Goal: Task Accomplishment & Management: Complete application form

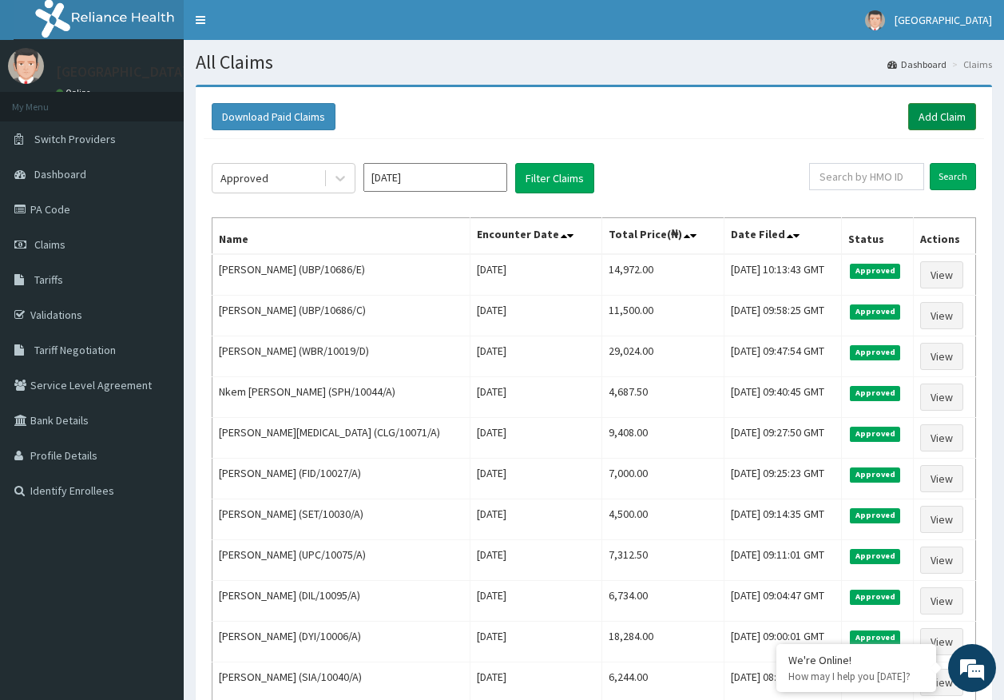
click at [960, 118] on link "Add Claim" at bounding box center [942, 116] width 68 height 27
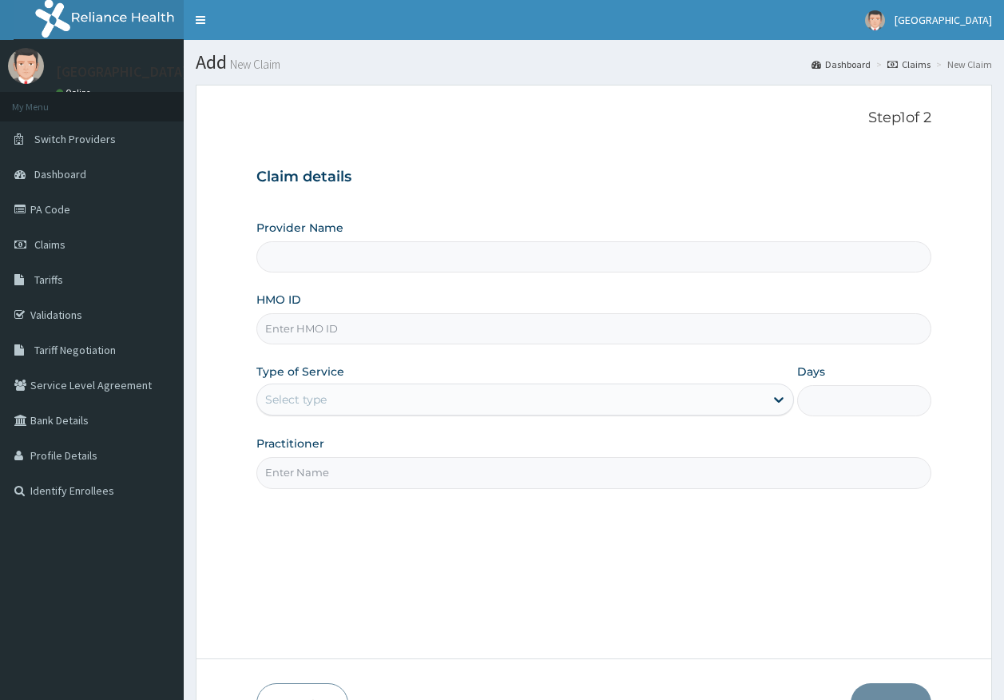
click at [296, 337] on input "HMO ID" at bounding box center [594, 328] width 676 height 31
paste input "BHT/10219/A"
type input "BHT/10219/A"
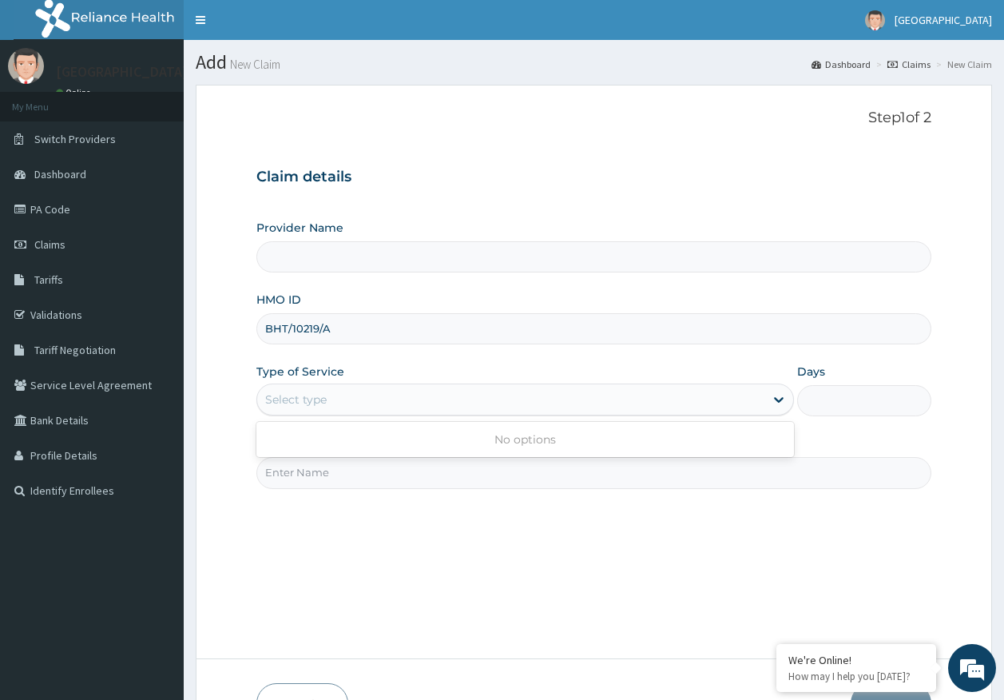
click at [309, 403] on div "Select type" at bounding box center [296, 400] width 62 height 16
click at [313, 474] on input "Practitioner" at bounding box center [594, 472] width 676 height 31
type input "[PERSON_NAME]"
click at [352, 391] on div "Select type" at bounding box center [510, 400] width 507 height 26
click at [416, 64] on h1 "Add New Claim" at bounding box center [594, 62] width 797 height 21
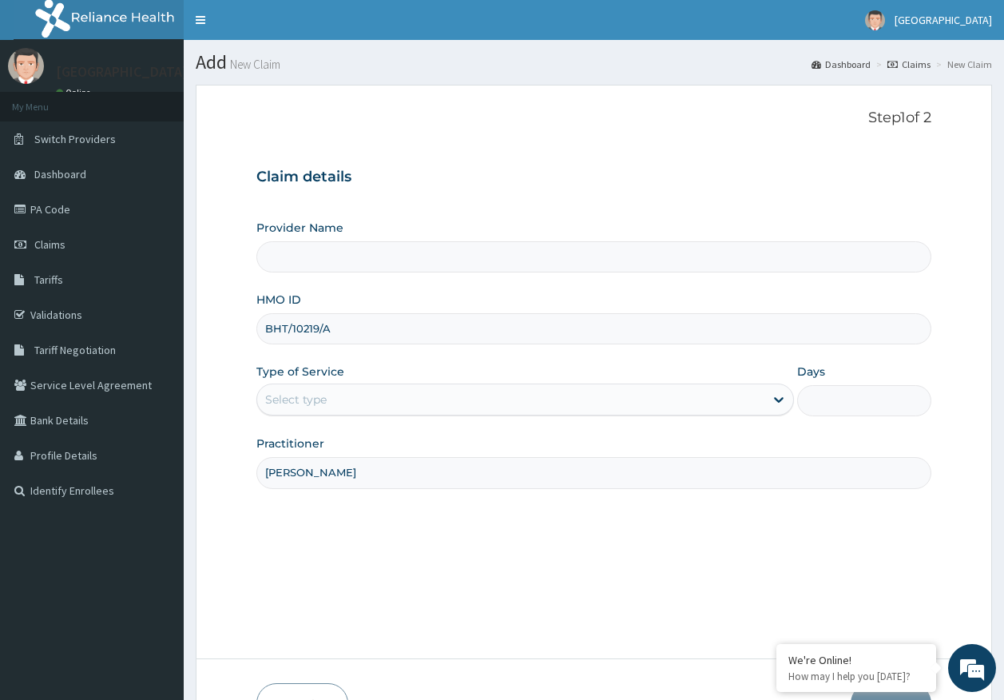
type input "Kingtrust Medical Center"
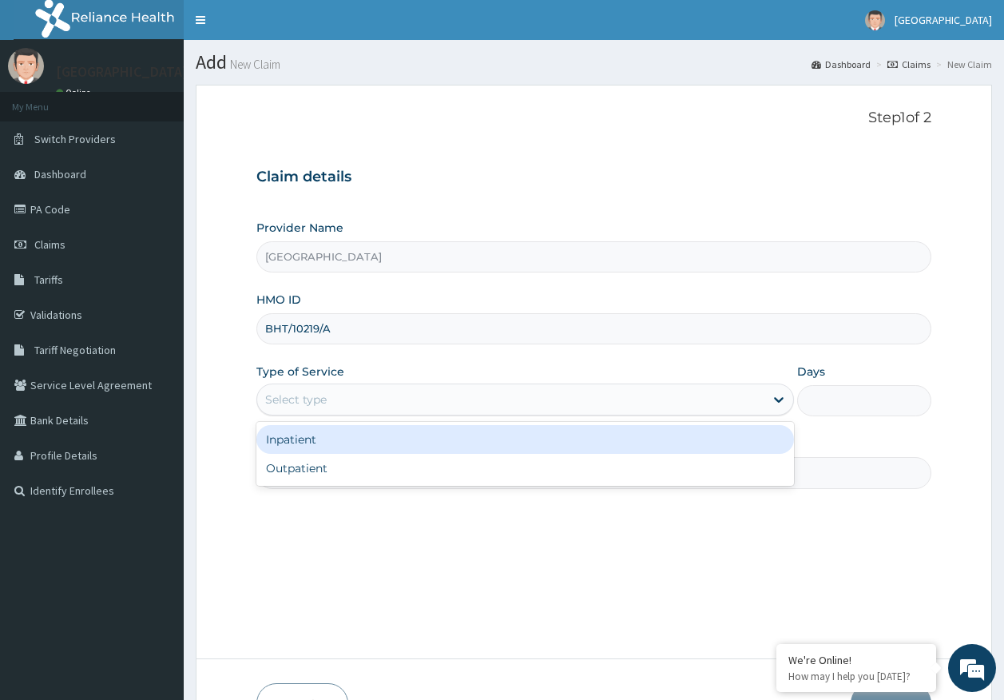
click at [288, 399] on div "Select type" at bounding box center [296, 400] width 62 height 16
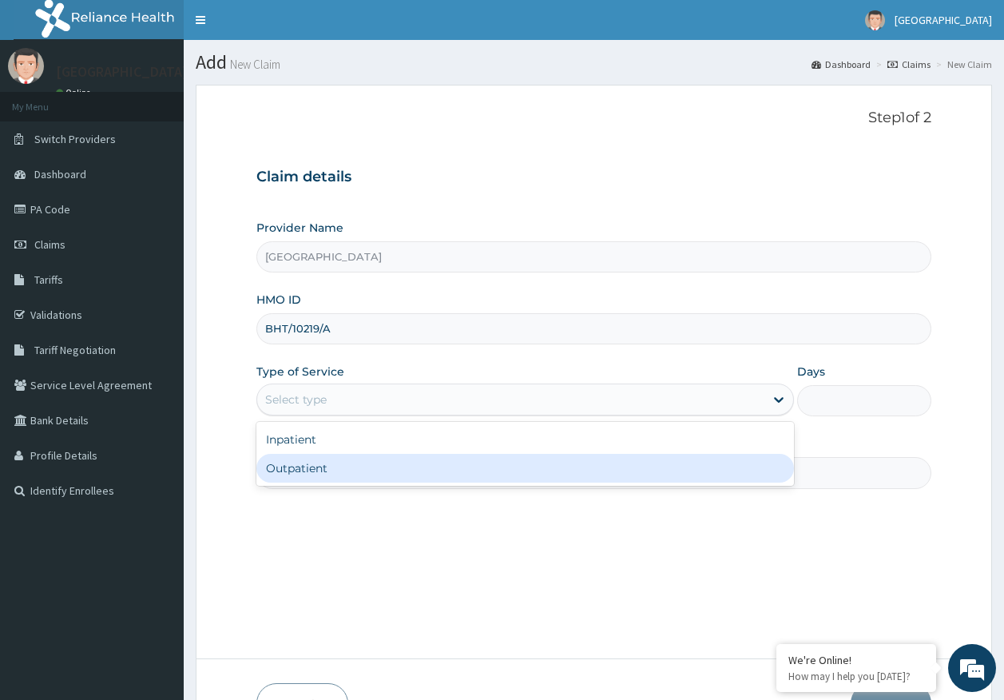
click at [313, 471] on div "Outpatient" at bounding box center [525, 468] width 538 height 29
type input "1"
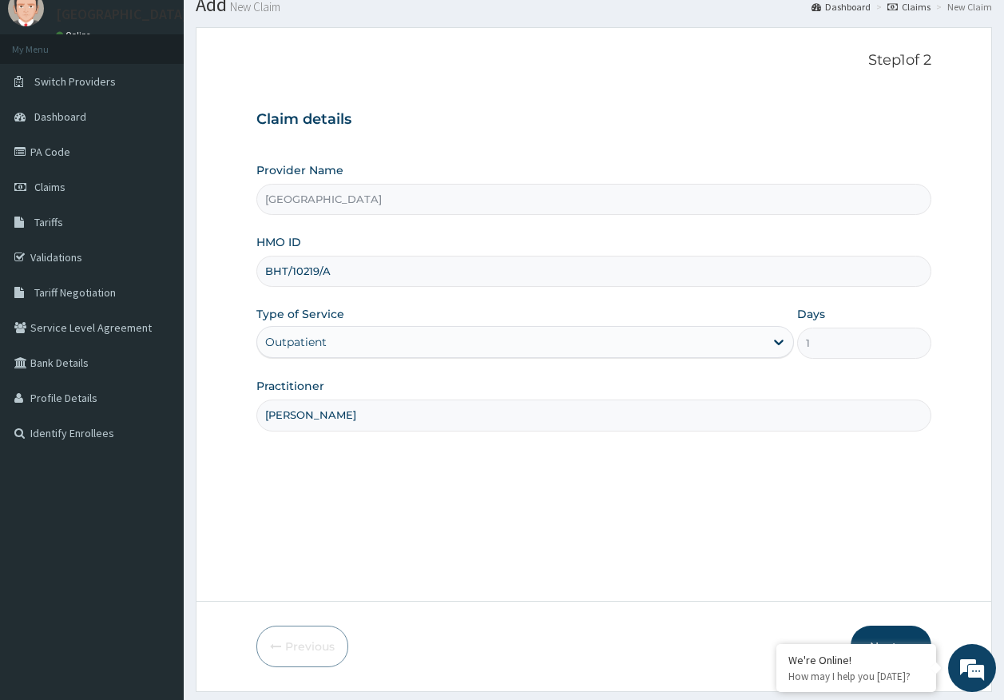
scroll to position [102, 0]
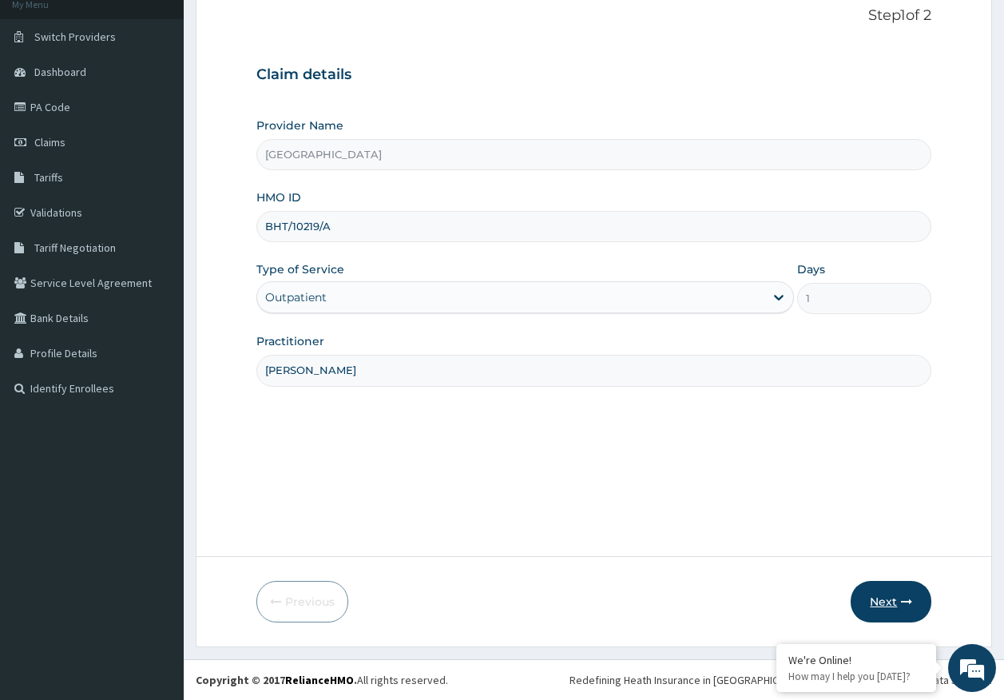
click at [873, 601] on button "Next" at bounding box center [891, 602] width 81 height 42
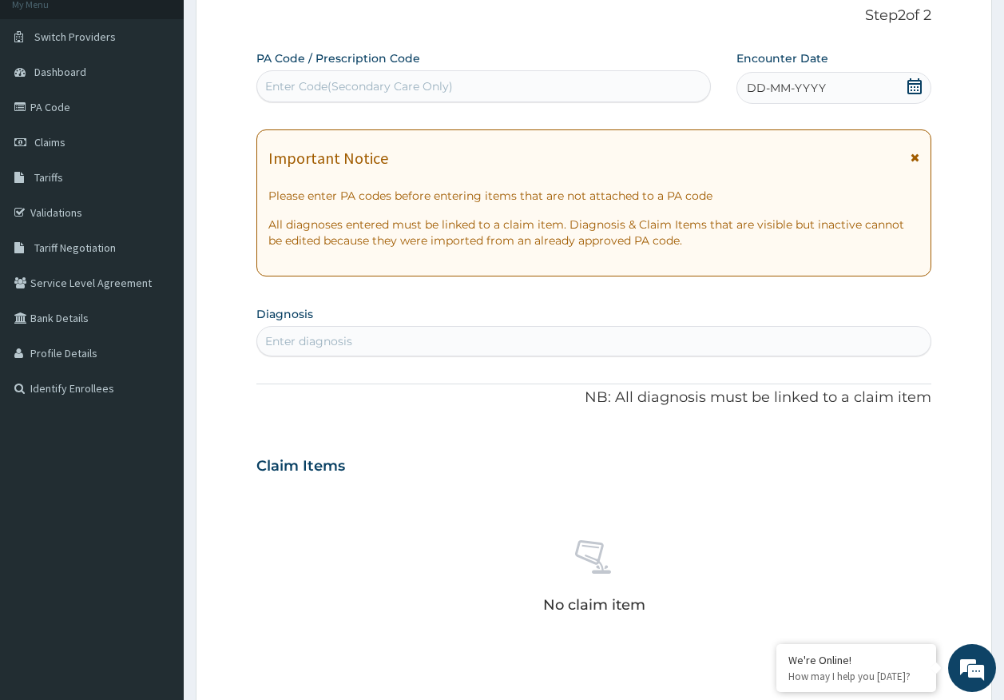
click at [548, 347] on div "Enter diagnosis" at bounding box center [594, 341] width 674 height 26
type input "MALARIA"
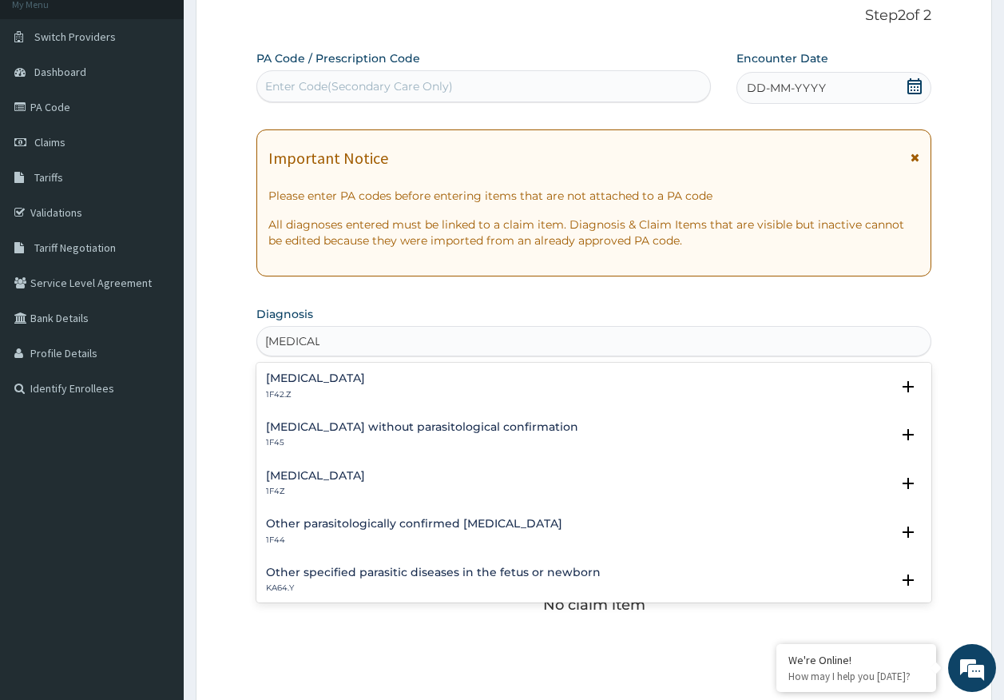
click at [354, 471] on h4 "Malaria, unspecified" at bounding box center [315, 476] width 99 height 12
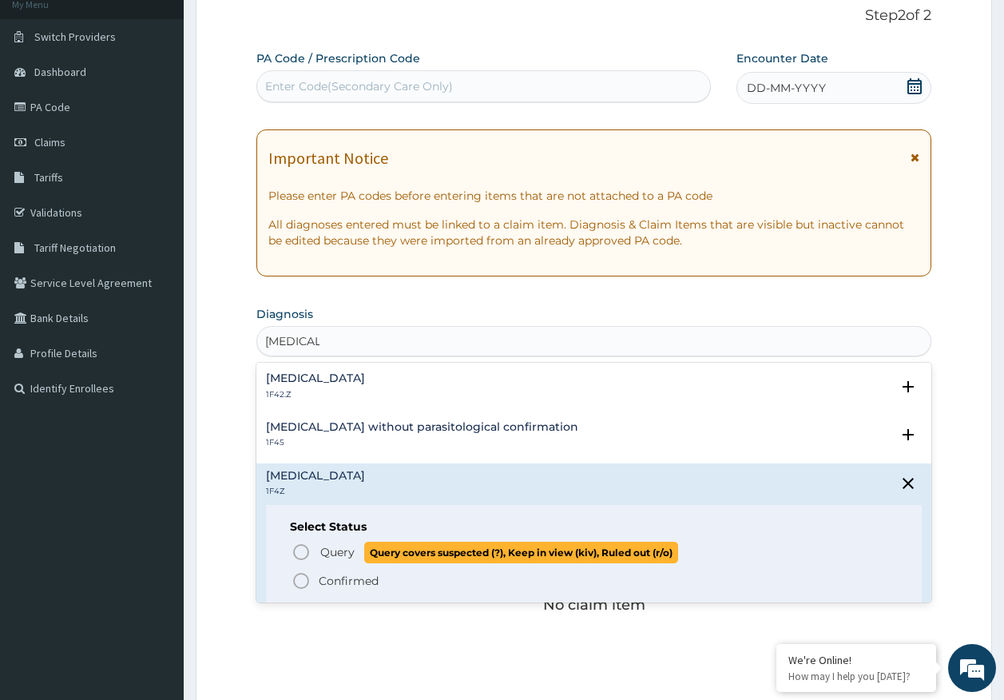
click at [356, 554] on p "Query Query covers suspected (?), Keep in view (kiv), Ruled out (r/o)" at bounding box center [499, 553] width 360 height 22
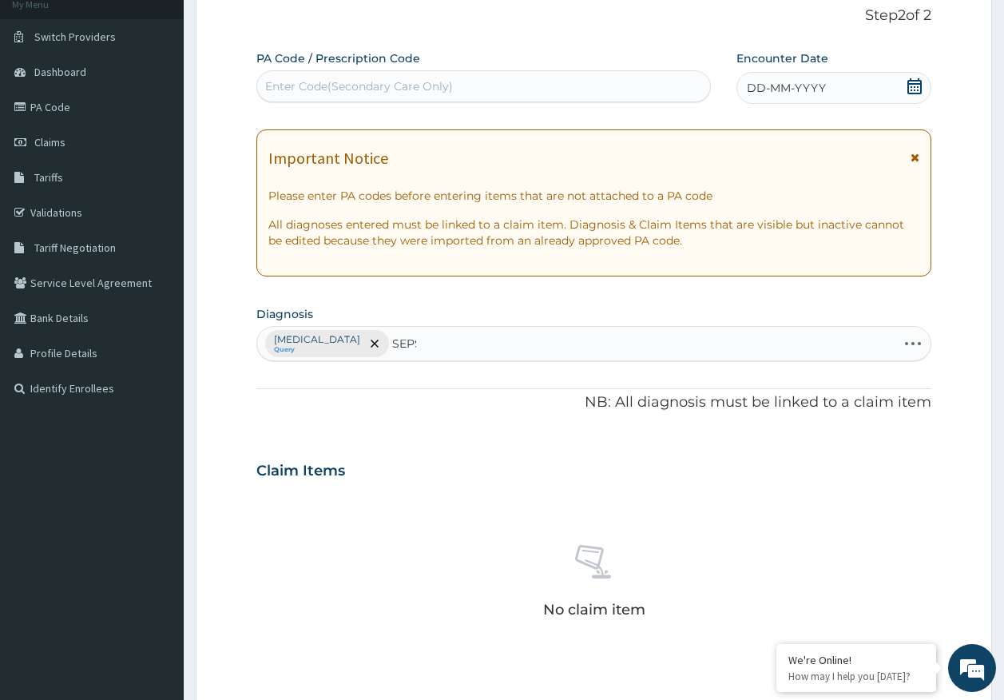
type input "SEPSI"
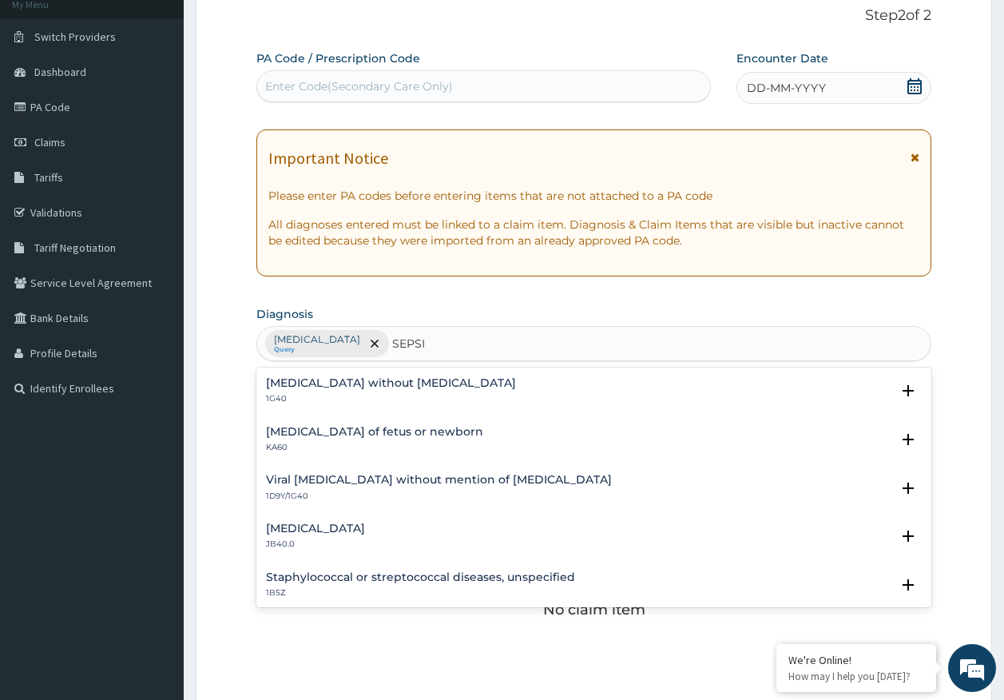
click at [315, 384] on h4 "Sepsis without septic shock" at bounding box center [391, 383] width 250 height 12
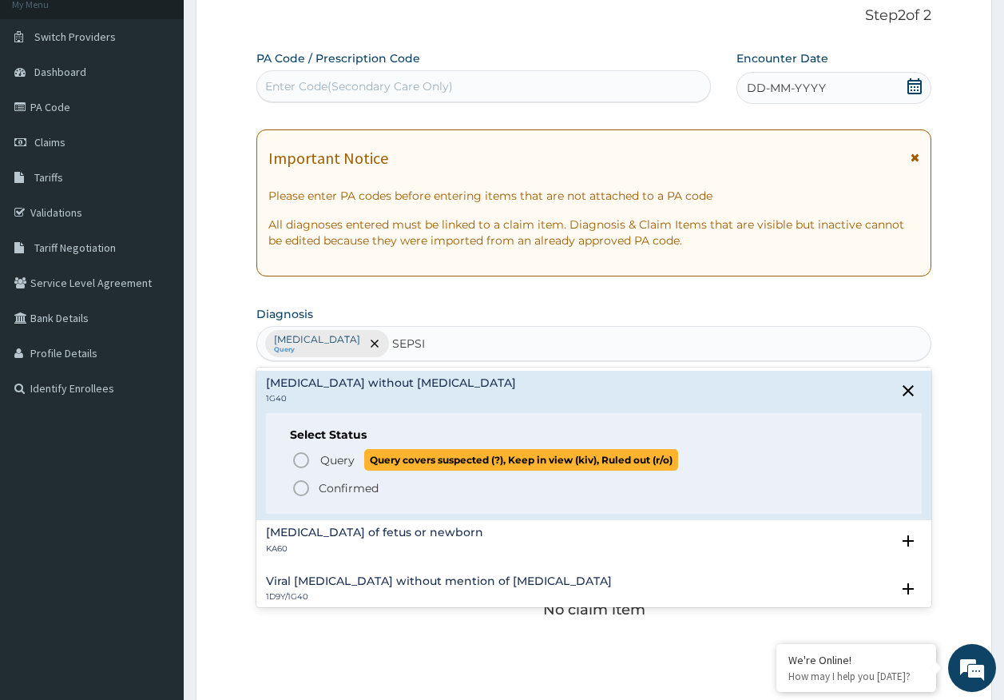
click at [324, 455] on span "Query" at bounding box center [337, 460] width 34 height 16
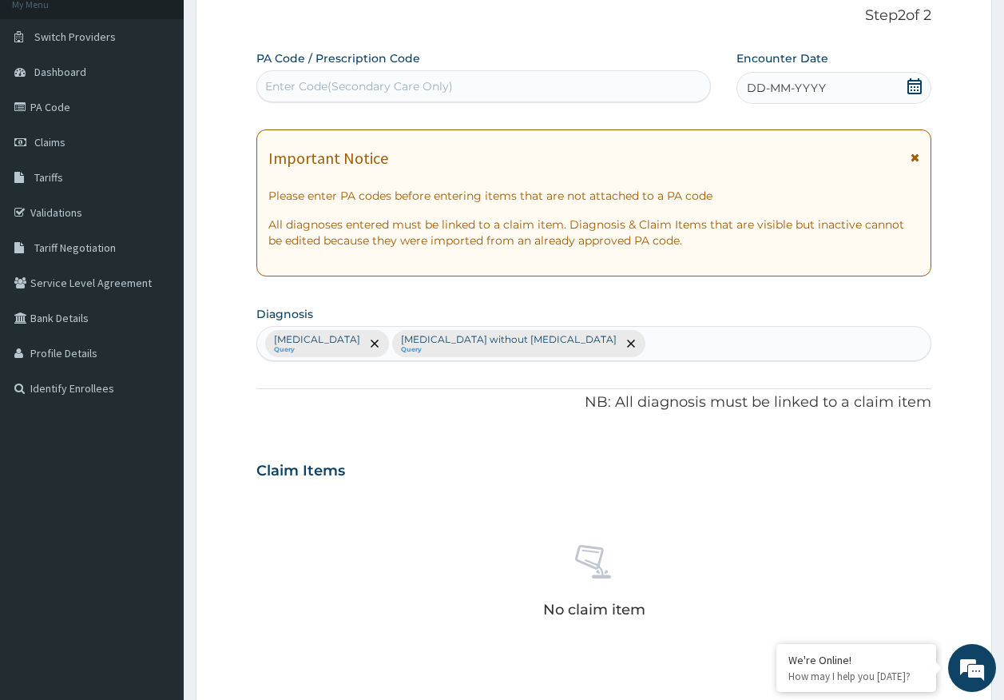
click at [786, 79] on div "DD-MM-YYYY" at bounding box center [834, 88] width 195 height 32
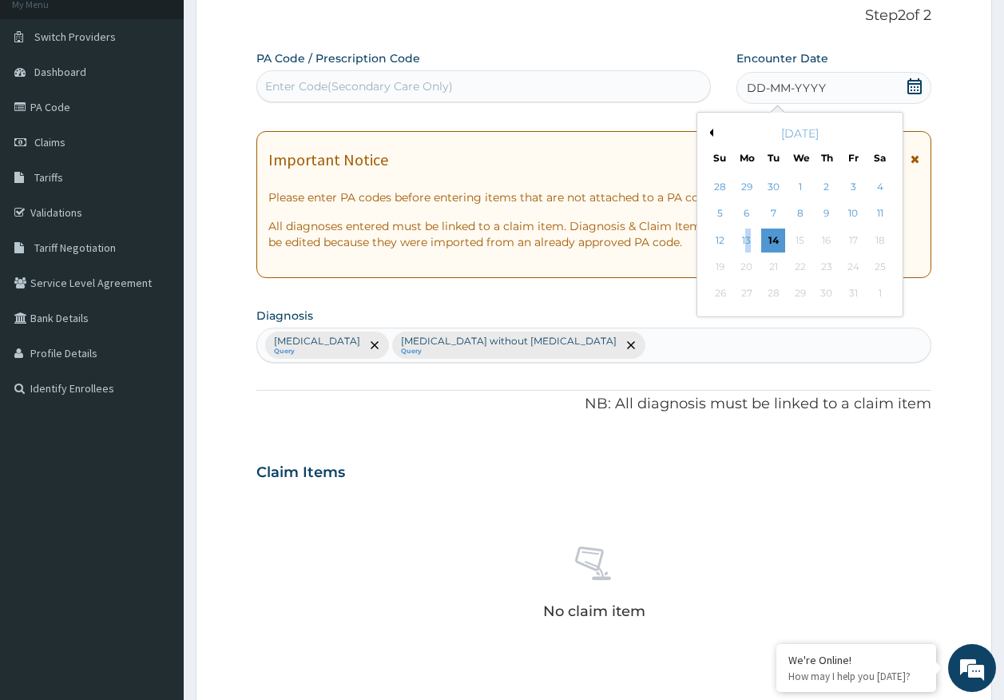
click at [749, 237] on div "13" at bounding box center [747, 241] width 24 height 24
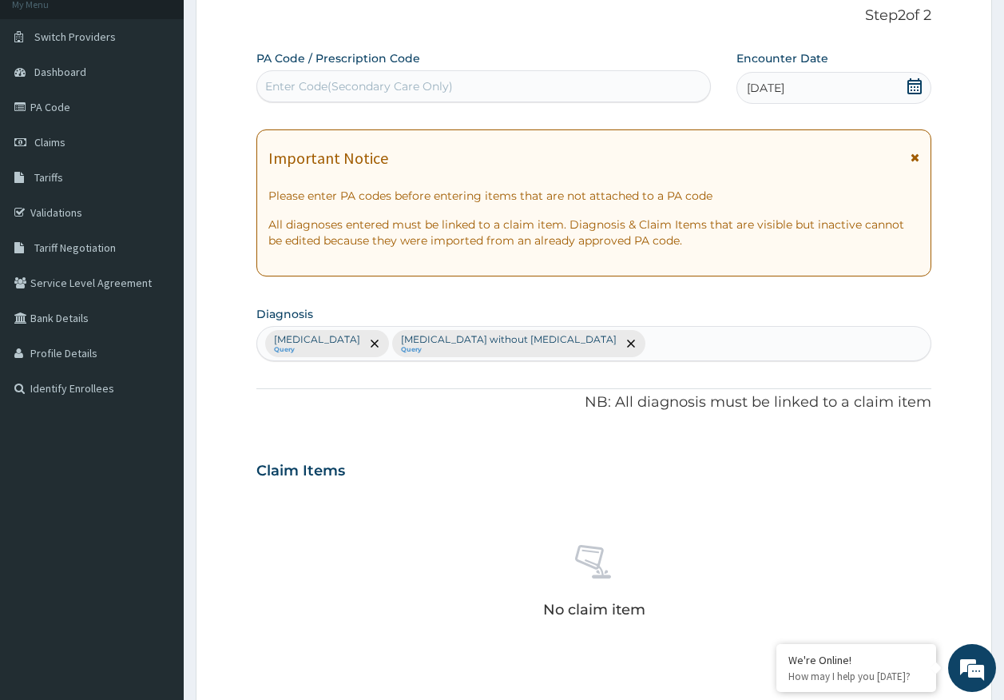
scroll to position [452, 0]
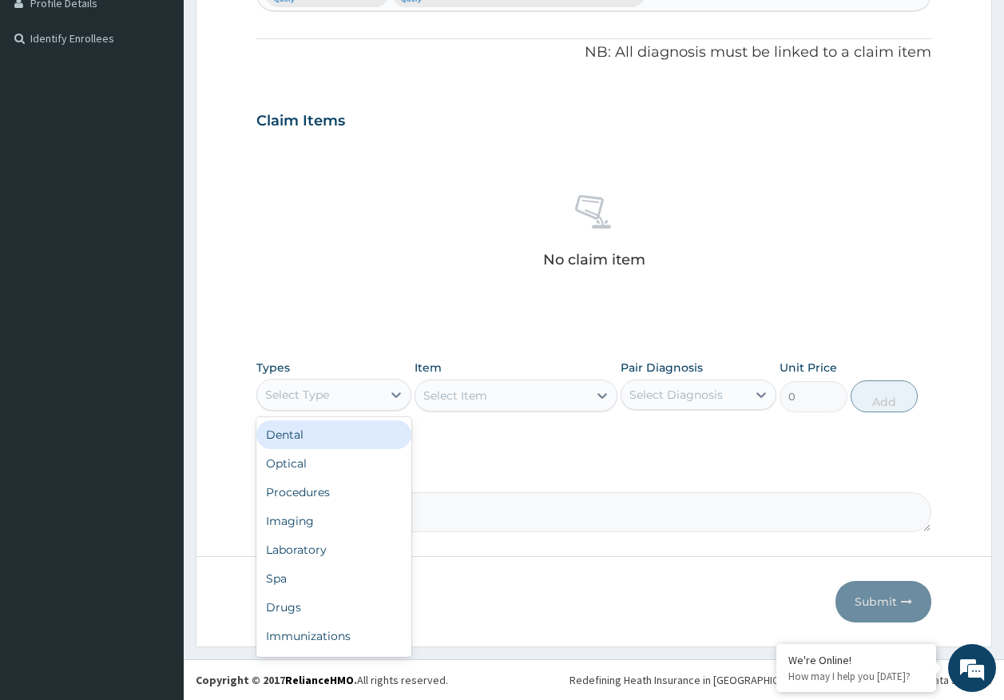
click at [315, 404] on div "Select Type" at bounding box center [319, 395] width 125 height 26
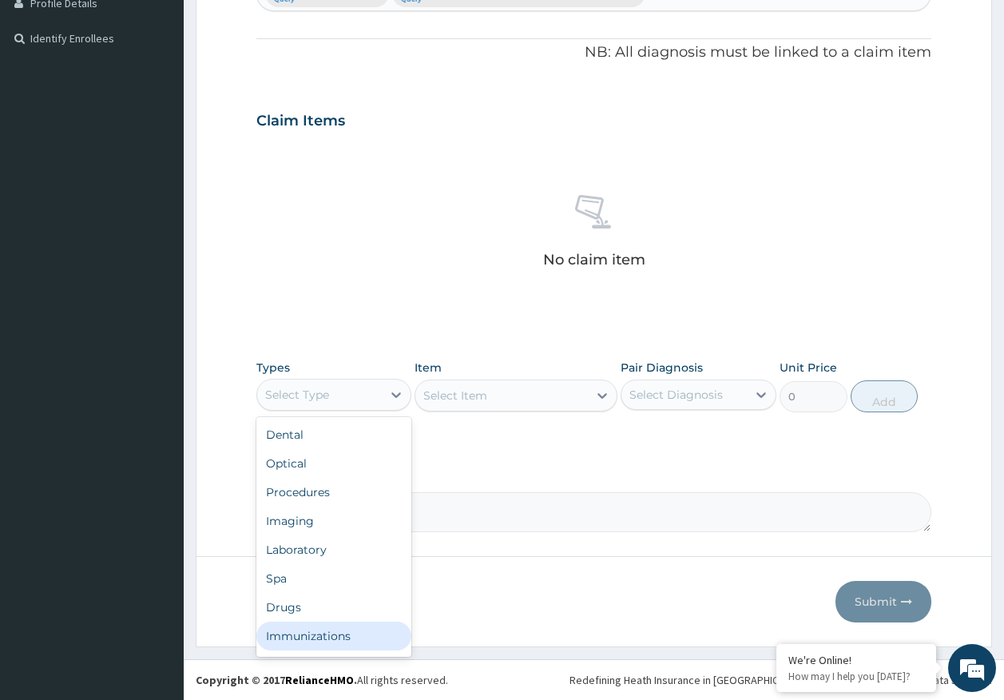
drag, startPoint x: 336, startPoint y: 635, endPoint x: 714, endPoint y: 402, distance: 443.5
click at [349, 622] on div "Immunizations" at bounding box center [334, 636] width 156 height 29
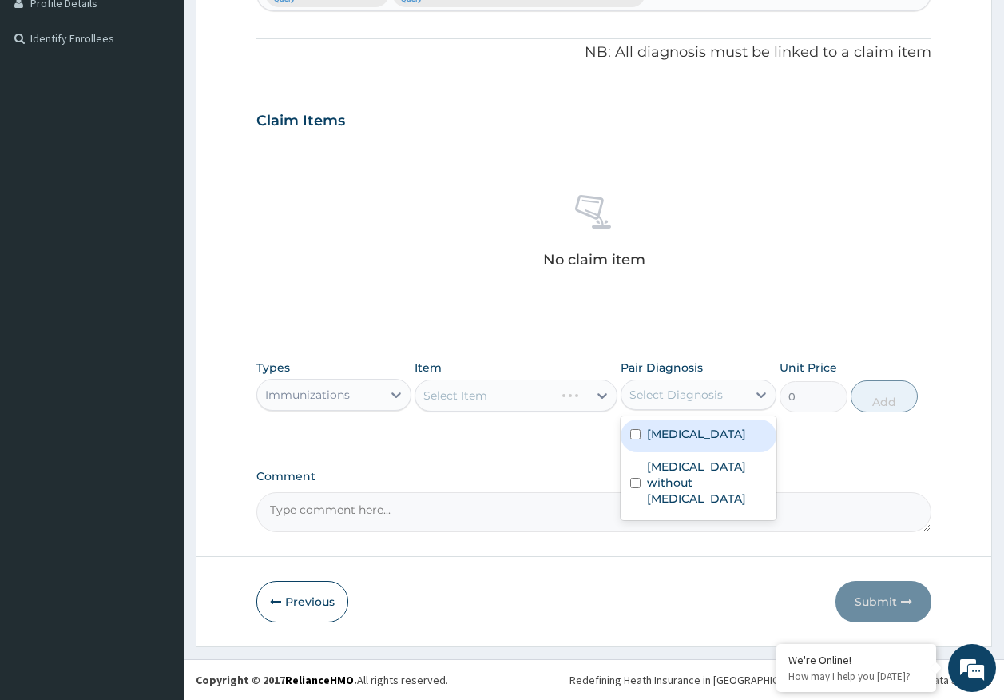
click at [728, 396] on div "Select Diagnosis" at bounding box center [684, 395] width 125 height 26
click at [698, 432] on label "[MEDICAL_DATA]" at bounding box center [696, 434] width 99 height 16
checkbox input "true"
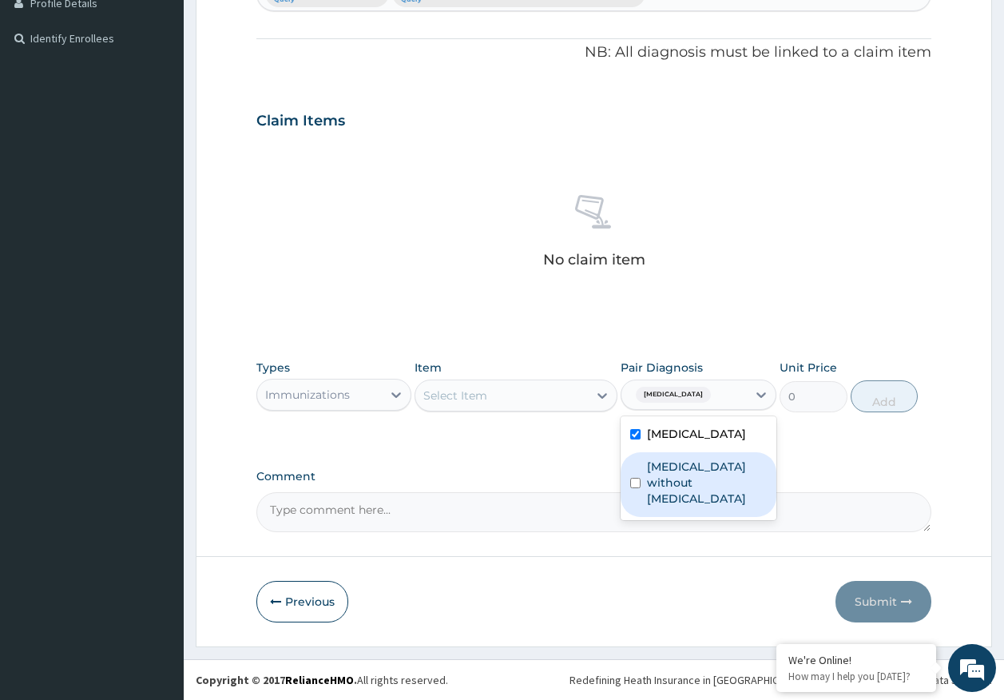
click at [686, 464] on label "[MEDICAL_DATA] without [MEDICAL_DATA]" at bounding box center [707, 483] width 120 height 48
checkbox input "true"
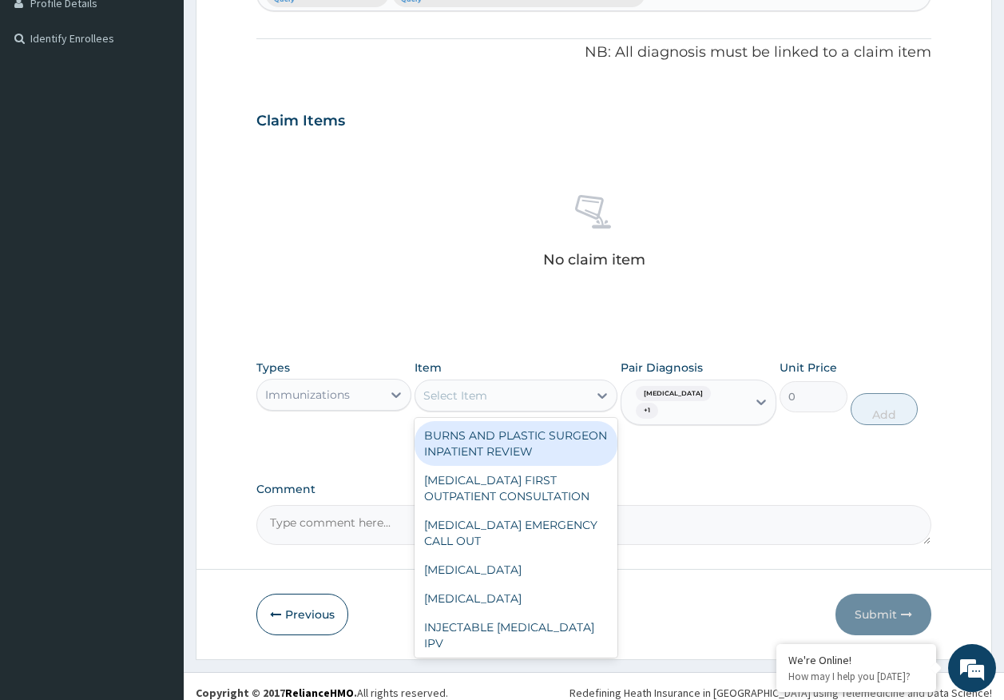
click at [496, 403] on div "Select Item" at bounding box center [501, 396] width 173 height 26
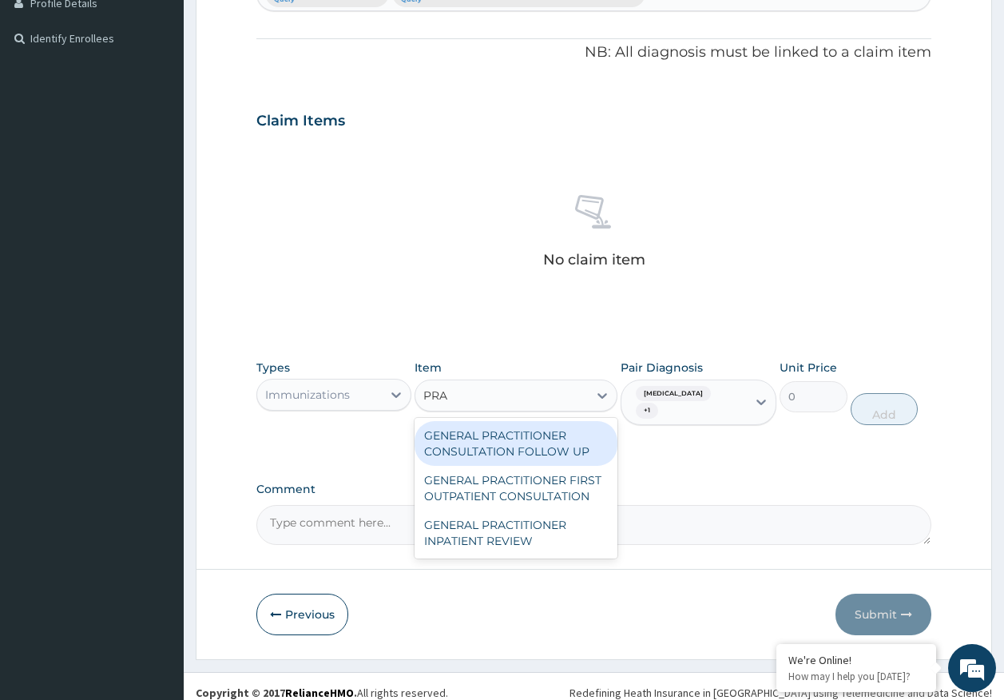
type input "PRAC"
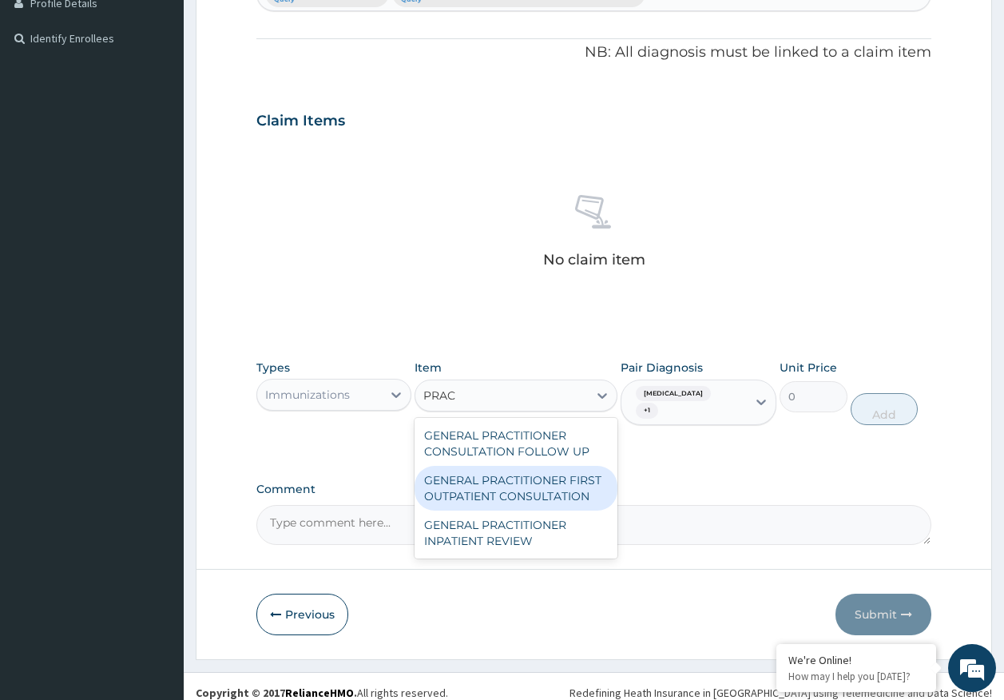
click at [558, 471] on div "GENERAL PRACTITIONER FIRST OUTPATIENT CONSULTATION" at bounding box center [516, 488] width 203 height 45
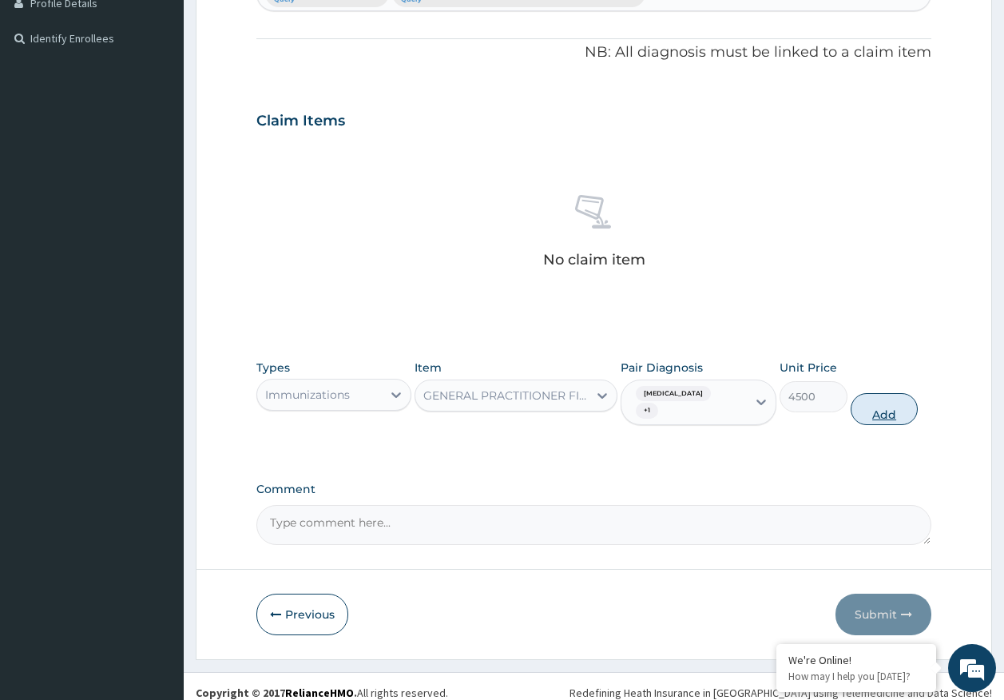
click at [880, 417] on button "Add" at bounding box center [885, 409] width 68 height 32
type input "0"
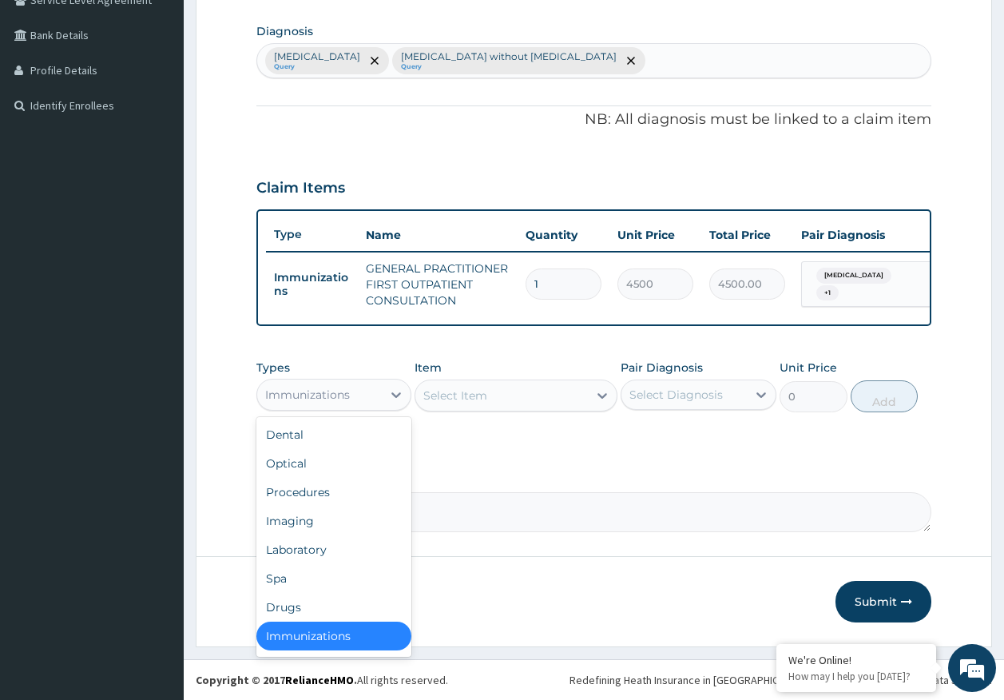
click at [338, 405] on div "Immunizations" at bounding box center [319, 395] width 125 height 26
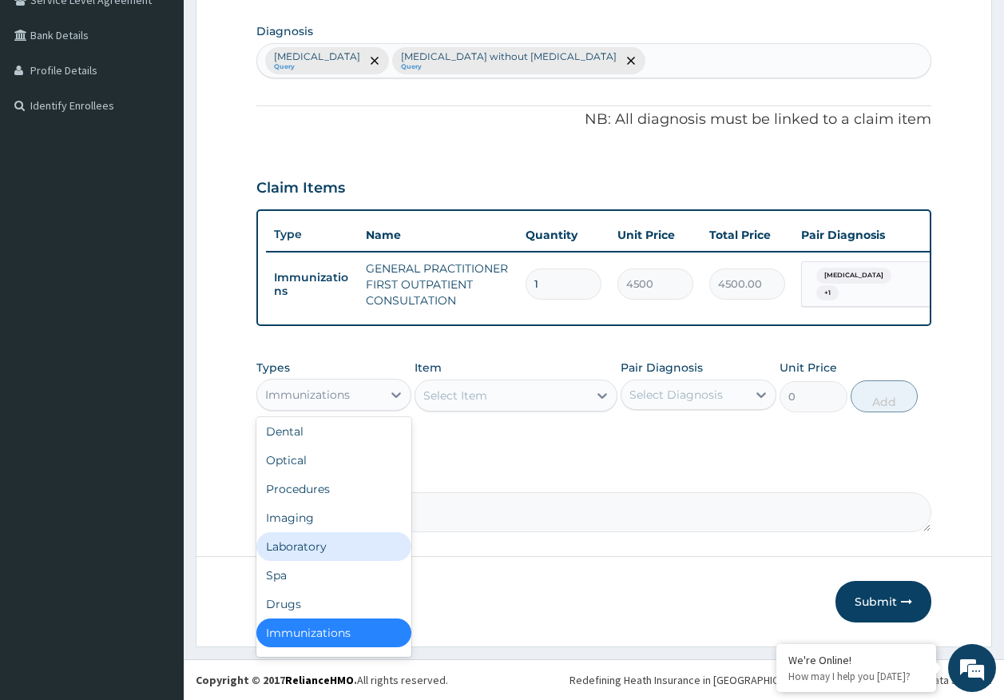
drag, startPoint x: 307, startPoint y: 543, endPoint x: 459, endPoint y: 506, distance: 157.0
click at [308, 543] on div "Laboratory" at bounding box center [334, 546] width 156 height 29
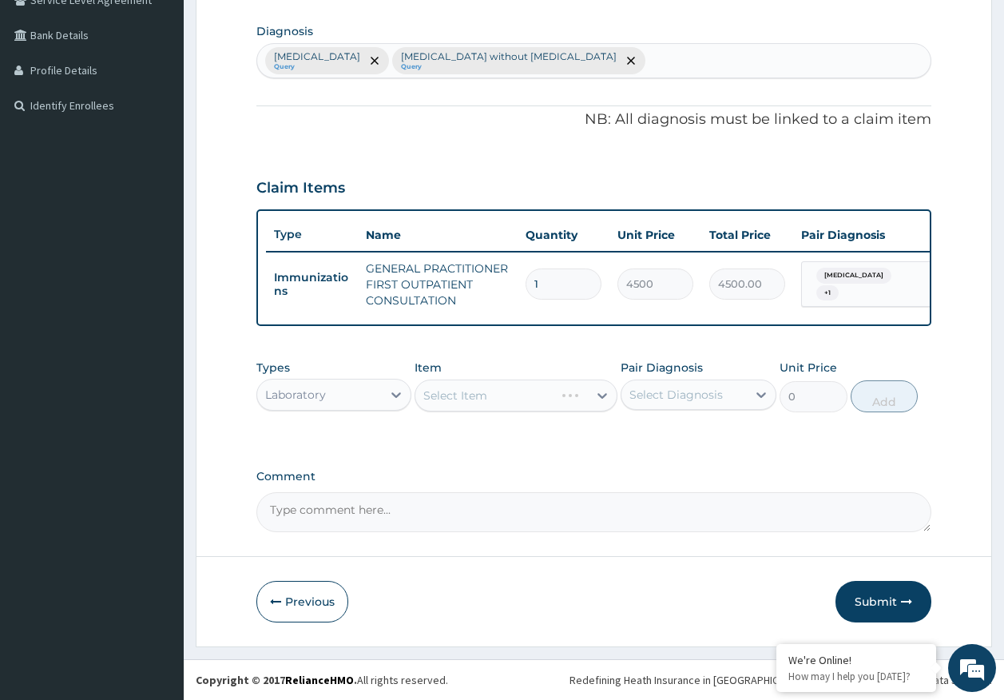
click at [683, 391] on div "Select Diagnosis" at bounding box center [676, 395] width 93 height 16
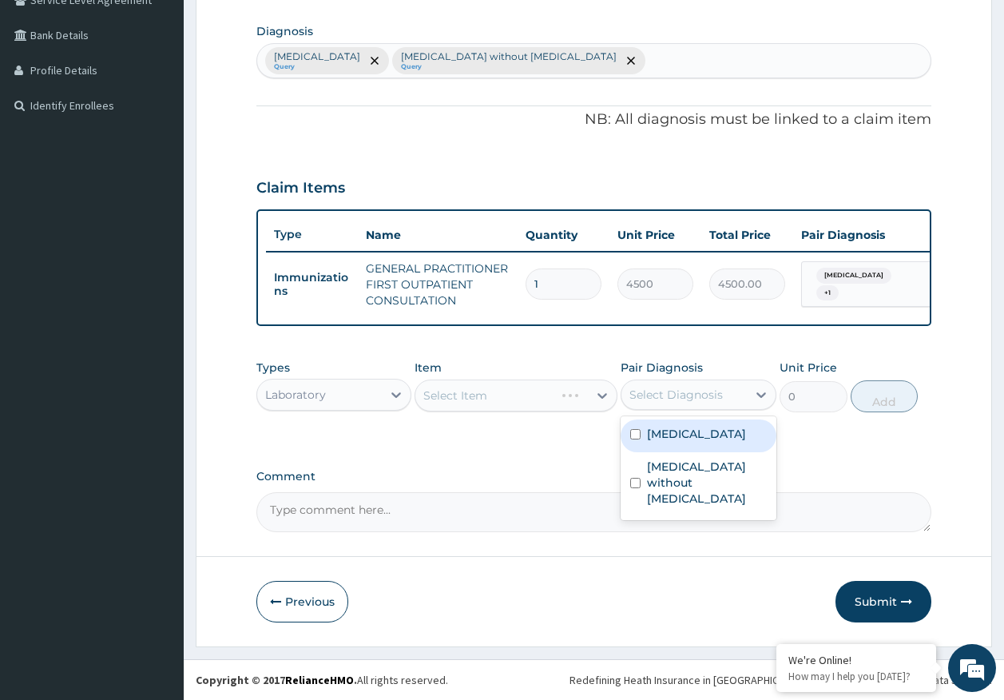
click at [677, 427] on label "Malaria, unspecified" at bounding box center [696, 434] width 99 height 16
checkbox input "true"
click at [547, 395] on div "Select Item" at bounding box center [516, 396] width 203 height 32
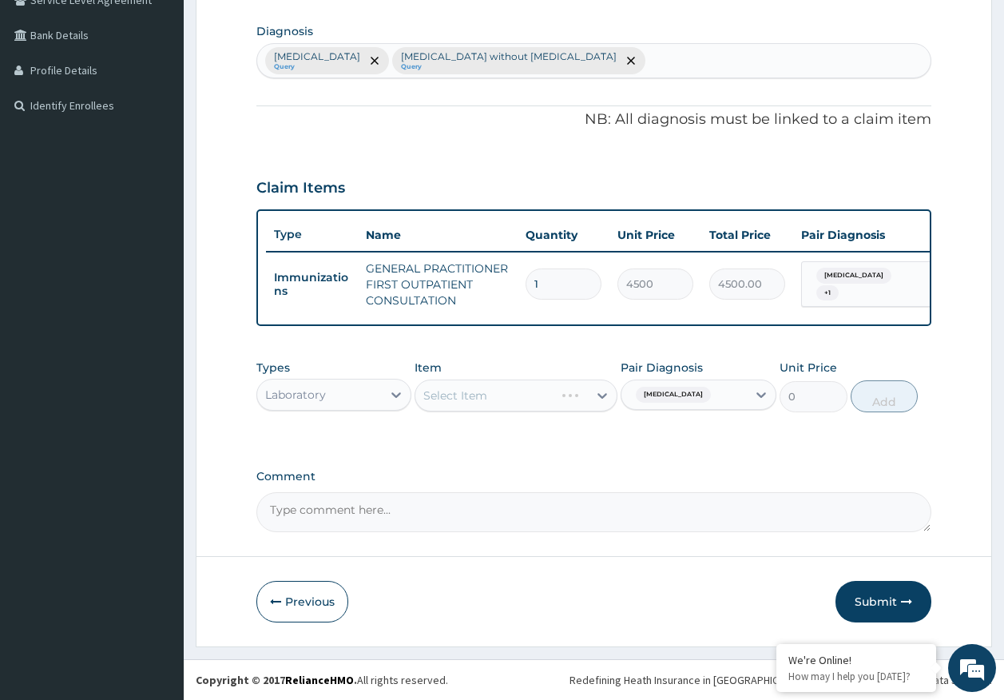
click at [547, 395] on div "Select Item" at bounding box center [516, 396] width 203 height 32
click at [547, 391] on div "Select Item" at bounding box center [501, 396] width 173 height 26
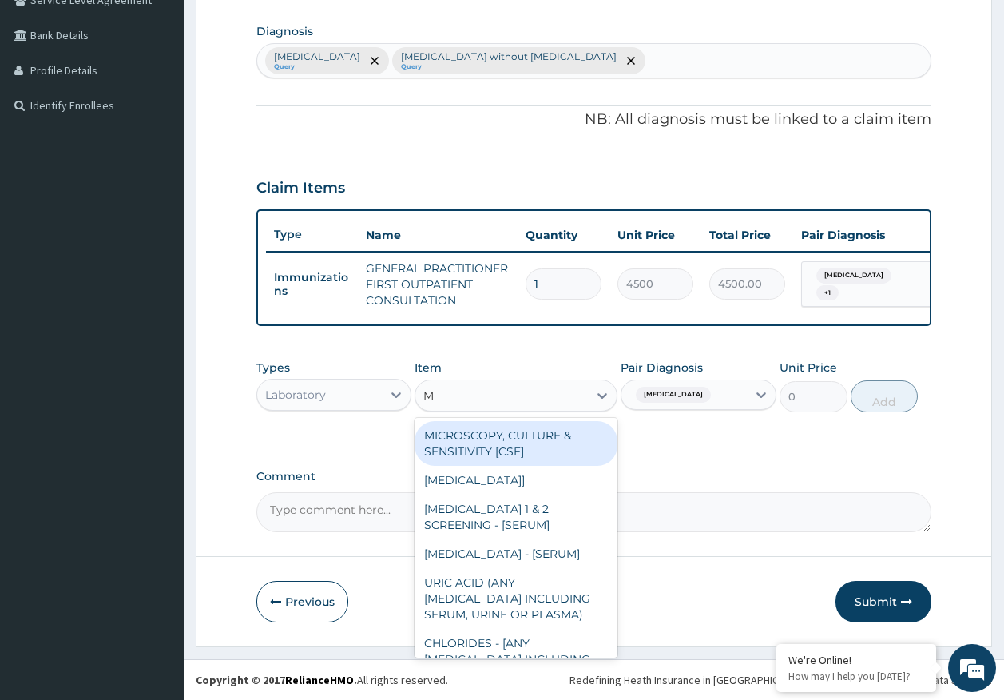
type input "MP"
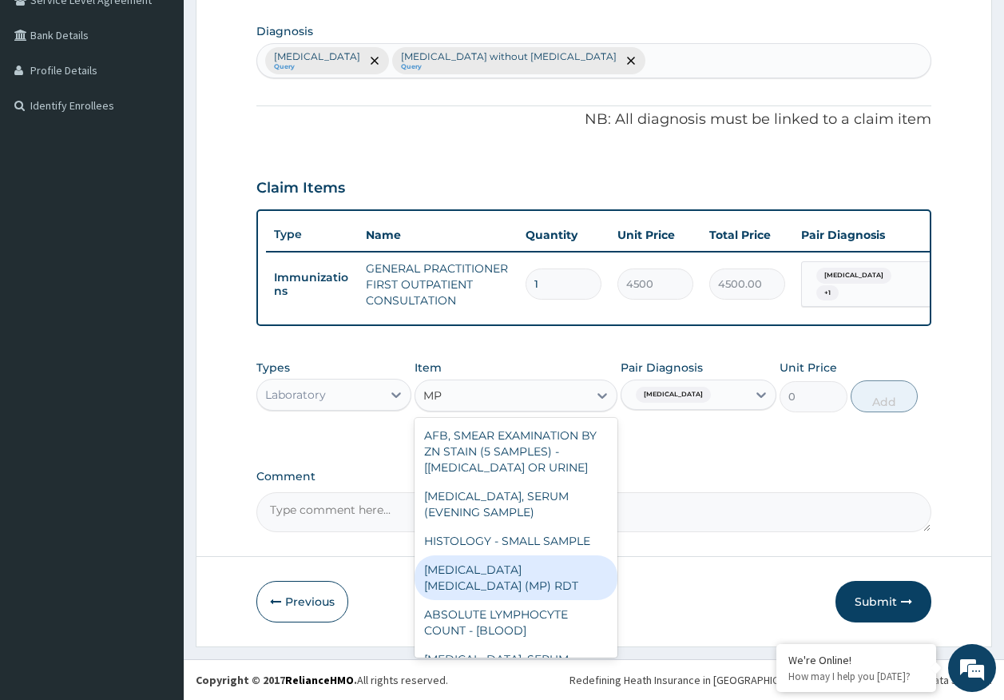
drag, startPoint x: 582, startPoint y: 566, endPoint x: 784, endPoint y: 432, distance: 242.2
click at [581, 566] on div "MALARIA PARASITE (MP) RDT" at bounding box center [516, 577] width 203 height 45
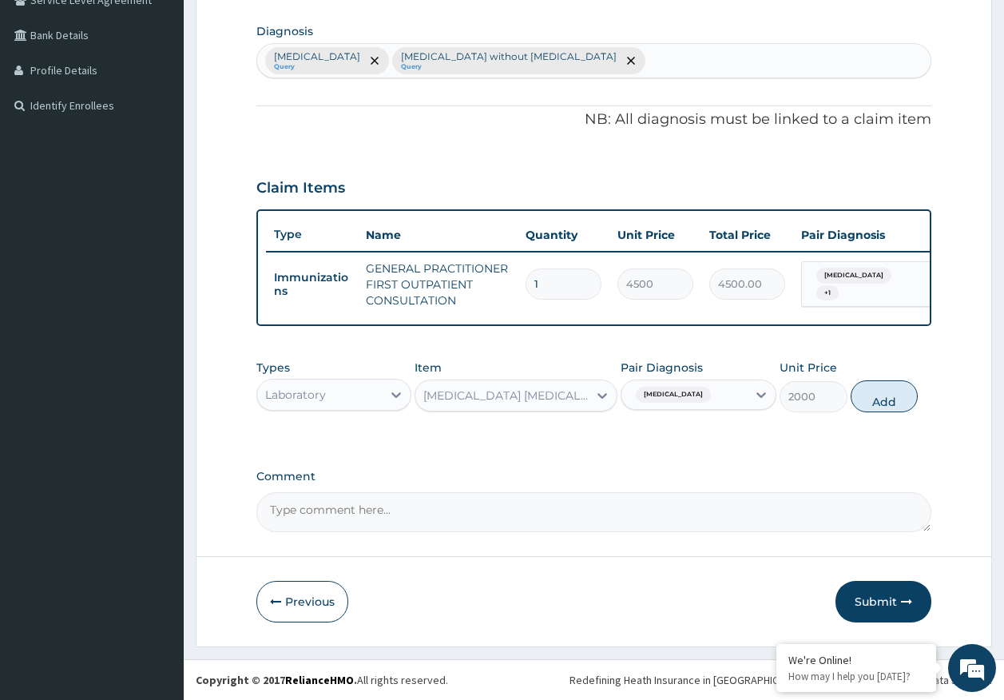
click at [888, 392] on button "Add" at bounding box center [885, 396] width 68 height 32
type input "0"
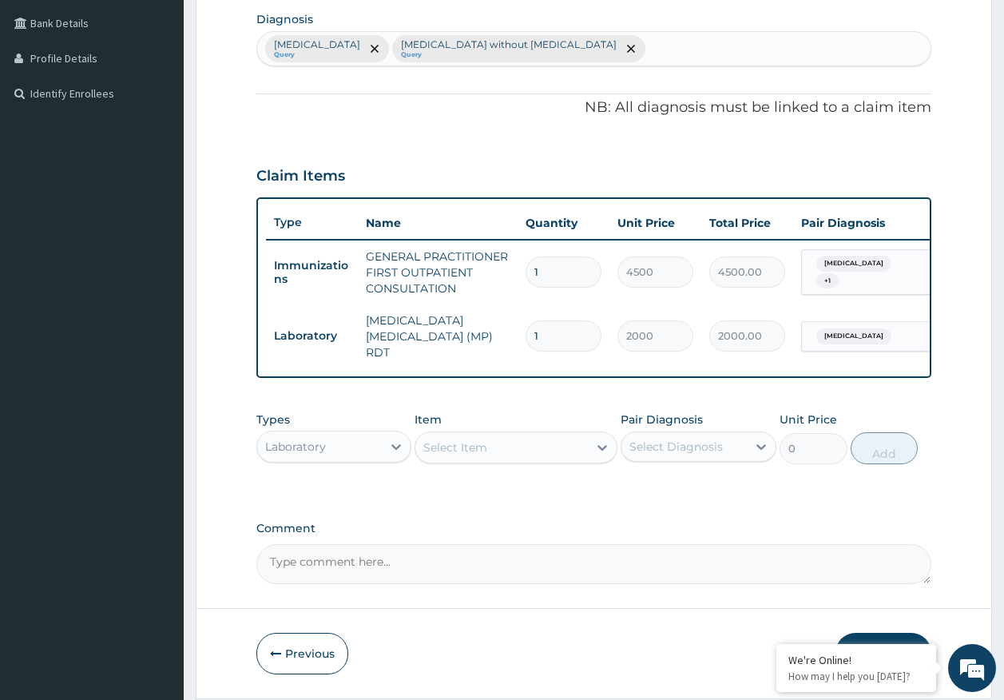
click at [538, 459] on div "Select Item" at bounding box center [501, 448] width 173 height 26
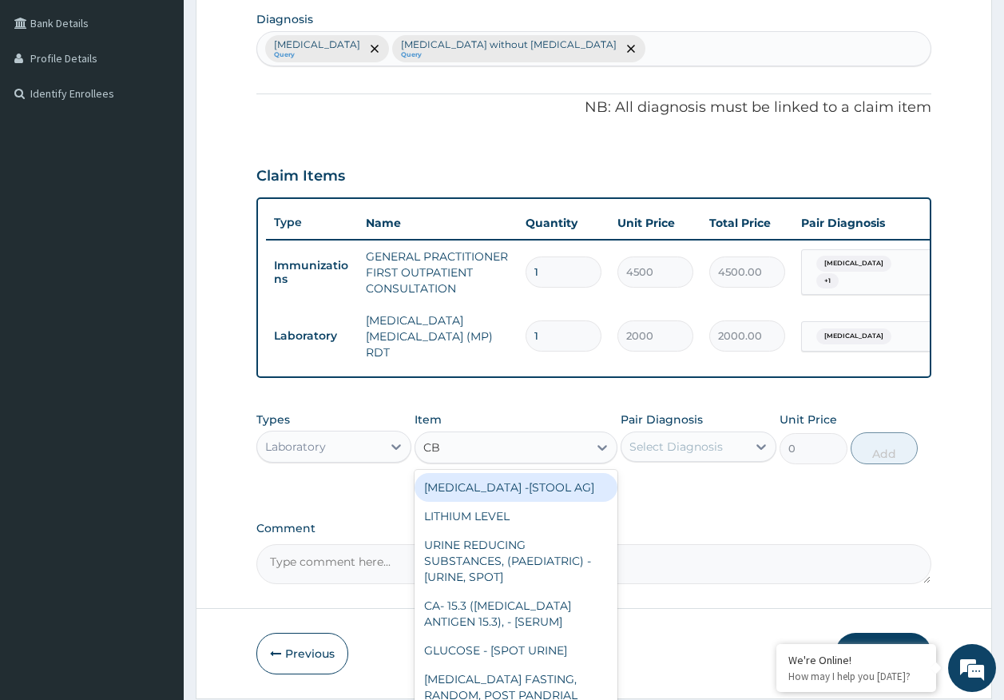
type input "CBC"
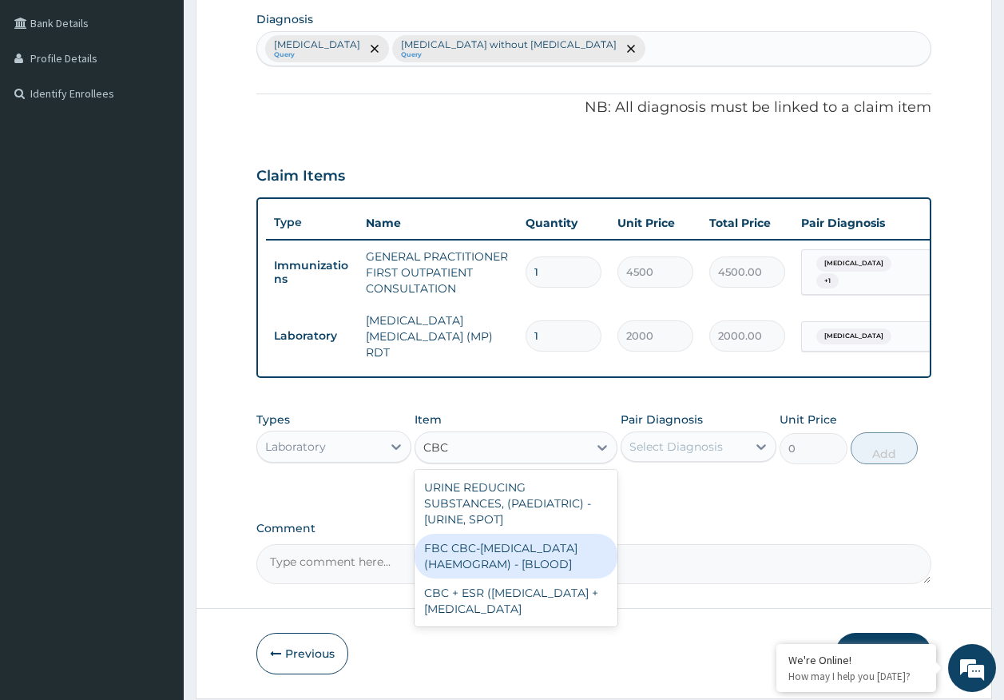
drag, startPoint x: 538, startPoint y: 564, endPoint x: 574, endPoint y: 509, distance: 65.8
click at [538, 560] on div "FBC CBC-COMPLETE BLOOD COUNT (HAEMOGRAM) - [BLOOD]" at bounding box center [516, 556] width 203 height 45
type input "5000"
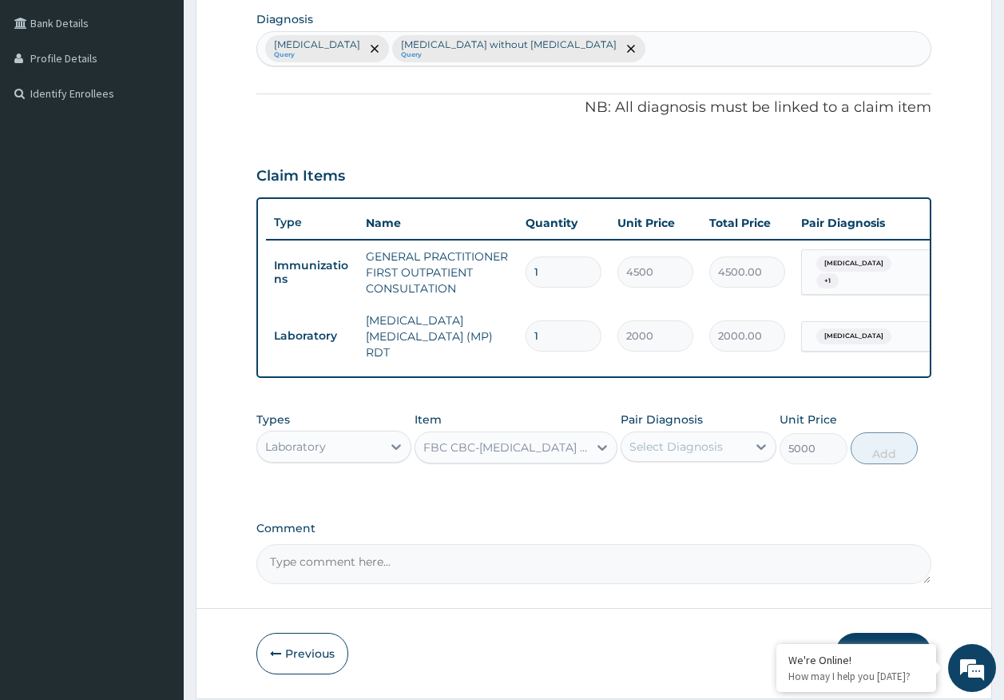
click at [683, 446] on div "Select Diagnosis" at bounding box center [676, 447] width 93 height 16
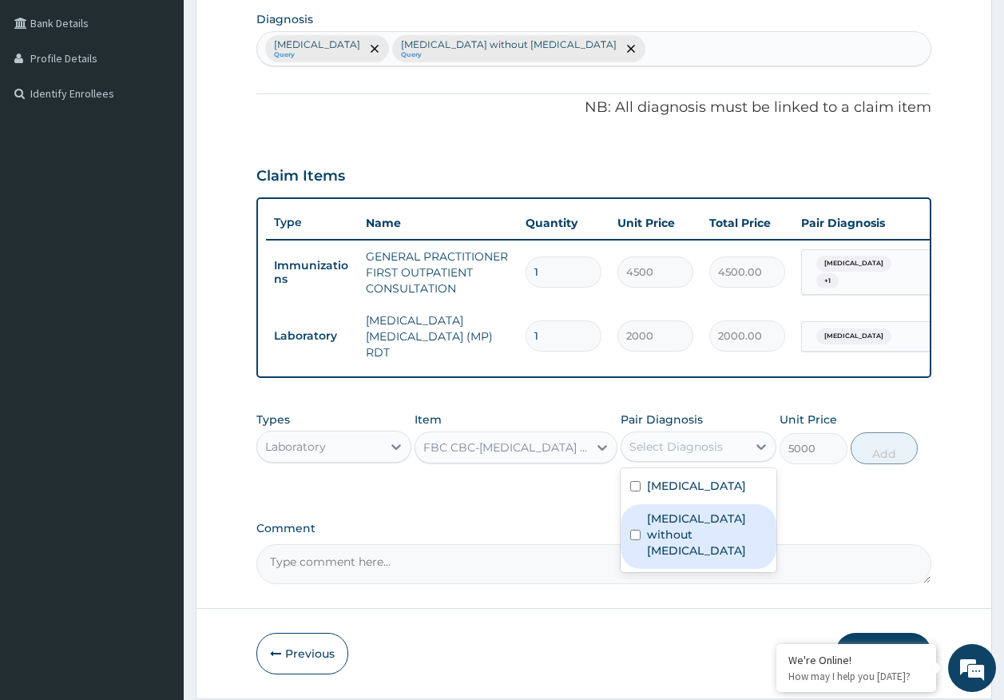
click at [686, 527] on label "Sepsis without septic shock" at bounding box center [707, 535] width 120 height 48
checkbox input "true"
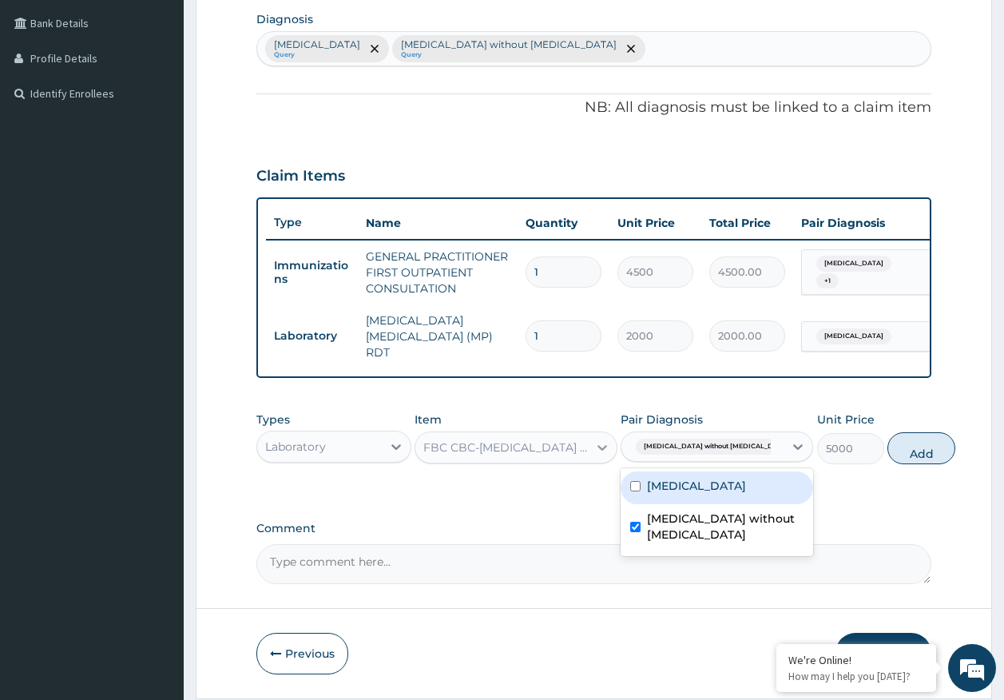
drag, startPoint x: 888, startPoint y: 460, endPoint x: 597, endPoint y: 530, distance: 299.0
click at [888, 460] on button "Add" at bounding box center [922, 448] width 68 height 32
type input "0"
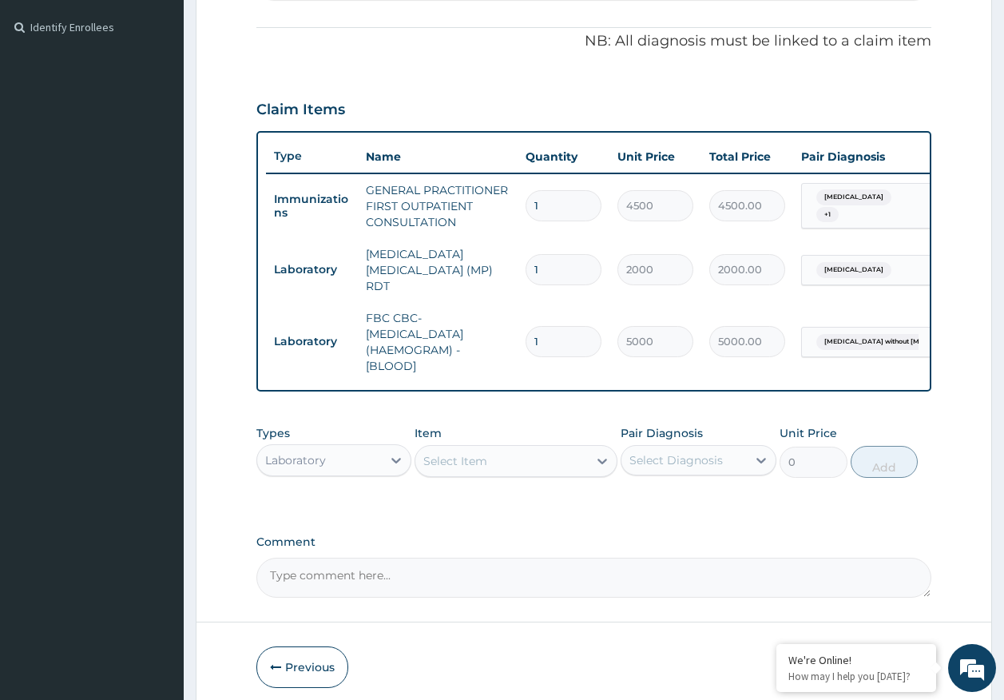
scroll to position [532, 0]
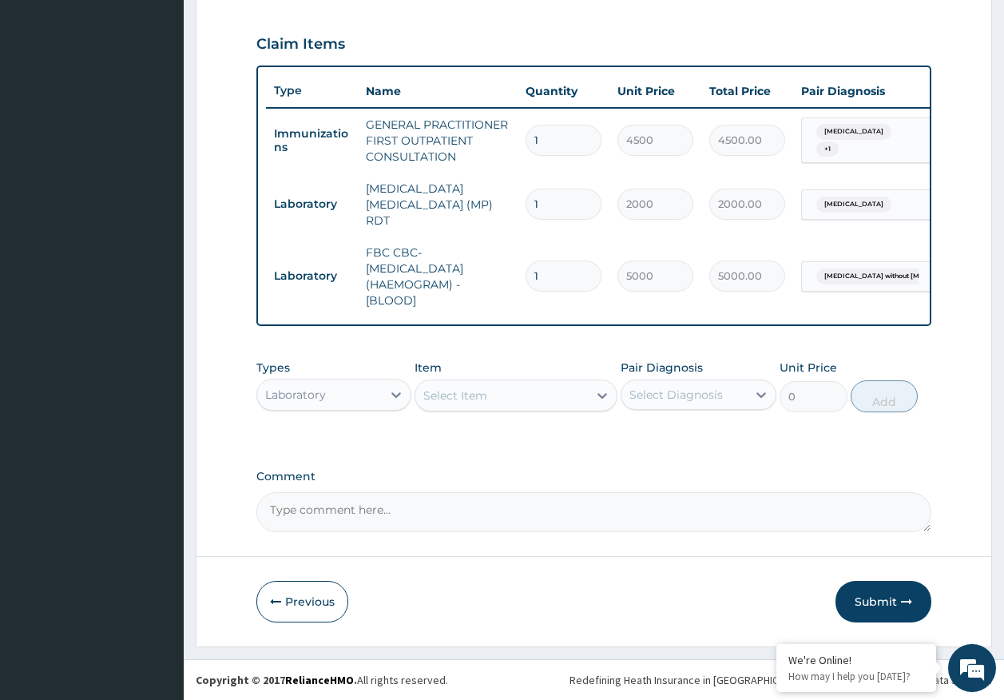
click at [312, 389] on div "Laboratory" at bounding box center [295, 395] width 61 height 16
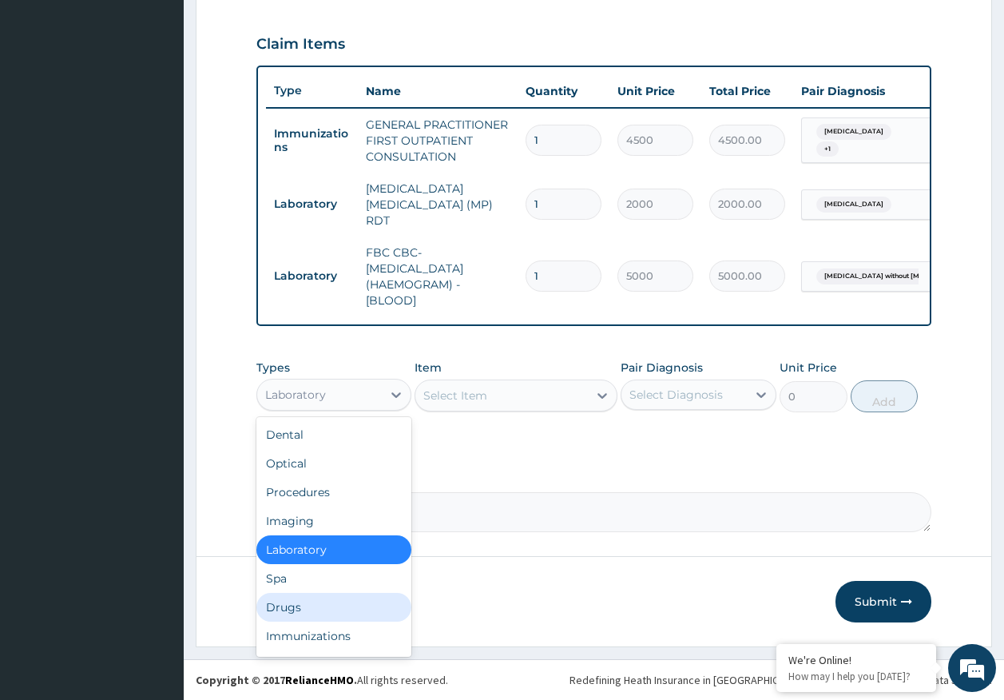
click at [309, 614] on div "Drugs" at bounding box center [334, 607] width 156 height 29
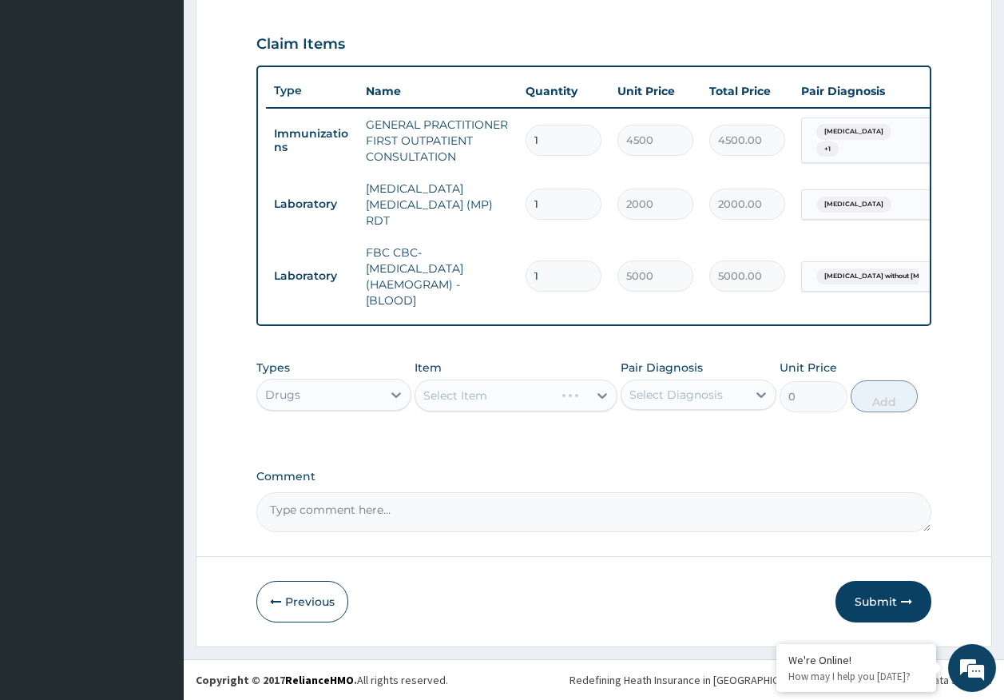
click at [650, 388] on div "Select Diagnosis" at bounding box center [676, 395] width 93 height 16
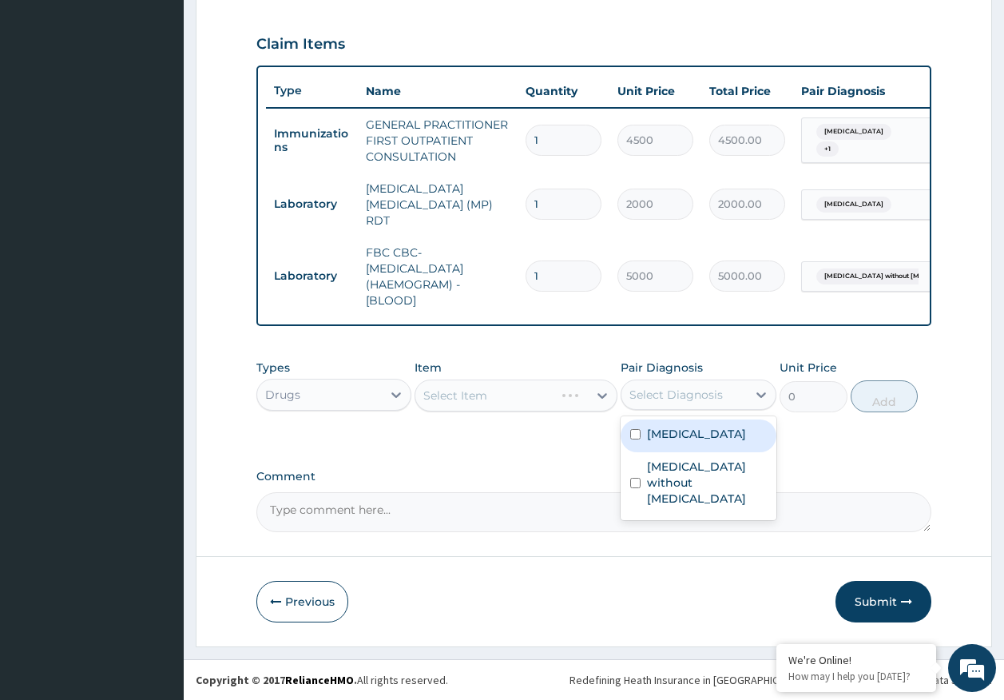
click at [670, 440] on label "Malaria, unspecified" at bounding box center [696, 434] width 99 height 16
checkbox input "true"
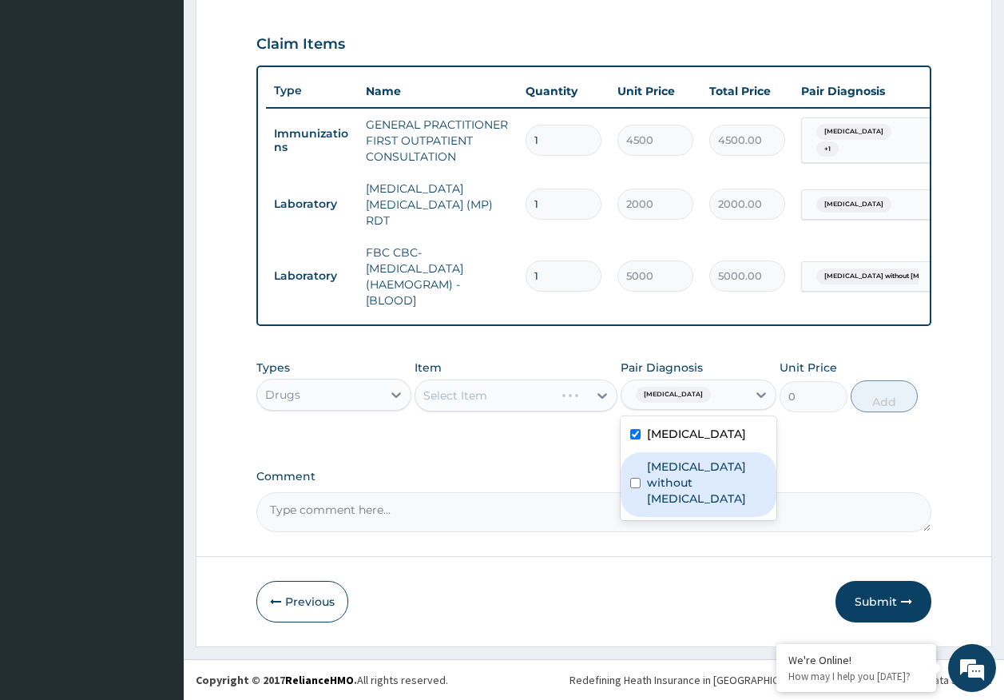
click at [669, 463] on label "Sepsis without septic shock" at bounding box center [707, 483] width 120 height 48
checkbox input "true"
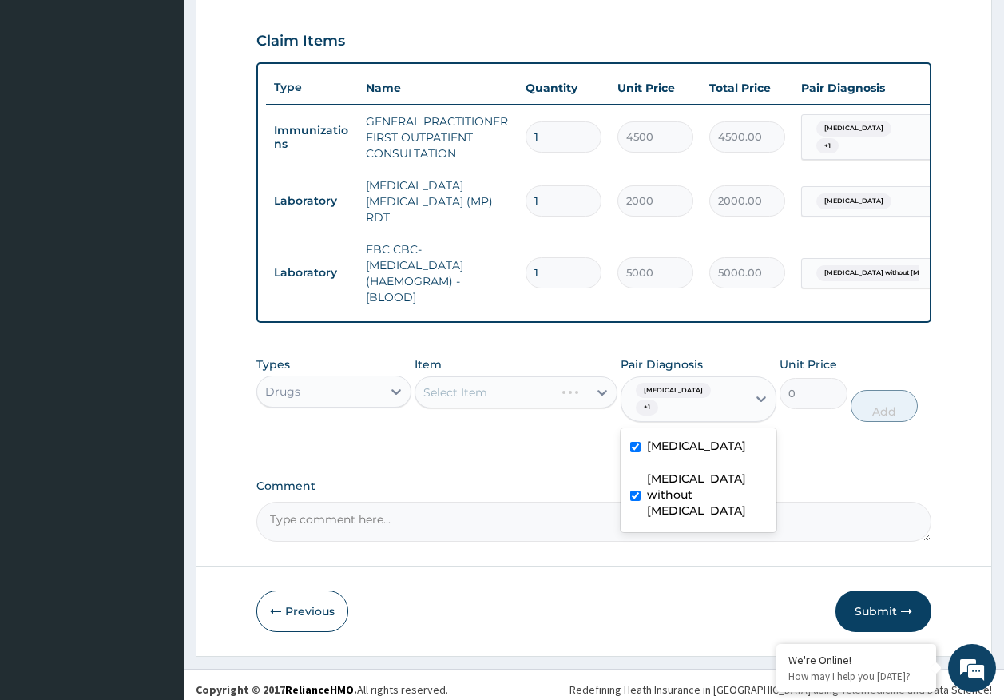
click at [539, 400] on div "Select Item" at bounding box center [516, 392] width 203 height 32
click at [539, 396] on div "Select Item" at bounding box center [484, 393] width 139 height 26
click at [539, 396] on div "Select Item" at bounding box center [501, 393] width 173 height 26
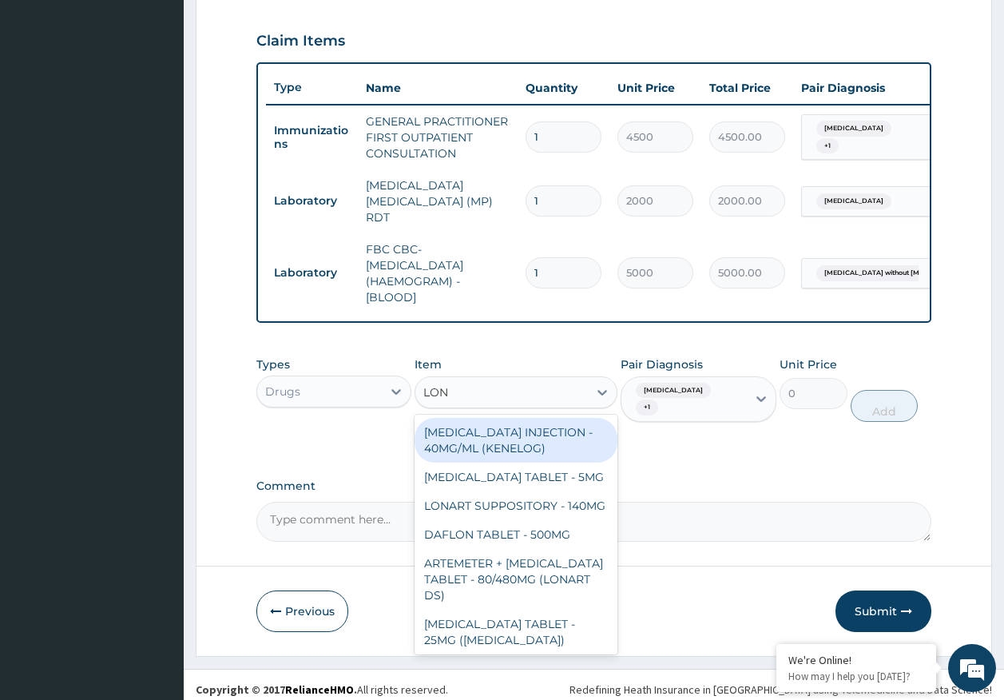
type input "LONA"
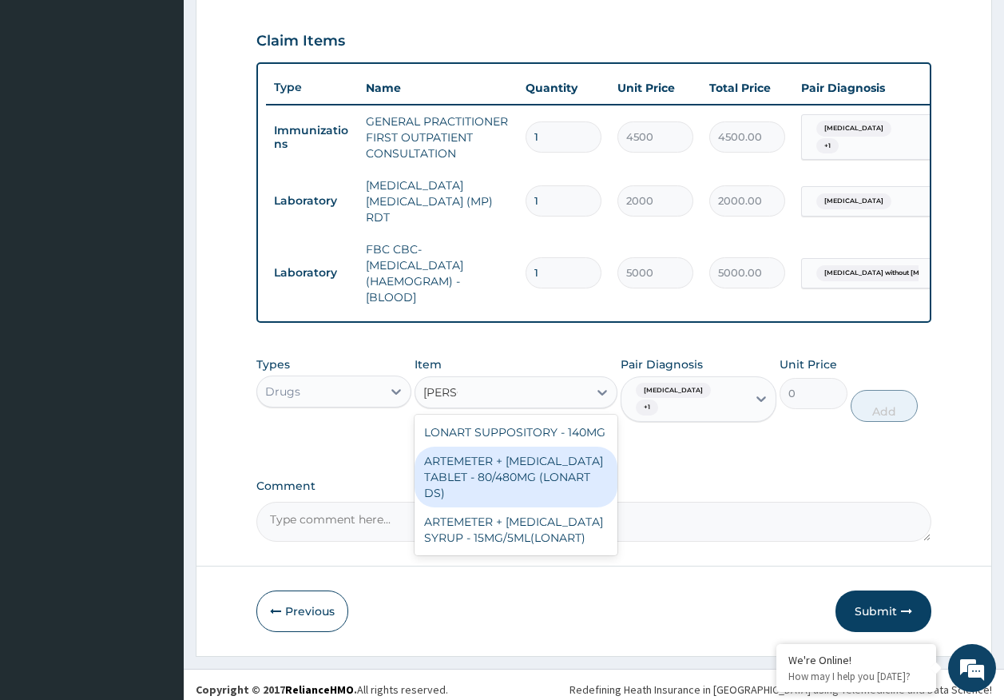
drag, startPoint x: 558, startPoint y: 483, endPoint x: 863, endPoint y: 366, distance: 326.0
click at [563, 478] on div "ARTEMETER + LUMEFANTRINE TABLET - 80/480MG (LONART DS)" at bounding box center [516, 477] width 203 height 61
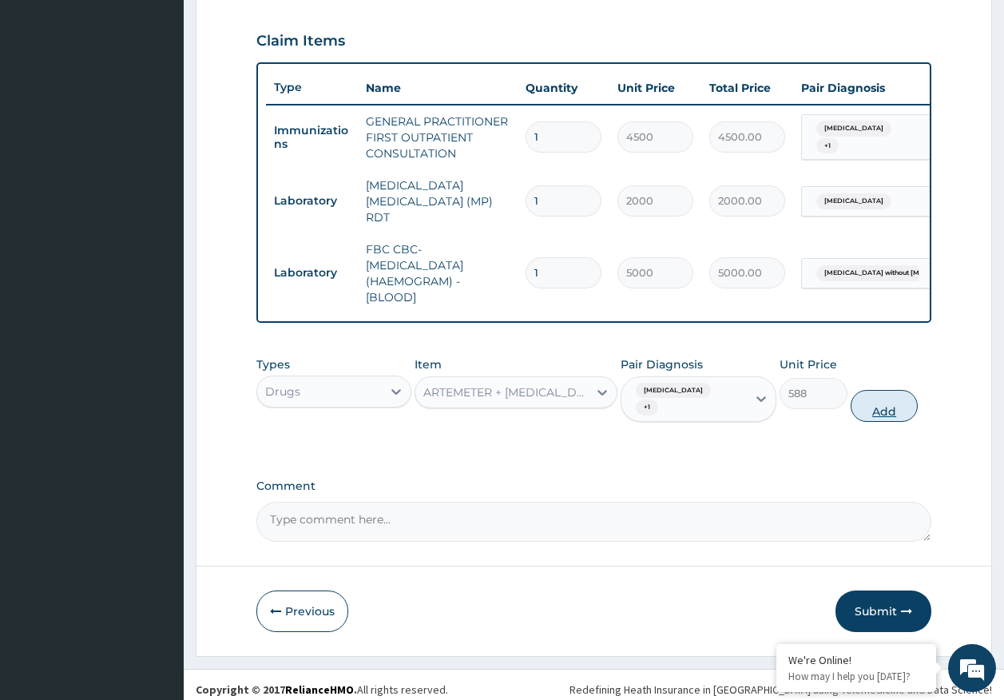
click at [889, 406] on button "Add" at bounding box center [885, 406] width 68 height 32
type input "0"
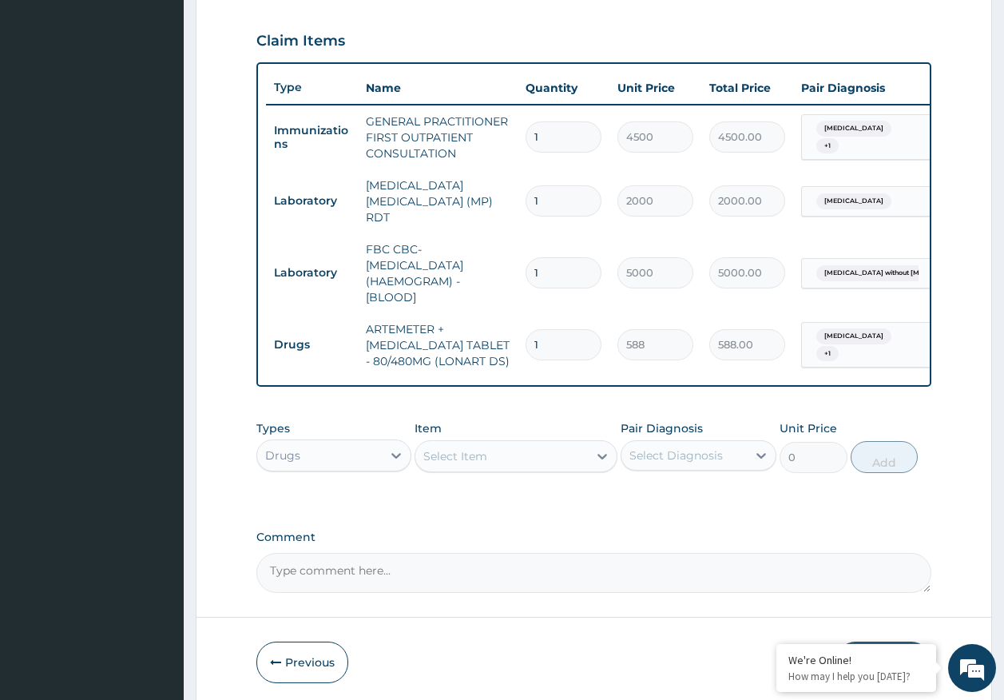
click at [576, 463] on div "Select Item" at bounding box center [501, 456] width 173 height 26
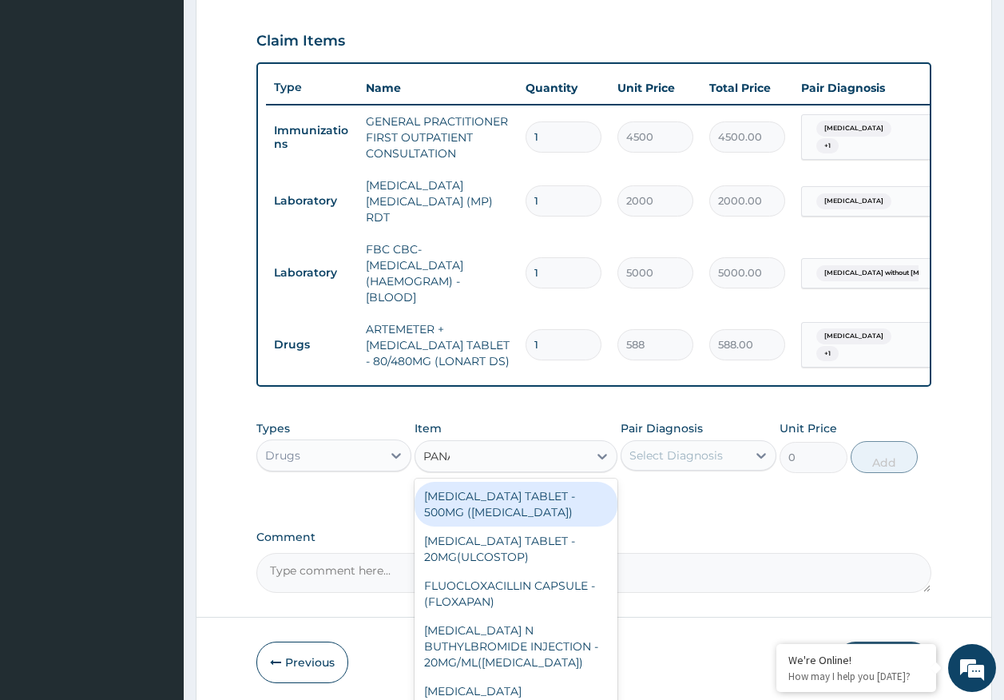
type input "PANAD"
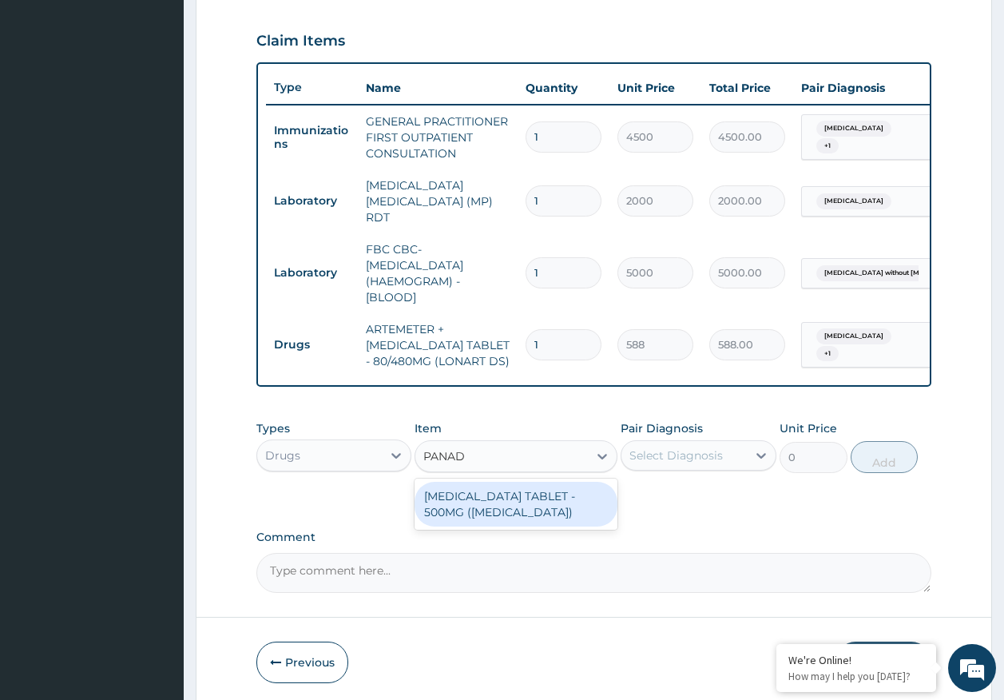
drag, startPoint x: 473, startPoint y: 497, endPoint x: 746, endPoint y: 483, distance: 273.6
click at [475, 497] on div "PARACETAMOL TABLET - 500MG (PANADOL)" at bounding box center [516, 504] width 203 height 45
type input "42"
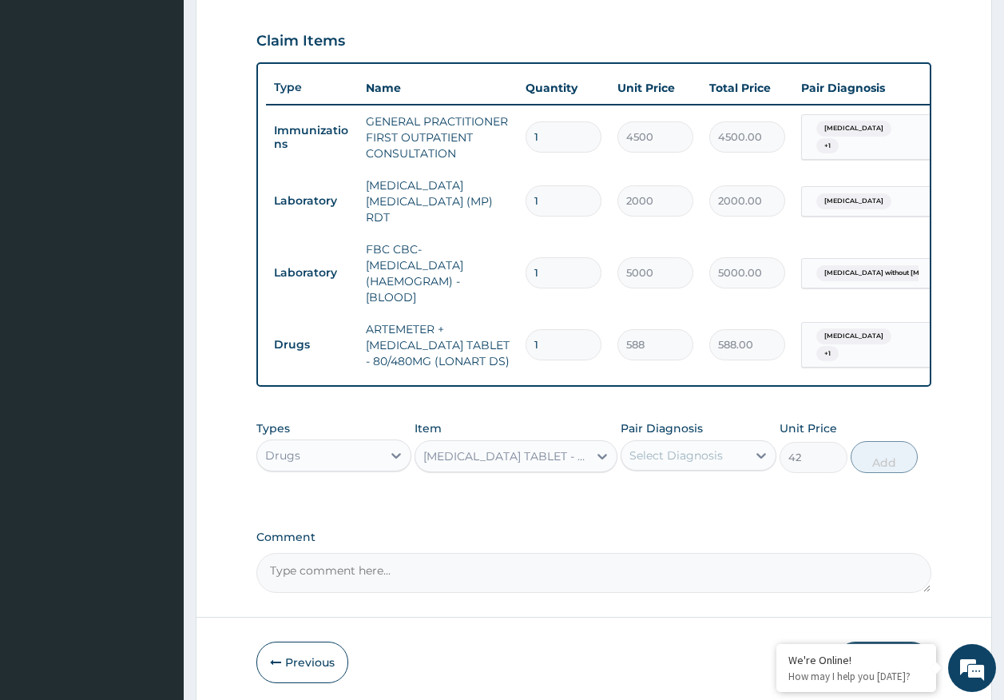
click at [717, 455] on div "Select Diagnosis" at bounding box center [676, 455] width 93 height 16
click at [688, 503] on label "Malaria, unspecified" at bounding box center [696, 495] width 99 height 16
checkbox input "true"
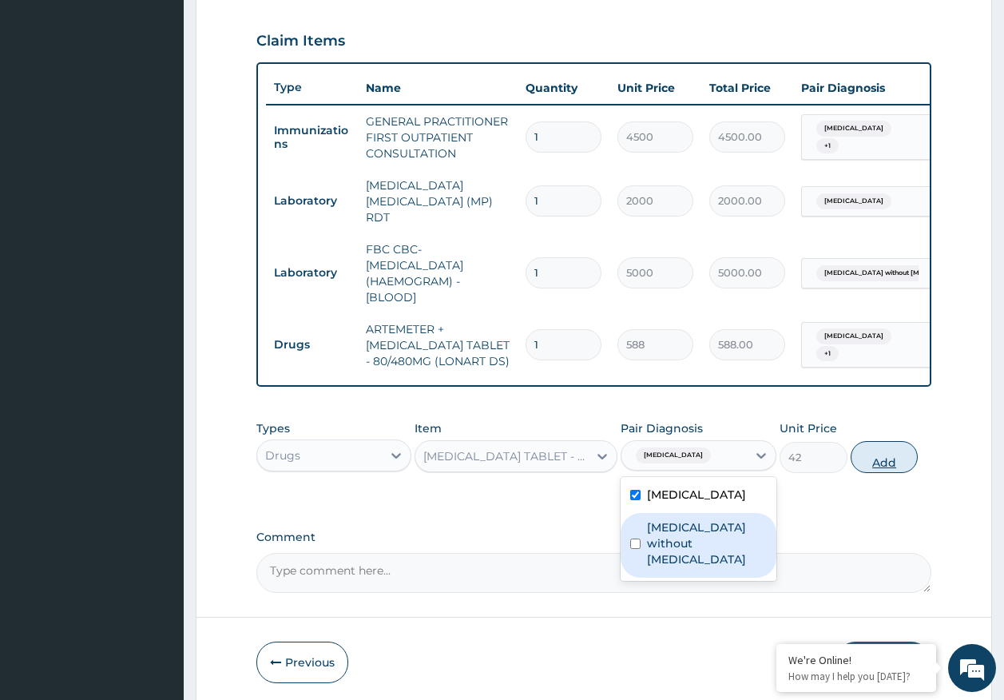
drag, startPoint x: 690, startPoint y: 535, endPoint x: 873, endPoint y: 470, distance: 193.3
click at [710, 520] on div "Sepsis without septic shock" at bounding box center [699, 545] width 156 height 65
checkbox input "true"
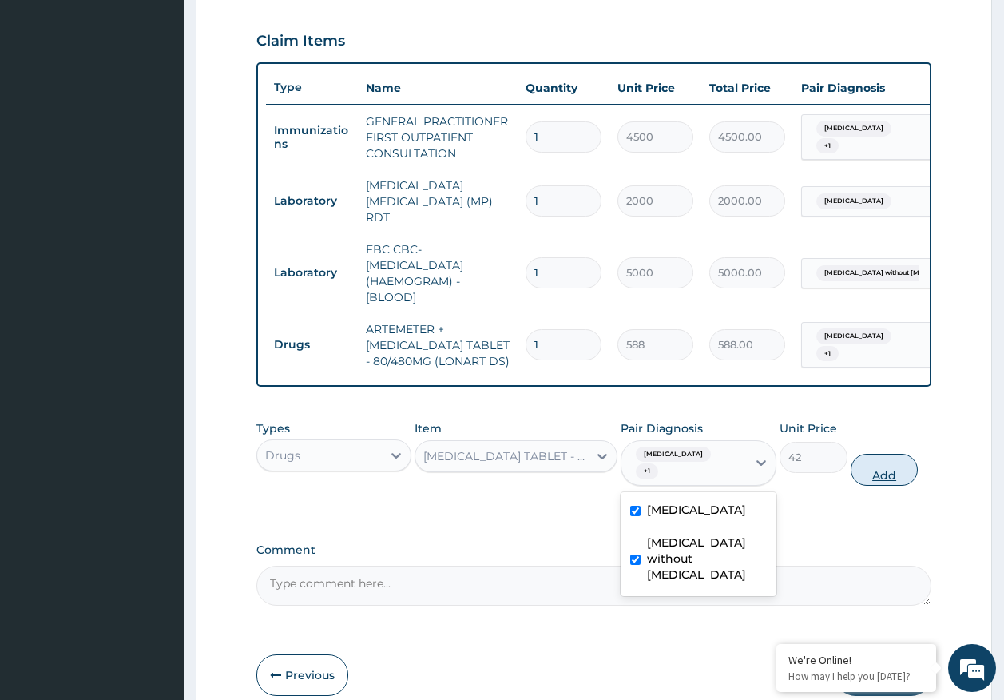
click at [875, 461] on button "Add" at bounding box center [885, 470] width 68 height 32
type input "0"
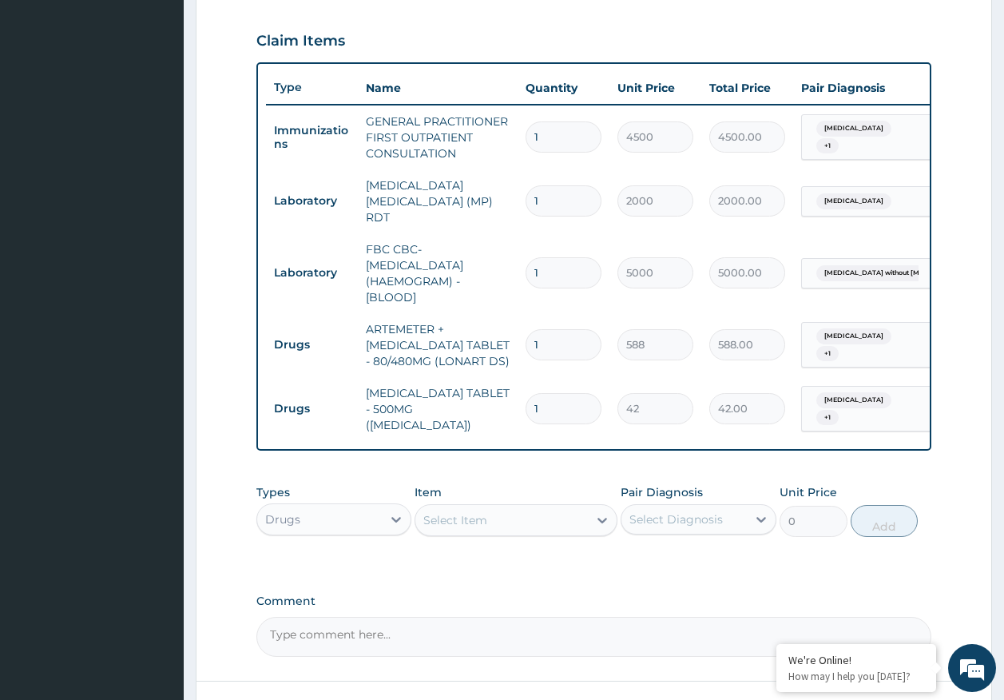
click at [525, 525] on div "Select Item" at bounding box center [501, 520] width 173 height 26
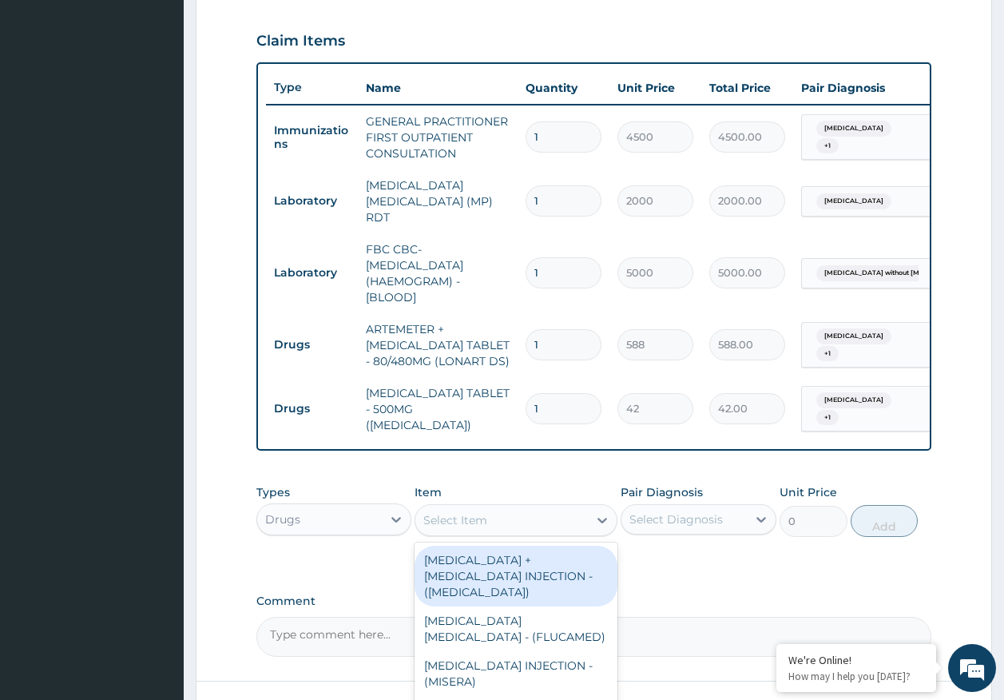
click at [570, 404] on input "1" at bounding box center [564, 408] width 76 height 31
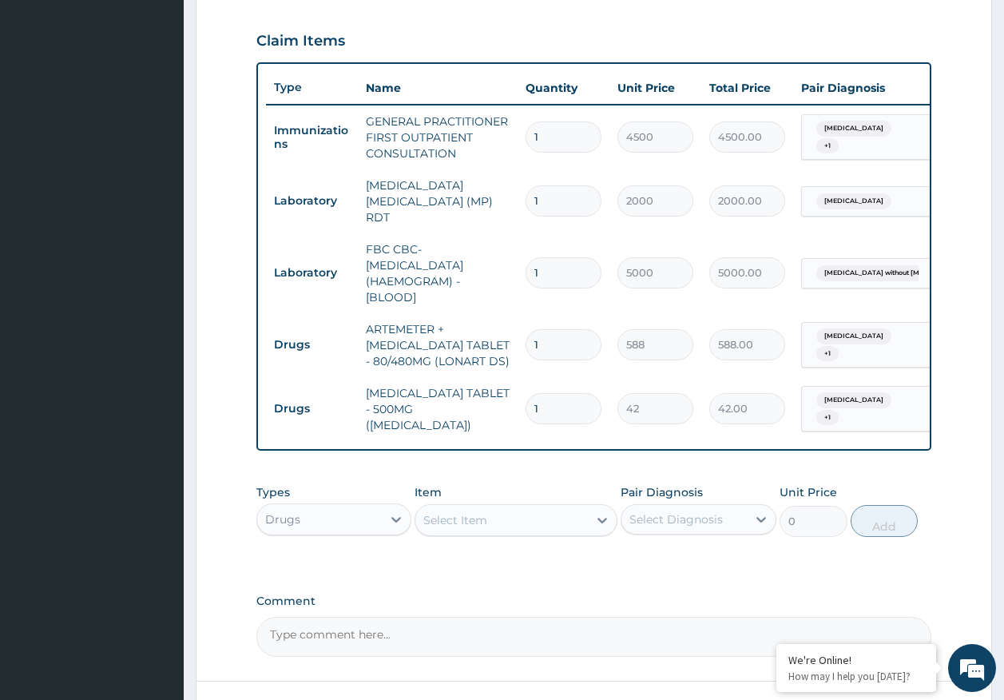
type input "18"
type input "756.00"
type input "18"
click at [552, 340] on input "1" at bounding box center [564, 344] width 76 height 31
type input "0.00"
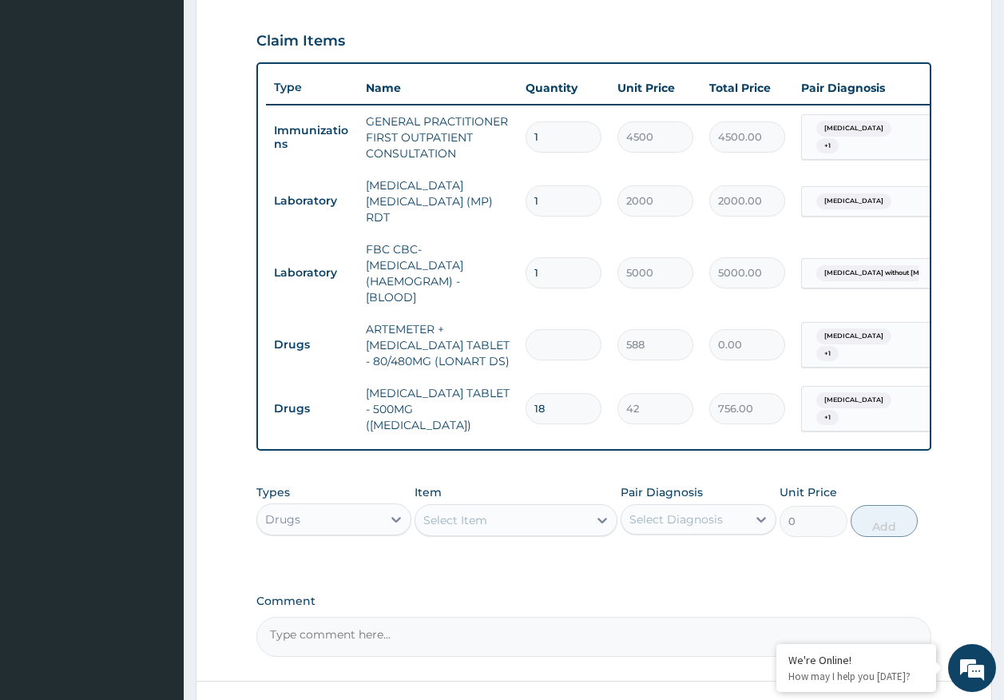
type input "6"
type input "3528.00"
type input "6"
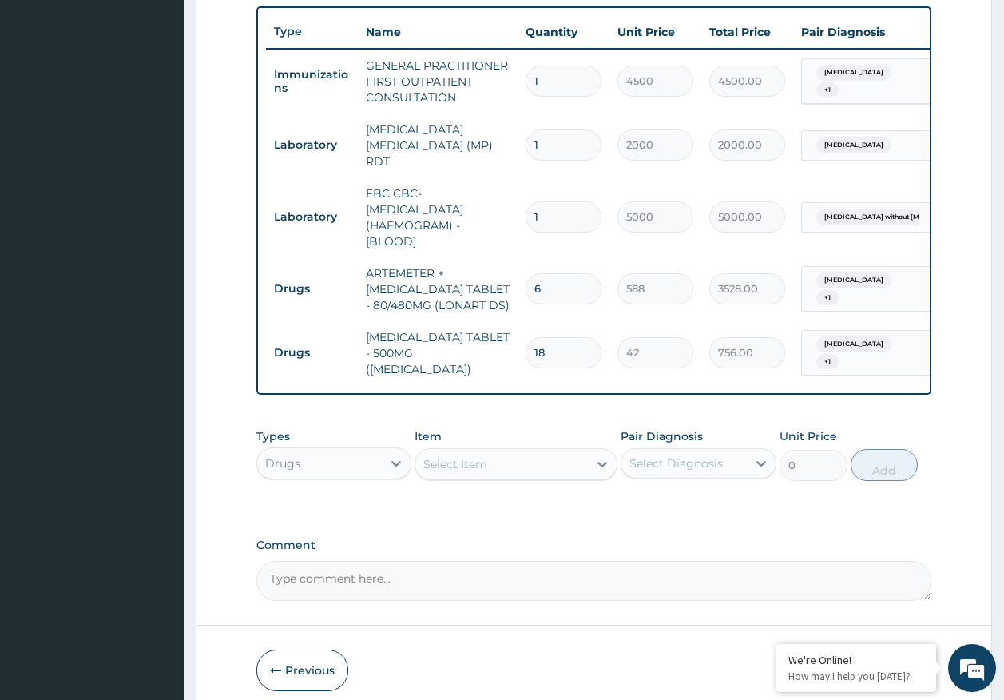
scroll to position [658, 0]
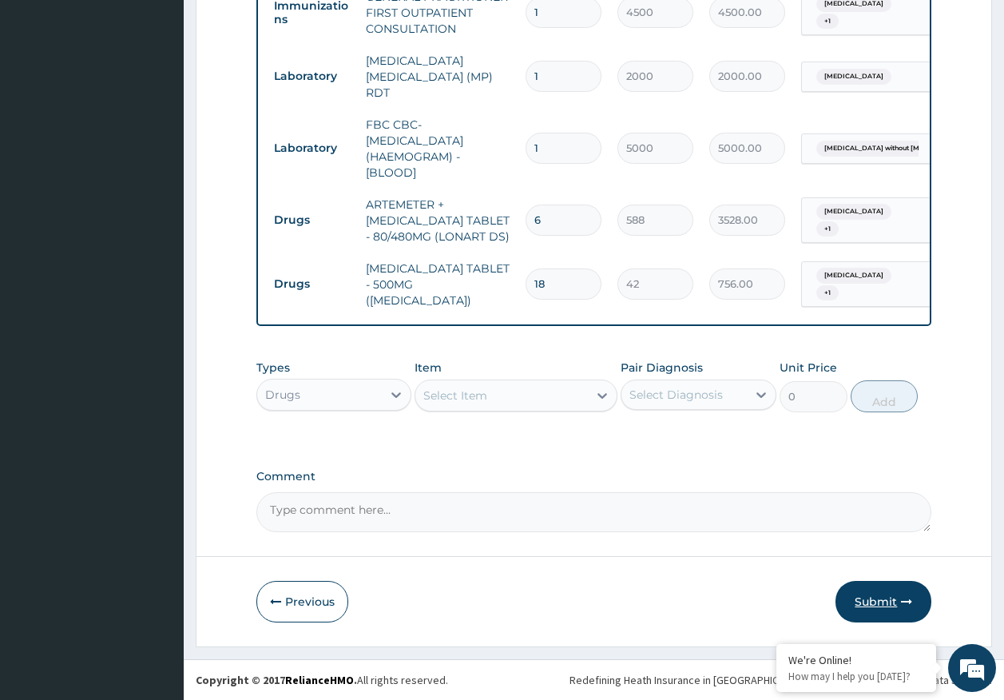
click at [896, 590] on button "Submit" at bounding box center [884, 602] width 96 height 42
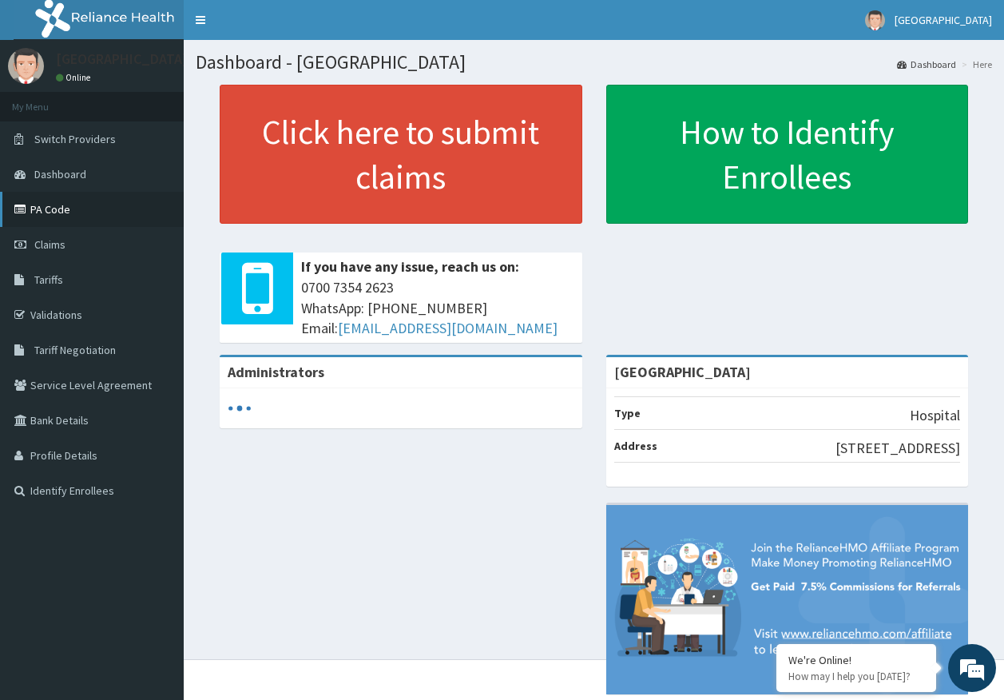
click at [33, 210] on link "PA Code" at bounding box center [92, 209] width 184 height 35
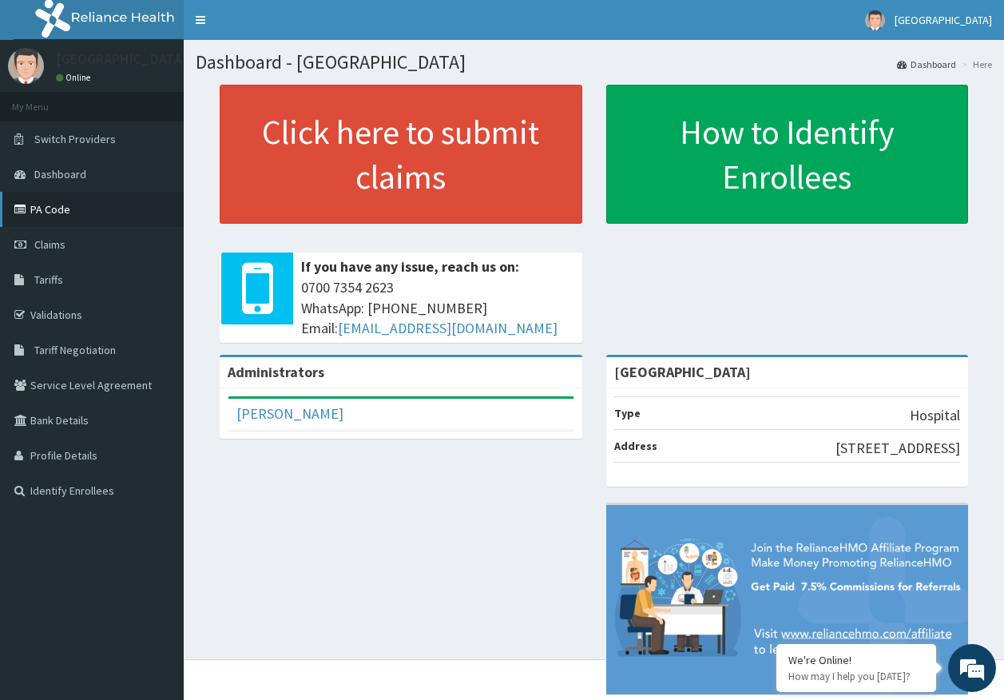
click at [57, 220] on link "PA Code" at bounding box center [92, 209] width 184 height 35
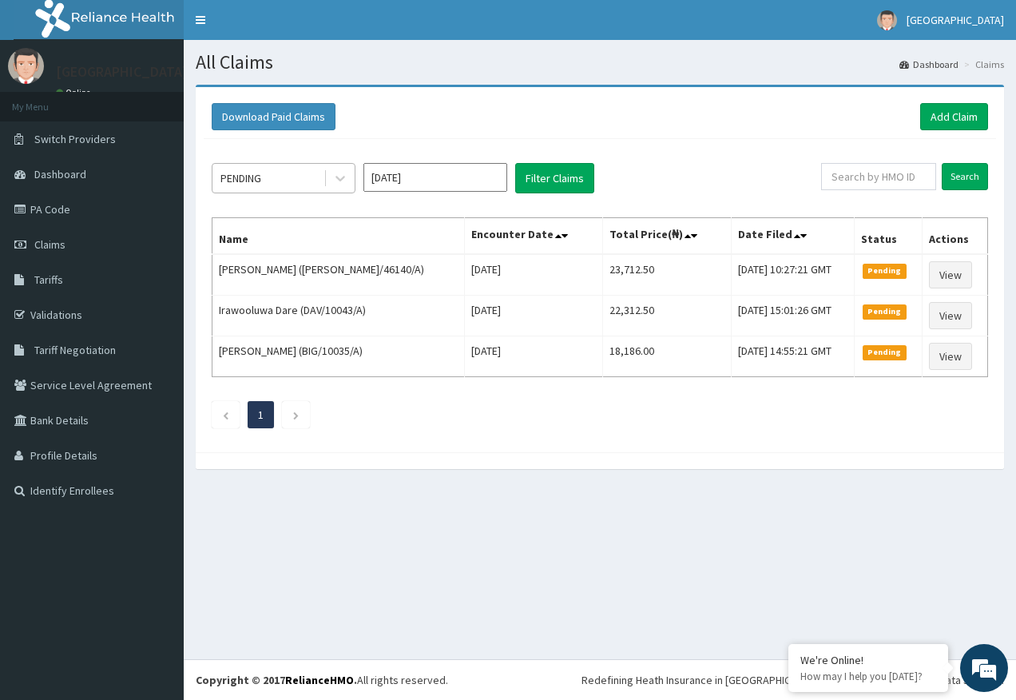
click at [288, 174] on div "PENDING" at bounding box center [268, 178] width 111 height 26
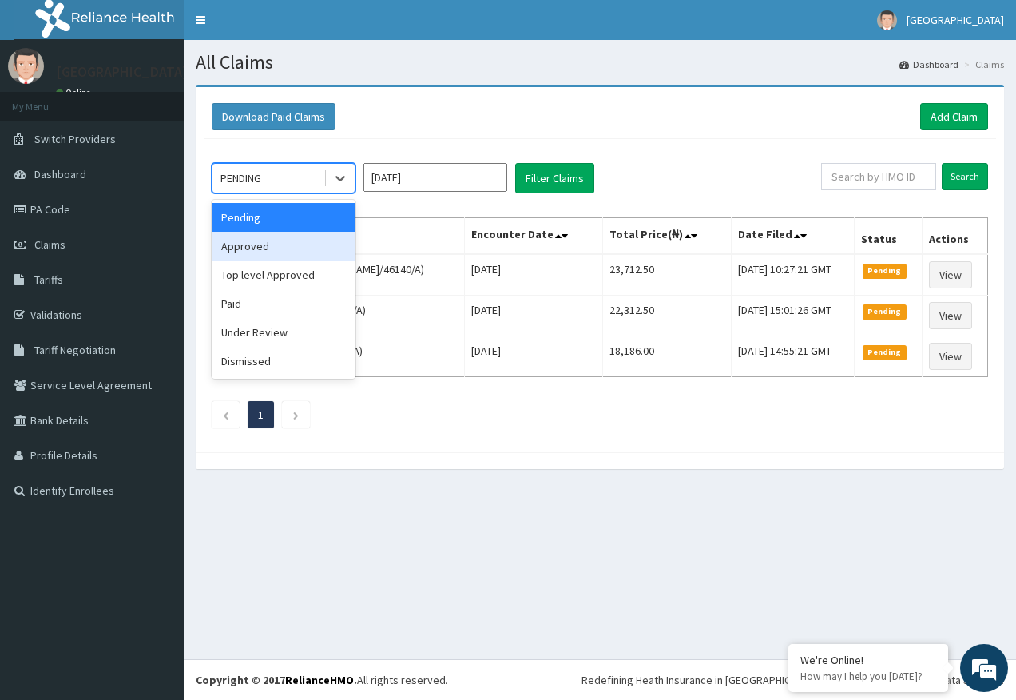
click at [252, 252] on div "Approved" at bounding box center [284, 246] width 144 height 29
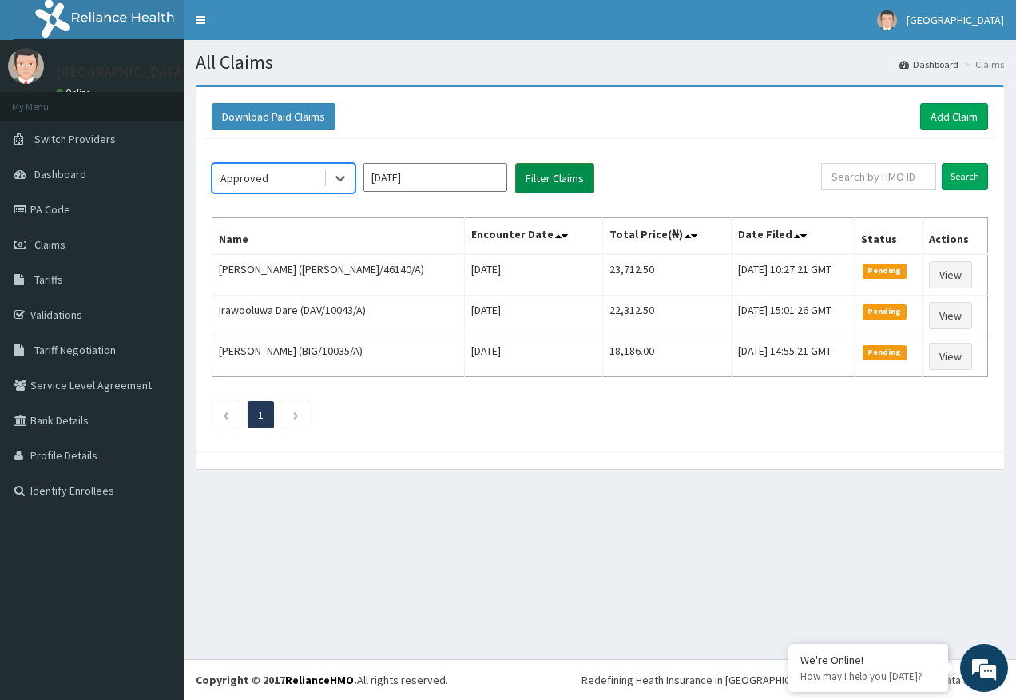
click at [564, 181] on button "Filter Claims" at bounding box center [554, 178] width 79 height 30
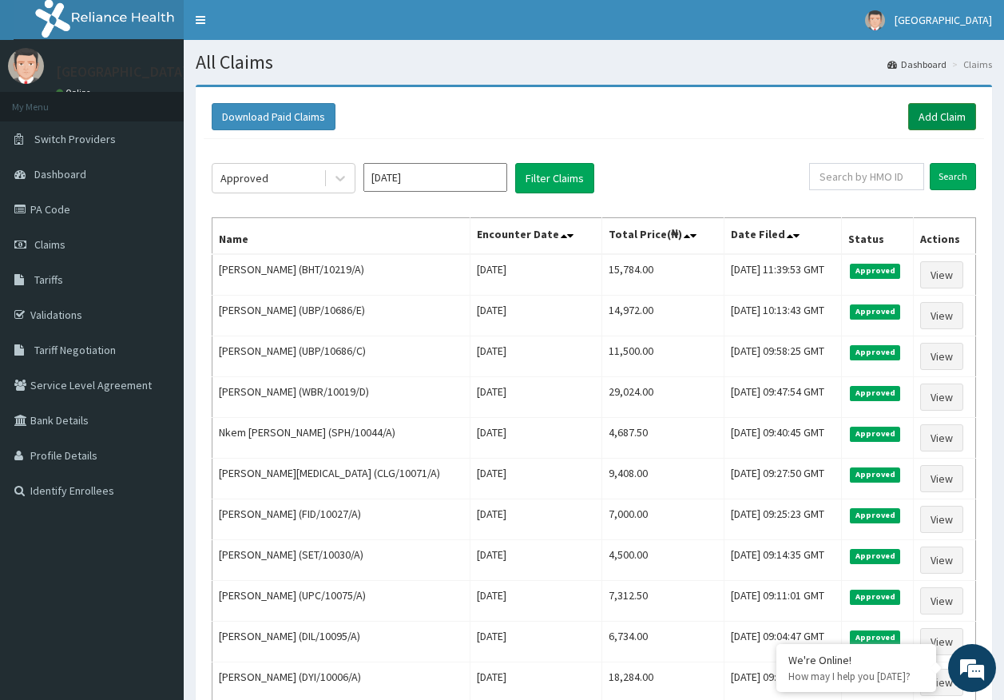
click at [936, 113] on link "Add Claim" at bounding box center [942, 116] width 68 height 27
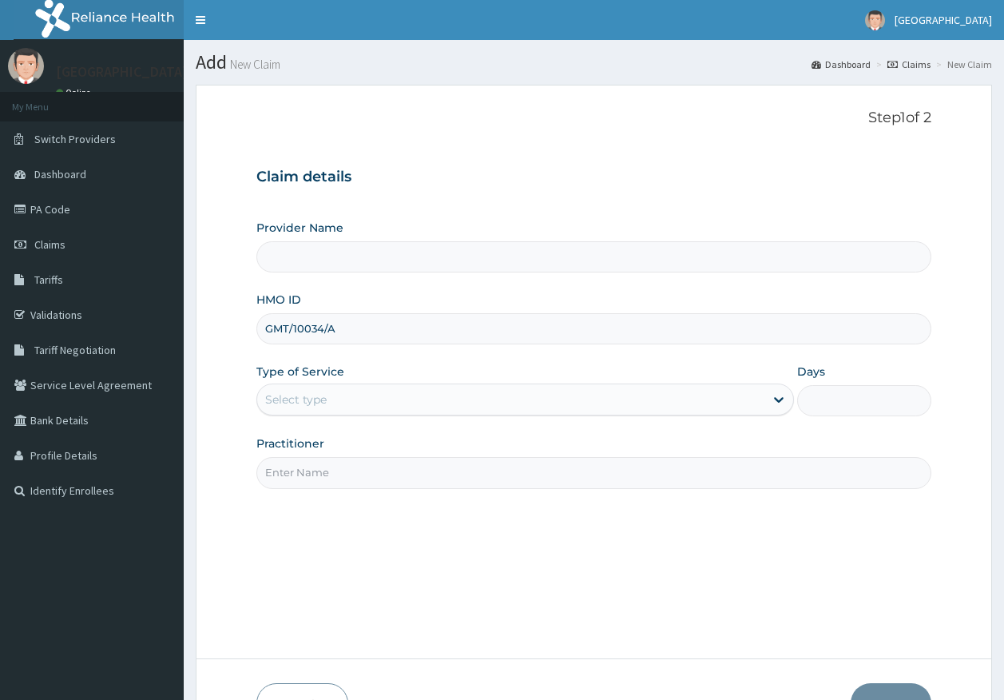
type input "GMT/10034/A"
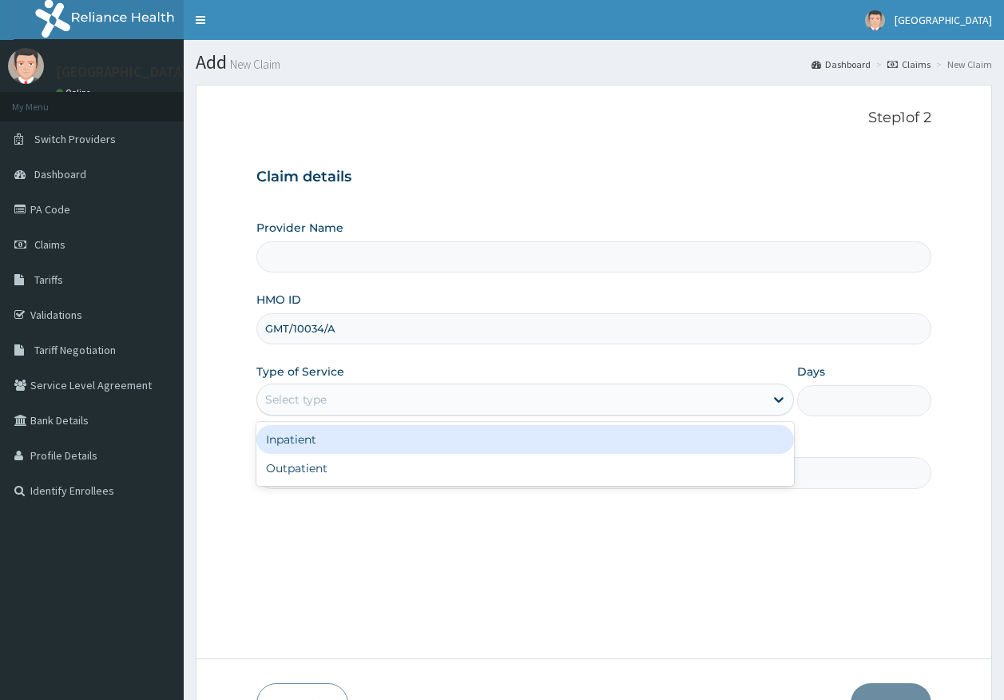
click at [293, 396] on div "Select type" at bounding box center [296, 400] width 62 height 16
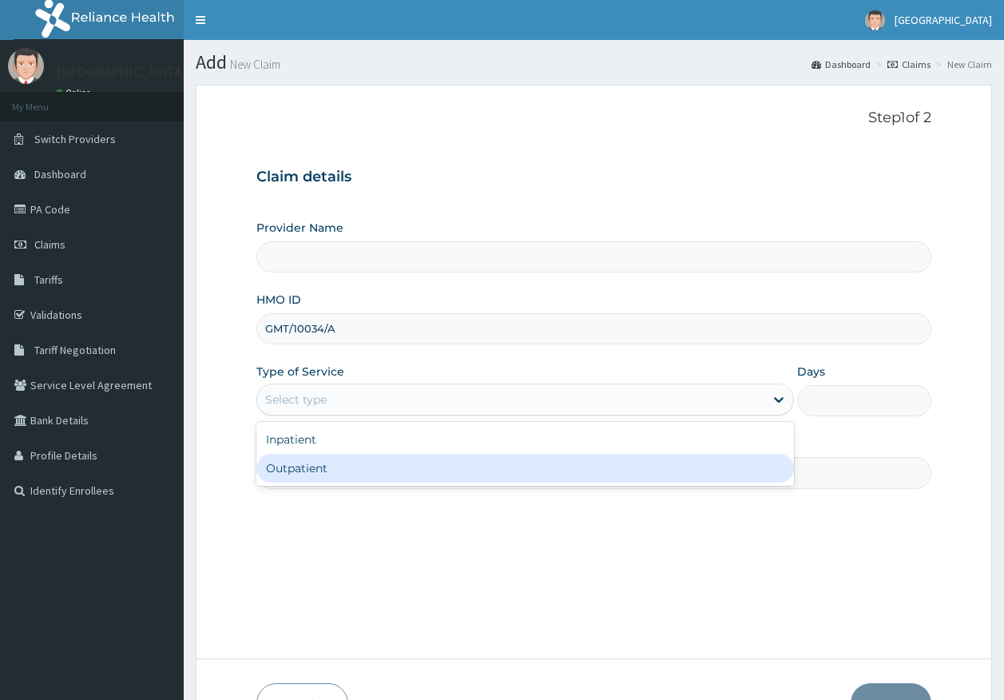
click at [307, 471] on div "Outpatient" at bounding box center [525, 468] width 538 height 29
type input "1"
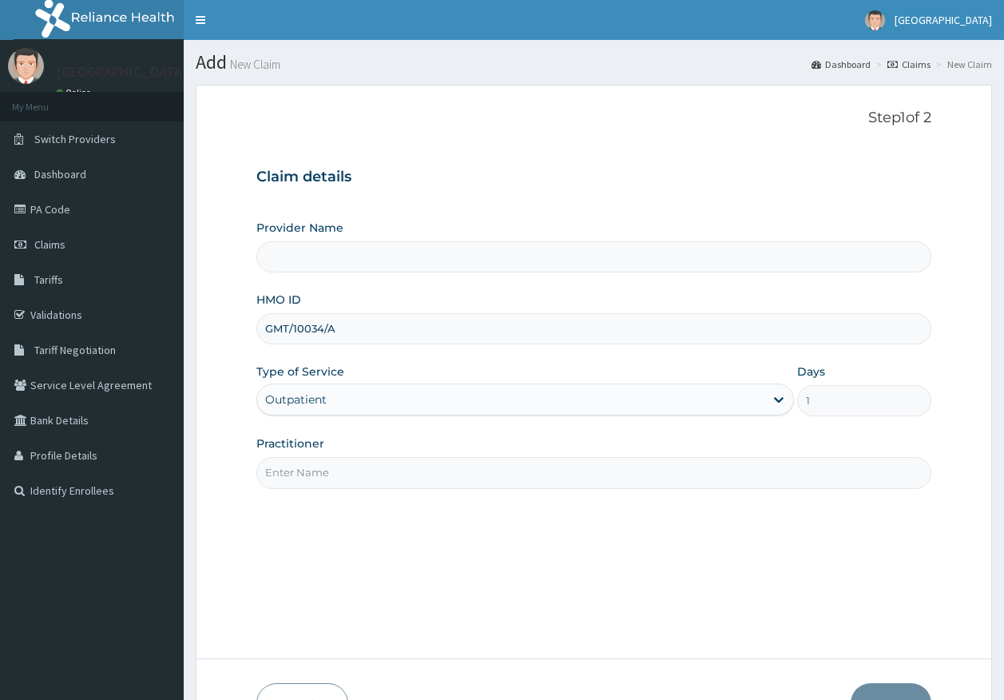
click at [309, 479] on input "Practitioner" at bounding box center [594, 472] width 676 height 31
type input "[GEOGRAPHIC_DATA]"
type input "[PERSON_NAME]"
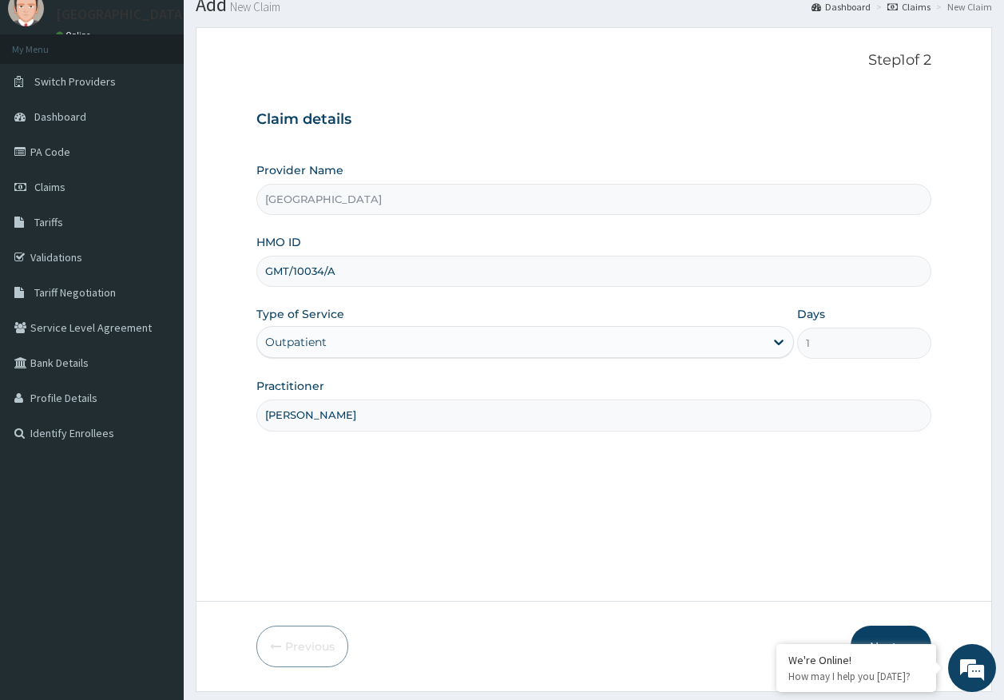
scroll to position [102, 0]
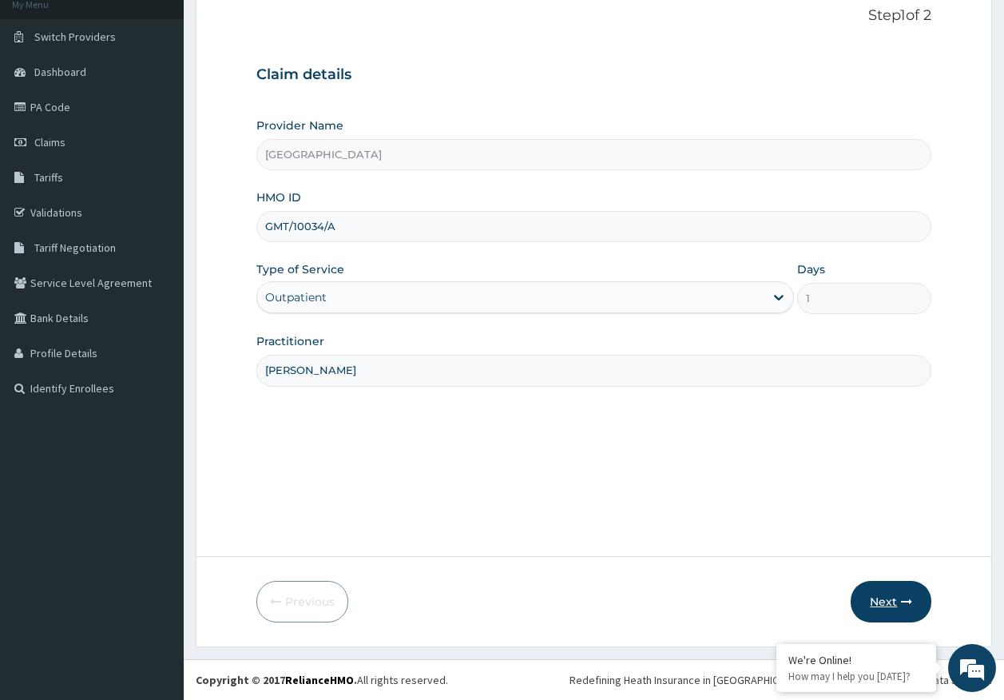
click at [873, 600] on button "Next" at bounding box center [891, 602] width 81 height 42
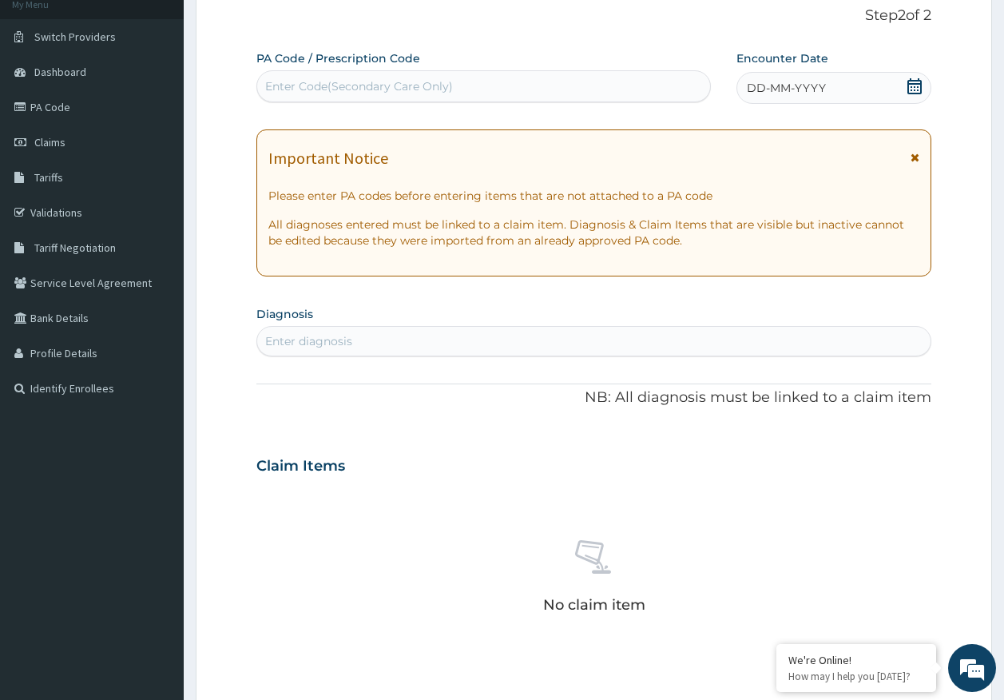
click at [821, 86] on span "DD-MM-YYYY" at bounding box center [786, 88] width 79 height 16
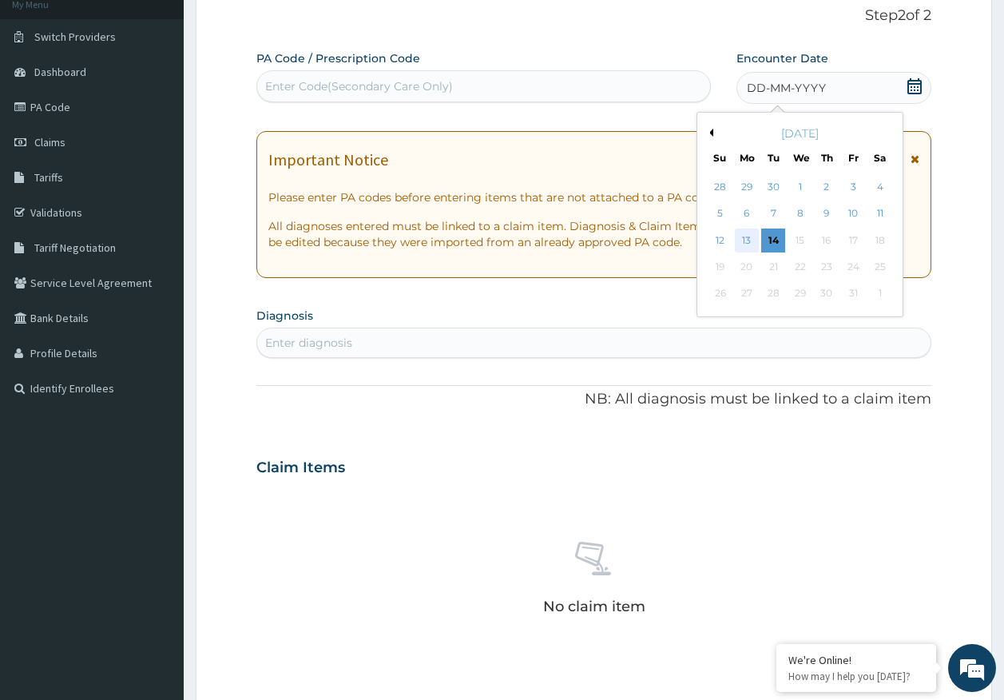
click at [751, 240] on div "13" at bounding box center [747, 241] width 24 height 24
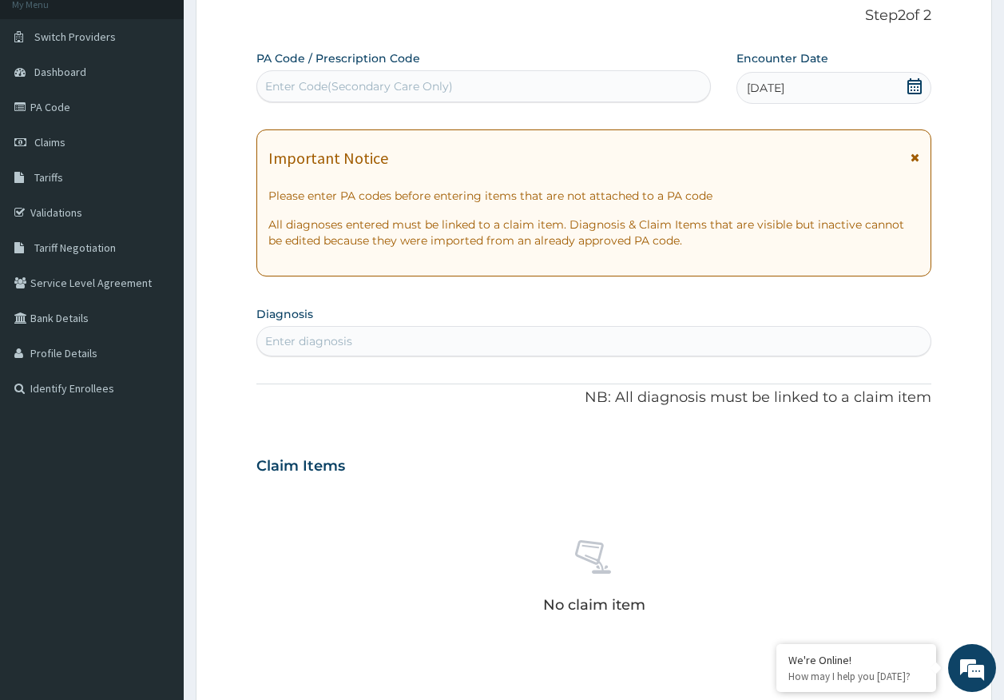
click at [332, 340] on div "Enter diagnosis" at bounding box center [308, 341] width 87 height 16
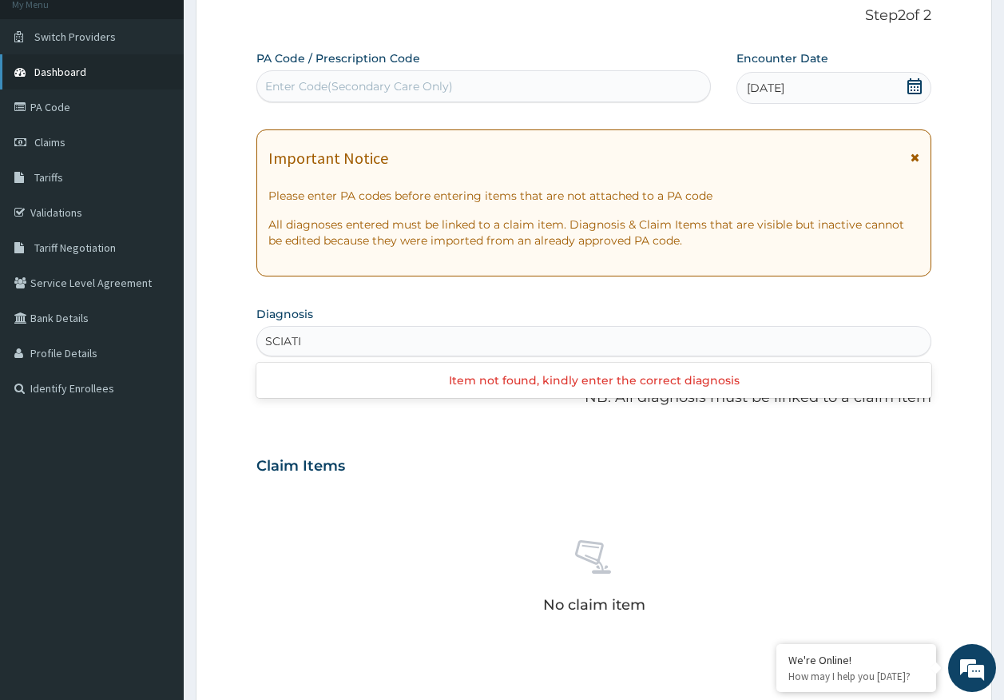
type input "SCIATI"
type input "[MEDICAL_DATA]"
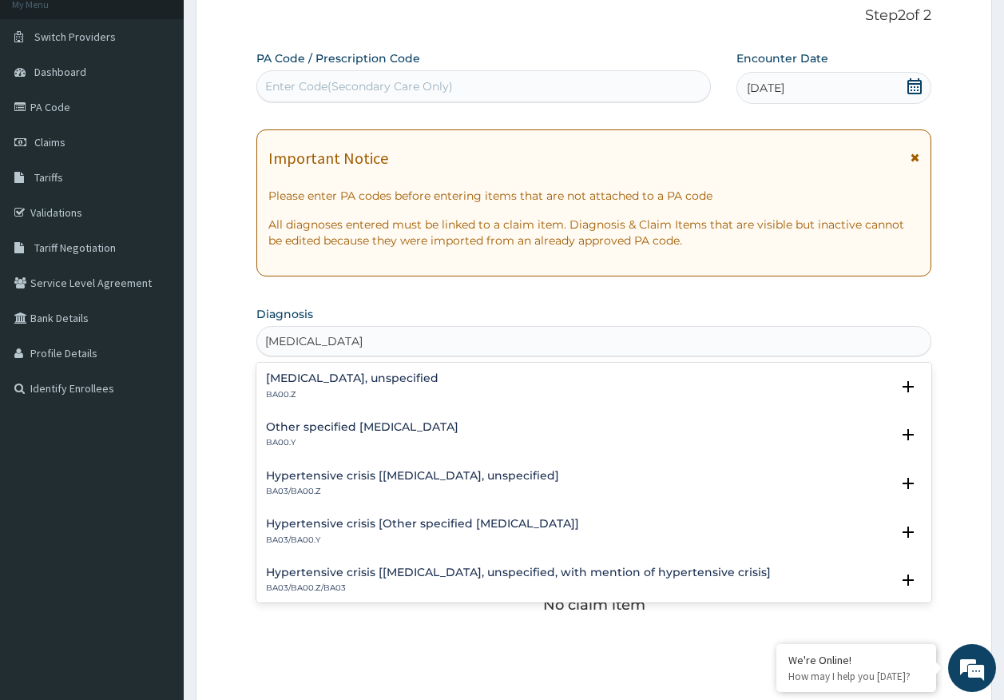
click at [337, 379] on h4 "[MEDICAL_DATA], unspecified" at bounding box center [352, 378] width 173 height 12
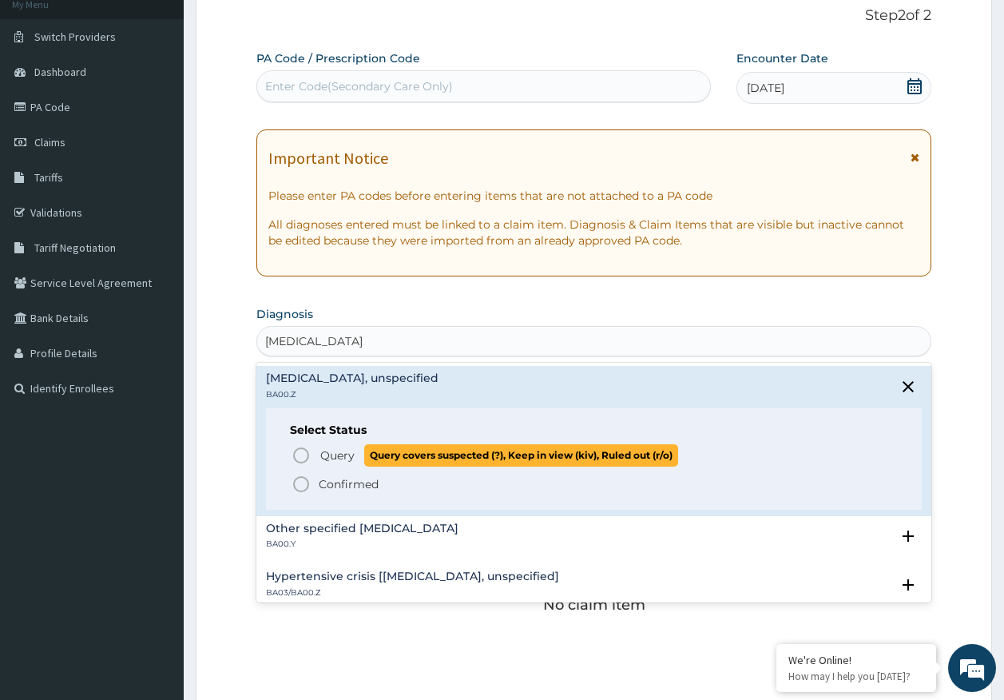
click at [336, 450] on span "Query" at bounding box center [337, 455] width 34 height 16
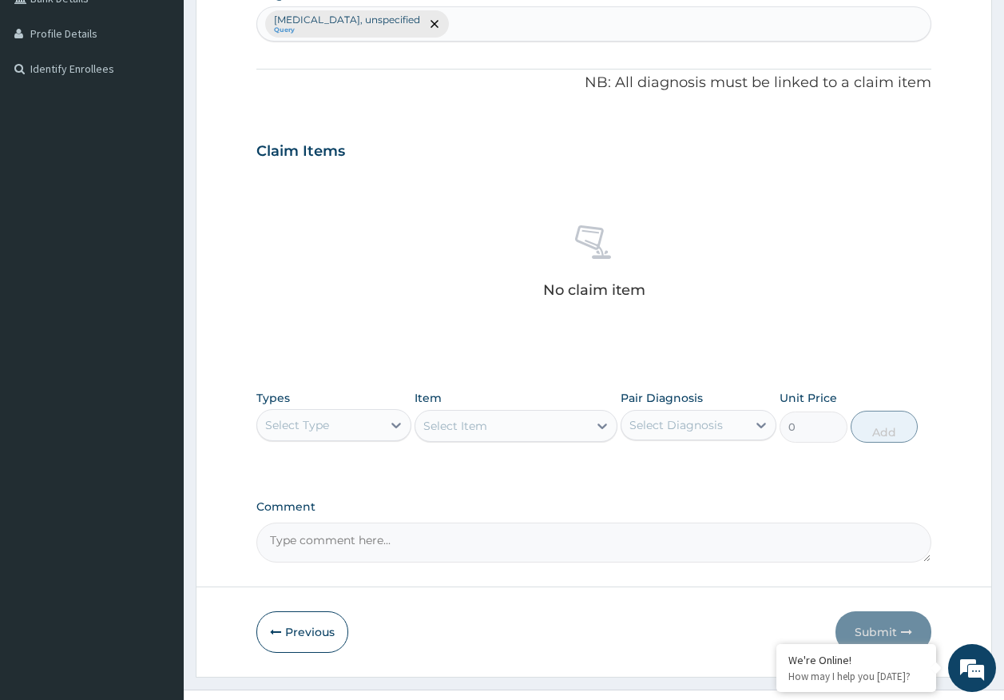
click at [329, 421] on div "Select Type" at bounding box center [319, 425] width 125 height 26
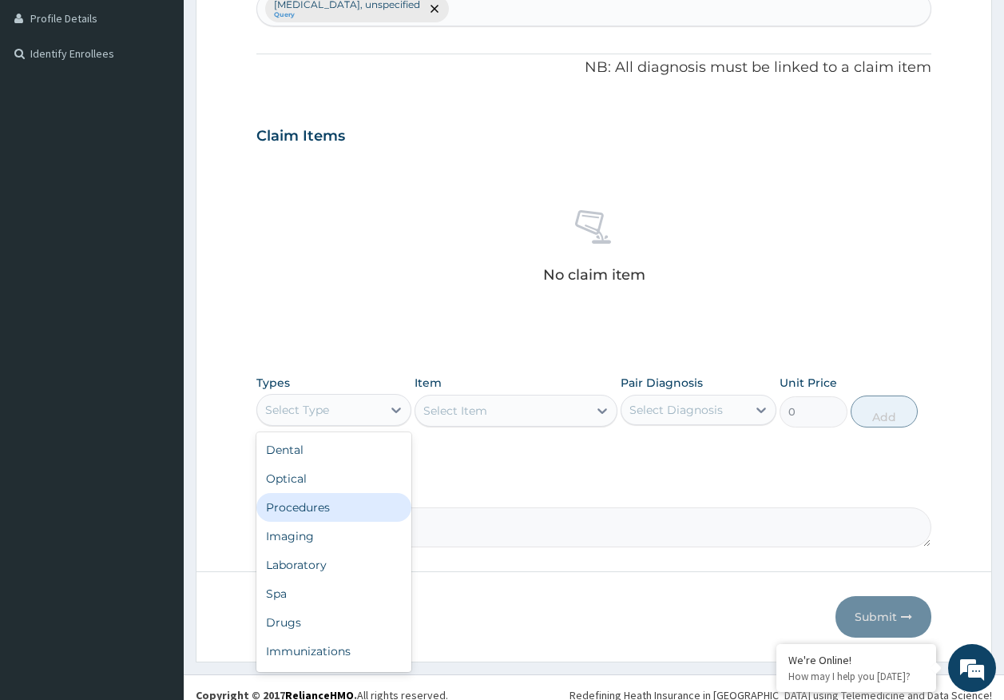
scroll to position [452, 0]
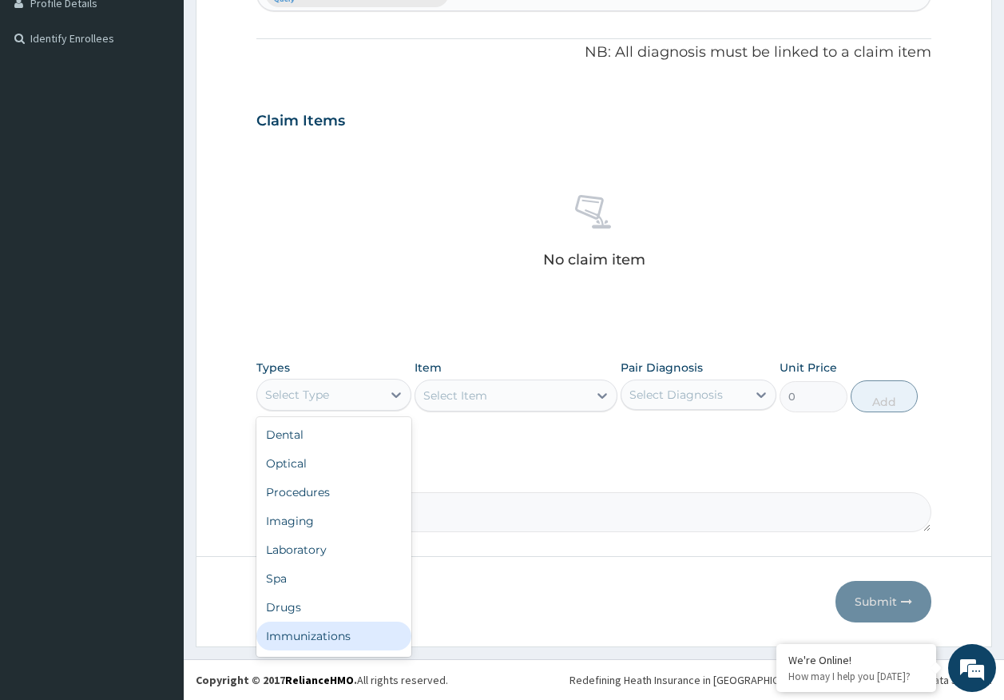
click at [344, 644] on div "Immunizations" at bounding box center [334, 636] width 156 height 29
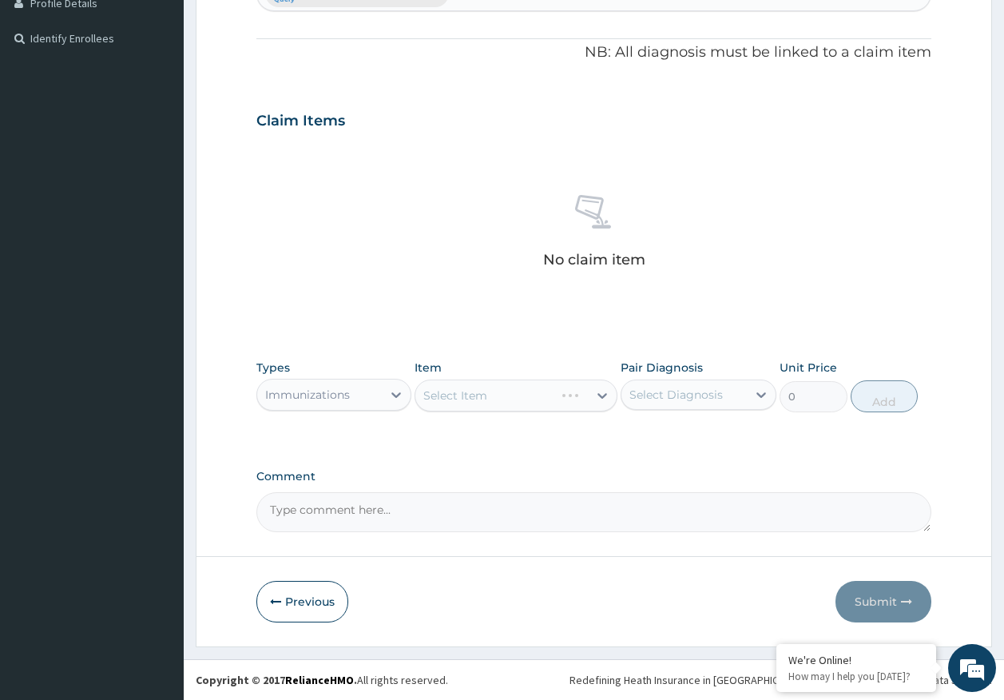
click at [710, 391] on div "Select Diagnosis" at bounding box center [676, 395] width 93 height 16
click at [692, 454] on label "Essential hypertension, unspecified" at bounding box center [707, 442] width 120 height 32
checkbox input "true"
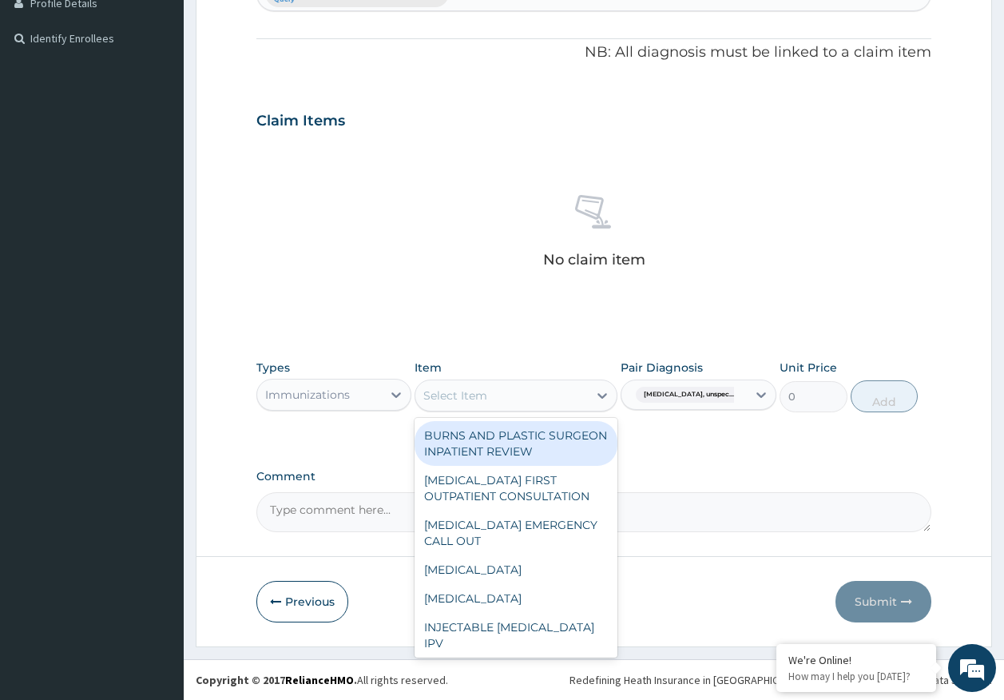
click at [525, 393] on div "Select Item" at bounding box center [501, 396] width 173 height 26
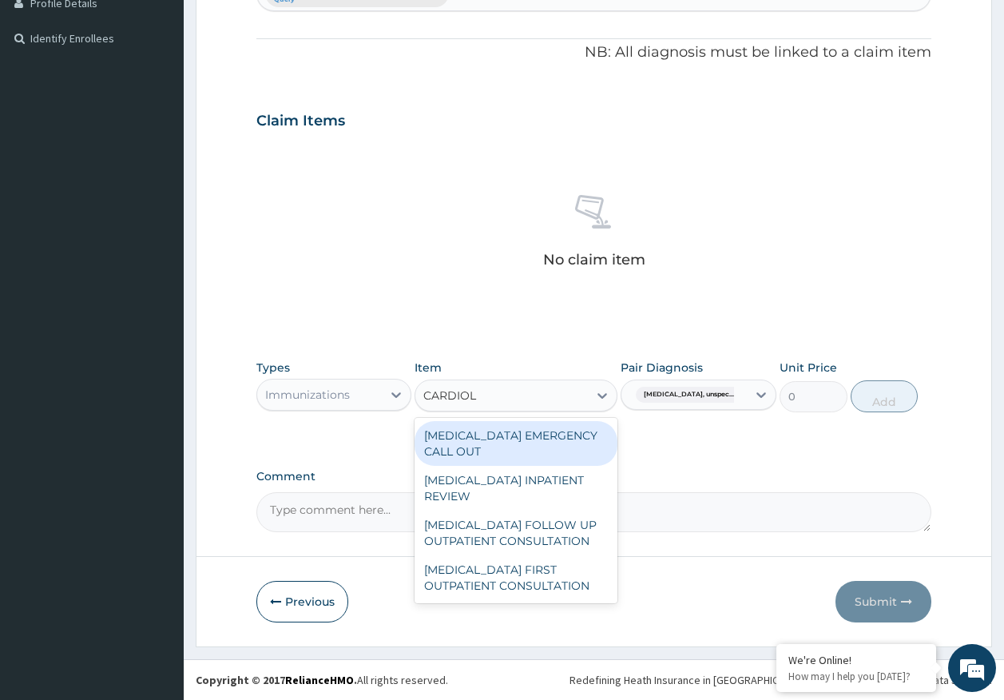
type input "CARDIOLO"
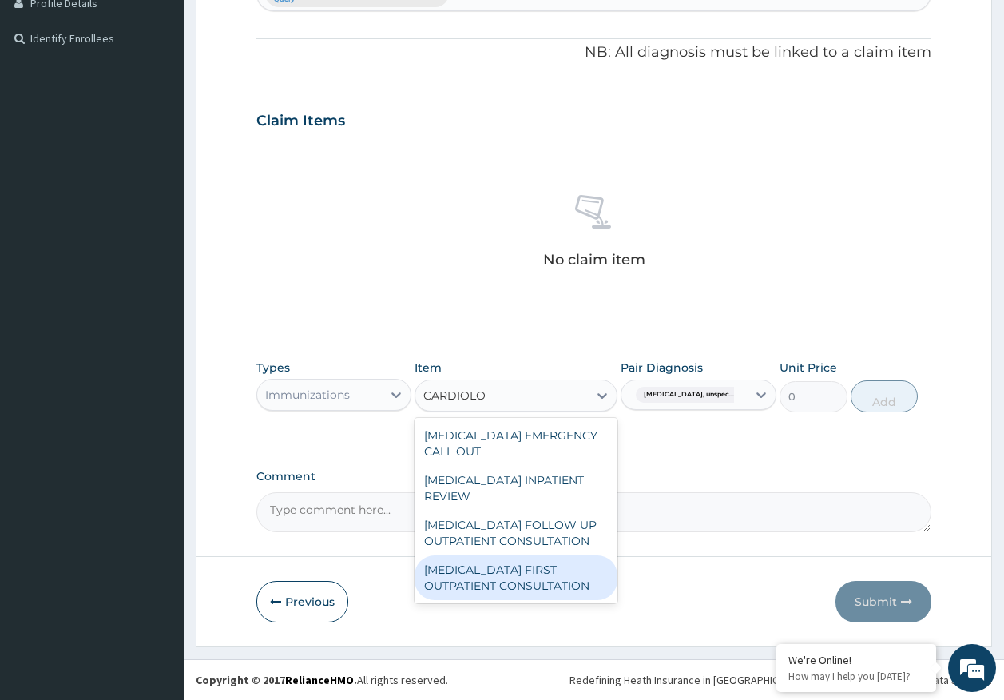
drag, startPoint x: 544, startPoint y: 577, endPoint x: 806, endPoint y: 479, distance: 279.9
click at [544, 575] on div "[MEDICAL_DATA] FIRST OUTPATIENT CONSULTATION" at bounding box center [516, 577] width 203 height 45
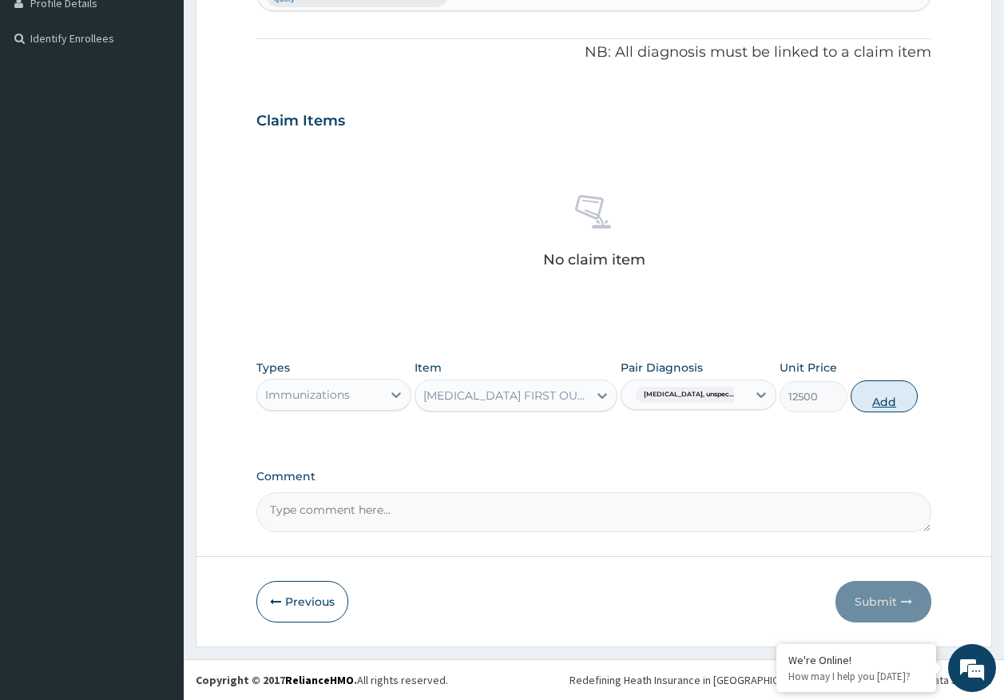
click at [880, 396] on button "Add" at bounding box center [885, 396] width 68 height 32
type input "0"
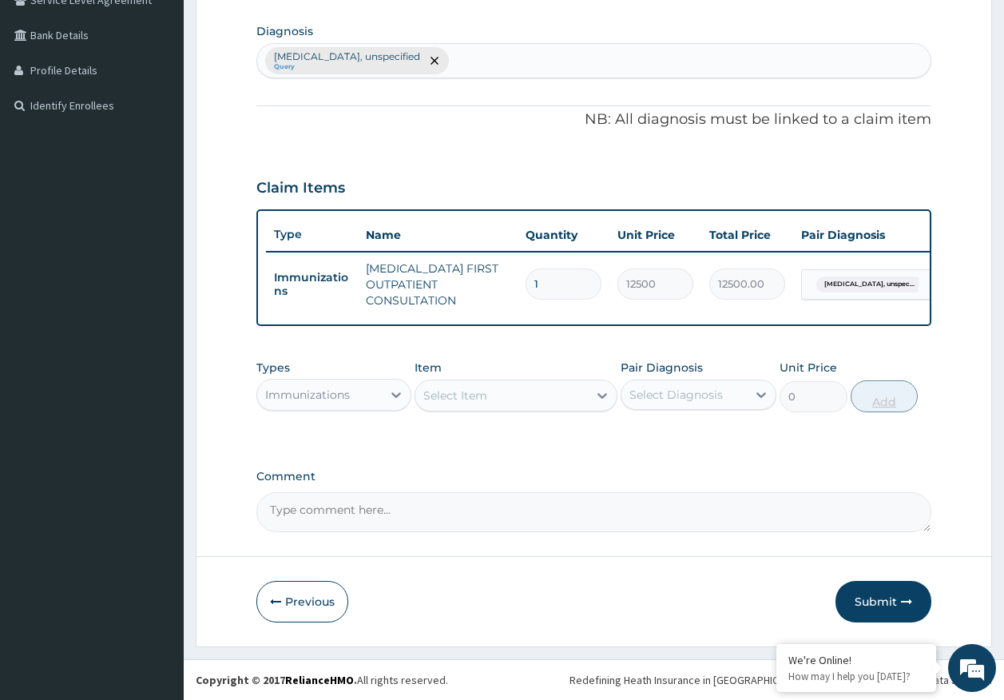
scroll to position [397, 0]
click at [406, 510] on textarea "Comment" at bounding box center [594, 512] width 676 height 40
paste textarea "PA/D9B3A9 FOR"
type textarea "PA/D9B3A9 FOR CARDIOLOGIST CONSULTATION"
click at [903, 599] on icon "button" at bounding box center [906, 601] width 11 height 11
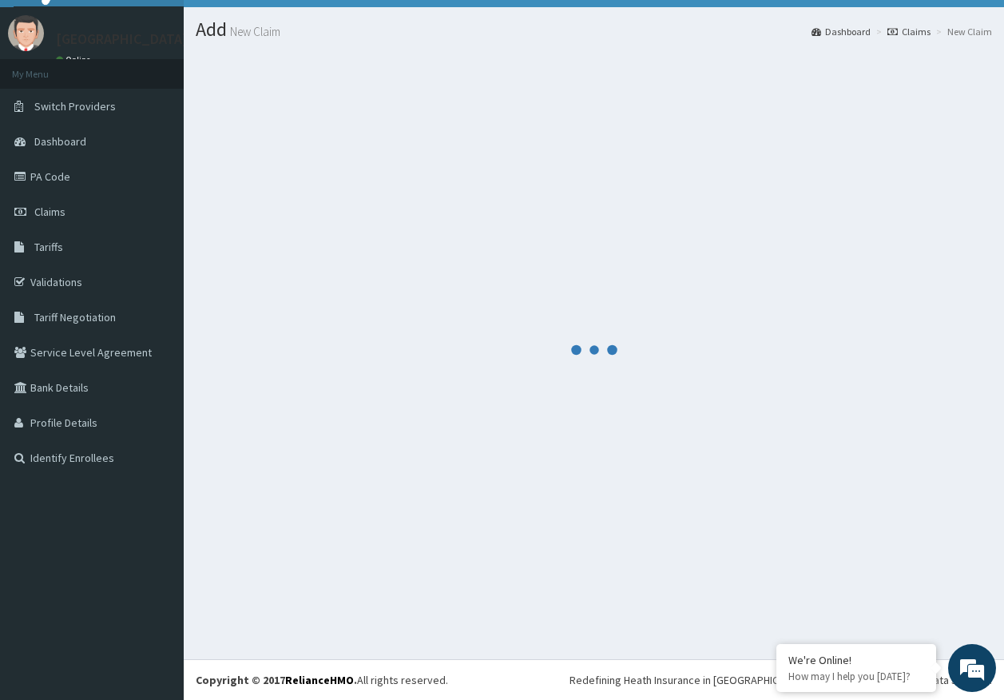
scroll to position [33, 0]
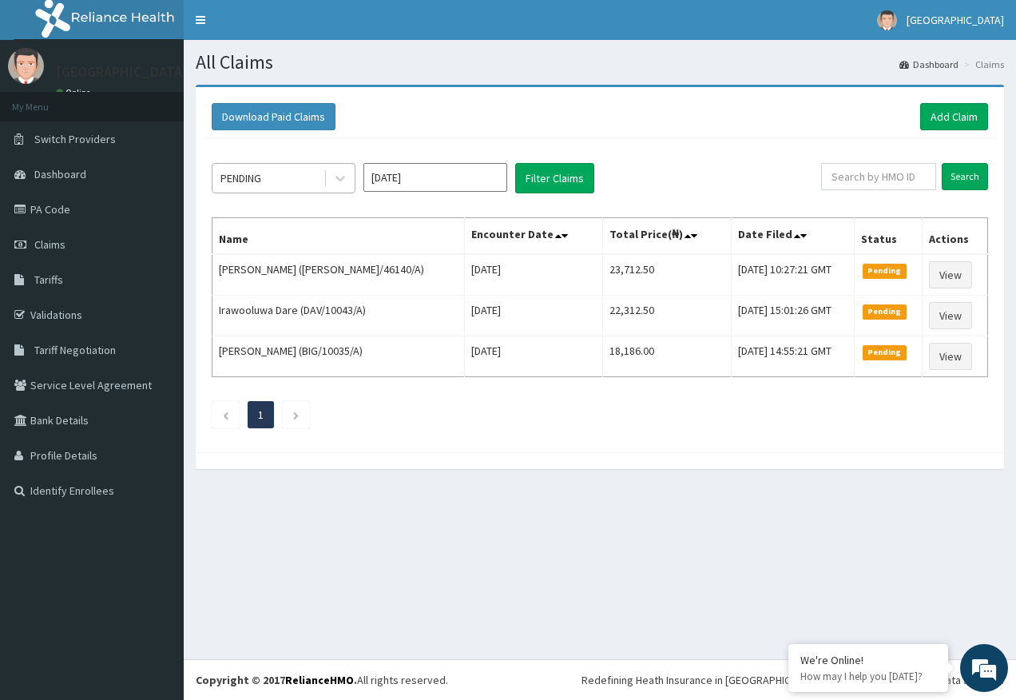
click at [265, 178] on div "PENDING" at bounding box center [268, 178] width 111 height 26
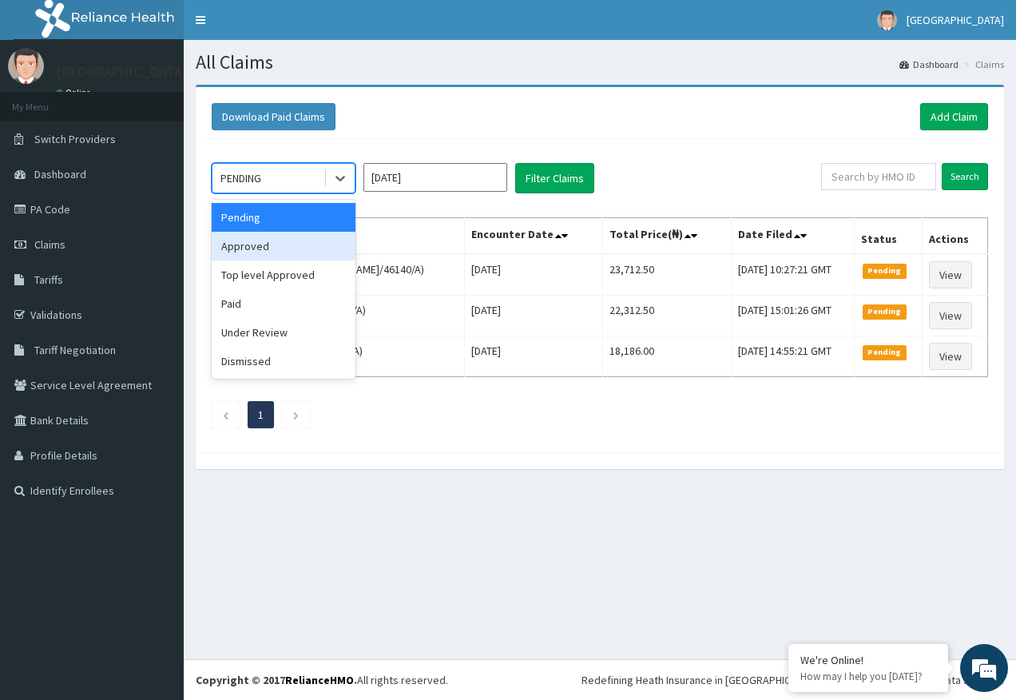
click at [249, 255] on div "Approved" at bounding box center [284, 246] width 144 height 29
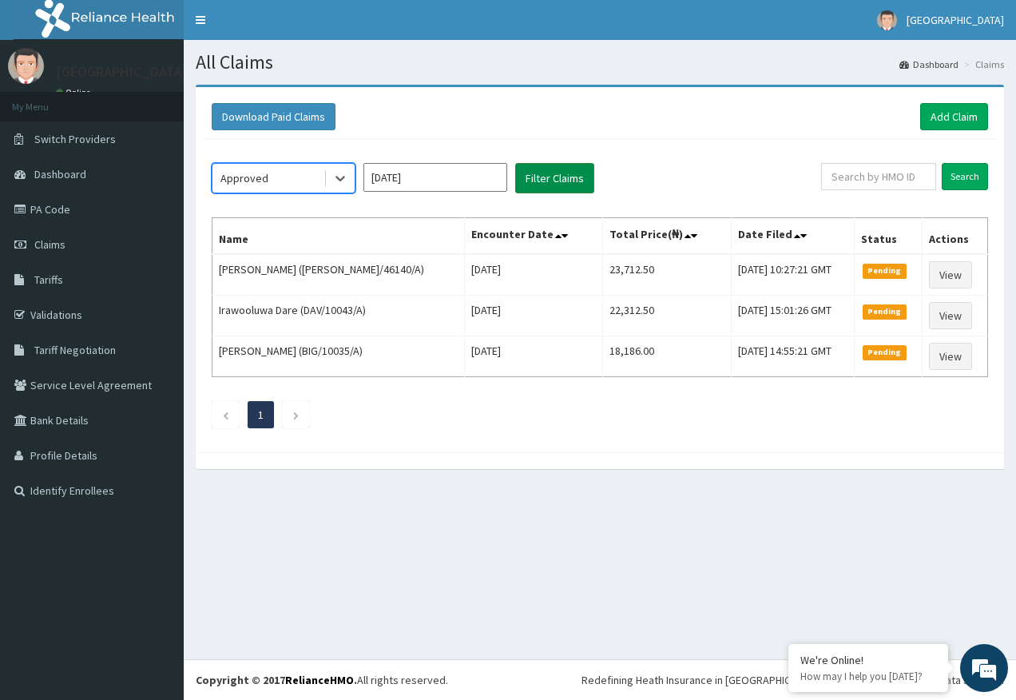
click at [549, 181] on button "Filter Claims" at bounding box center [554, 178] width 79 height 30
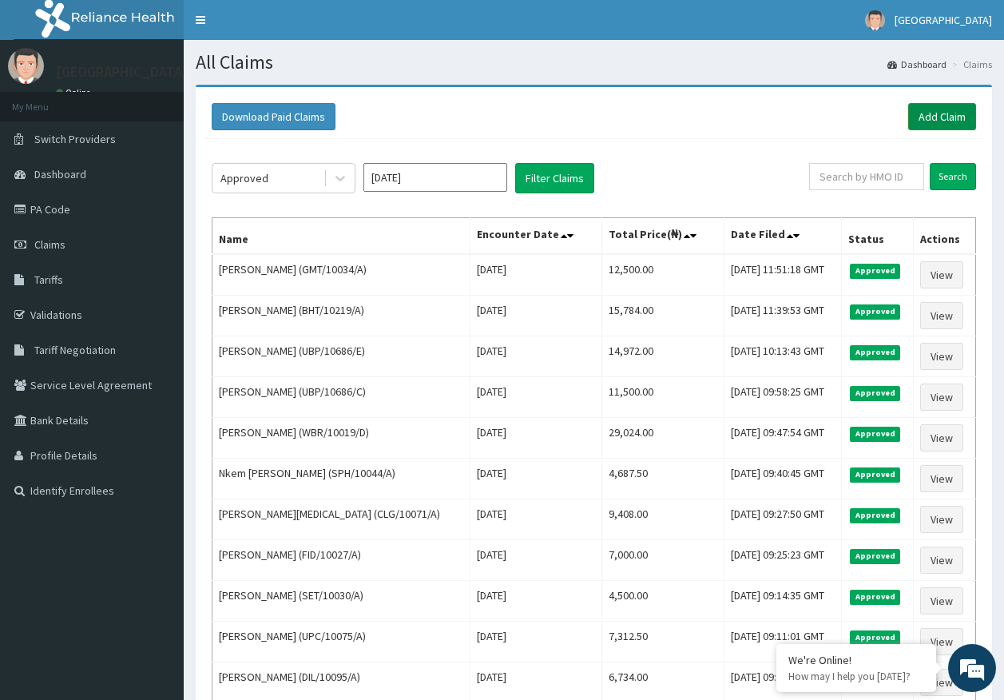
click at [940, 120] on link "Add Claim" at bounding box center [942, 116] width 68 height 27
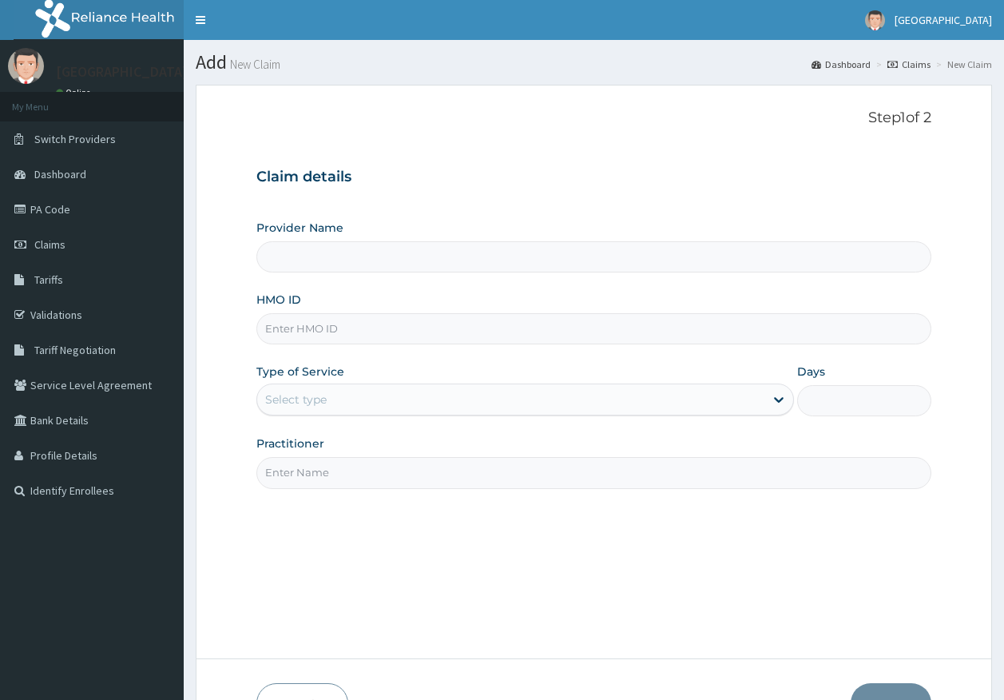
click at [314, 331] on input "HMO ID" at bounding box center [594, 328] width 676 height 31
paste input "QAO/10127/A"
type input "QAO/10127/A"
click at [313, 407] on div "Select type" at bounding box center [296, 400] width 62 height 16
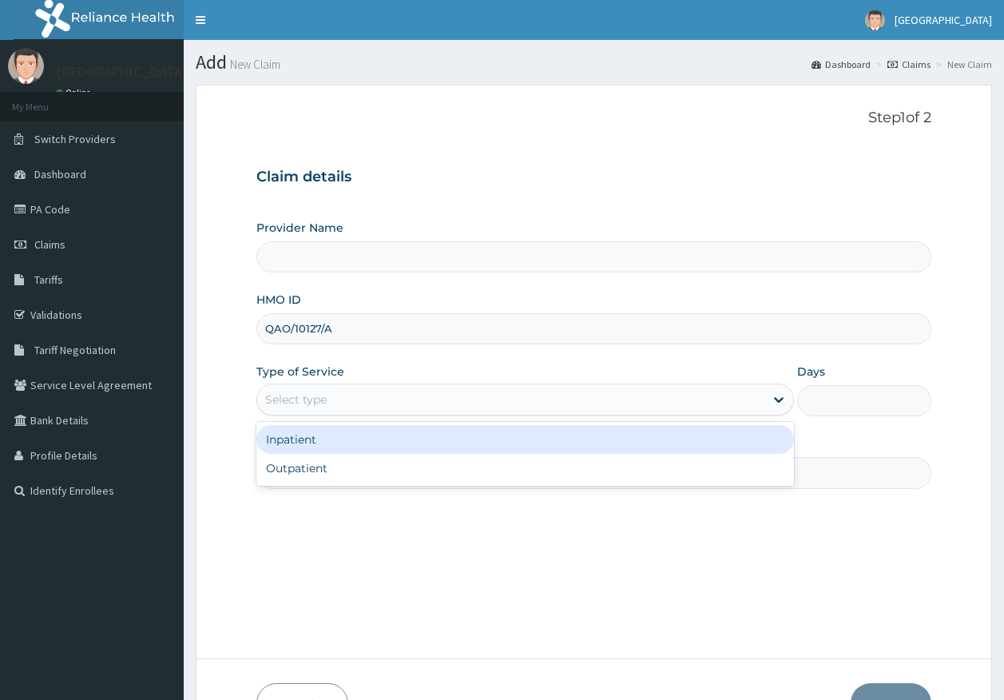
type input "[GEOGRAPHIC_DATA]"
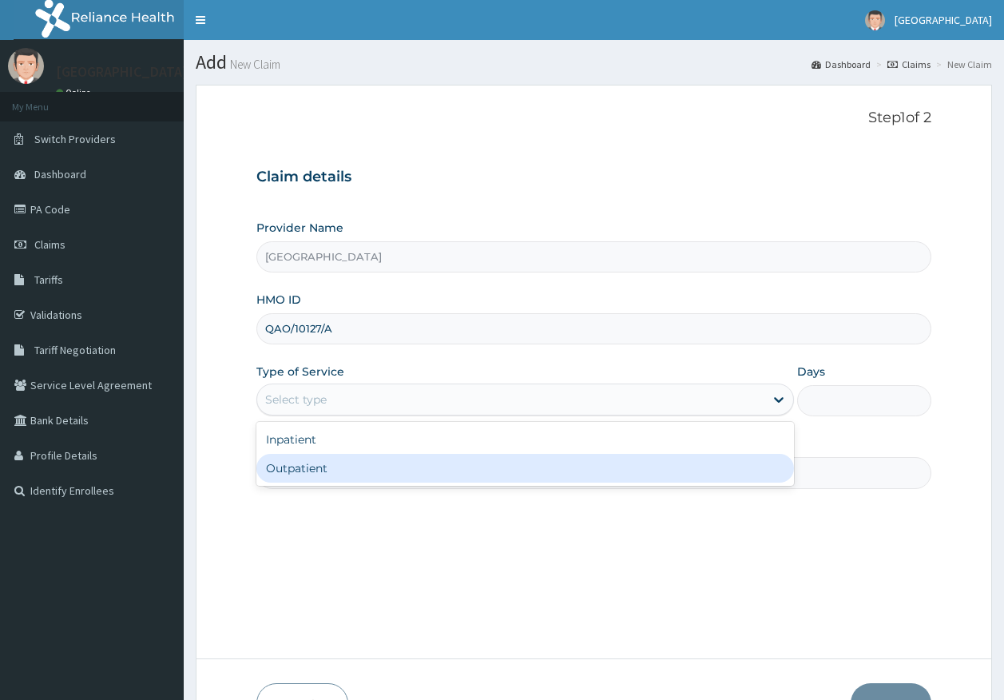
click at [319, 465] on div "Outpatient" at bounding box center [525, 468] width 538 height 29
type input "1"
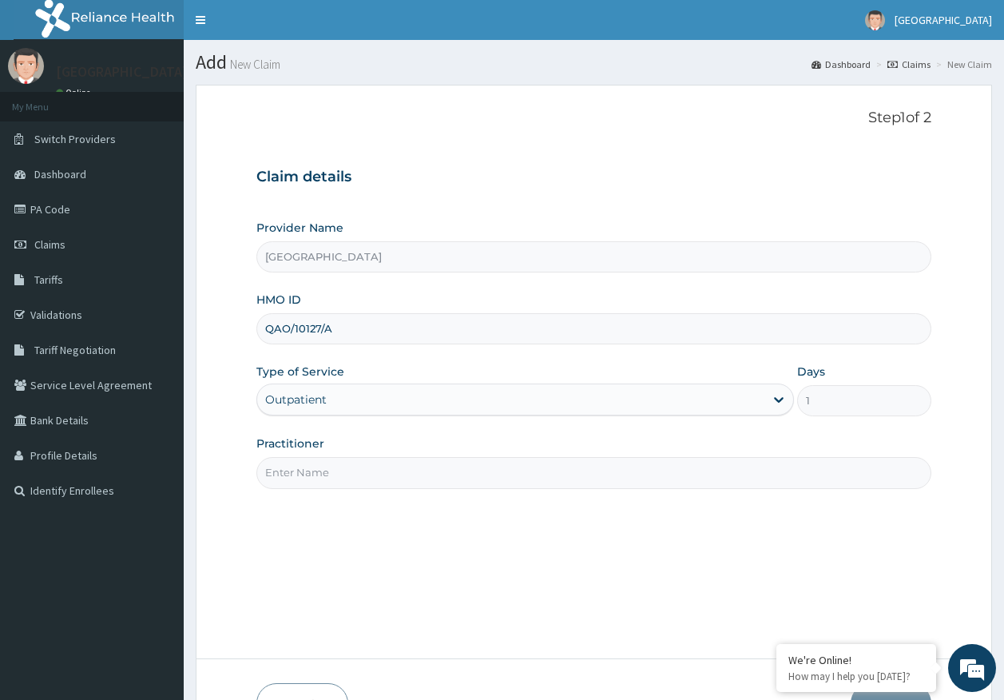
click at [323, 475] on input "Practitioner" at bounding box center [594, 472] width 676 height 31
type input "[PERSON_NAME]"
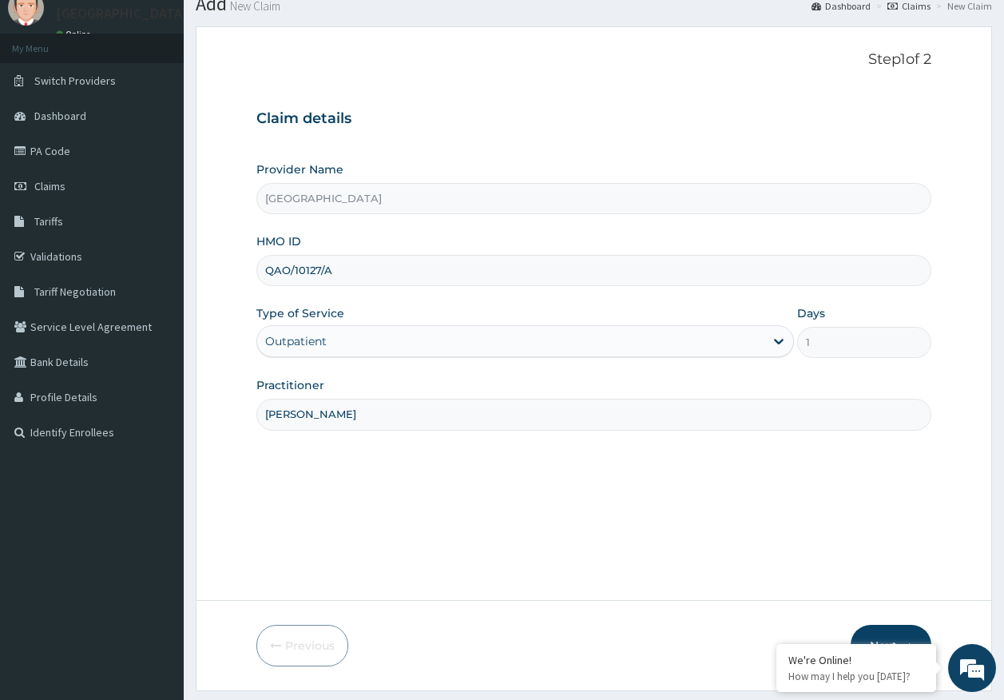
scroll to position [102, 0]
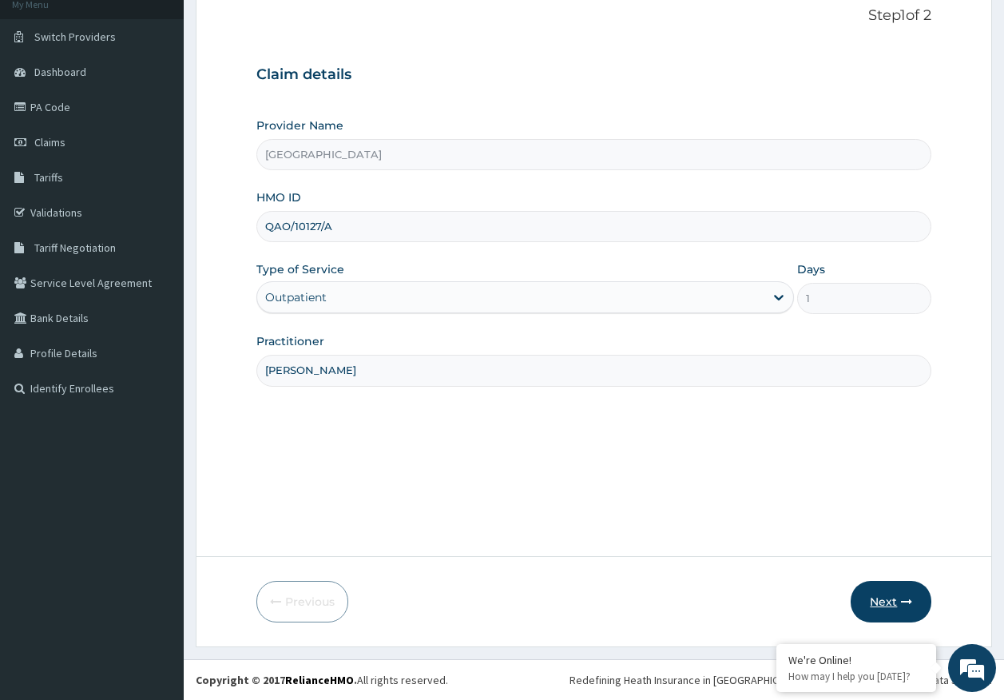
click at [898, 602] on button "Next" at bounding box center [891, 602] width 81 height 42
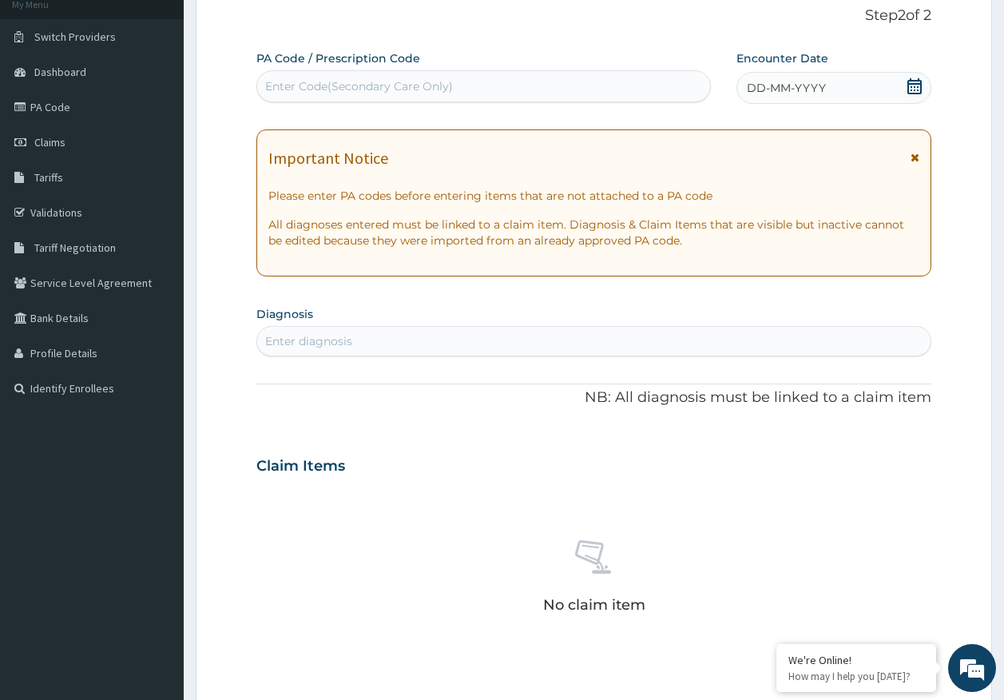
click at [578, 80] on div "Enter Code(Secondary Care Only)" at bounding box center [484, 87] width 454 height 26
type input "PA/2AC886"
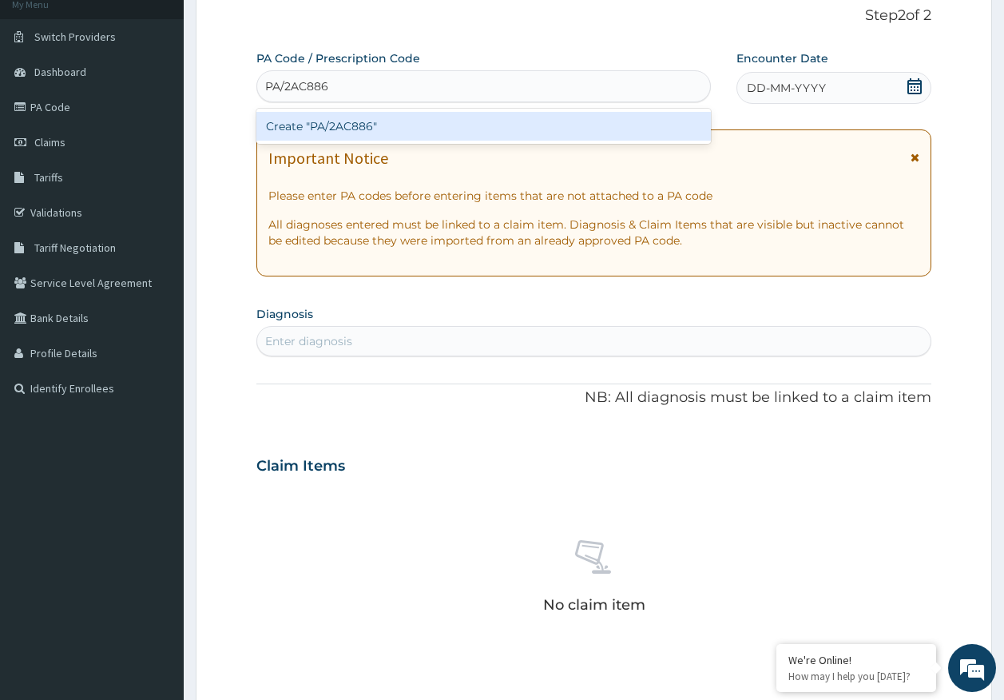
scroll to position [0, 0]
click at [344, 124] on div "Create "PA/2AC886"" at bounding box center [483, 126] width 455 height 29
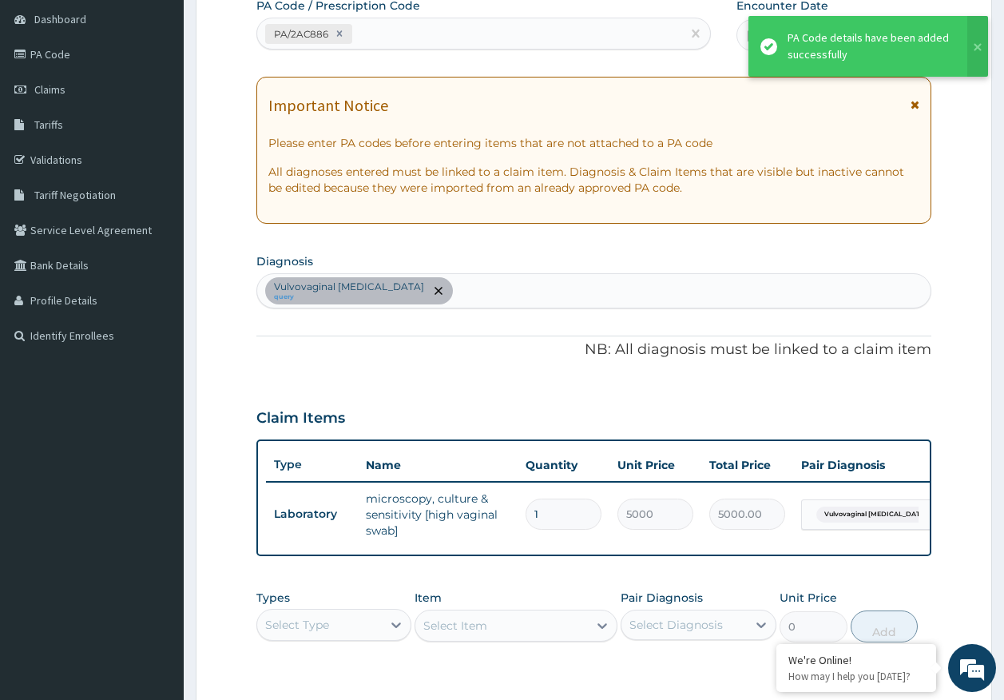
scroll to position [182, 0]
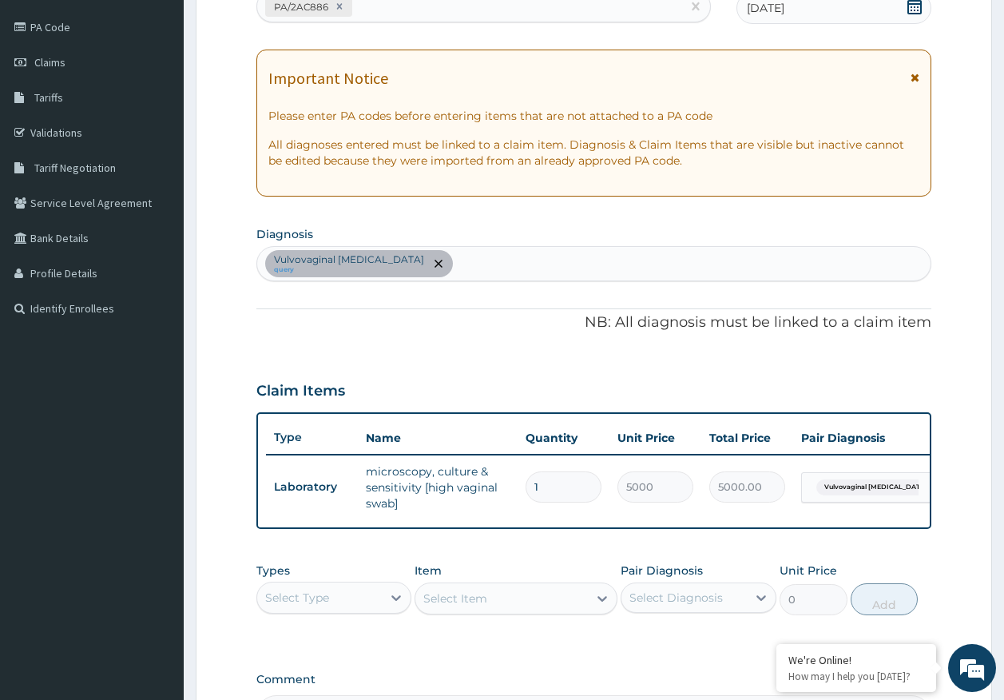
click at [491, 269] on div "Vulvovaginal [MEDICAL_DATA] query" at bounding box center [594, 264] width 674 height 34
type input "[MEDICAL_DATA]"
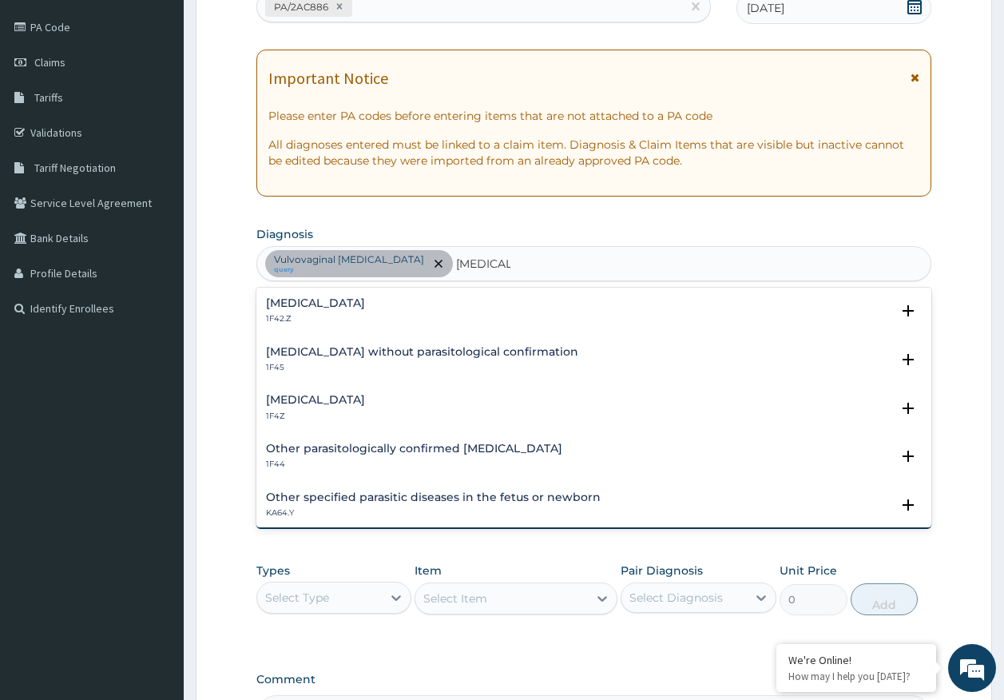
click at [325, 398] on h4 "[MEDICAL_DATA]" at bounding box center [315, 400] width 99 height 12
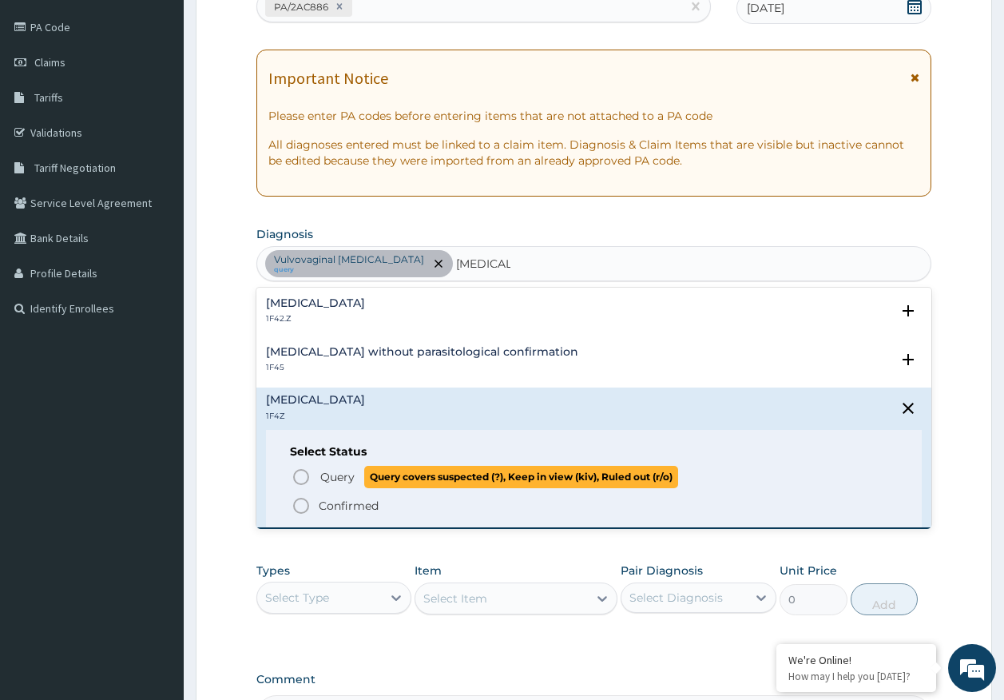
click at [340, 475] on span "Query" at bounding box center [337, 477] width 34 height 16
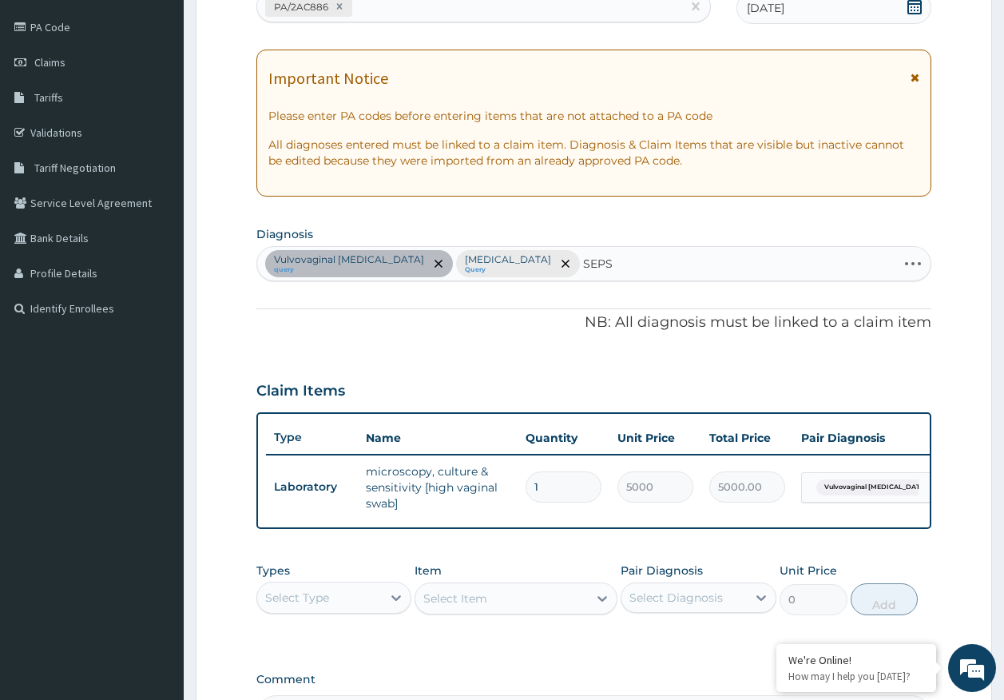
type input "SEPSI"
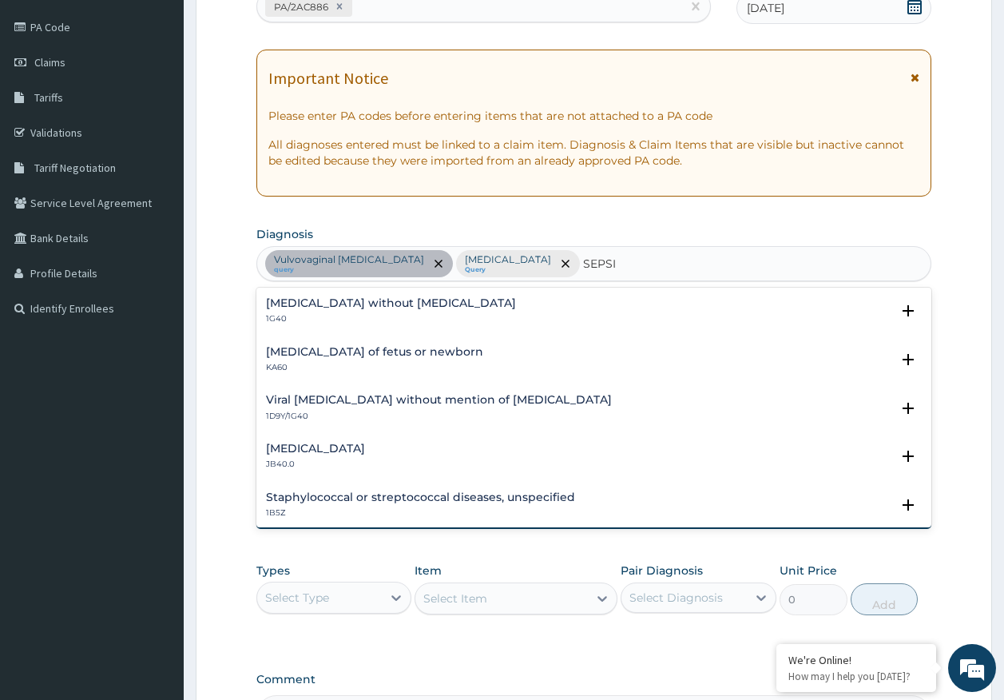
click at [343, 302] on h4 "[MEDICAL_DATA] without [MEDICAL_DATA]" at bounding box center [391, 303] width 250 height 12
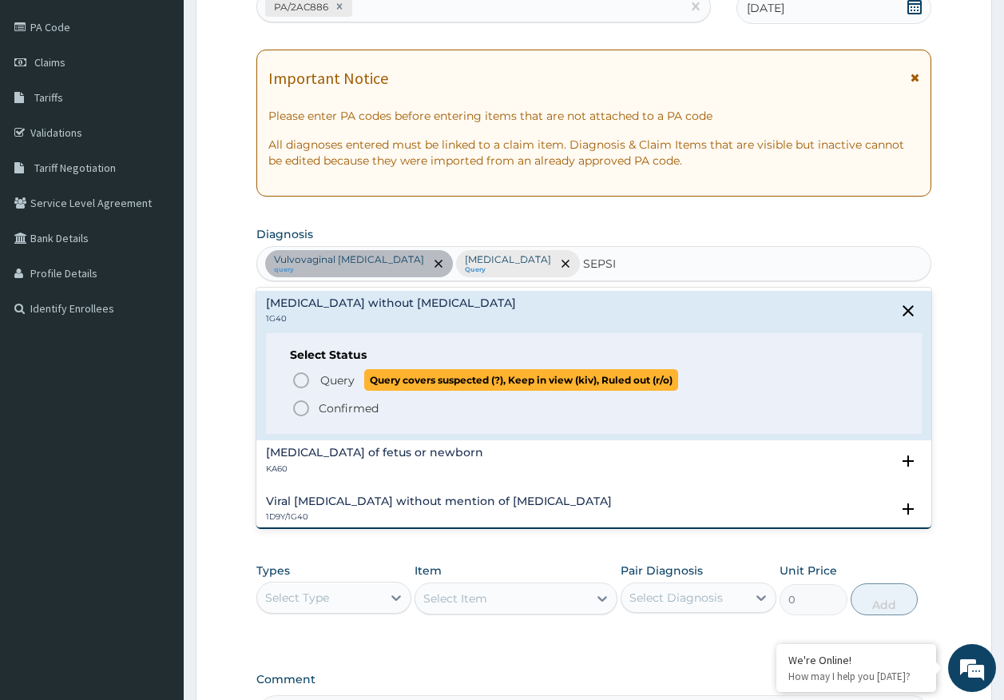
click at [352, 378] on span "Query" at bounding box center [337, 380] width 34 height 16
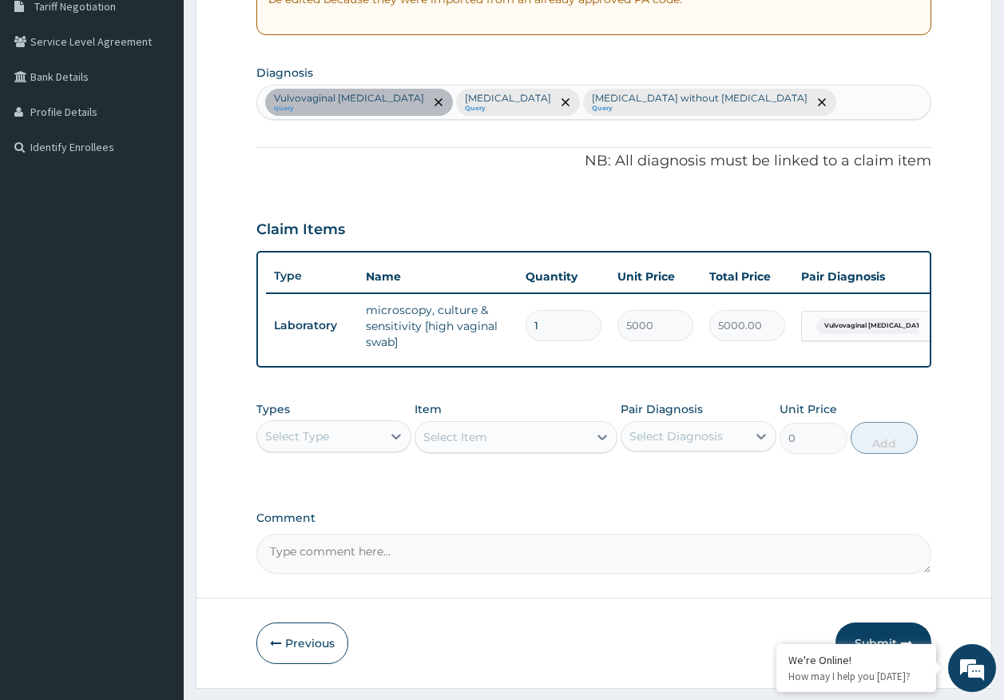
scroll to position [397, 0]
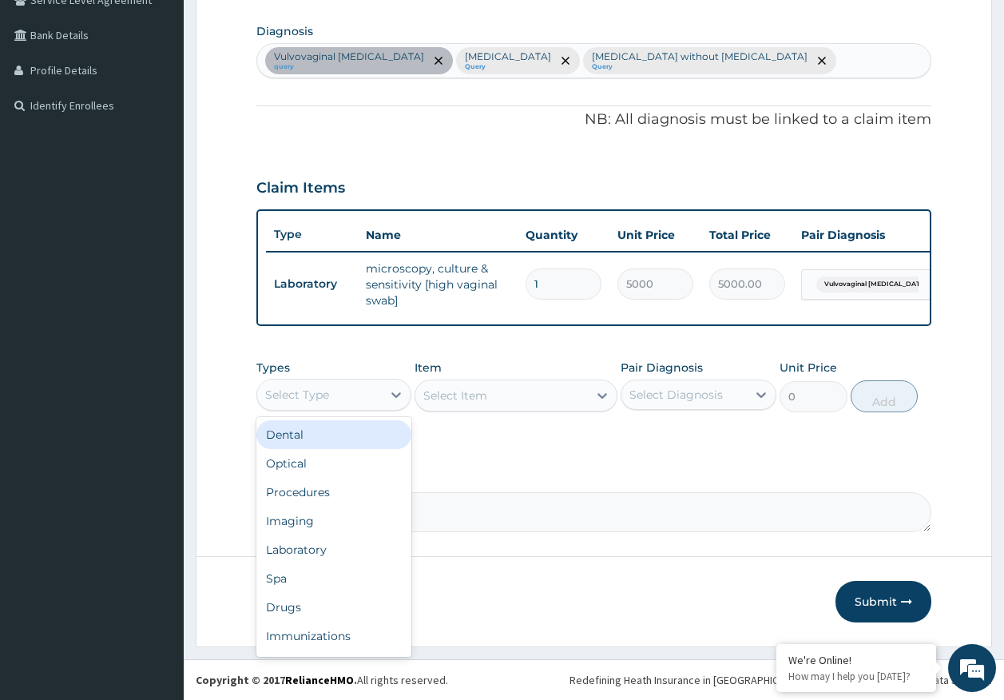
click at [288, 407] on div "Select Type" at bounding box center [319, 395] width 125 height 26
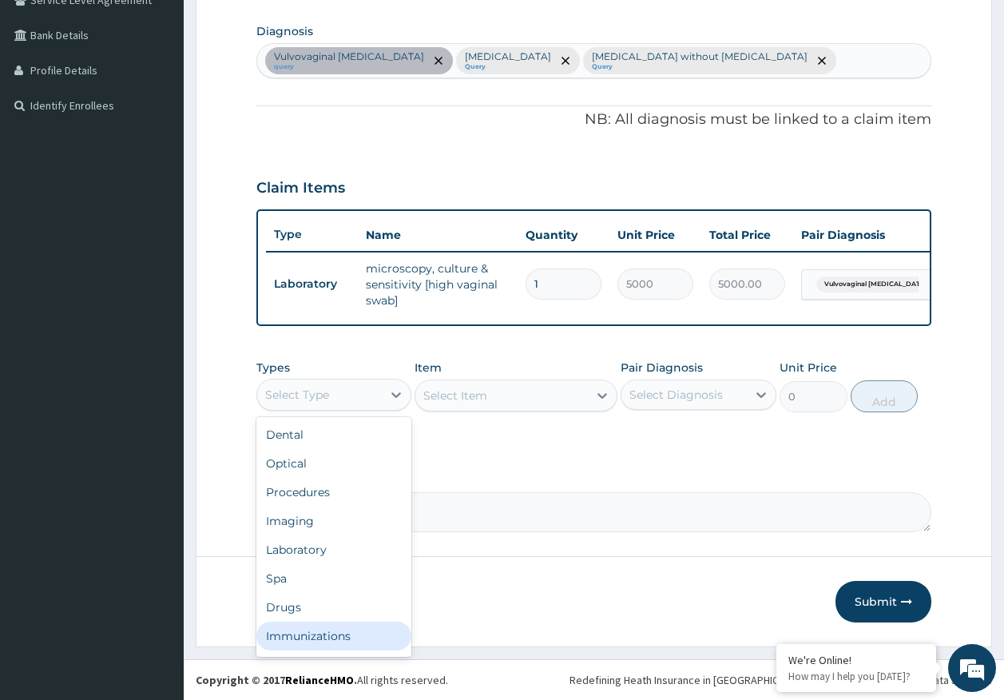
click at [333, 645] on div "Immunizations" at bounding box center [334, 636] width 156 height 29
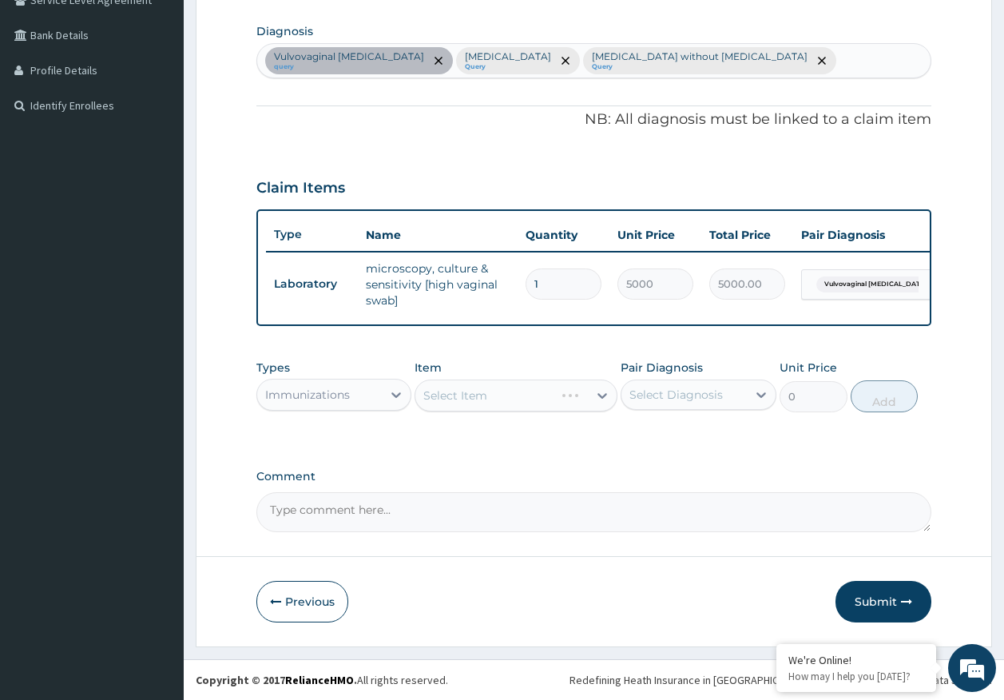
click at [664, 396] on div "Select Diagnosis" at bounding box center [676, 395] width 93 height 16
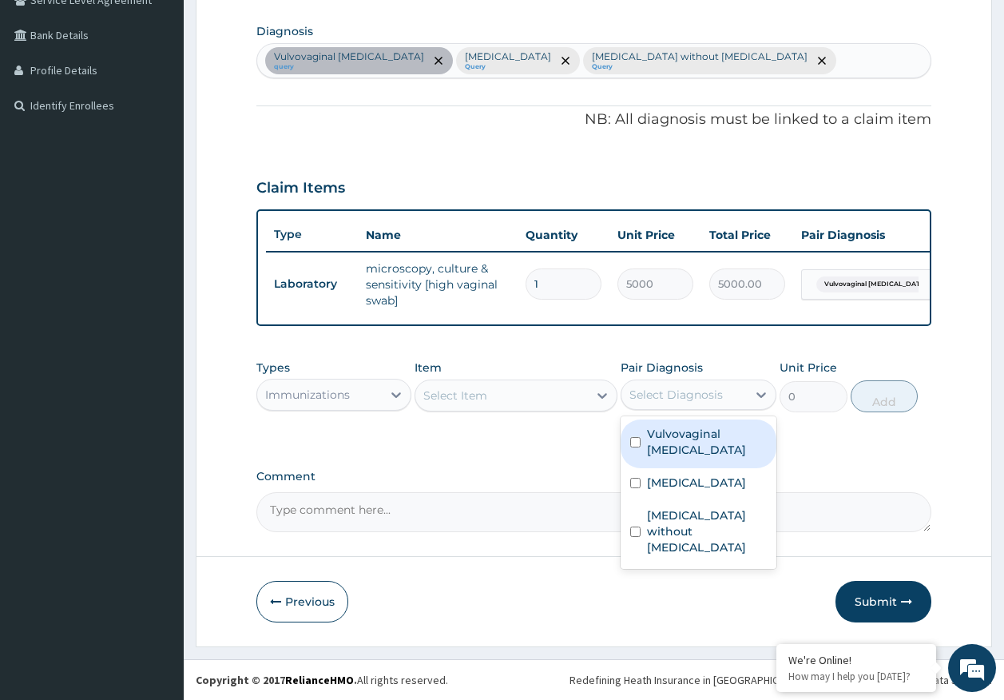
click at [679, 443] on label "Vulvovaginal candidosis" at bounding box center [707, 442] width 120 height 32
checkbox input "true"
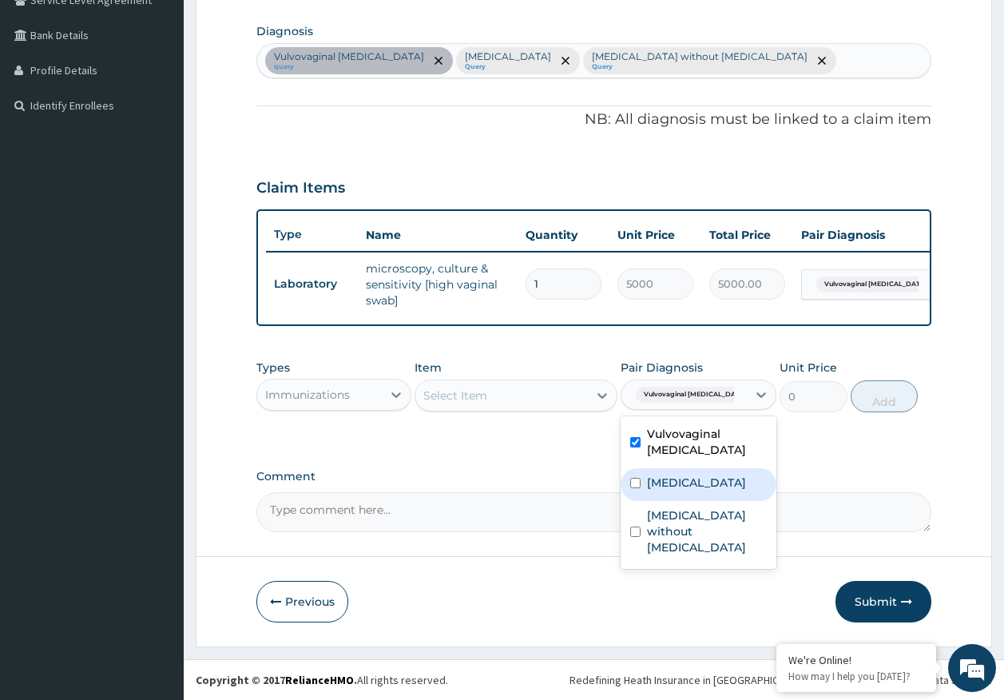
drag, startPoint x: 677, startPoint y: 484, endPoint x: 682, endPoint y: 514, distance: 29.9
click at [678, 484] on label "Malaria, unspecified" at bounding box center [696, 483] width 99 height 16
checkbox input "true"
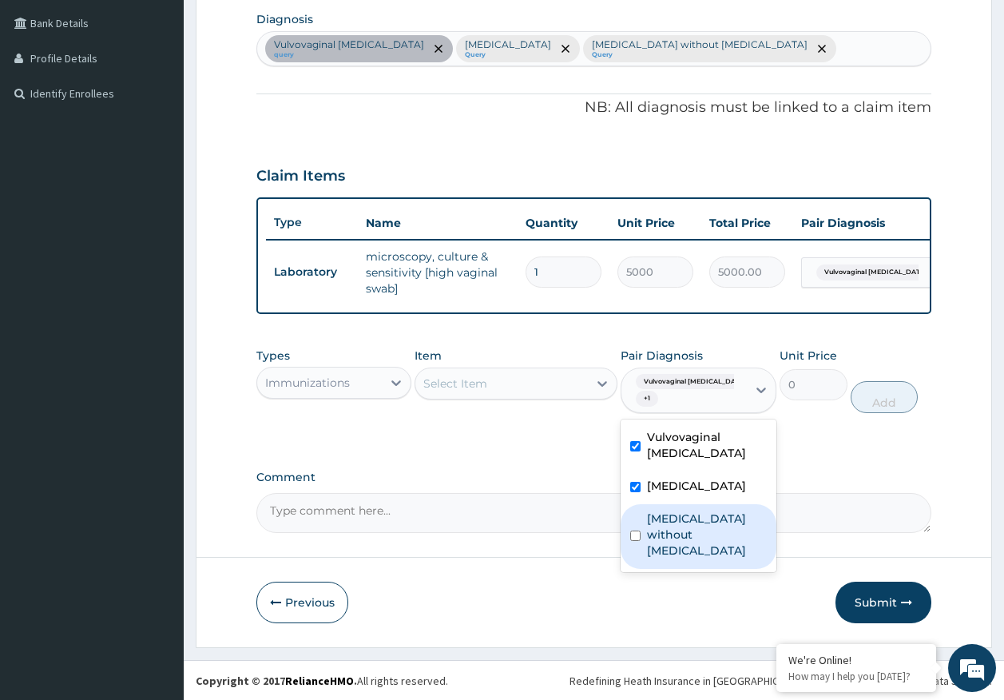
drag, startPoint x: 683, startPoint y: 534, endPoint x: 837, endPoint y: 432, distance: 183.9
click at [684, 534] on label "Sepsis without septic shock" at bounding box center [707, 535] width 120 height 48
checkbox input "true"
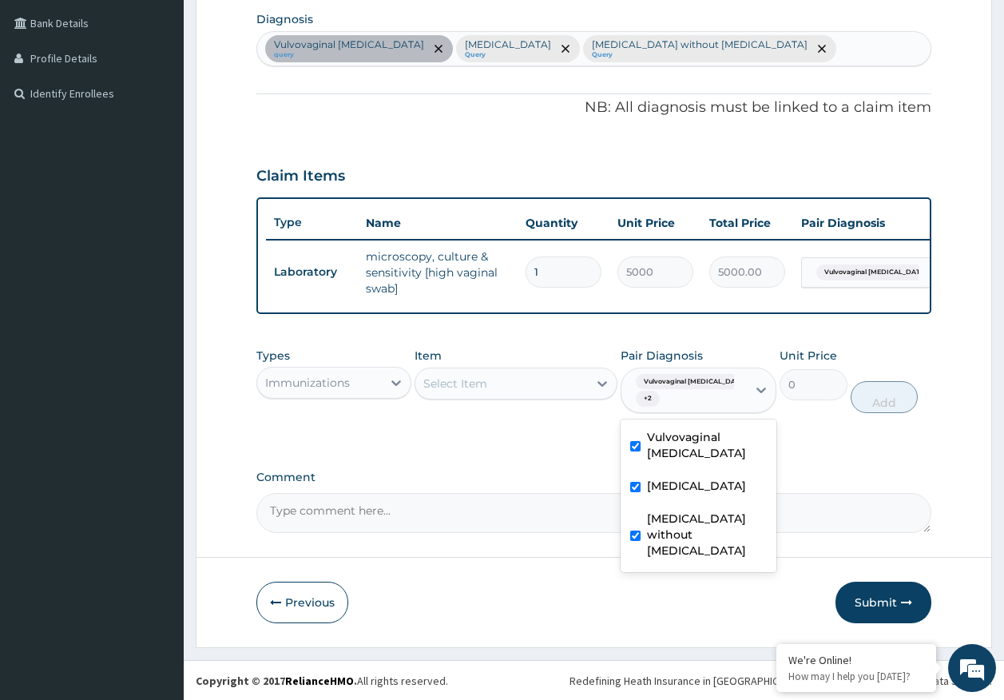
click at [446, 392] on div "Select Item" at bounding box center [455, 384] width 64 height 16
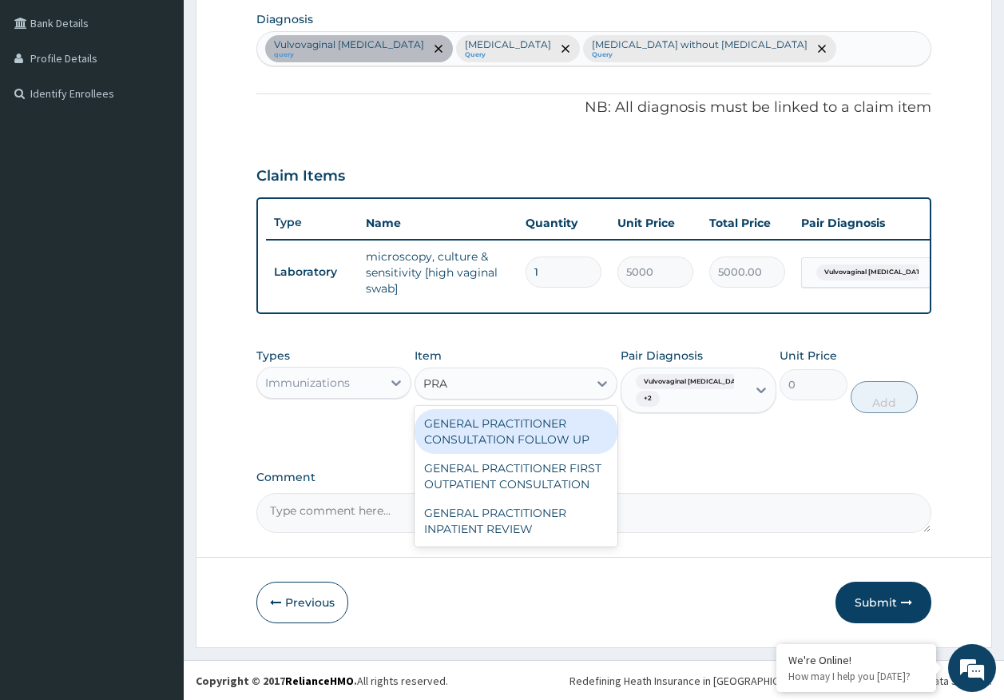
type input "PRAC"
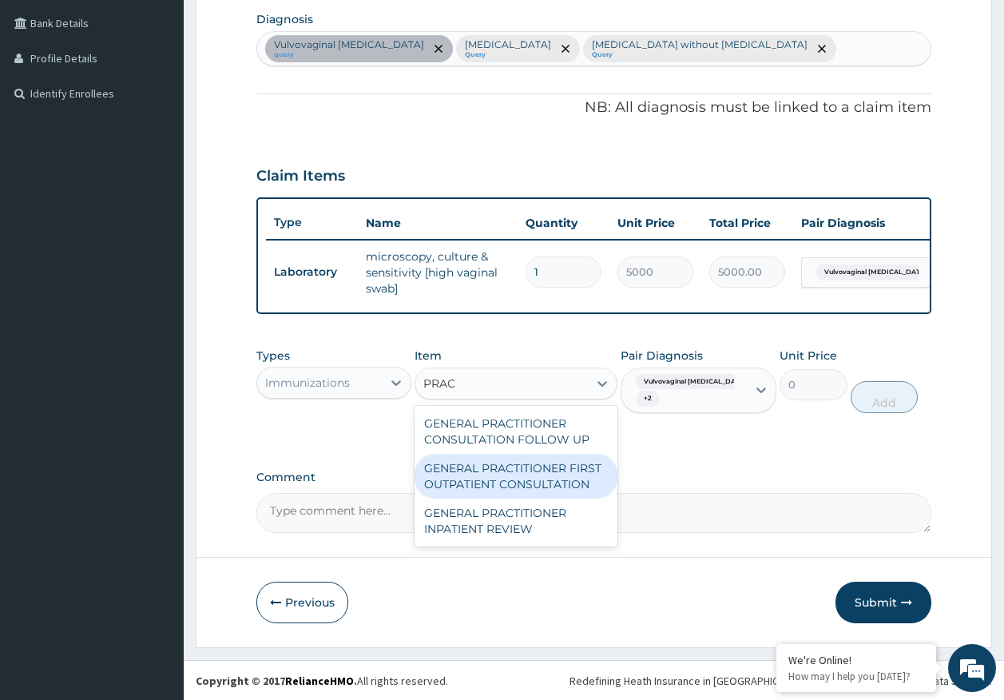
click at [511, 495] on div "GENERAL PRACTITIONER FIRST OUTPATIENT CONSULTATION" at bounding box center [516, 476] width 203 height 45
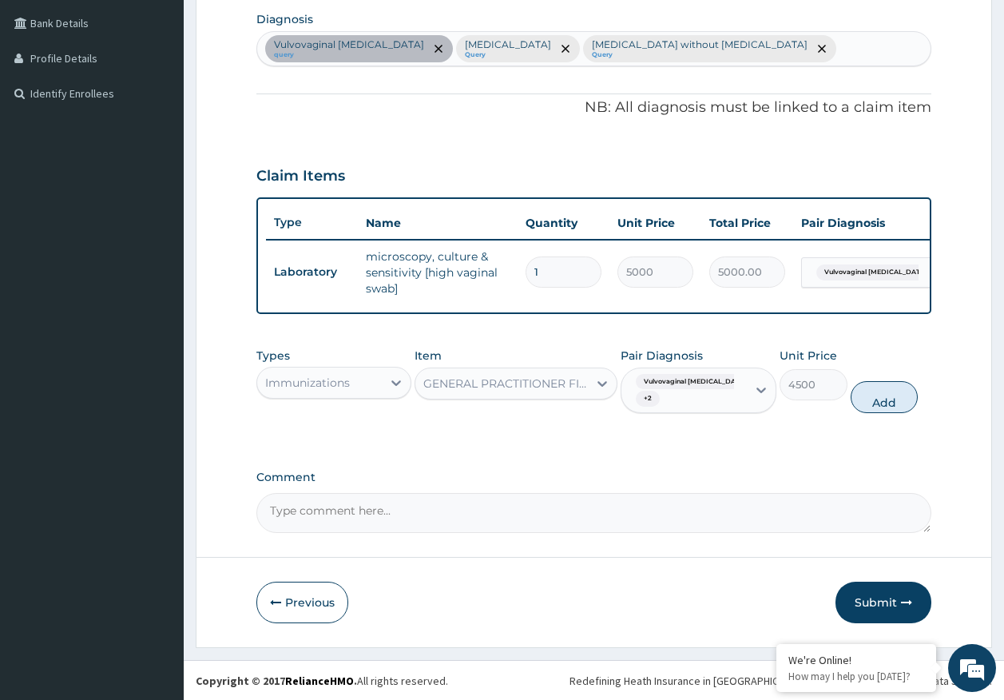
click at [888, 411] on button "Add" at bounding box center [885, 397] width 68 height 32
type input "0"
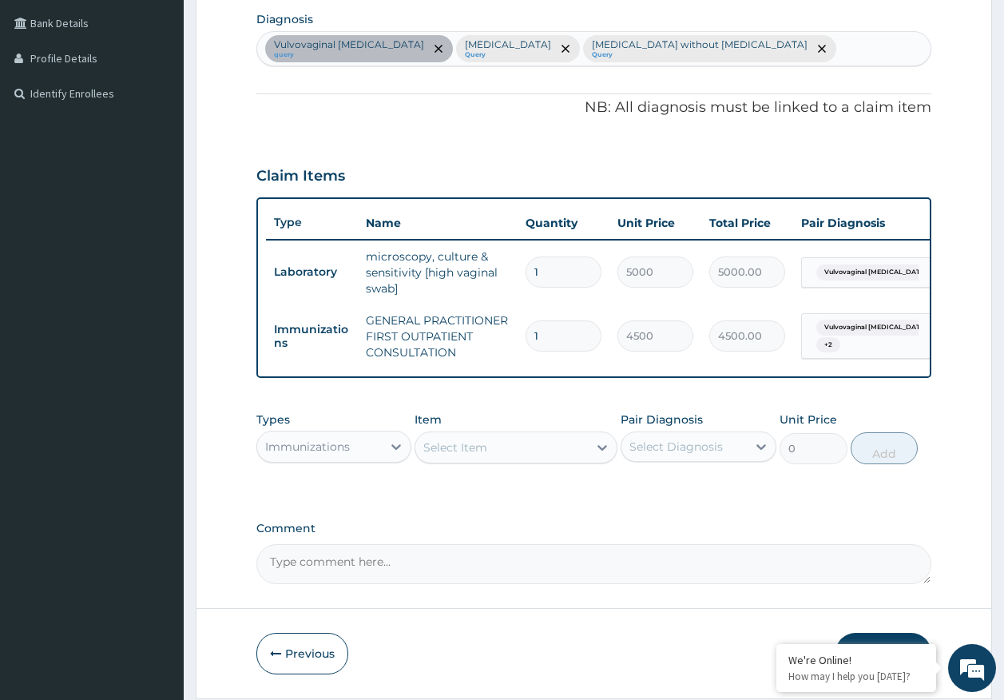
click at [310, 455] on div "Immunizations" at bounding box center [307, 447] width 85 height 16
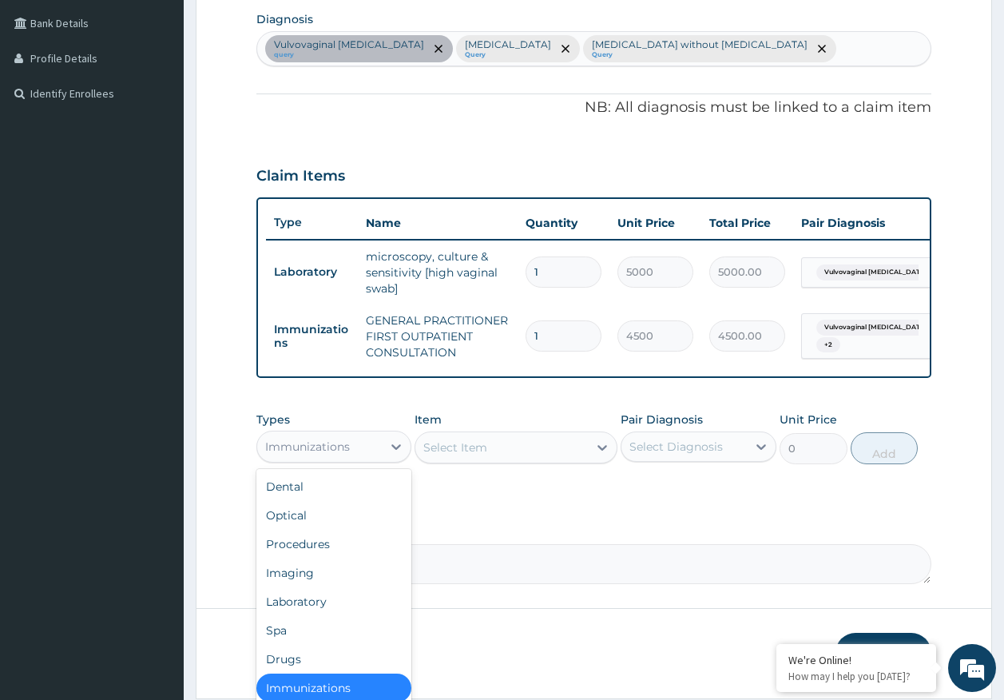
scroll to position [3, 0]
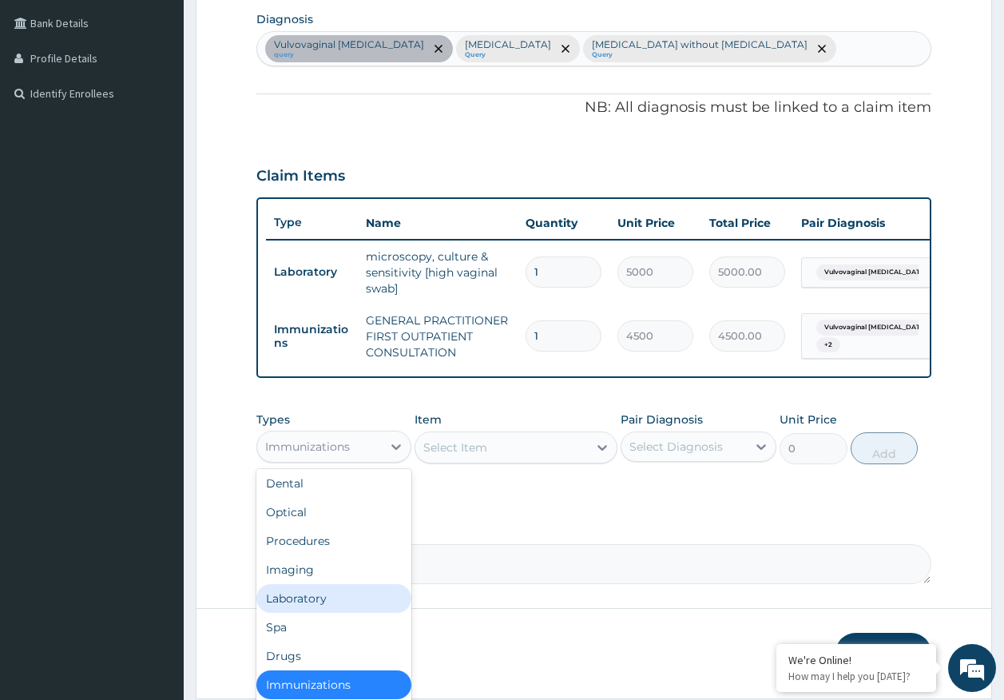
click at [312, 613] on div "Laboratory" at bounding box center [334, 598] width 156 height 29
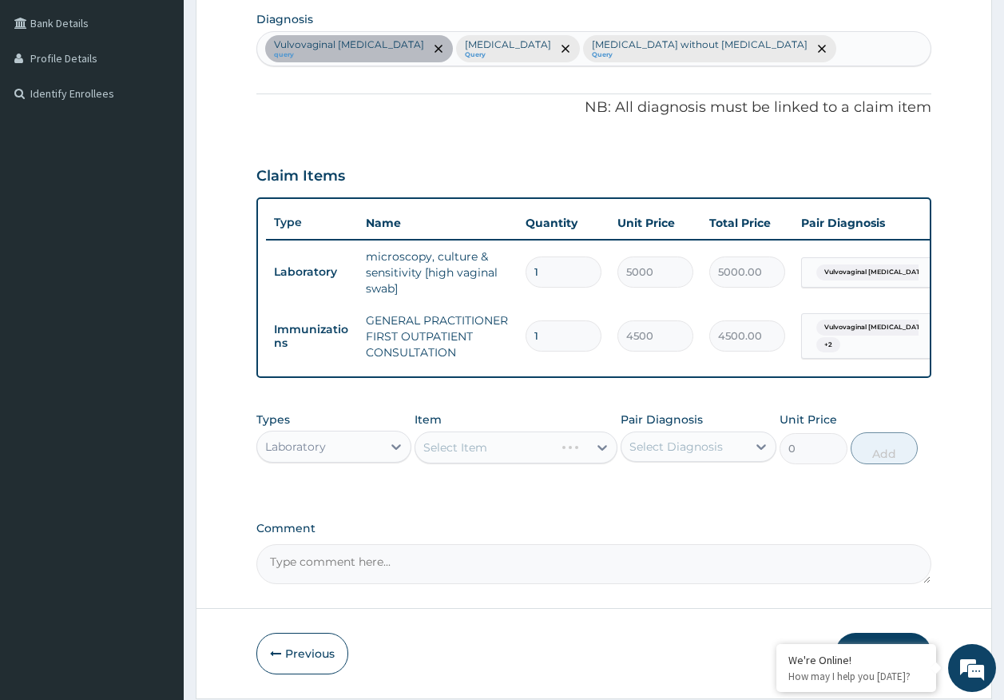
click at [725, 455] on div "Select Diagnosis" at bounding box center [684, 447] width 125 height 26
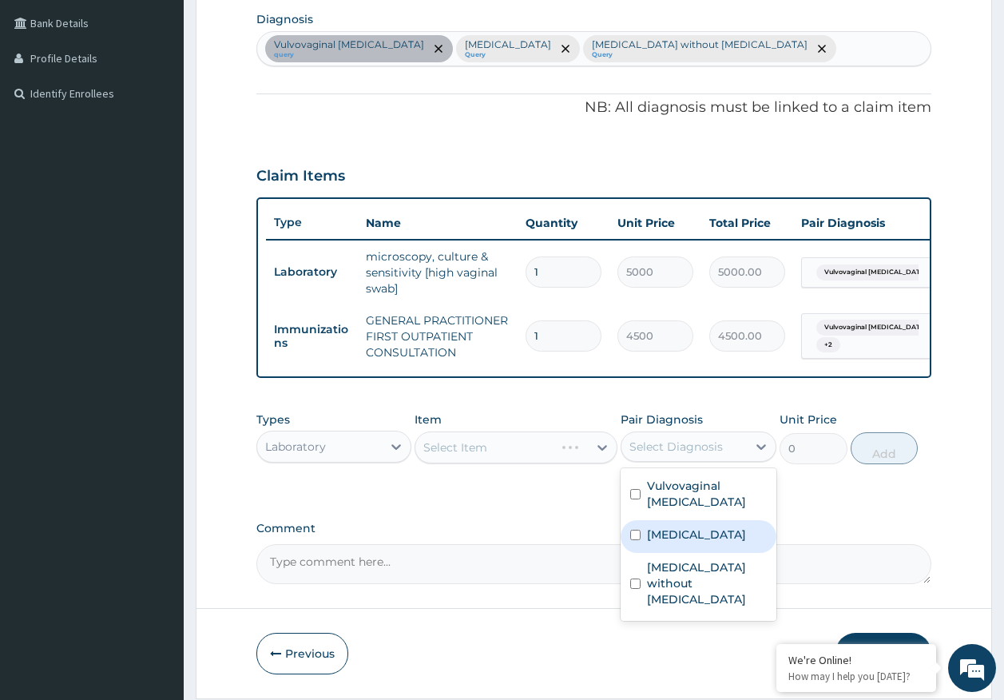
click at [706, 543] on label "Malaria, unspecified" at bounding box center [696, 535] width 99 height 16
checkbox input "true"
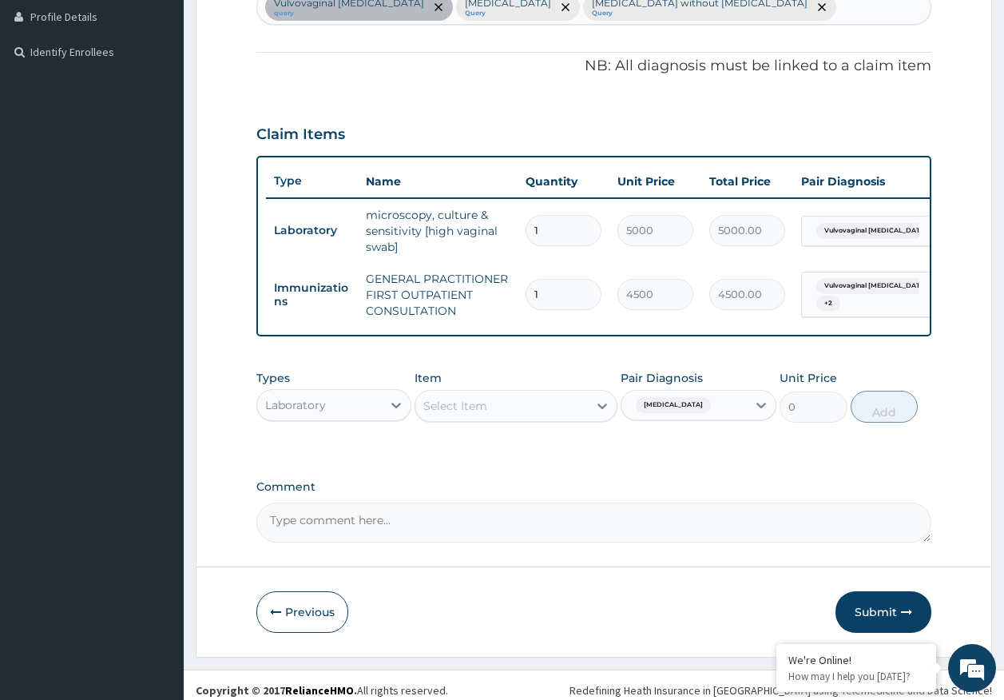
scroll to position [461, 0]
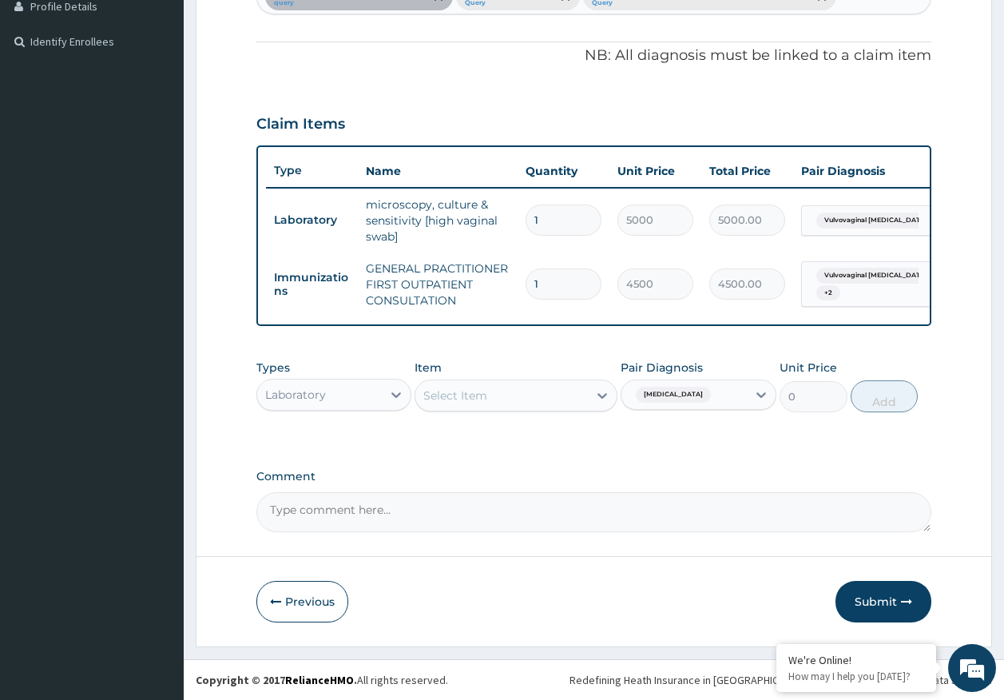
click at [530, 392] on div "Select Item" at bounding box center [501, 396] width 173 height 26
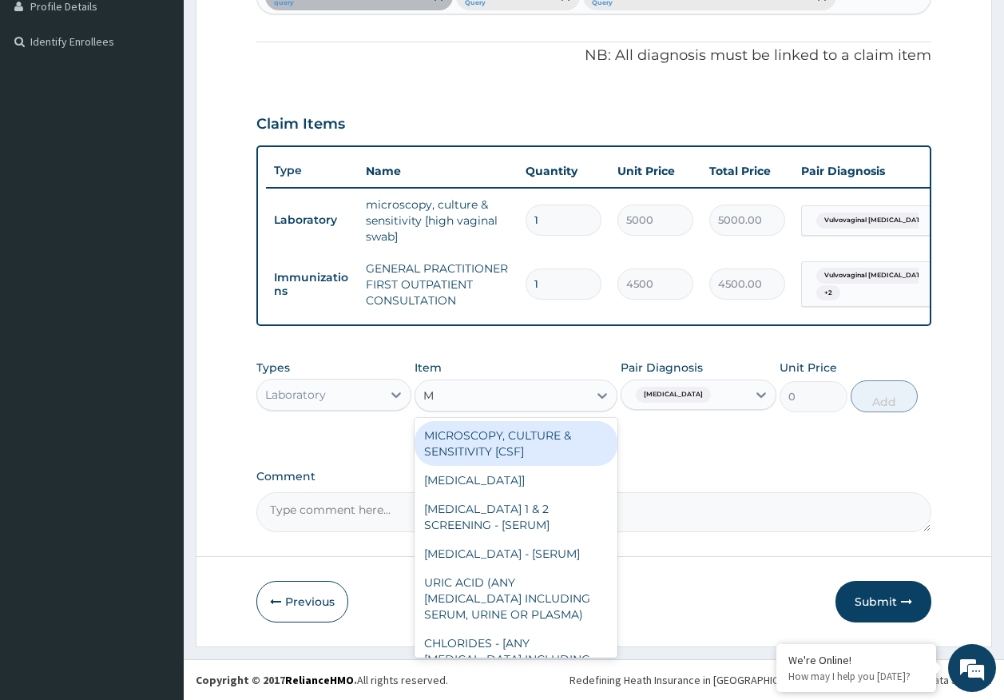
type input "MP"
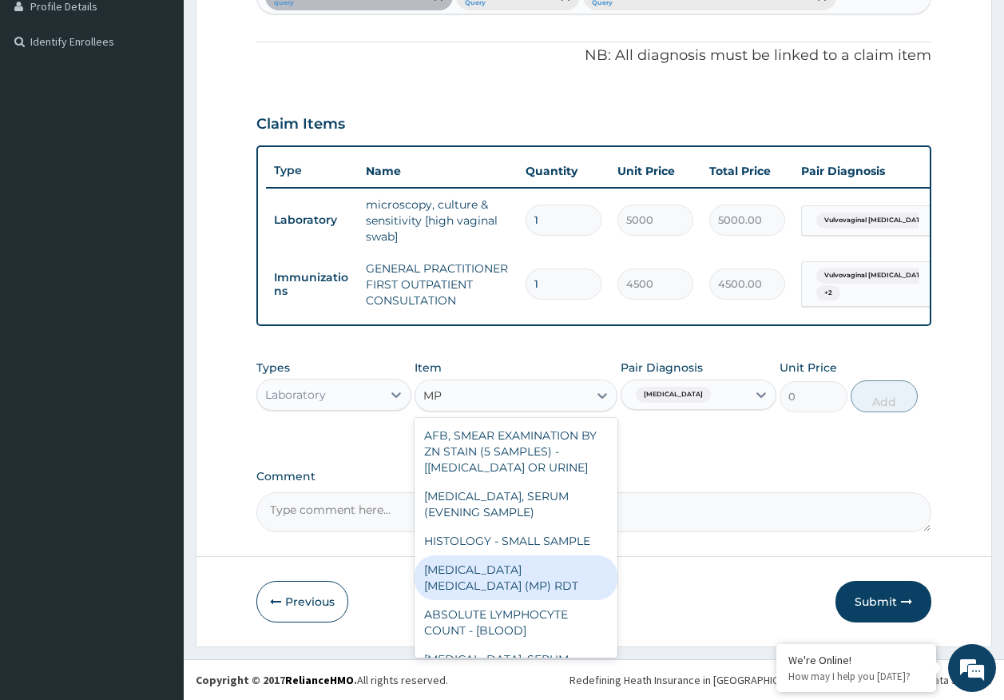
drag, startPoint x: 560, startPoint y: 566, endPoint x: 698, endPoint y: 521, distance: 144.5
click at [562, 566] on div "MALARIA PARASITE (MP) RDT" at bounding box center [516, 577] width 203 height 45
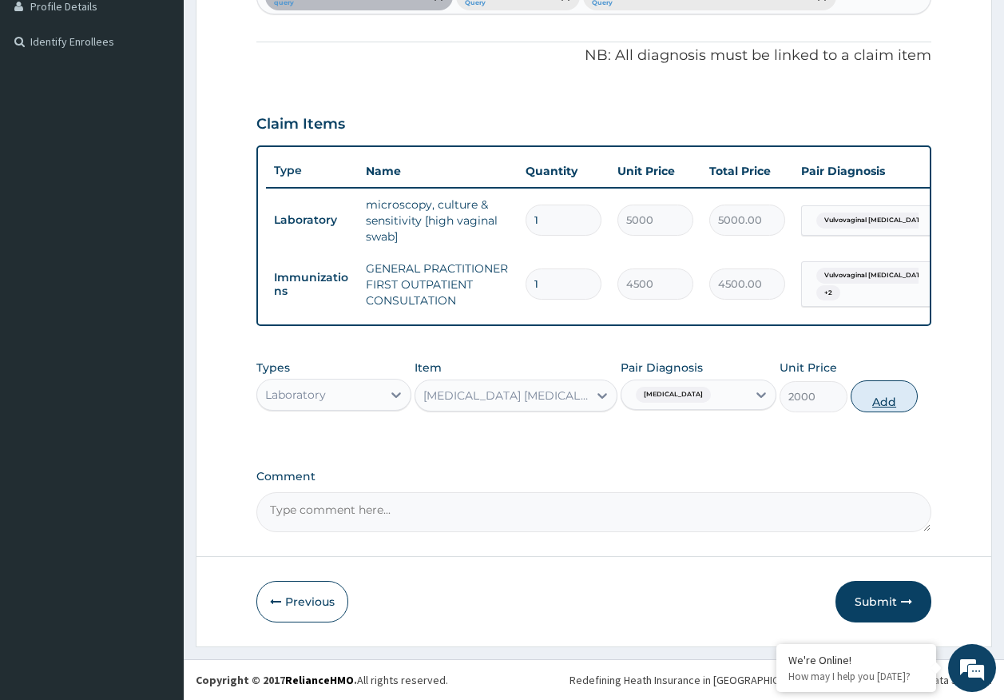
click at [879, 400] on button "Add" at bounding box center [885, 396] width 68 height 32
type input "0"
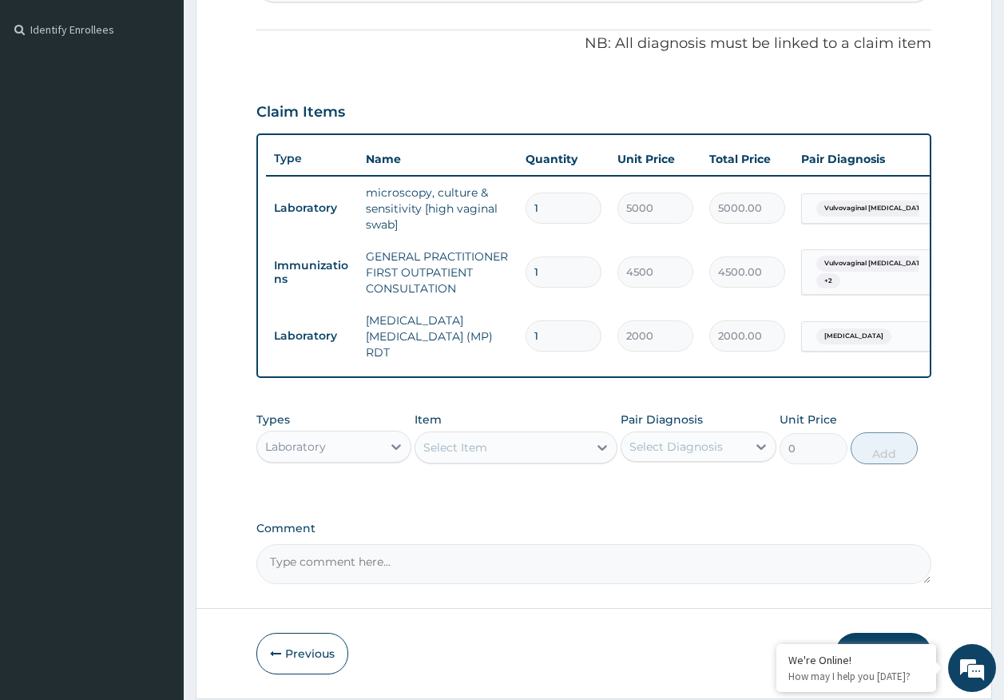
click at [509, 450] on div "Select Item" at bounding box center [501, 448] width 173 height 26
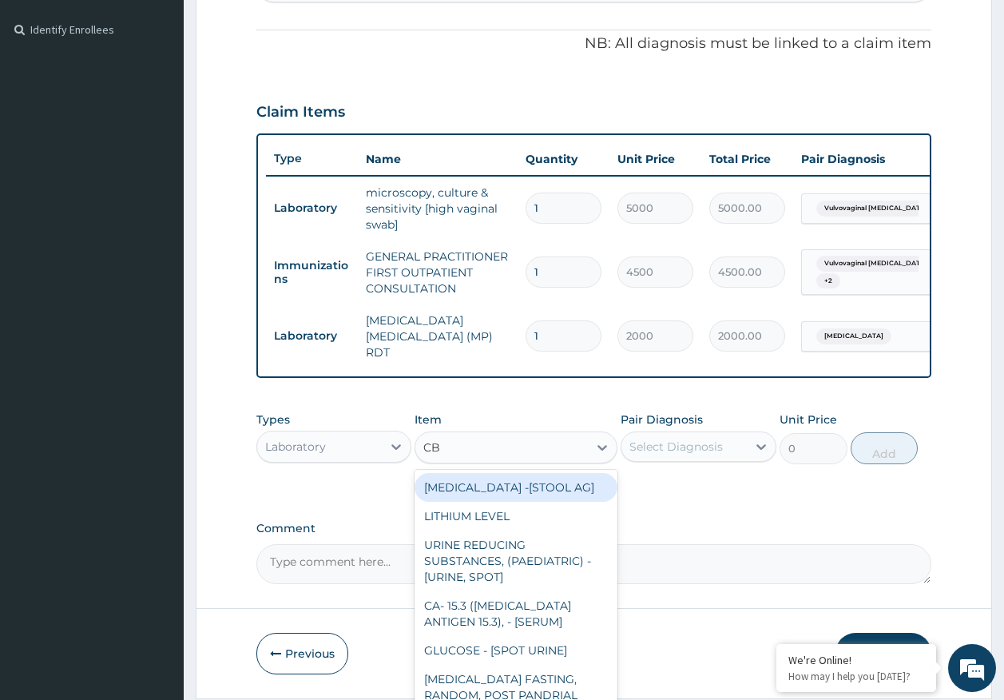
type input "CBC"
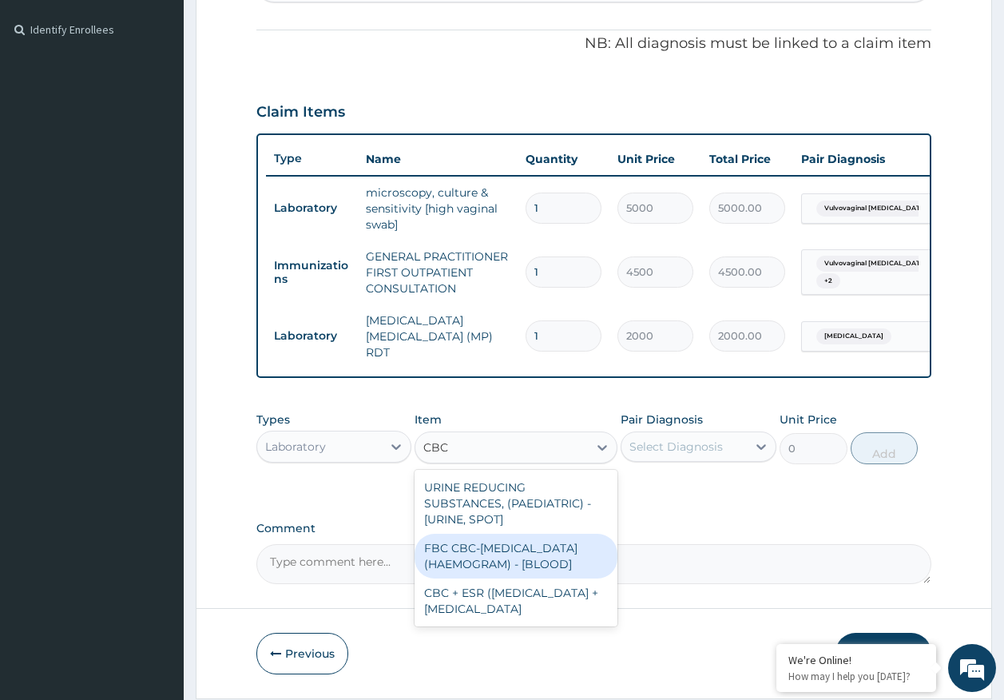
click at [525, 550] on div "FBC CBC-COMPLETE BLOOD COUNT (HAEMOGRAM) - [BLOOD]" at bounding box center [516, 556] width 203 height 45
type input "5000"
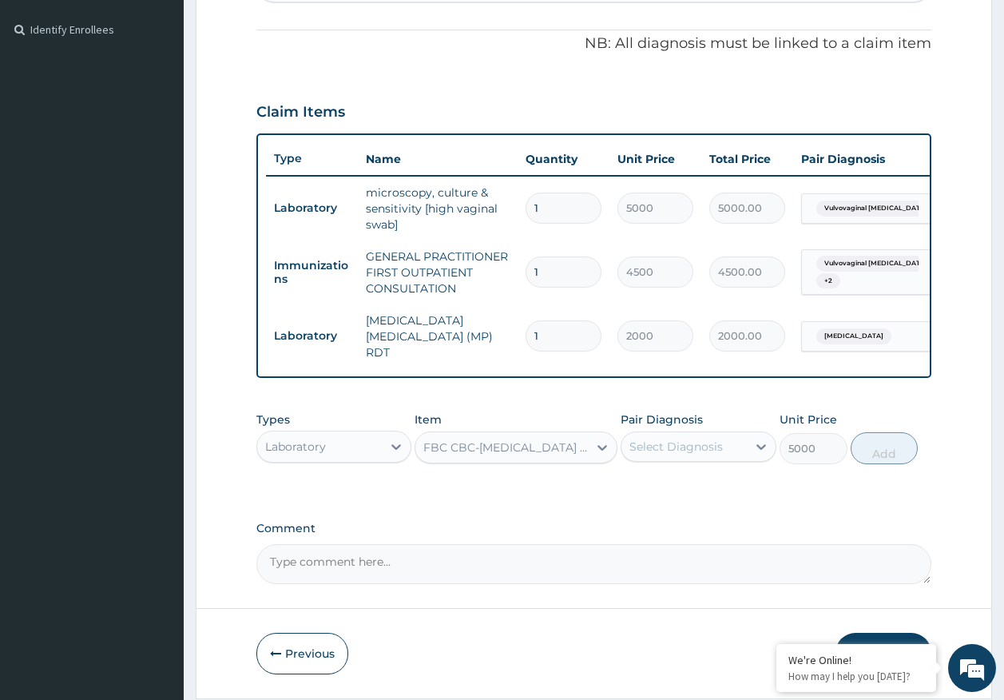
click at [729, 451] on div "Select Diagnosis" at bounding box center [684, 447] width 125 height 26
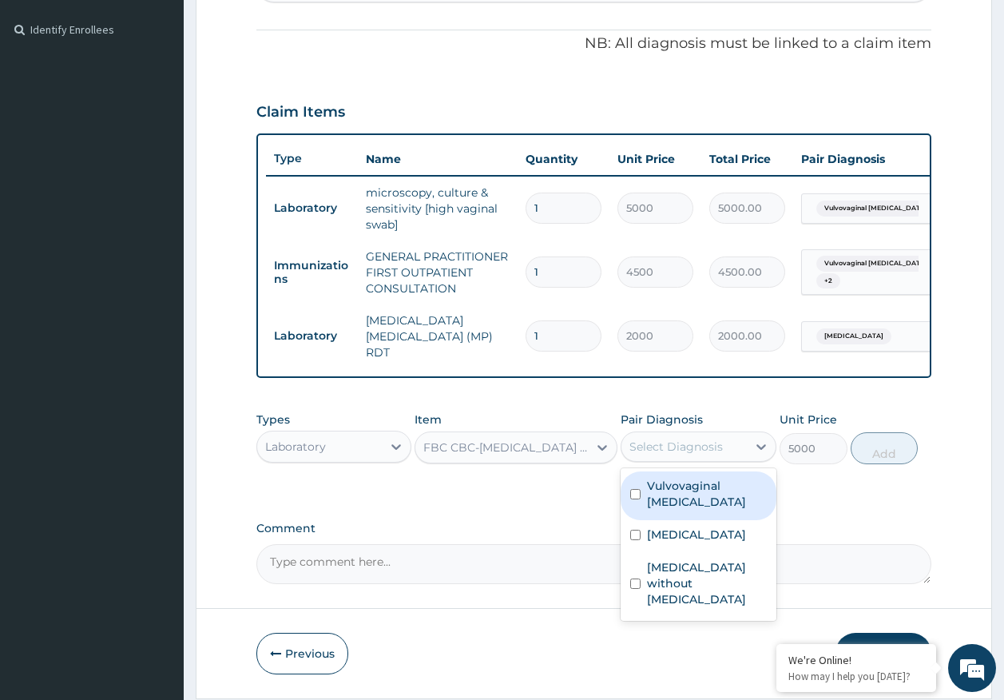
click at [666, 509] on label "Vulvovaginal candidosis" at bounding box center [707, 494] width 120 height 32
checkbox input "true"
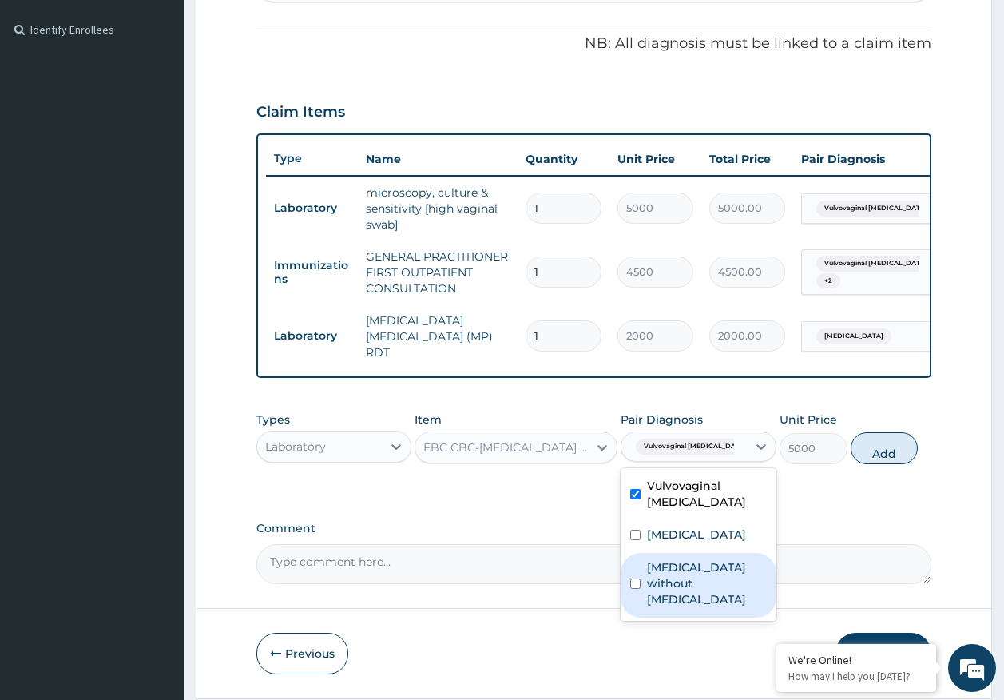
click at [681, 575] on label "Sepsis without septic shock" at bounding box center [707, 583] width 120 height 48
checkbox input "true"
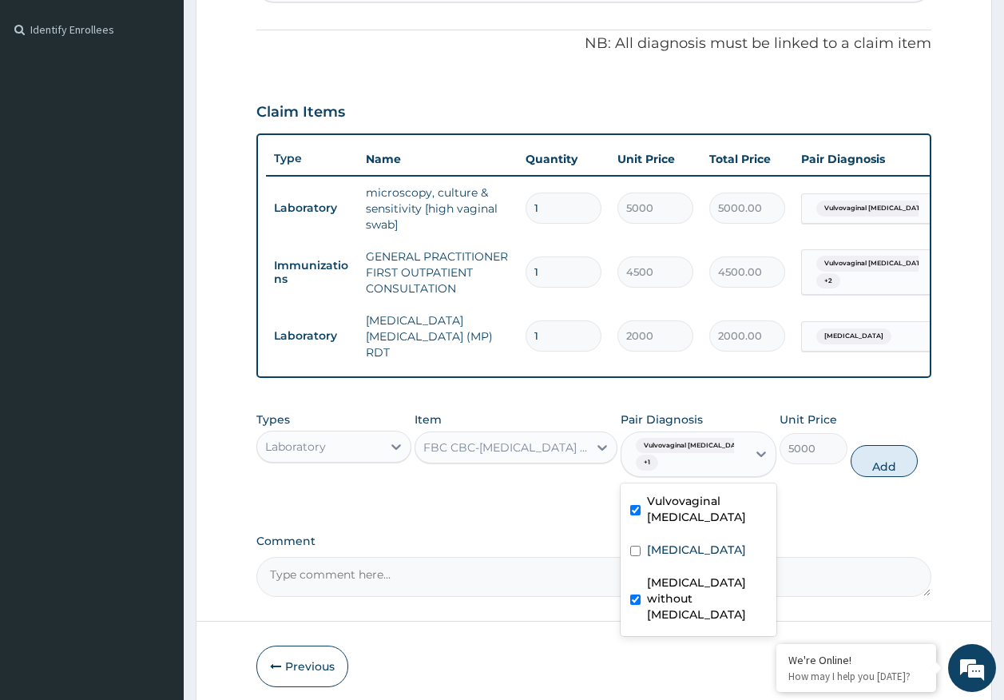
click at [694, 530] on div "Vulvovaginal candidosis" at bounding box center [699, 511] width 156 height 49
checkbox input "false"
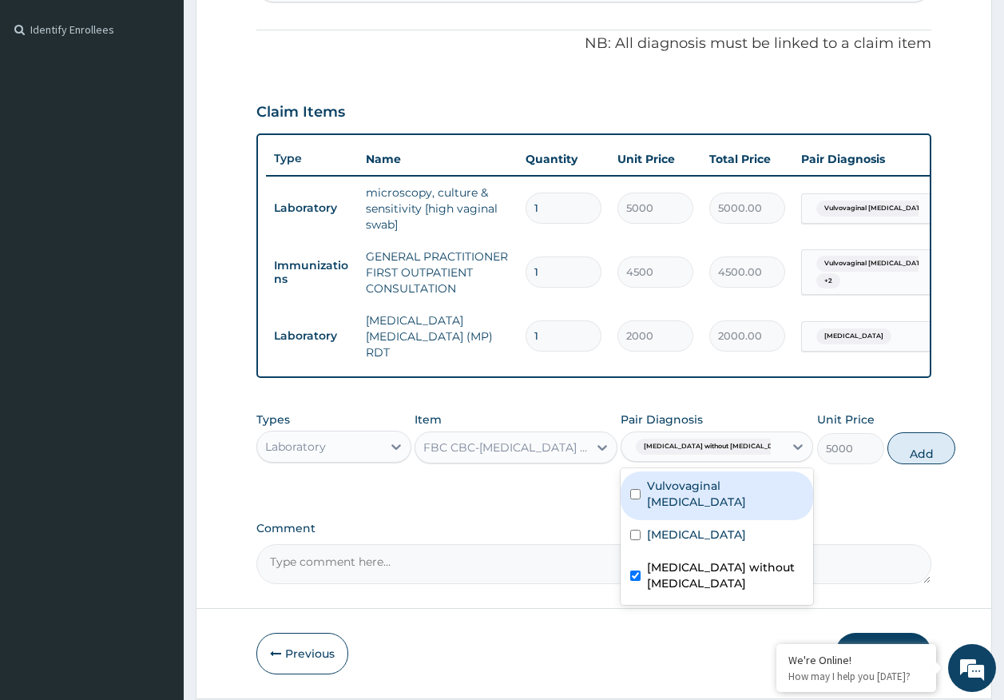
drag, startPoint x: 895, startPoint y: 457, endPoint x: 873, endPoint y: 447, distance: 23.6
click at [892, 457] on button "Add" at bounding box center [922, 448] width 68 height 32
type input "0"
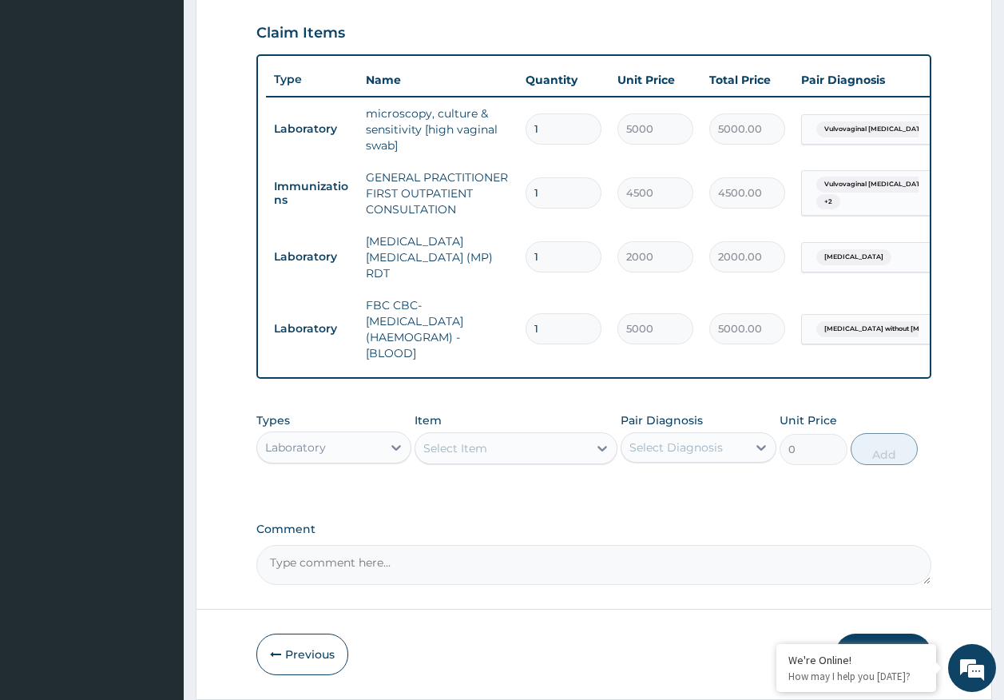
scroll to position [541, 0]
click at [316, 447] on div "Laboratory" at bounding box center [295, 447] width 61 height 16
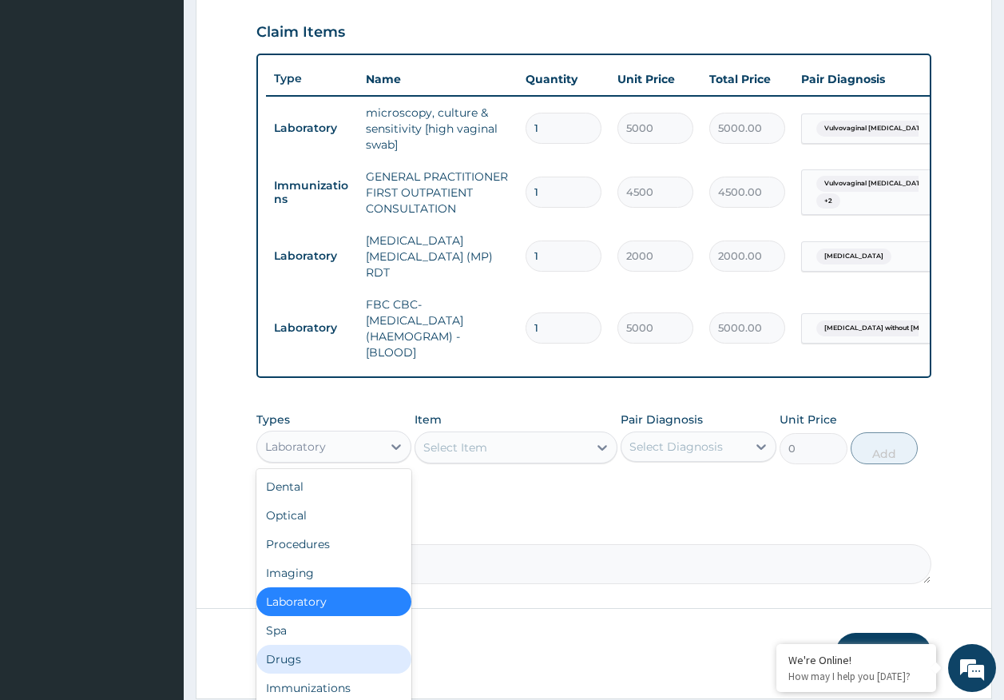
click at [310, 662] on div "Drugs" at bounding box center [334, 659] width 156 height 29
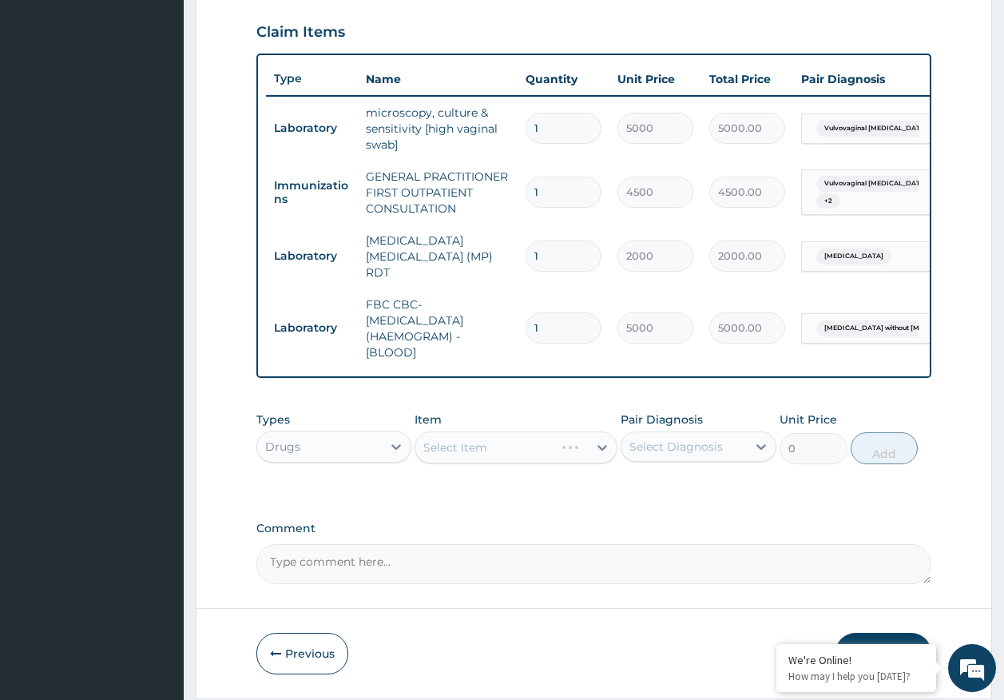
click at [706, 453] on div "Select Diagnosis" at bounding box center [676, 447] width 93 height 16
click at [492, 451] on div "Select Item" at bounding box center [501, 448] width 173 height 26
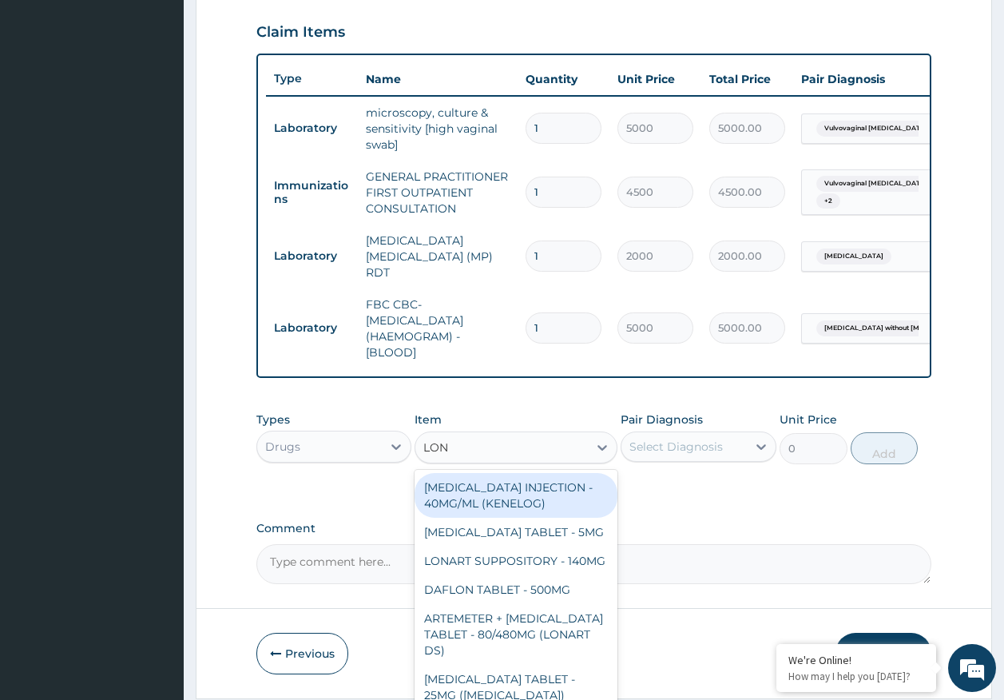
type input "LONA"
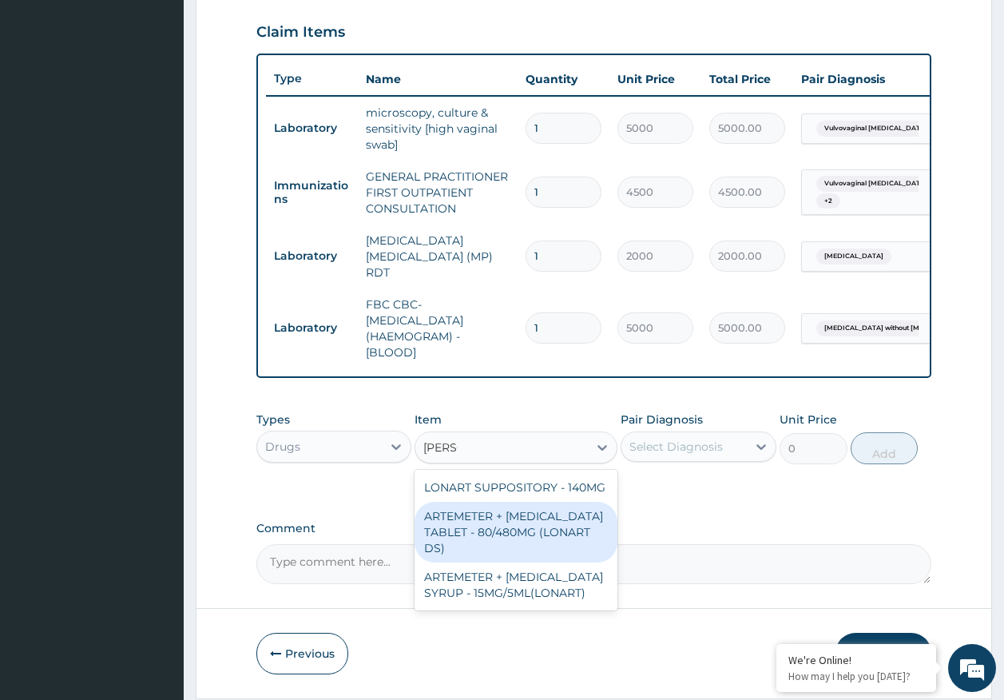
drag, startPoint x: 524, startPoint y: 544, endPoint x: 749, endPoint y: 447, distance: 244.4
click at [525, 541] on div "ARTEMETER + LUMEFANTRINE TABLET - 80/480MG (LONART DS)" at bounding box center [516, 532] width 203 height 61
type input "588"
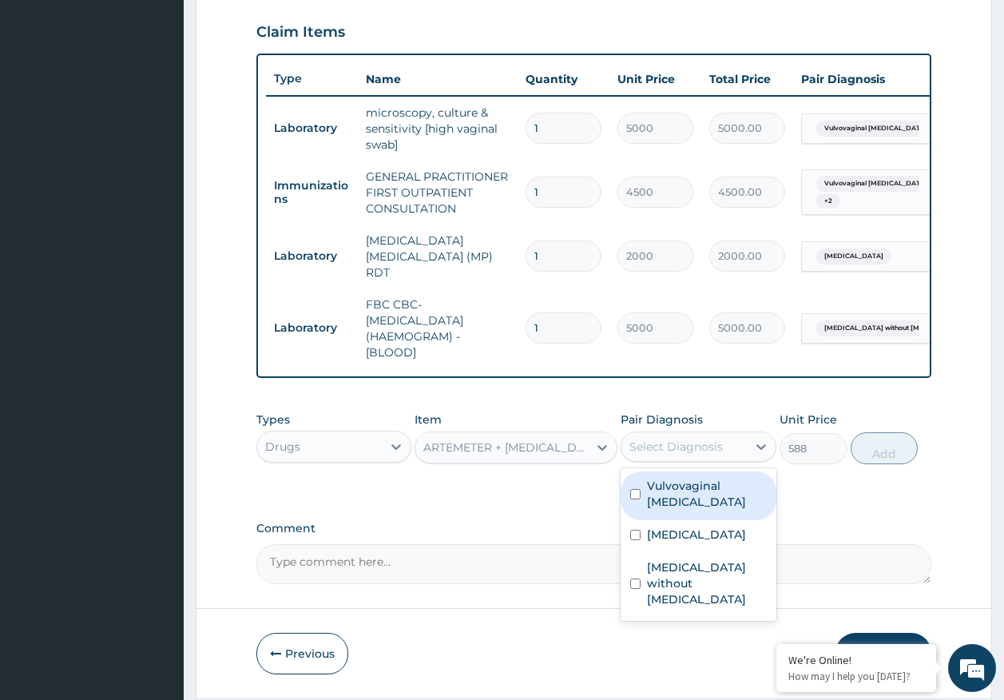
click at [704, 453] on div "Select Diagnosis" at bounding box center [676, 447] width 93 height 16
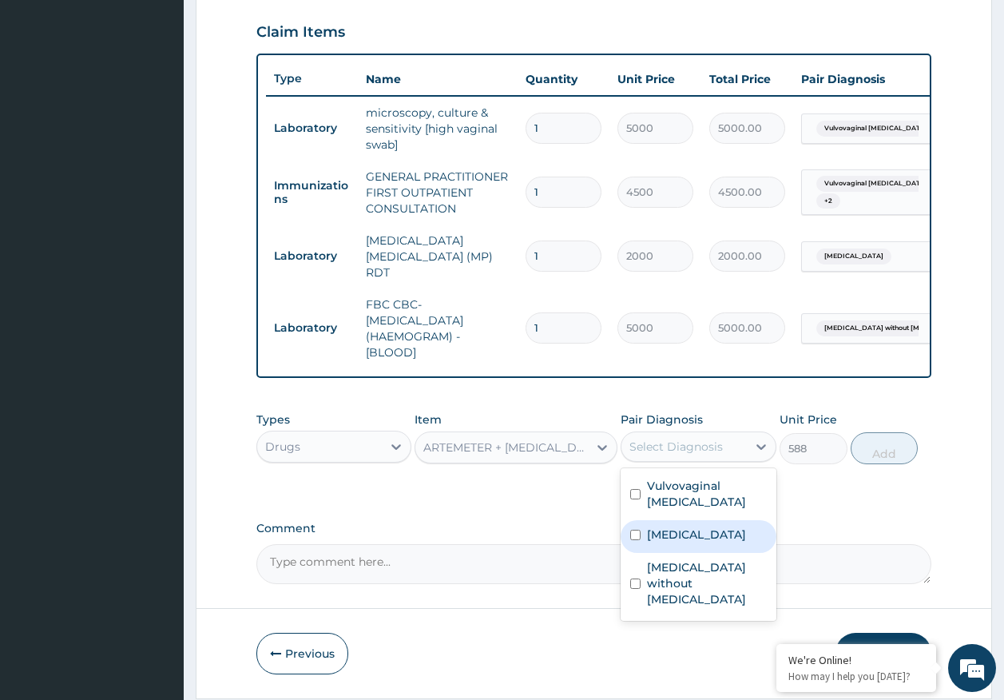
click at [686, 542] on label "Malaria, unspecified" at bounding box center [696, 535] width 99 height 16
checkbox input "true"
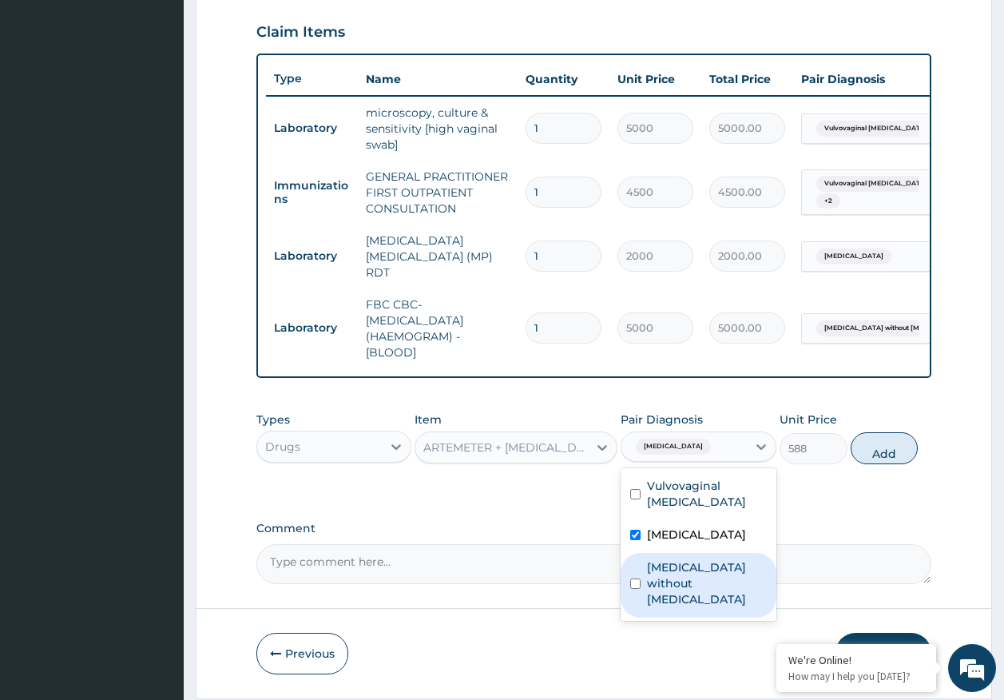
click at [693, 574] on label "Sepsis without septic shock" at bounding box center [707, 583] width 120 height 48
checkbox input "true"
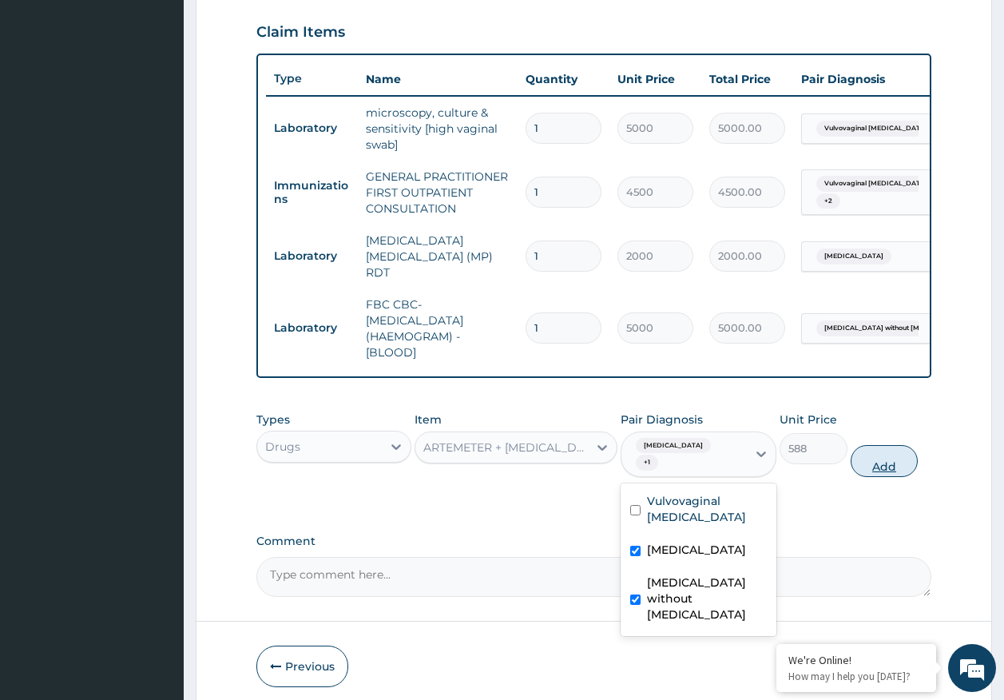
click at [886, 467] on button "Add" at bounding box center [885, 461] width 68 height 32
type input "0"
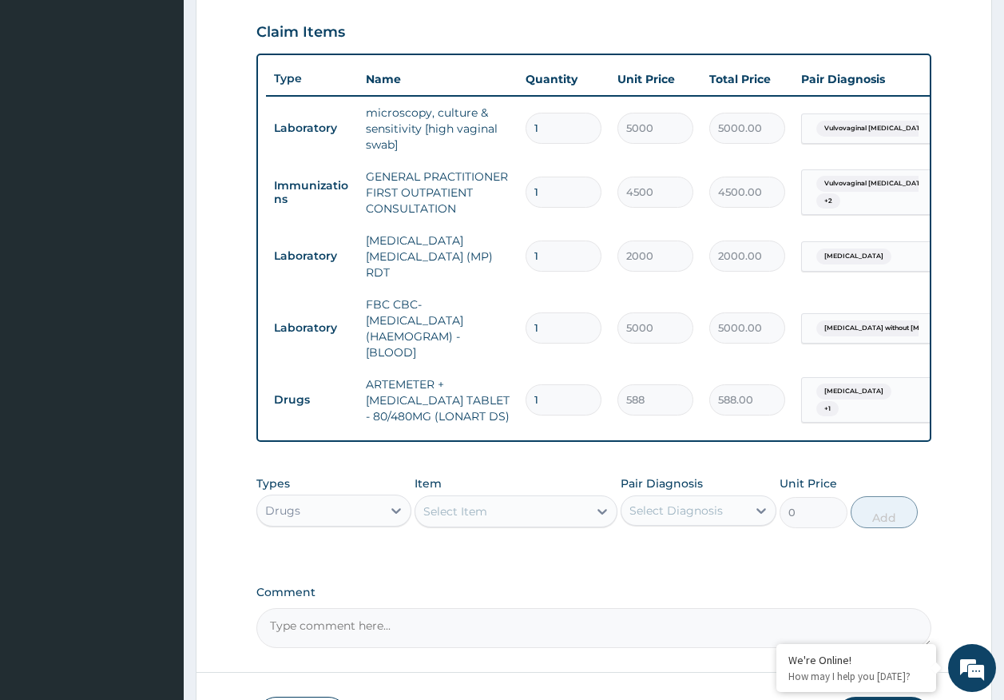
click at [531, 519] on div "Select Item" at bounding box center [501, 512] width 173 height 26
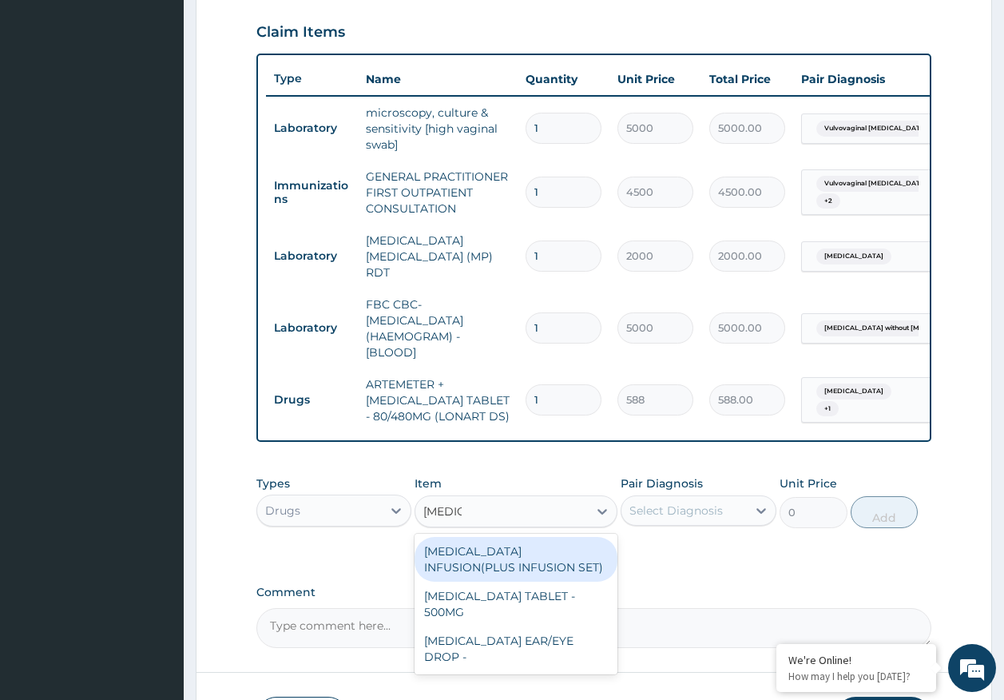
type input "CIPROF"
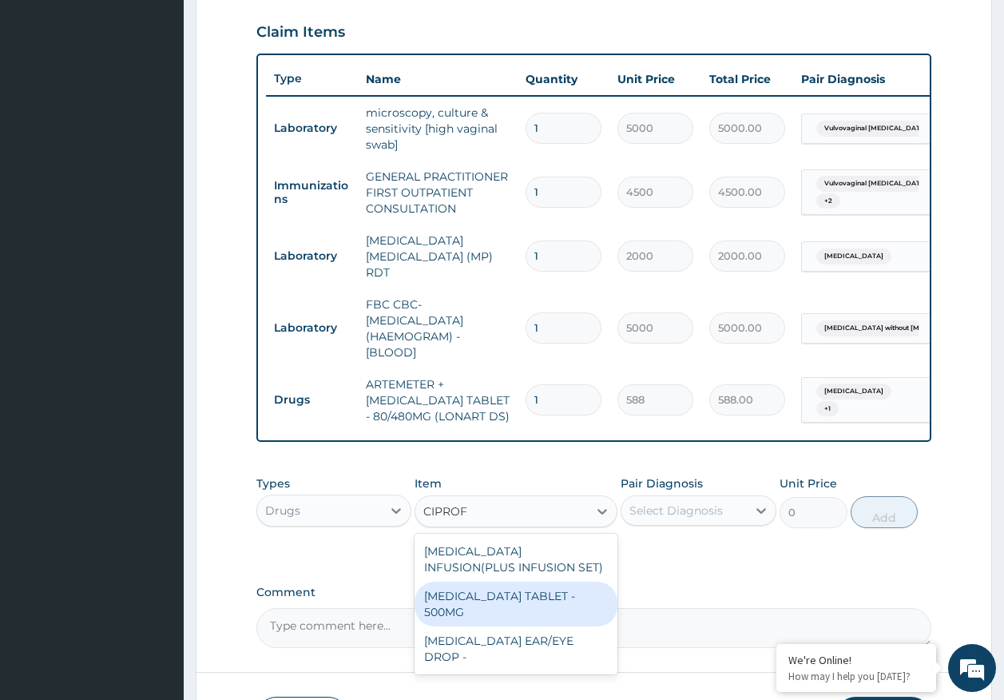
drag, startPoint x: 527, startPoint y: 598, endPoint x: 556, endPoint y: 577, distance: 36.6
click at [527, 593] on div "CIPROFLOXACIN TABLET - 500MG" at bounding box center [516, 604] width 203 height 45
type input "196"
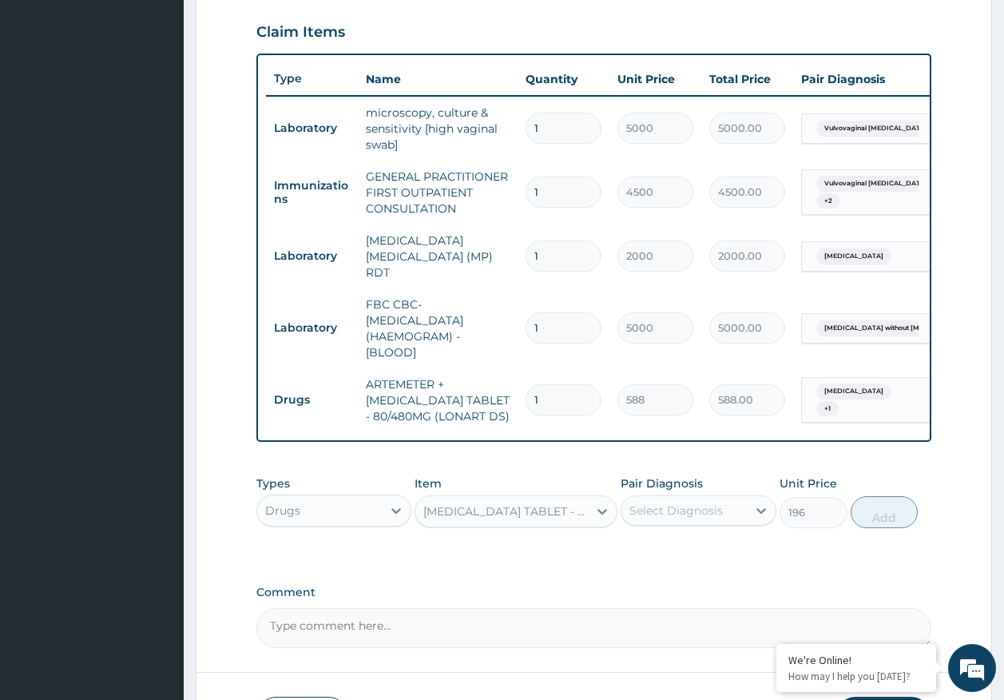
click at [656, 517] on div "Select Diagnosis" at bounding box center [676, 511] width 93 height 16
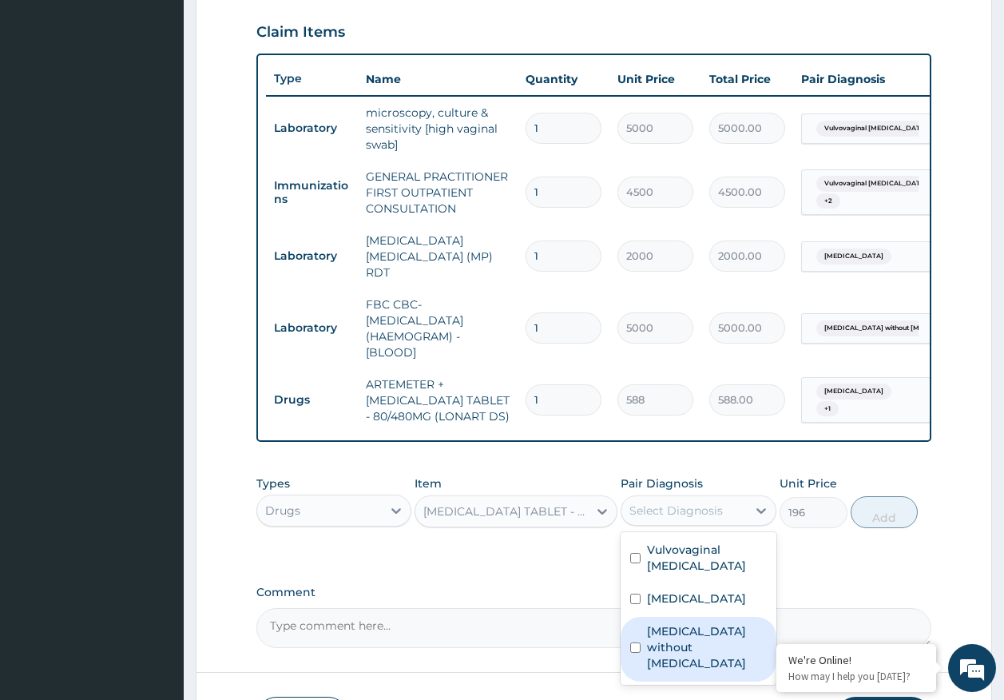
drag, startPoint x: 673, startPoint y: 633, endPoint x: 785, endPoint y: 578, distance: 124.4
click at [674, 634] on label "Sepsis without septic shock" at bounding box center [707, 647] width 120 height 48
checkbox input "true"
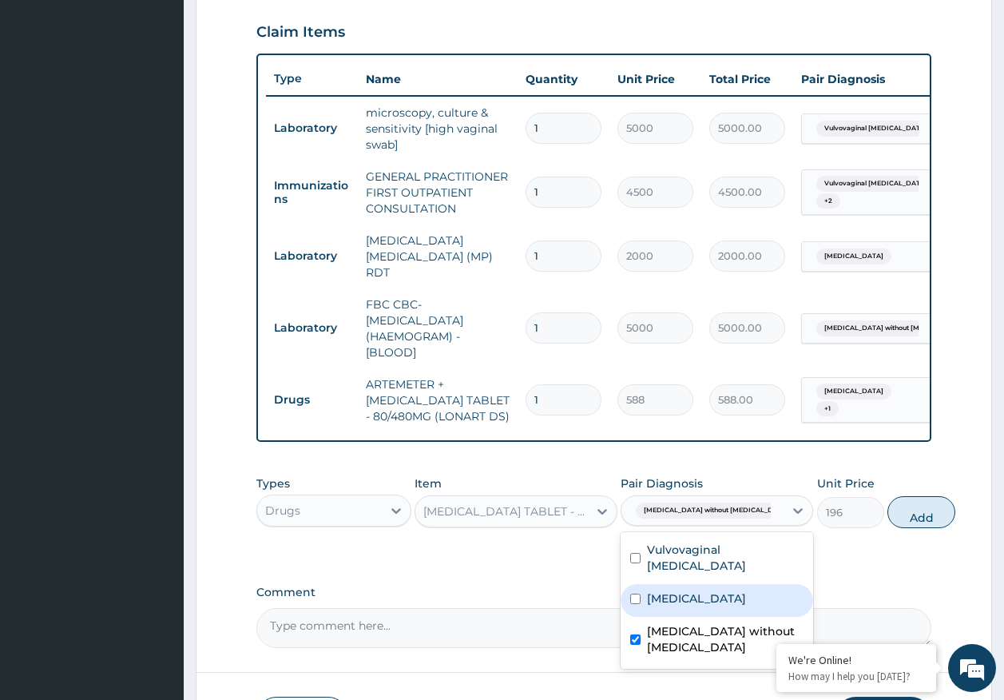
click at [888, 519] on button "Add" at bounding box center [922, 512] width 68 height 32
type input "0"
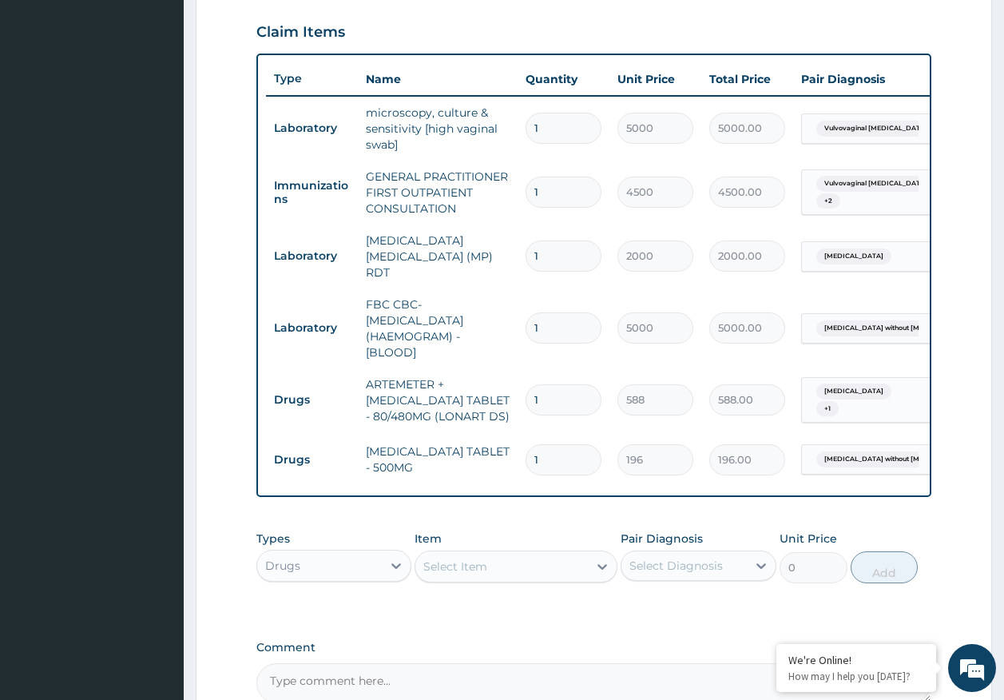
click at [548, 574] on div "Select Item" at bounding box center [501, 567] width 173 height 26
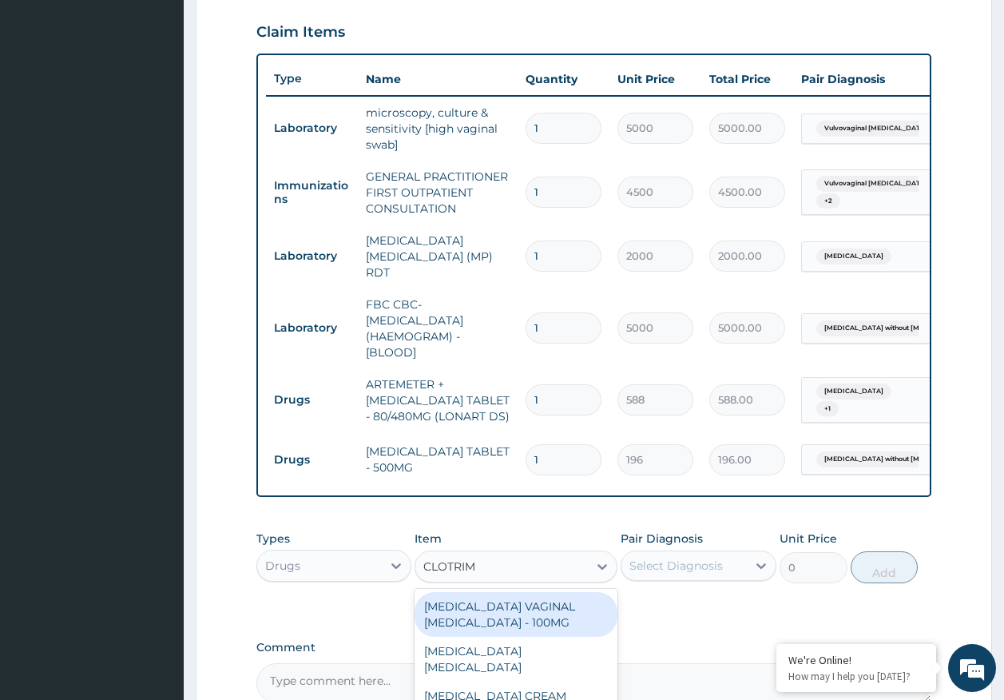
type input "CLOTRIMA"
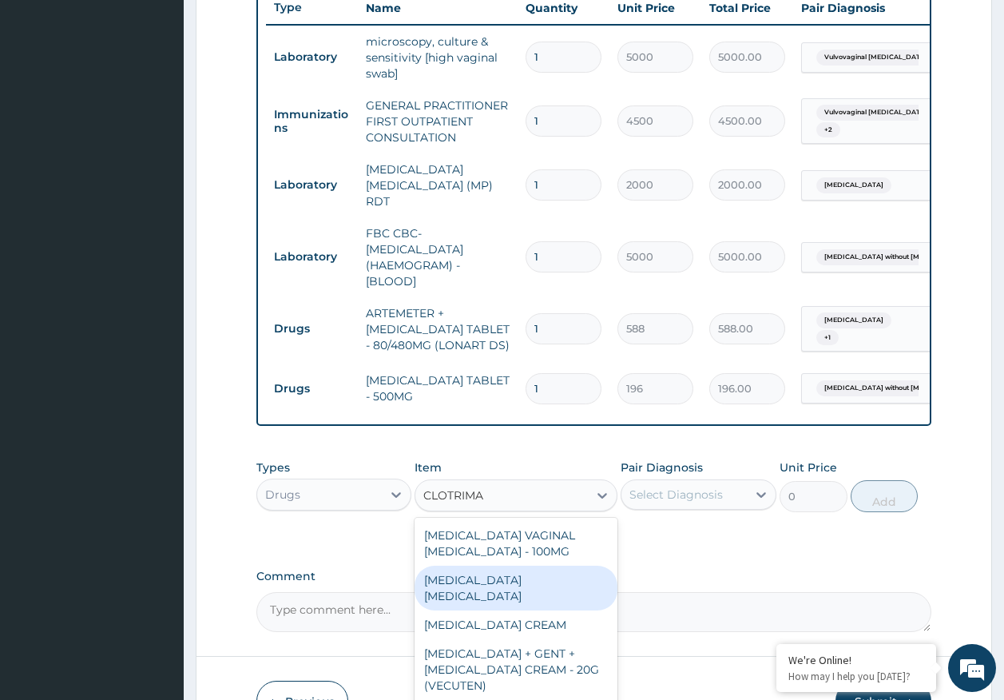
scroll to position [701, 0]
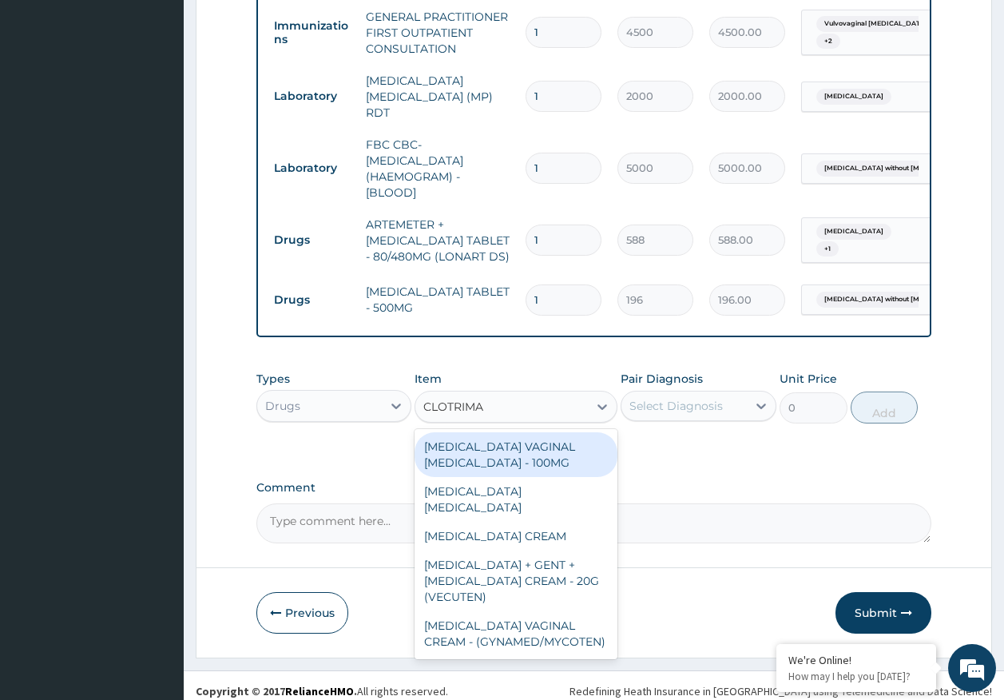
click at [529, 447] on div "CLOTRIMAZOLE VAGINAL PESSARY - 100MG" at bounding box center [516, 454] width 203 height 45
type input "448"
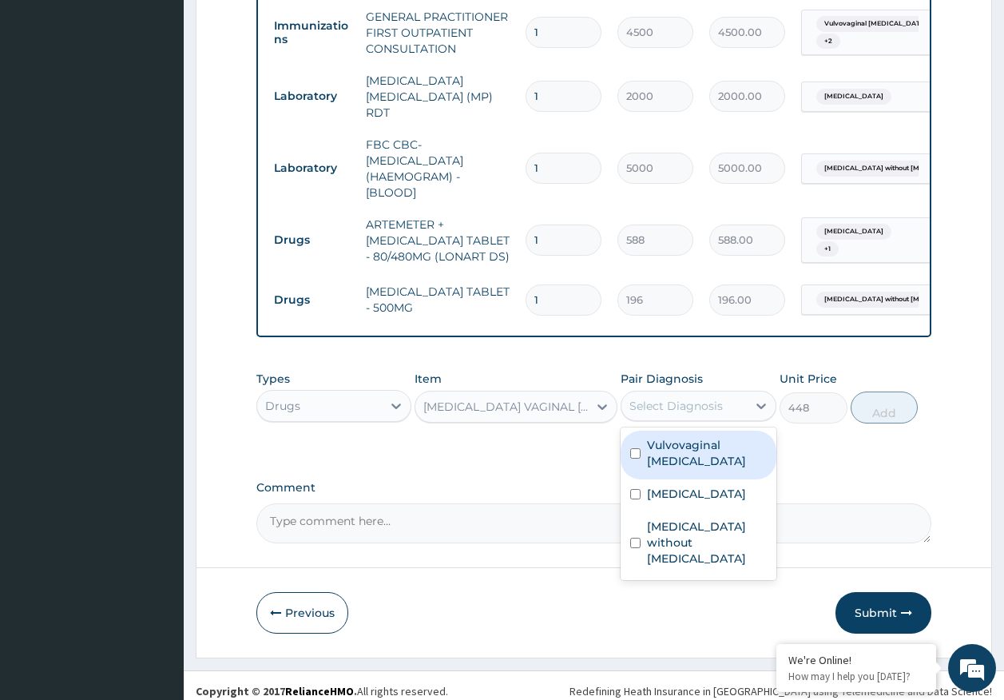
drag, startPoint x: 682, startPoint y: 408, endPoint x: 698, endPoint y: 437, distance: 33.3
click at [682, 406] on div "Select Diagnosis" at bounding box center [676, 406] width 93 height 16
drag, startPoint x: 692, startPoint y: 451, endPoint x: 903, endPoint y: 420, distance: 213.2
click at [692, 450] on label "Vulvovaginal candidosis" at bounding box center [707, 453] width 120 height 32
checkbox input "true"
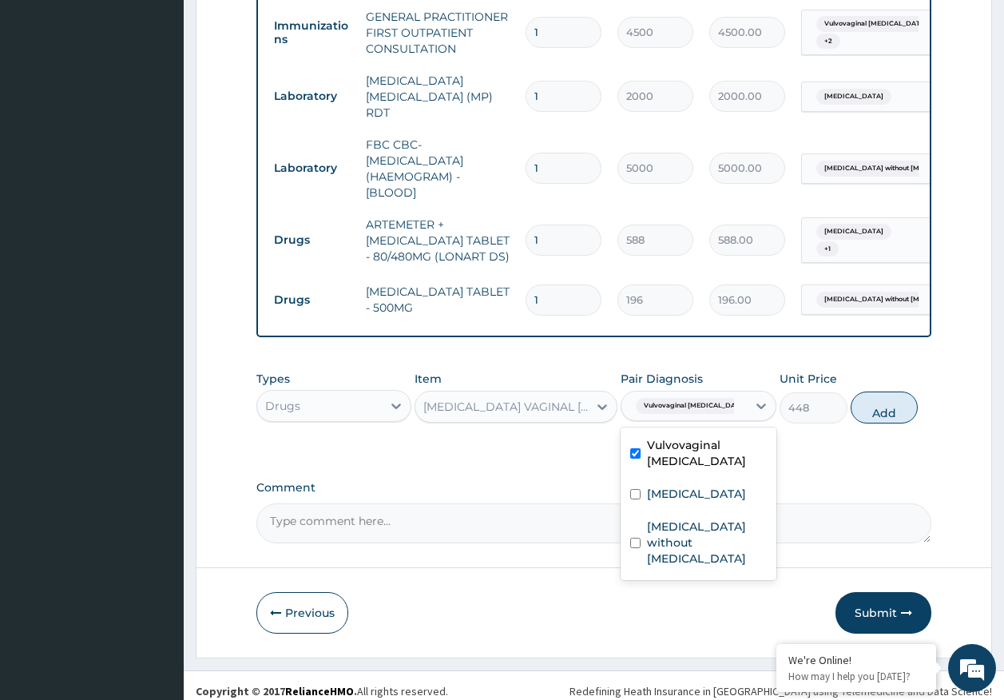
click at [892, 411] on button "Add" at bounding box center [885, 408] width 68 height 32
type input "0"
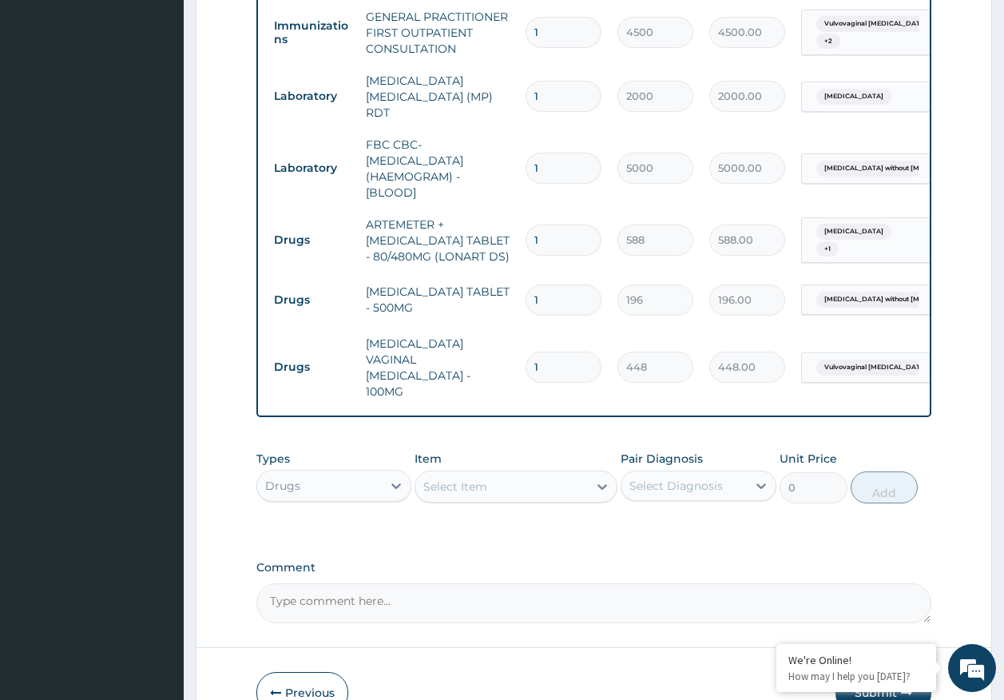
click at [495, 476] on div "Select Item" at bounding box center [501, 487] width 173 height 26
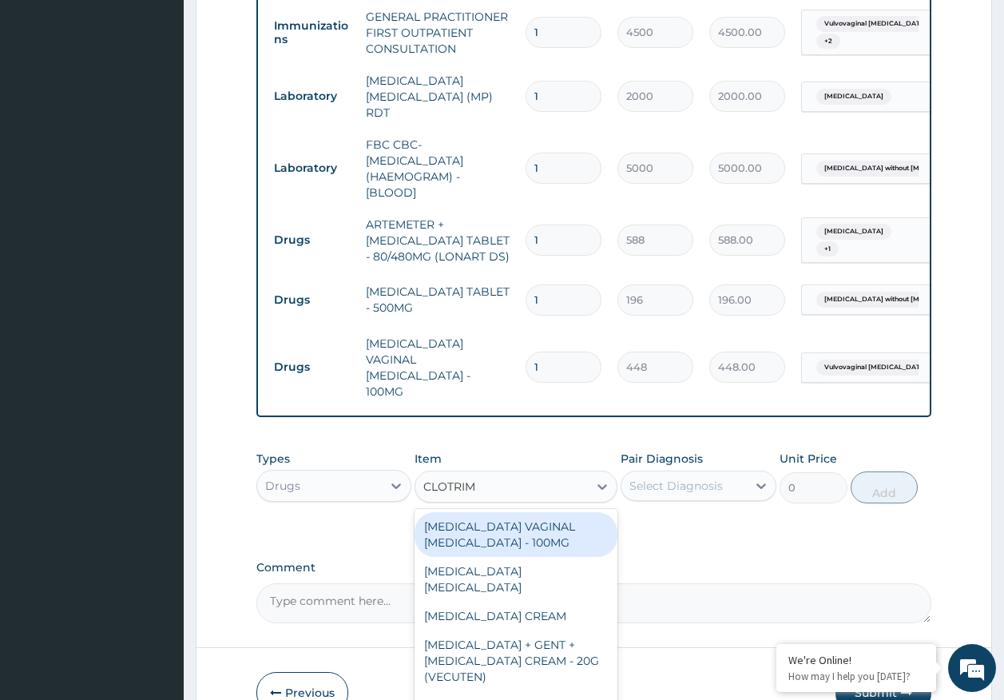
type input "CLOTRIMA"
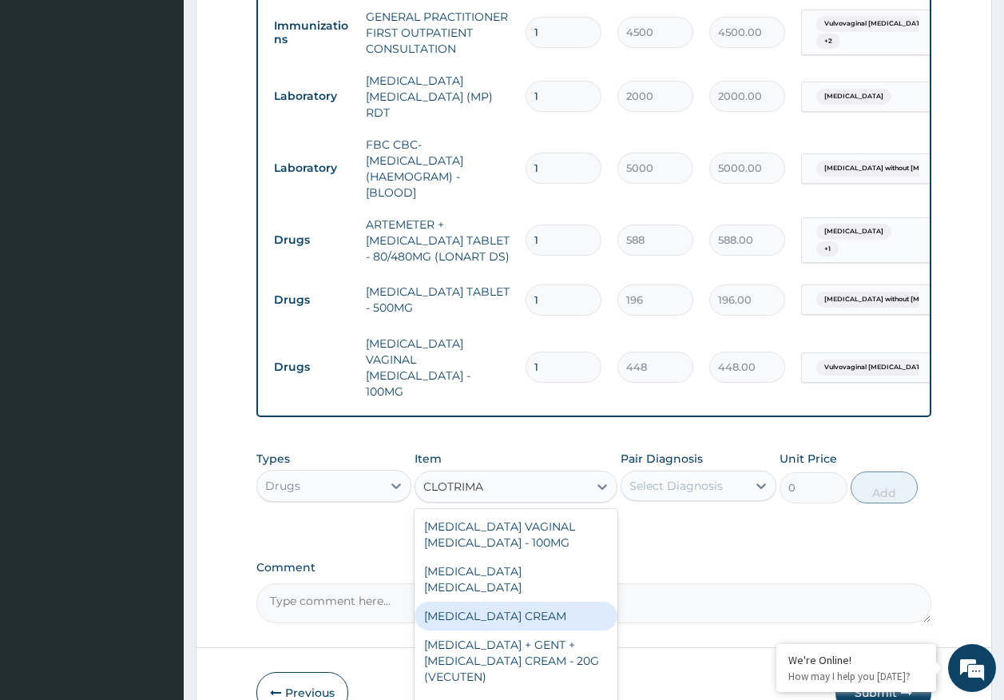
drag, startPoint x: 527, startPoint y: 592, endPoint x: 650, endPoint y: 522, distance: 142.4
click at [529, 602] on div "CLOTRIMAZOLE CREAM" at bounding box center [516, 616] width 203 height 29
type input "1120"
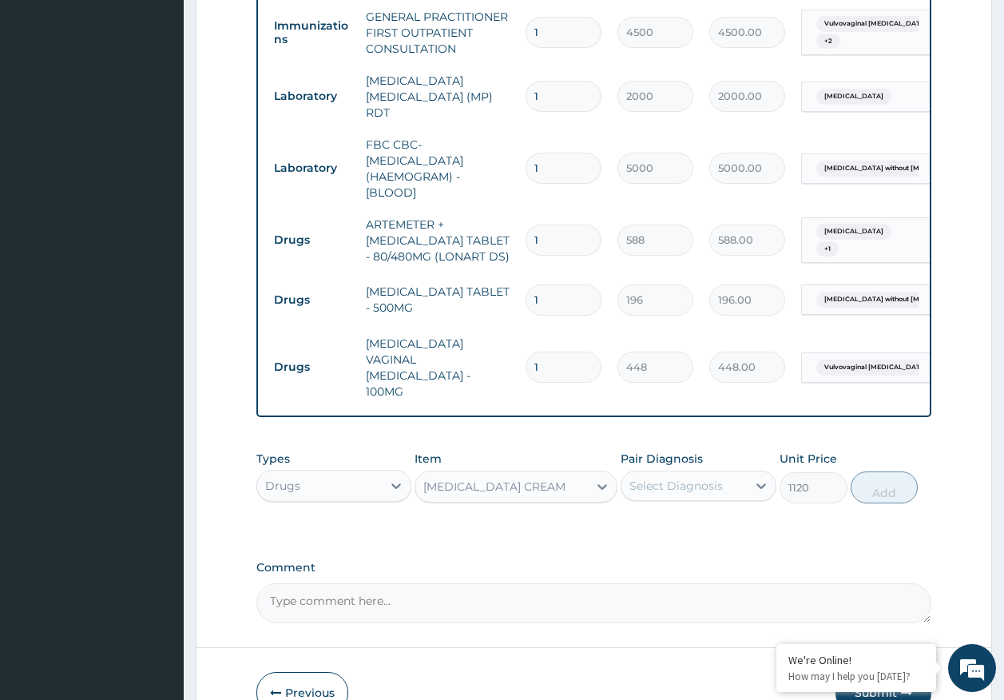
click at [679, 491] on div "Types Drugs Item option CLOTRIMAZOLE CREAM, selected. Select is focused ,type t…" at bounding box center [594, 477] width 676 height 69
click at [686, 479] on div "Select Diagnosis" at bounding box center [676, 486] width 93 height 16
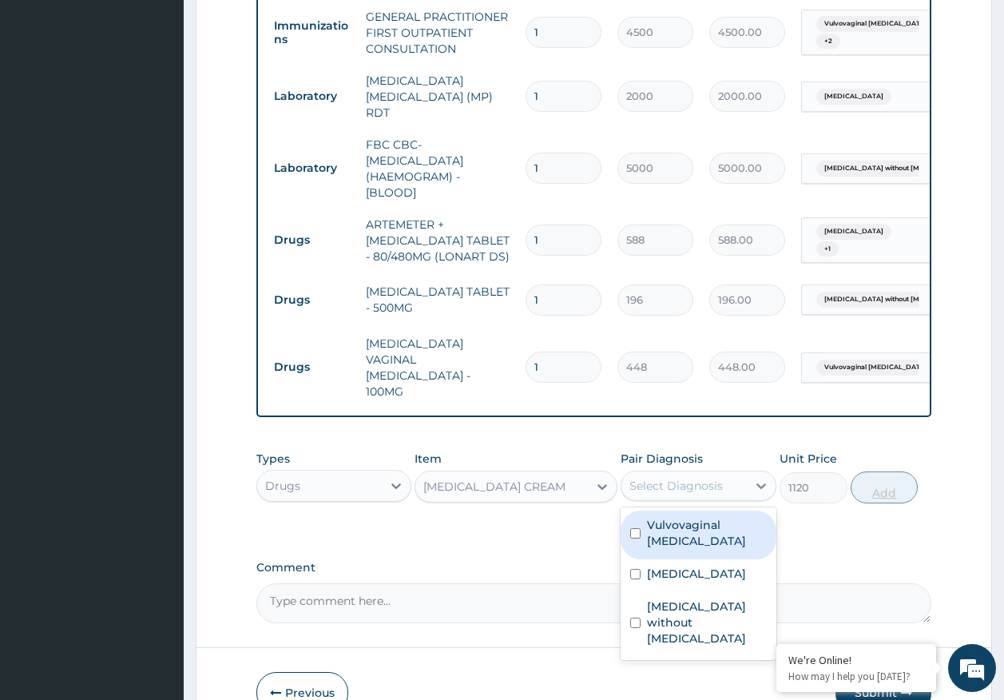
drag, startPoint x: 688, startPoint y: 517, endPoint x: 909, endPoint y: 477, distance: 224.9
click at [688, 517] on label "Vulvovaginal candidosis" at bounding box center [707, 533] width 120 height 32
checkbox input "true"
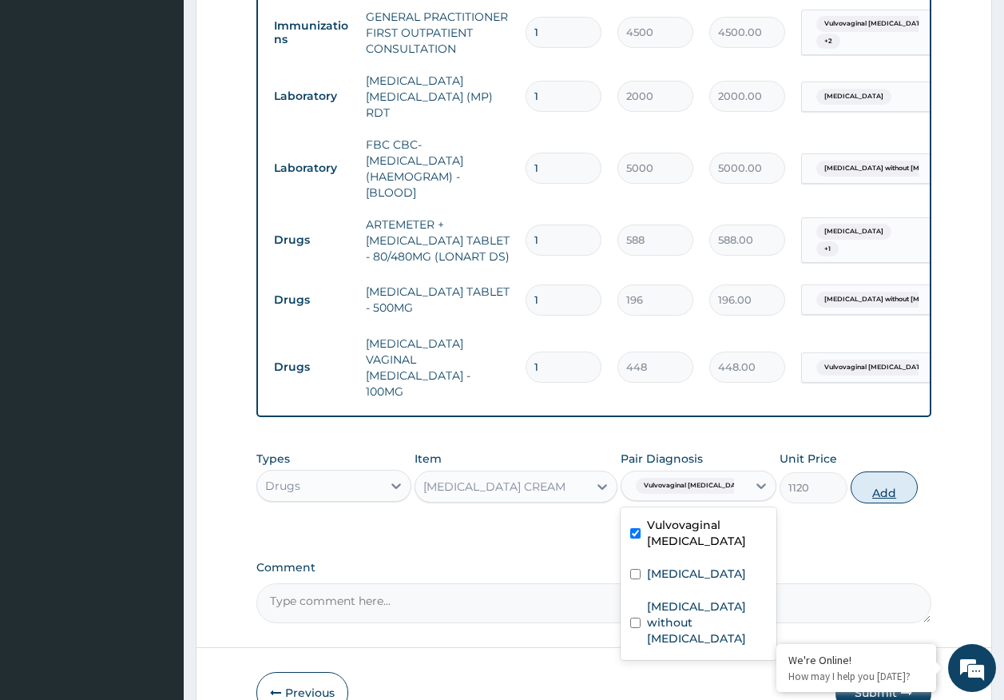
click at [896, 471] on button "Add" at bounding box center [885, 487] width 68 height 32
type input "0"
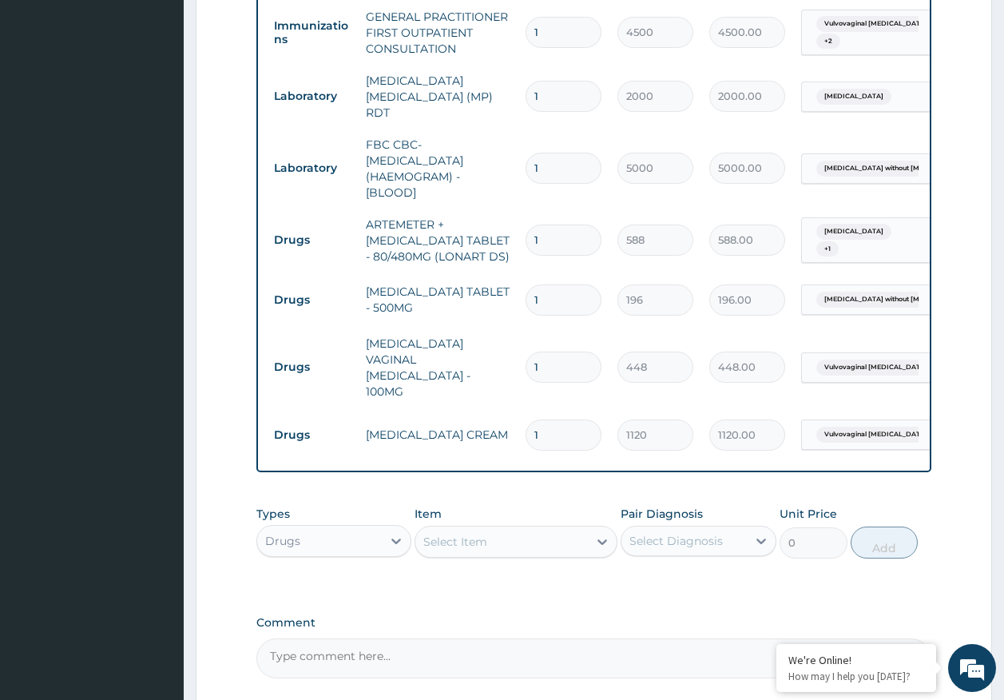
click at [489, 530] on div "Select Item" at bounding box center [501, 542] width 173 height 26
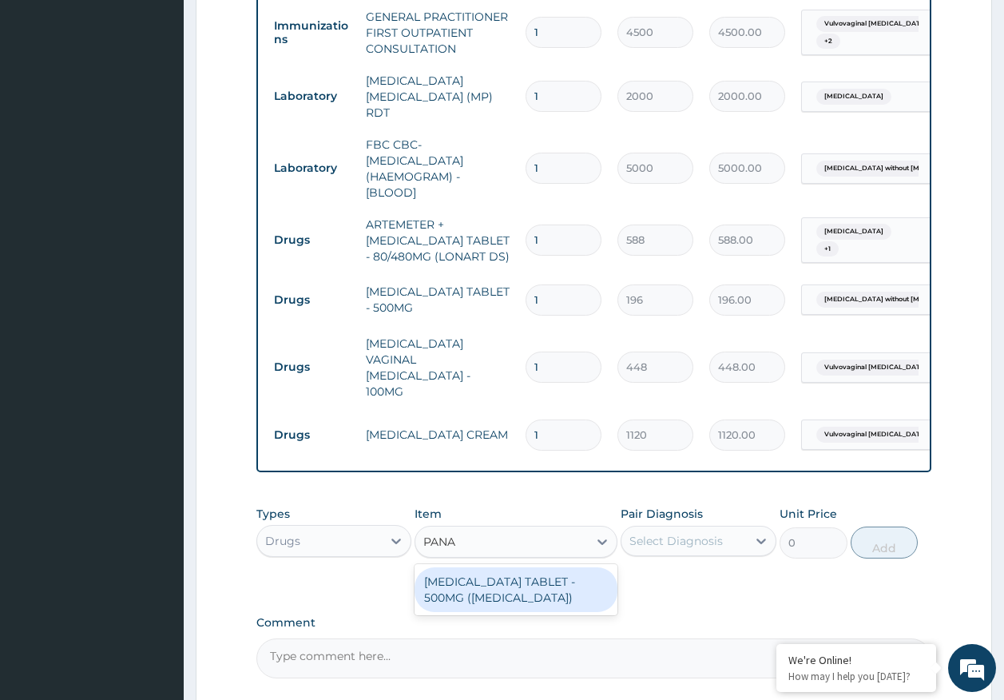
type input "PANAD"
drag, startPoint x: 471, startPoint y: 578, endPoint x: 634, endPoint y: 555, distance: 165.4
click at [482, 578] on div "[MEDICAL_DATA] TABLET - 500MG ([MEDICAL_DATA])" at bounding box center [516, 589] width 203 height 45
type input "42"
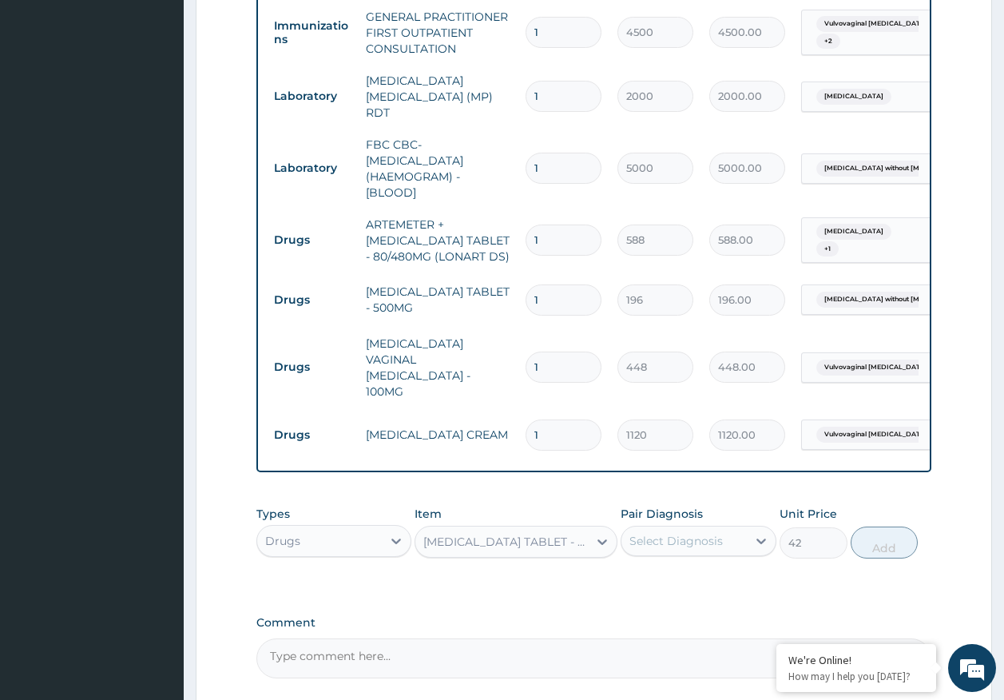
click at [694, 535] on div "Select Diagnosis" at bounding box center [676, 541] width 93 height 16
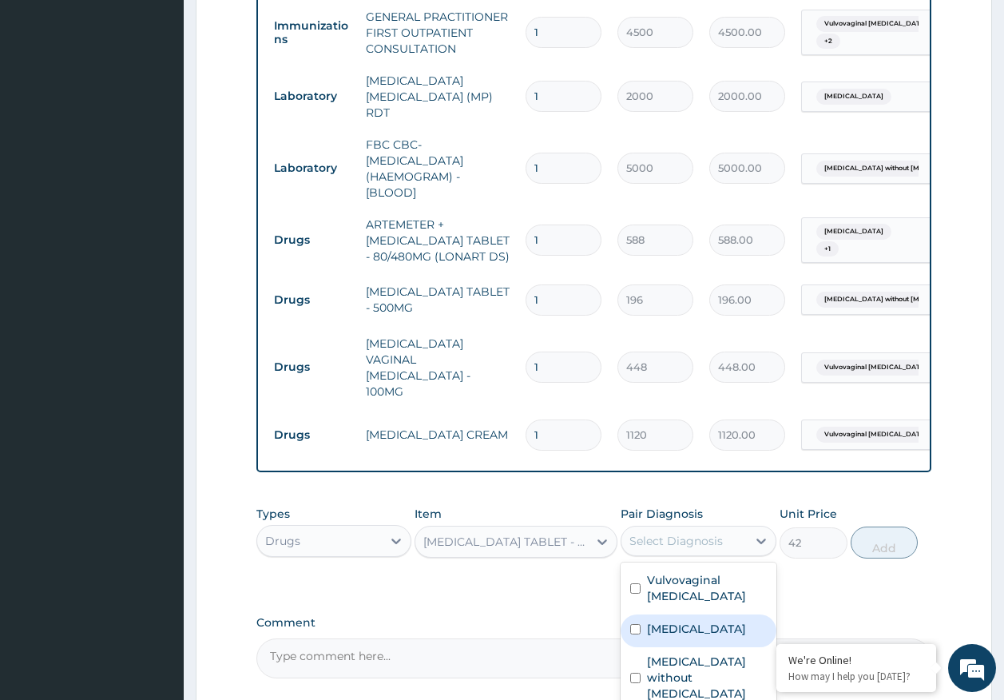
drag, startPoint x: 694, startPoint y: 621, endPoint x: 700, endPoint y: 649, distance: 28.5
click at [696, 622] on label "[MEDICAL_DATA]" at bounding box center [696, 629] width 99 height 16
checkbox input "true"
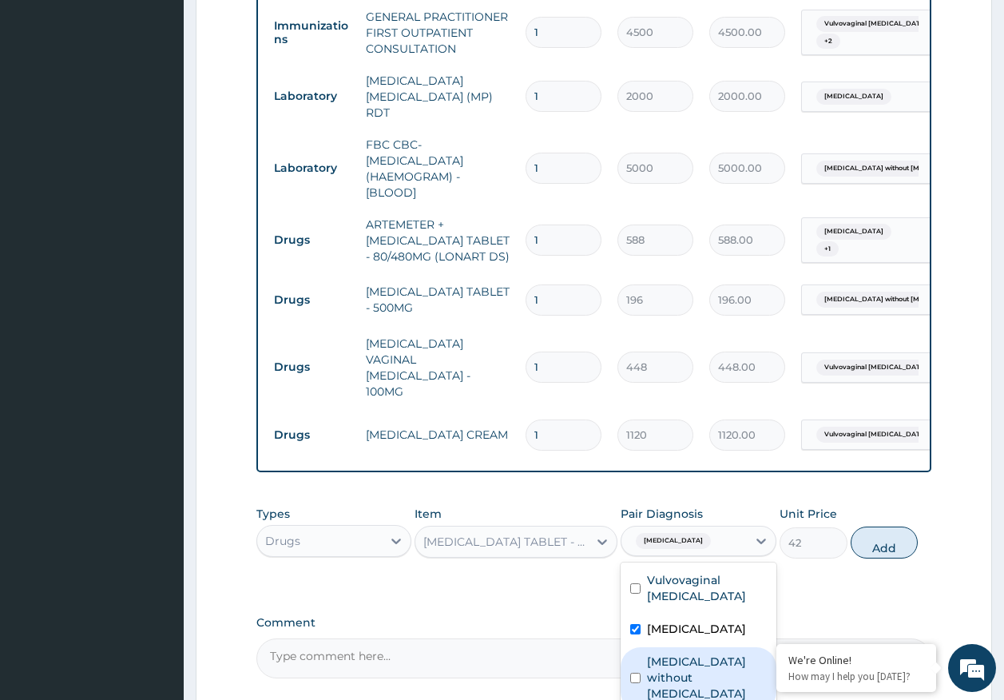
click at [700, 654] on label "[MEDICAL_DATA] without [MEDICAL_DATA]" at bounding box center [707, 678] width 120 height 48
checkbox input "true"
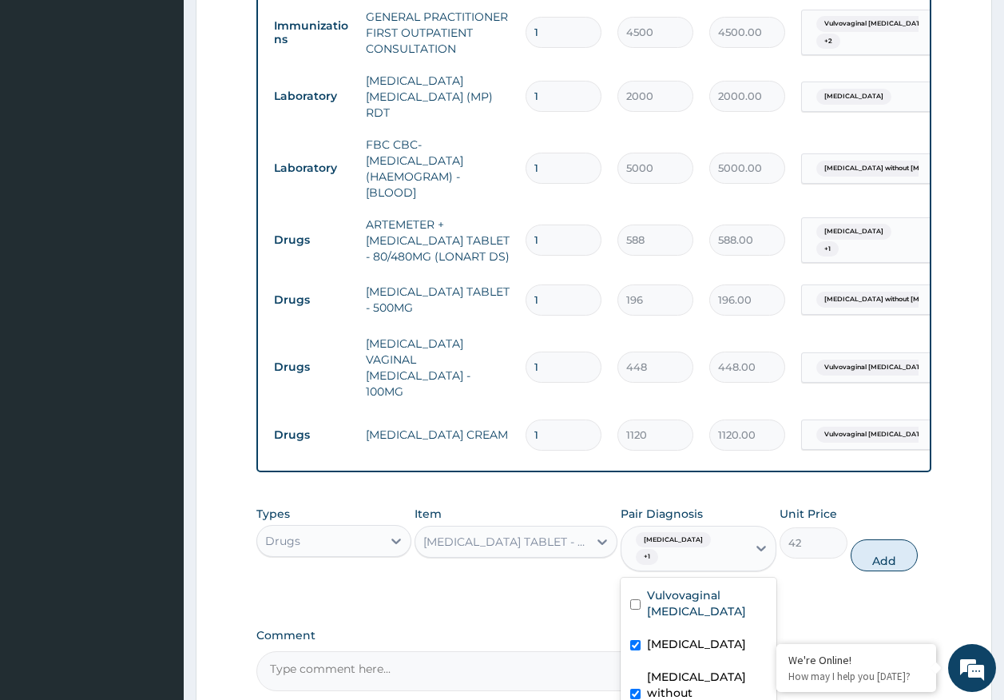
click at [900, 543] on button "Add" at bounding box center [885, 555] width 68 height 32
type input "0"
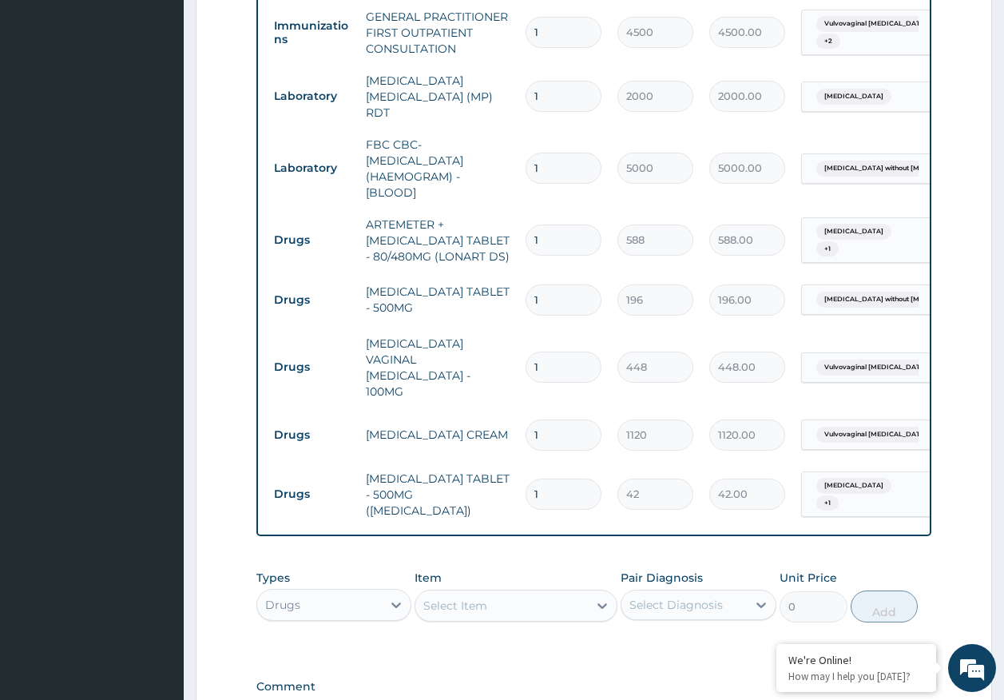
scroll to position [0, 126]
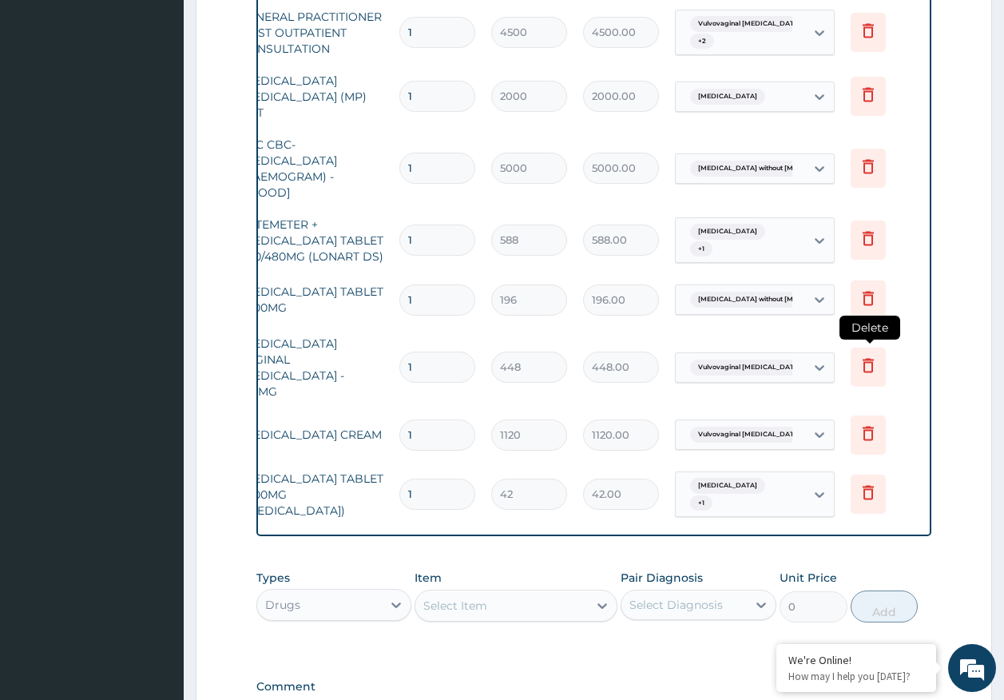
click at [868, 356] on icon at bounding box center [868, 365] width 19 height 19
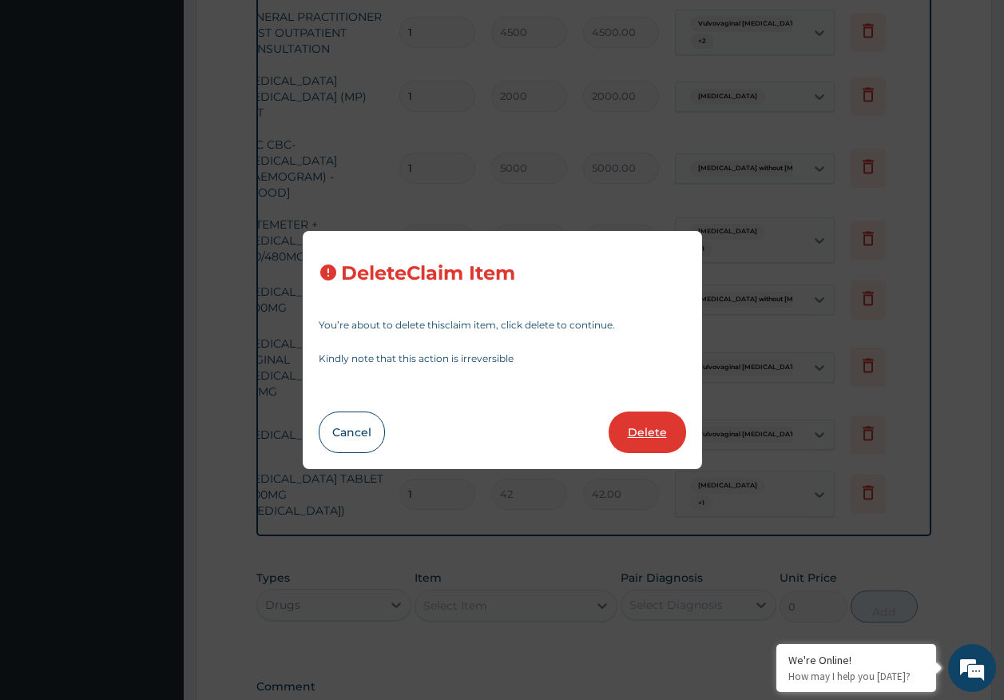
click at [648, 435] on button "Delete" at bounding box center [648, 432] width 78 height 42
type input "1120"
type input "1120.00"
type input "42"
type input "42.00"
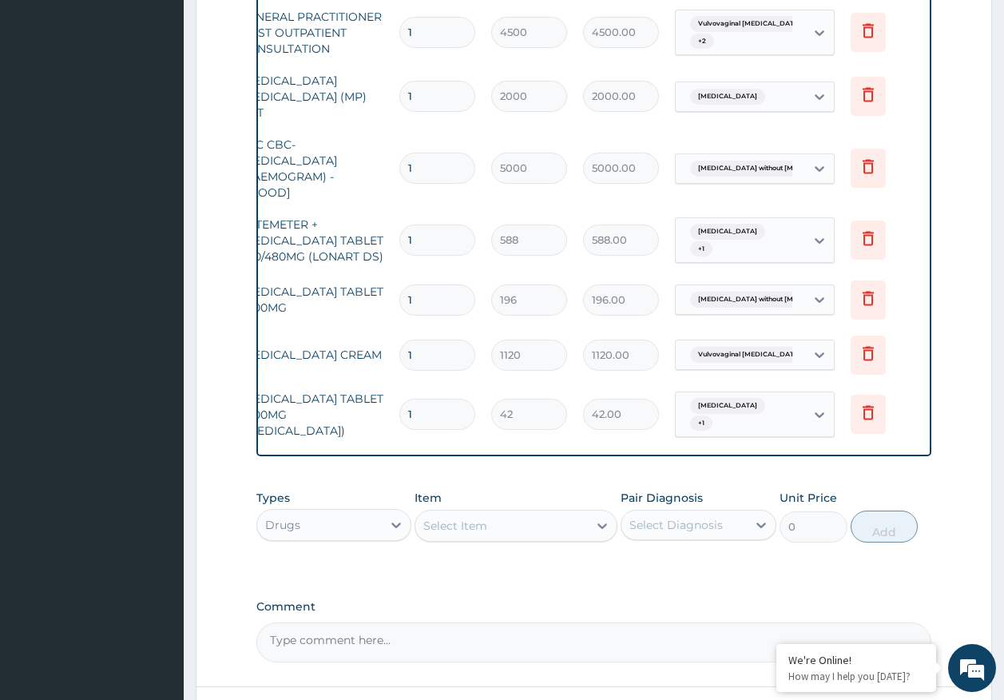
scroll to position [0, 0]
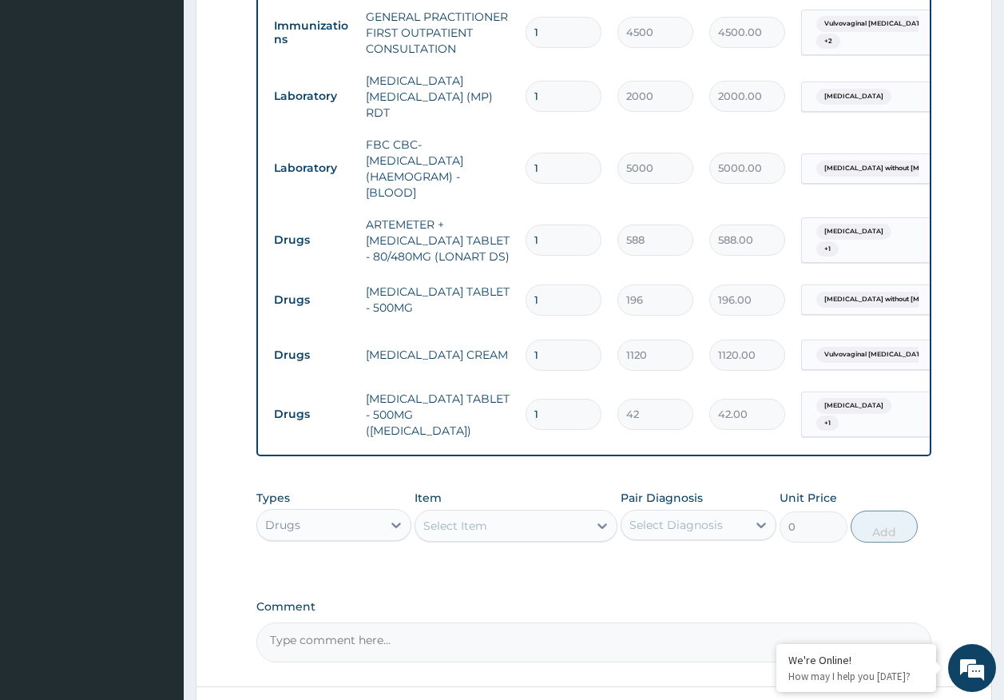
click at [566, 409] on input "1" at bounding box center [564, 414] width 76 height 31
type input "18"
type input "756.00"
type input "18"
click at [547, 295] on input "1" at bounding box center [564, 299] width 76 height 31
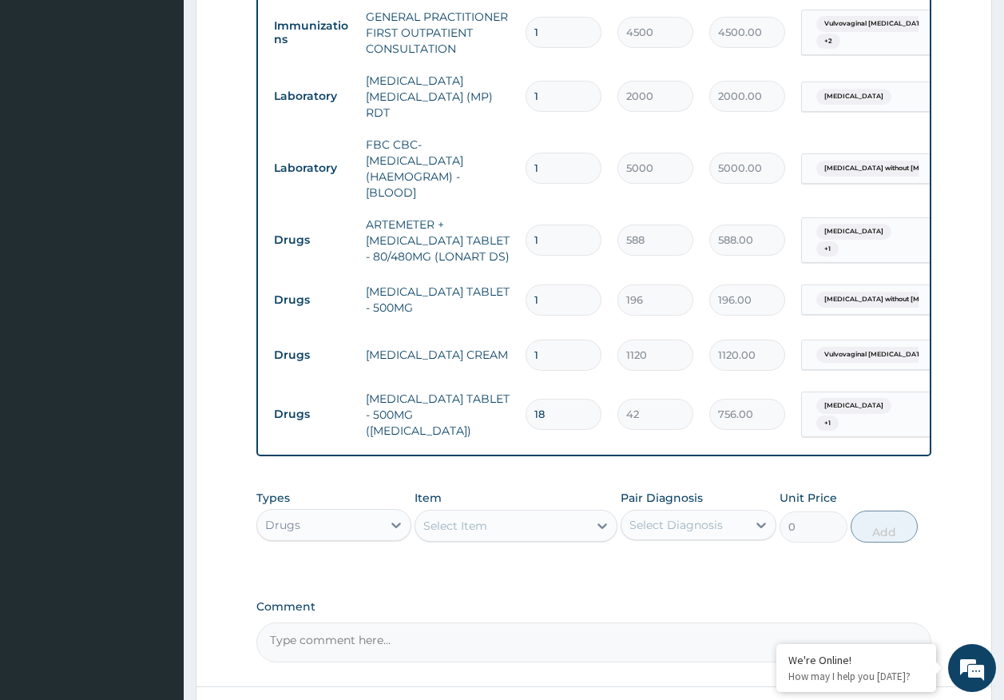
type input "10"
type input "1960.00"
type input "10"
click at [555, 236] on input "1" at bounding box center [564, 240] width 76 height 31
type input "0.00"
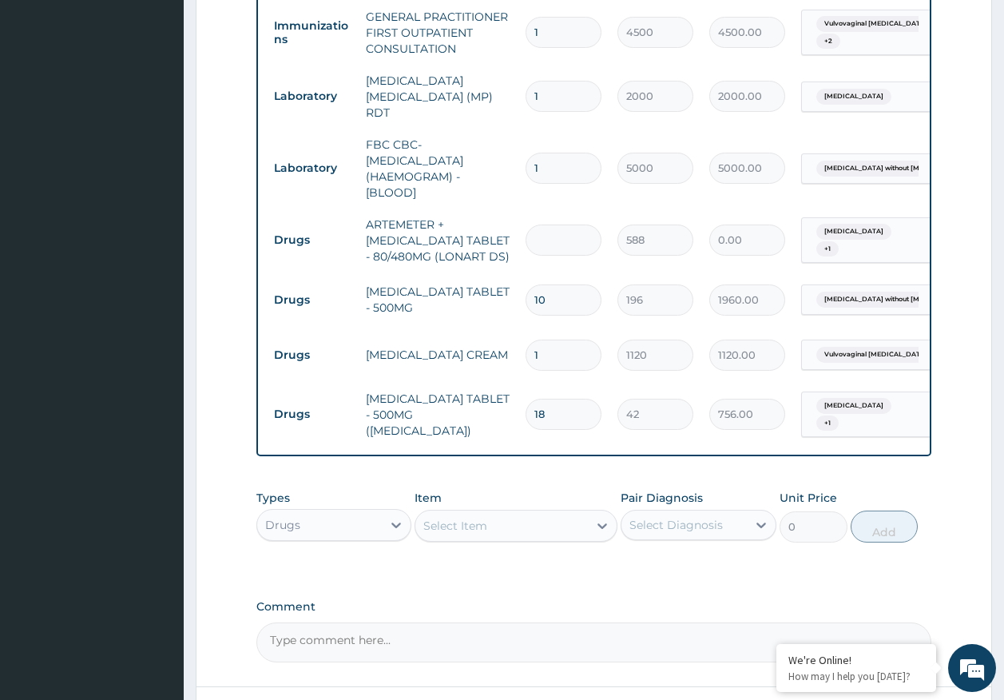
type input "6"
type input "3528.00"
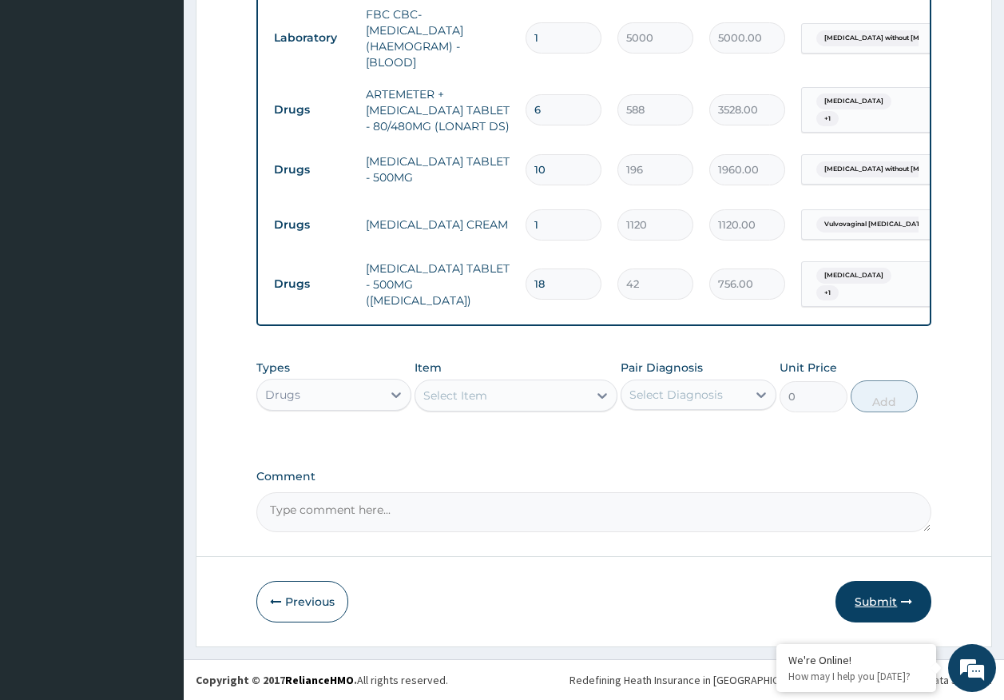
type input "6"
click at [866, 597] on button "Submit" at bounding box center [884, 602] width 96 height 42
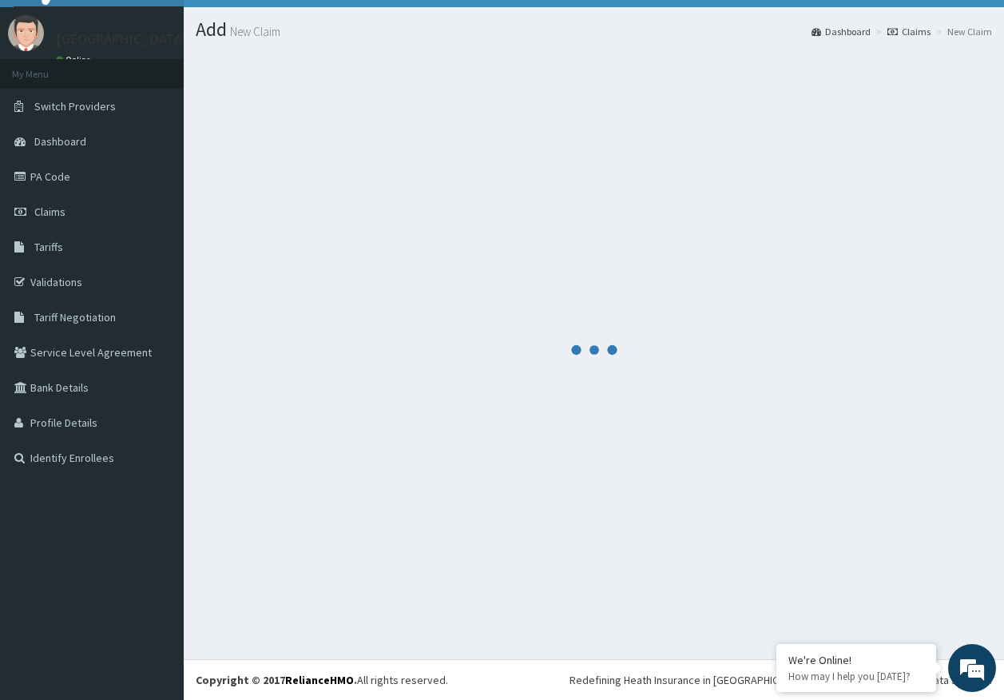
scroll to position [33, 0]
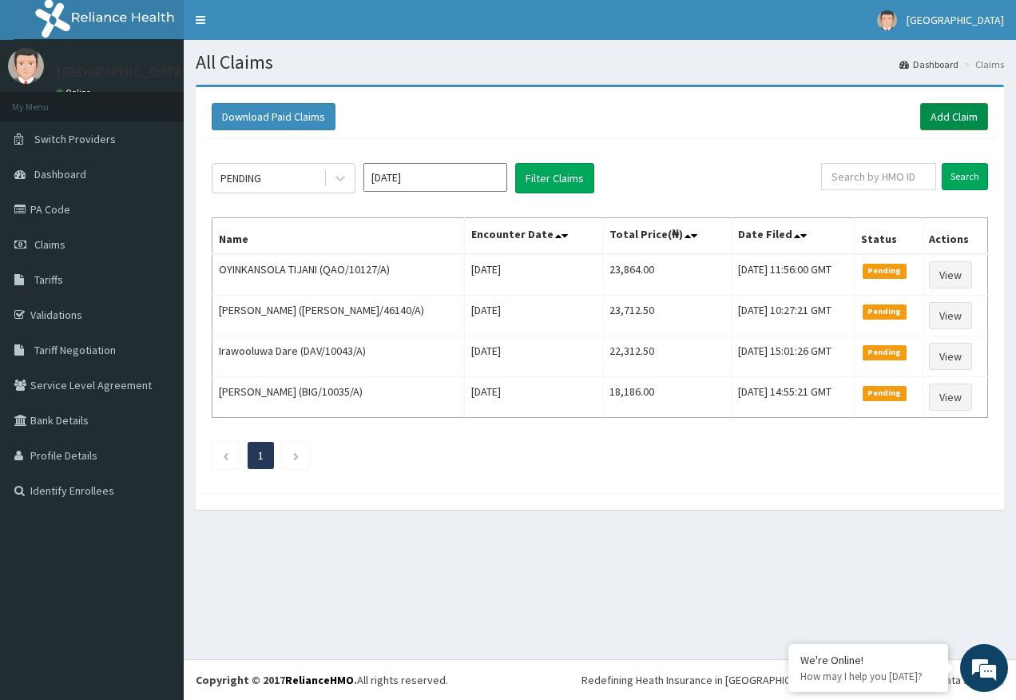
click at [957, 112] on link "Add Claim" at bounding box center [954, 116] width 68 height 27
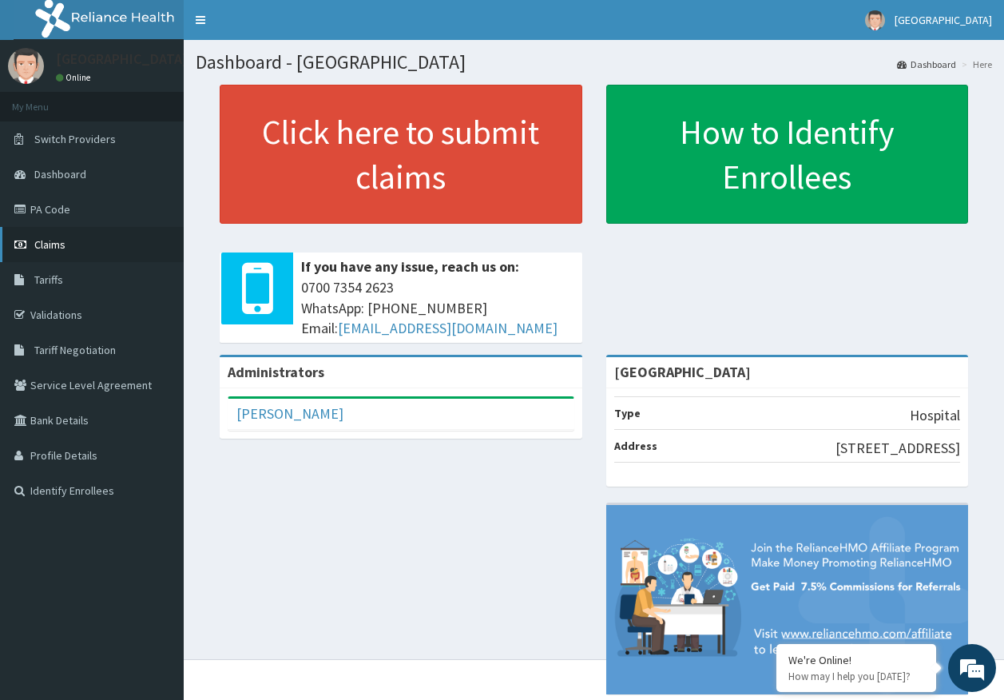
click at [50, 249] on span "Claims" at bounding box center [49, 244] width 31 height 14
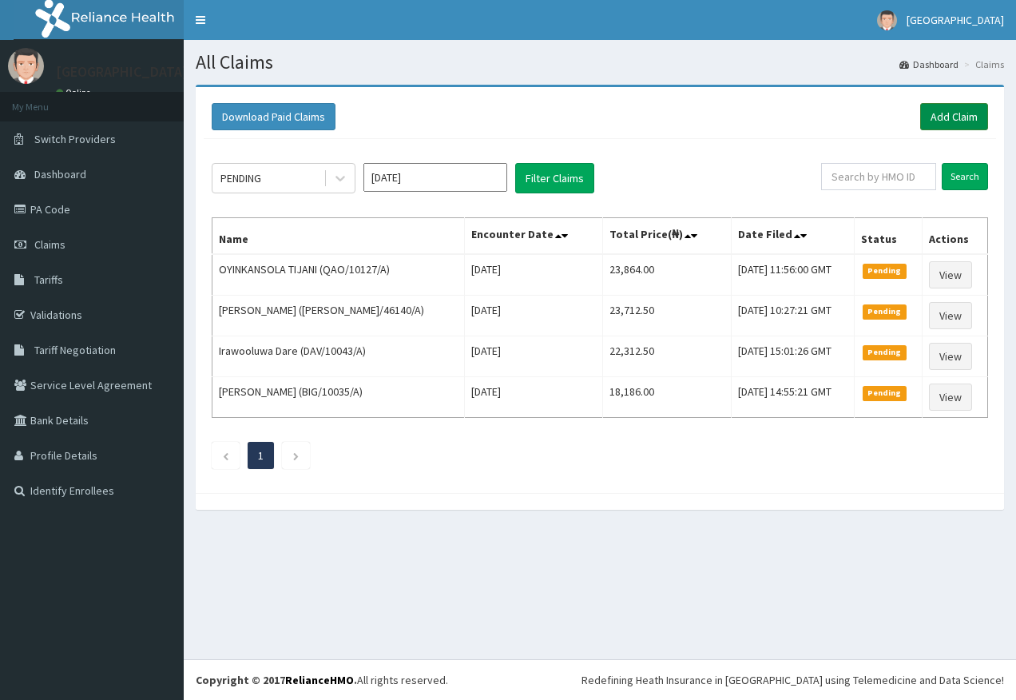
click at [958, 114] on link "Add Claim" at bounding box center [954, 116] width 68 height 27
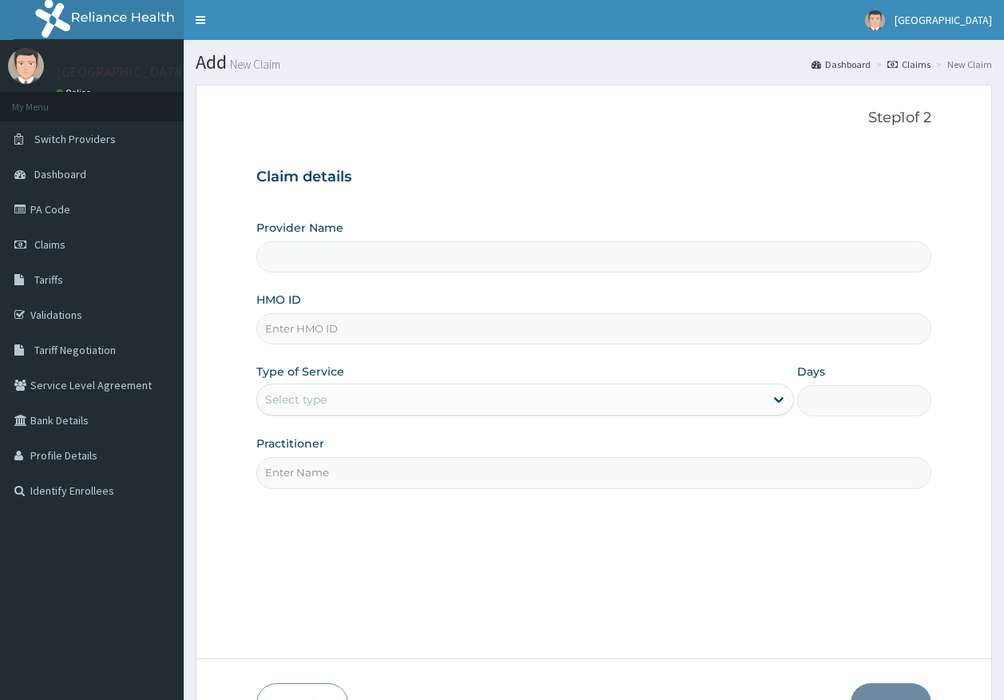
click at [286, 334] on input "HMO ID" at bounding box center [594, 328] width 676 height 31
paste input "FBL/10122/E"
type input "FBL/10122/E"
type input "[GEOGRAPHIC_DATA]"
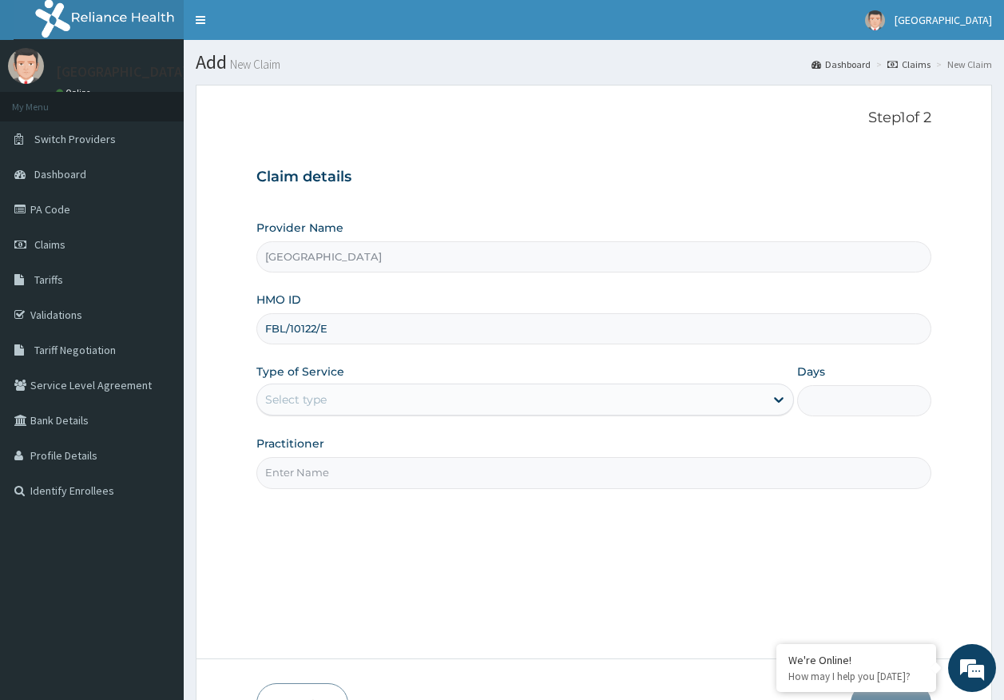
type input "FBL/10122/E"
click at [295, 404] on div "Select type" at bounding box center [296, 400] width 62 height 16
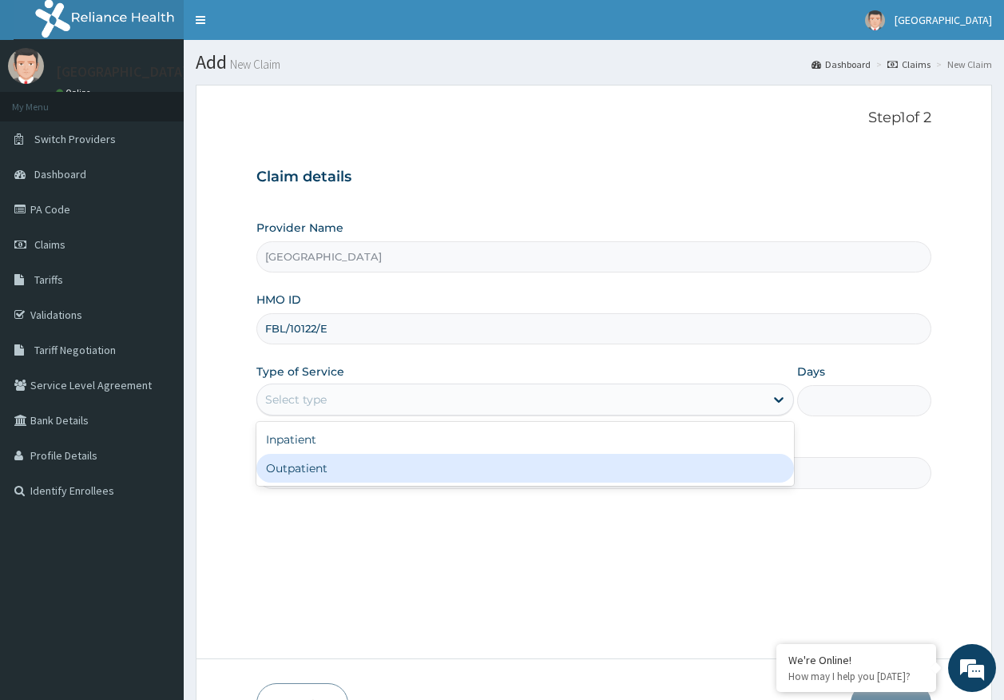
click at [316, 475] on div "Outpatient" at bounding box center [525, 468] width 538 height 29
type input "1"
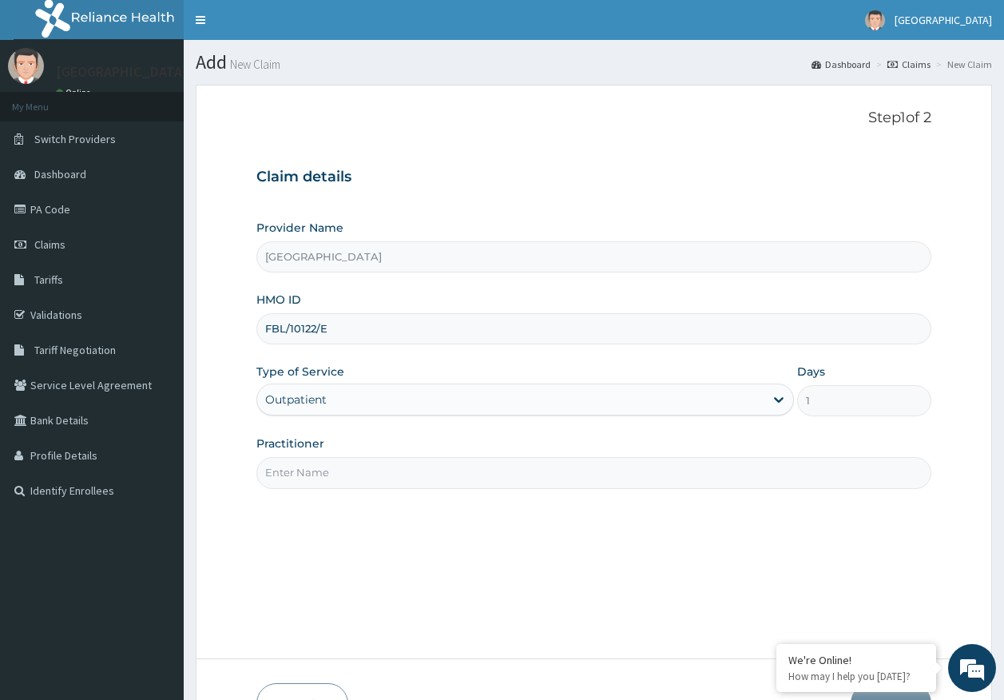
click at [336, 475] on input "Practitioner" at bounding box center [594, 472] width 676 height 31
type input "DR AJAYI"
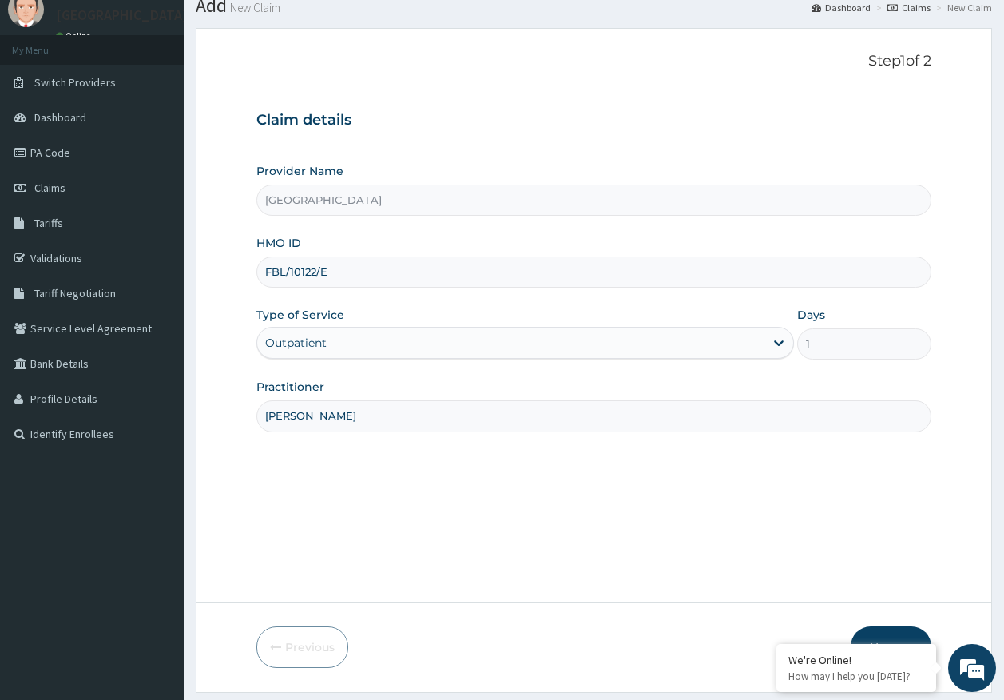
scroll to position [102, 0]
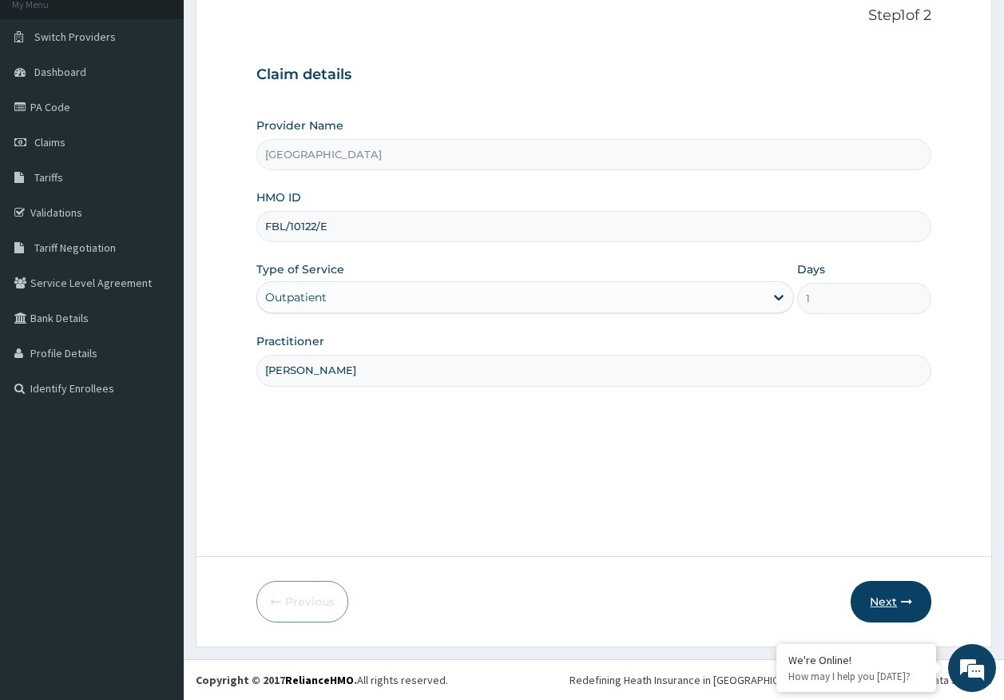
click at [882, 609] on button "Next" at bounding box center [891, 602] width 81 height 42
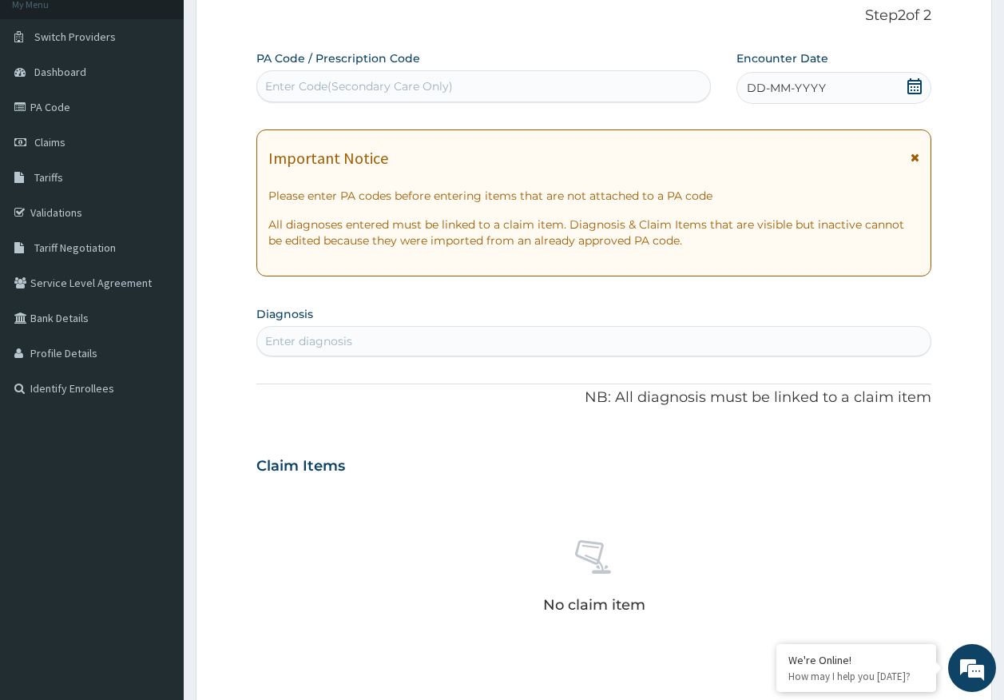
click at [805, 95] on span "DD-MM-YYYY" at bounding box center [786, 88] width 79 height 16
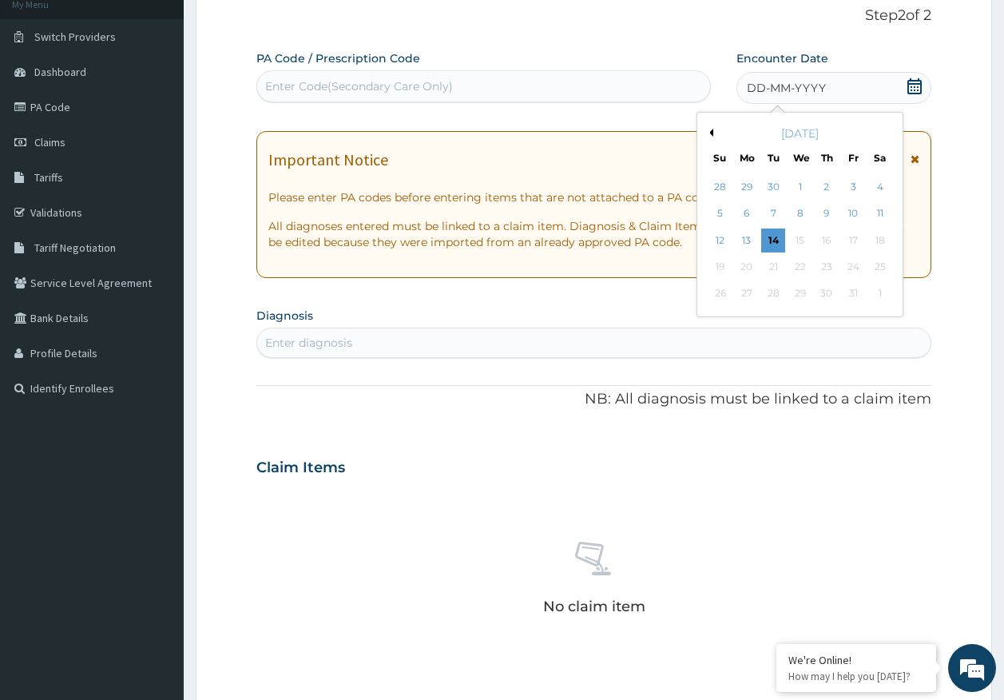
click at [538, 88] on div "Enter Code(Secondary Care Only)" at bounding box center [484, 87] width 454 height 26
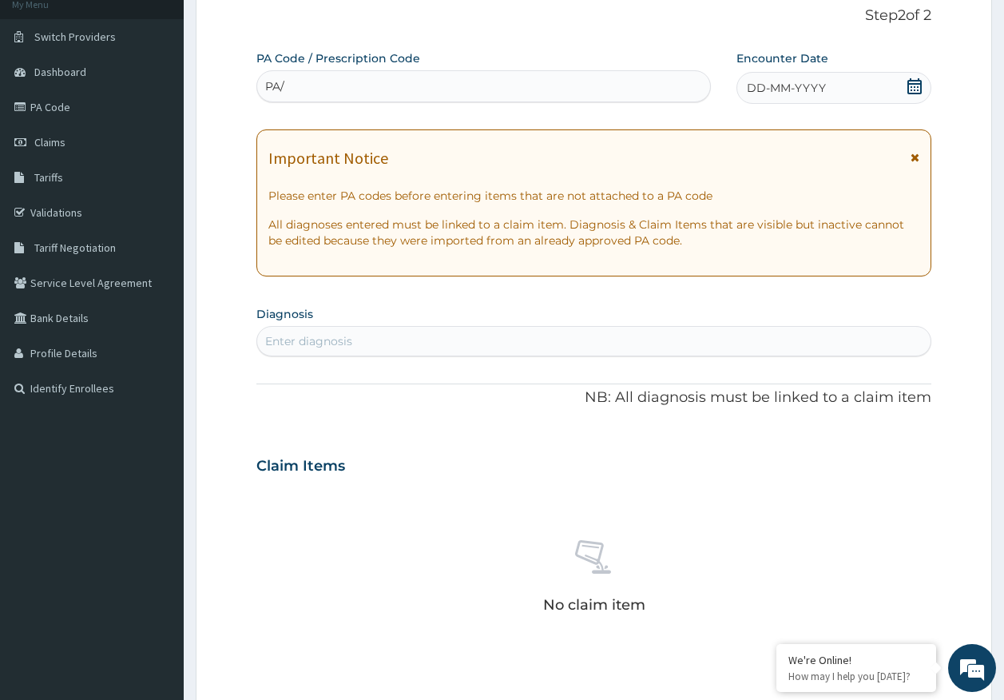
scroll to position [0, 0]
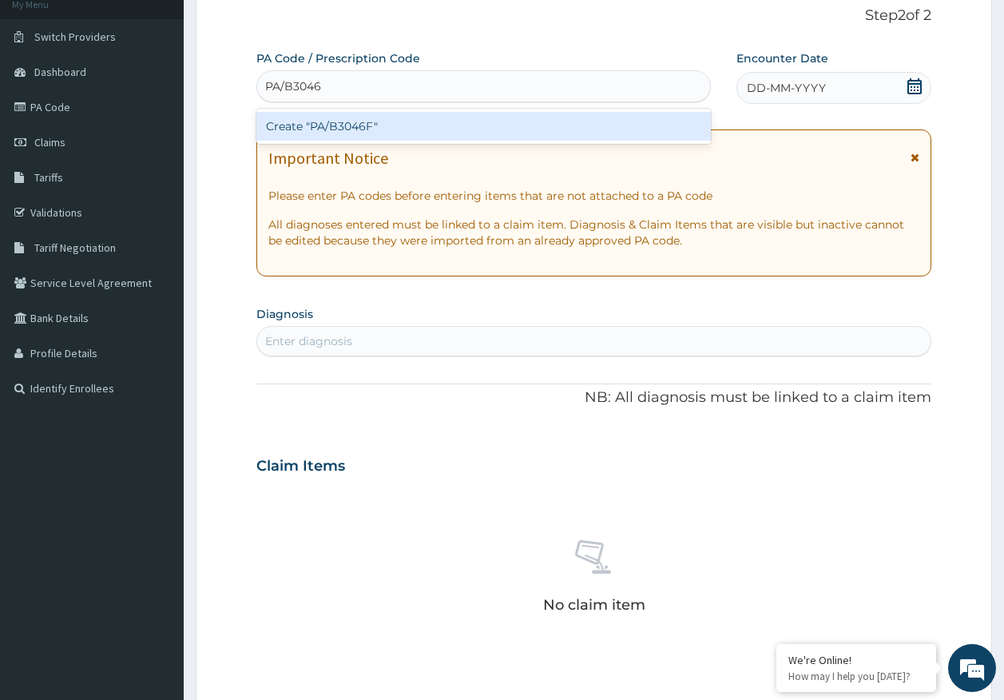
type input "PA/B3046F"
click at [388, 121] on div "Create "PA/B3046F"" at bounding box center [483, 126] width 455 height 29
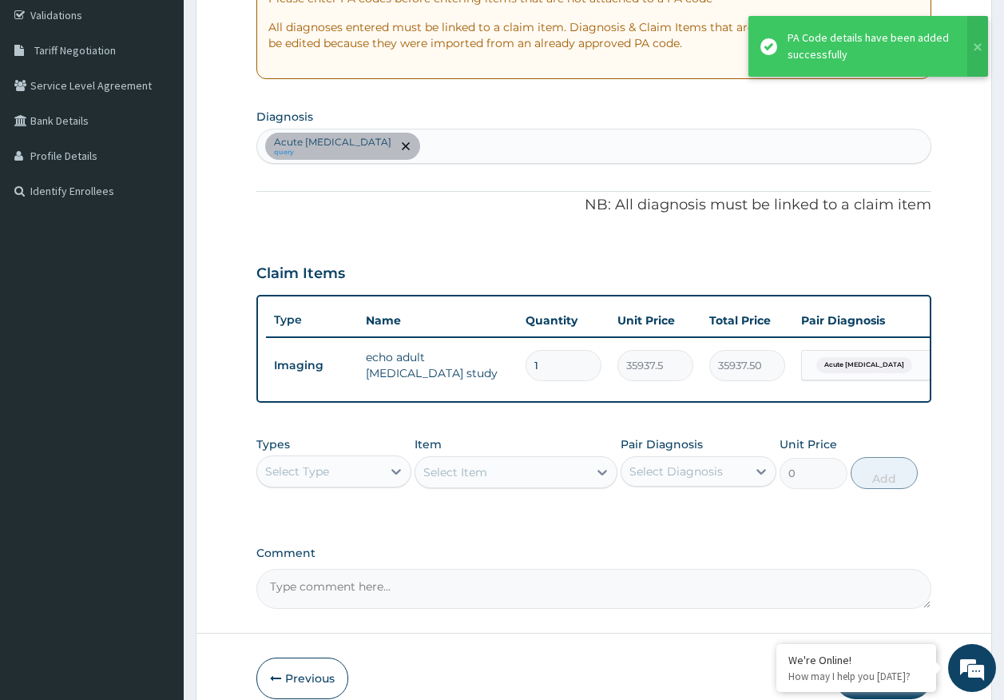
scroll to position [388, 0]
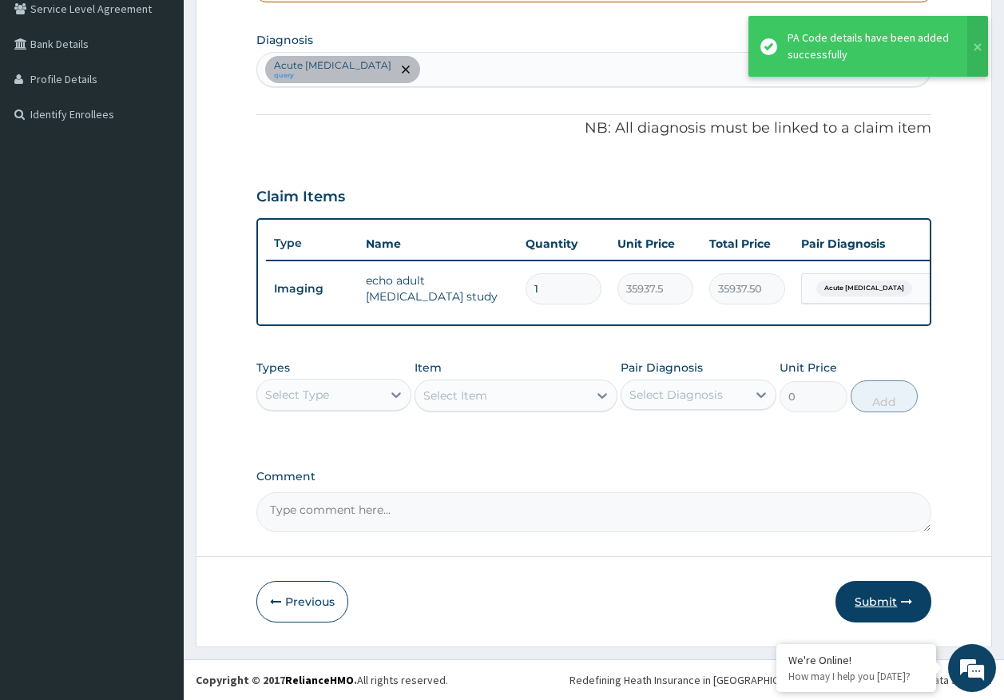
click at [871, 594] on button "Submit" at bounding box center [884, 602] width 96 height 42
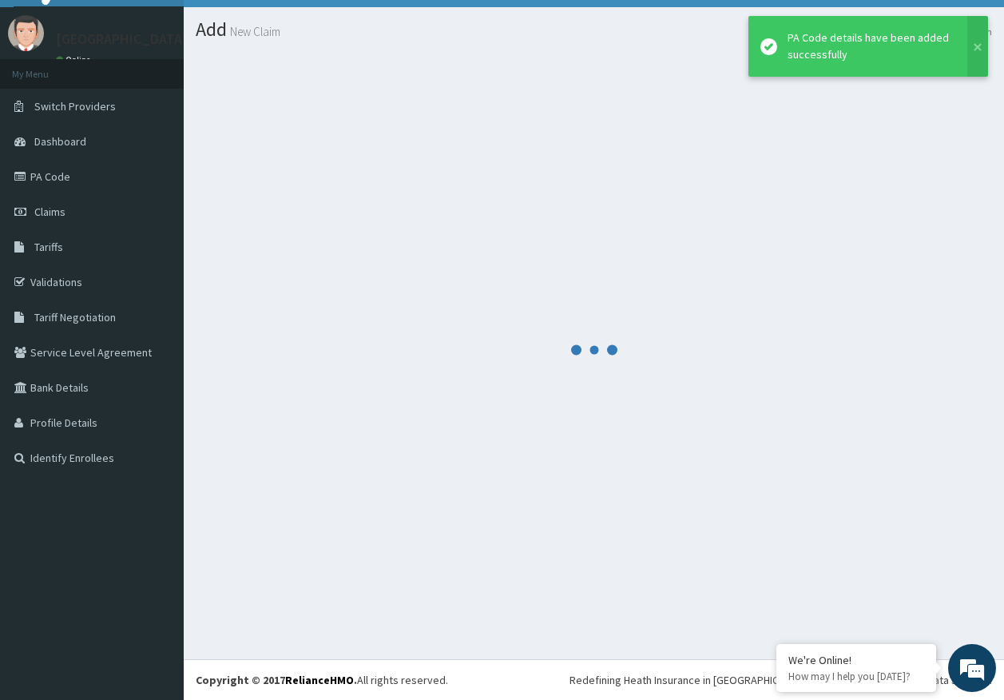
scroll to position [33, 0]
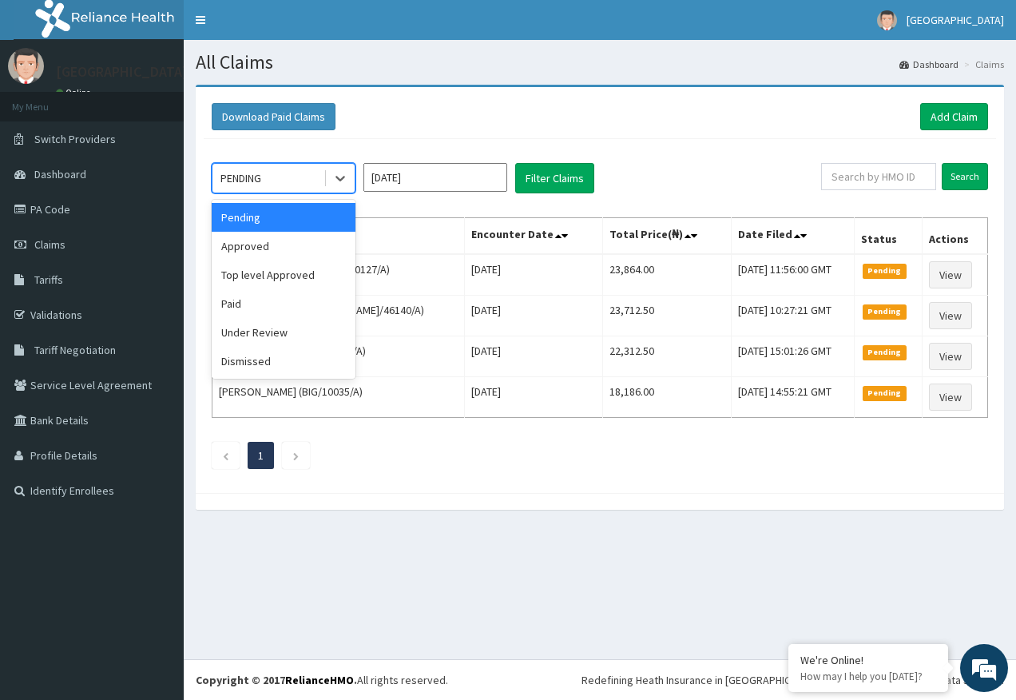
click at [256, 178] on div "PENDING" at bounding box center [241, 178] width 41 height 16
drag, startPoint x: 272, startPoint y: 336, endPoint x: 523, endPoint y: 231, distance: 271.8
click at [276, 331] on div "Under Review" at bounding box center [284, 332] width 144 height 29
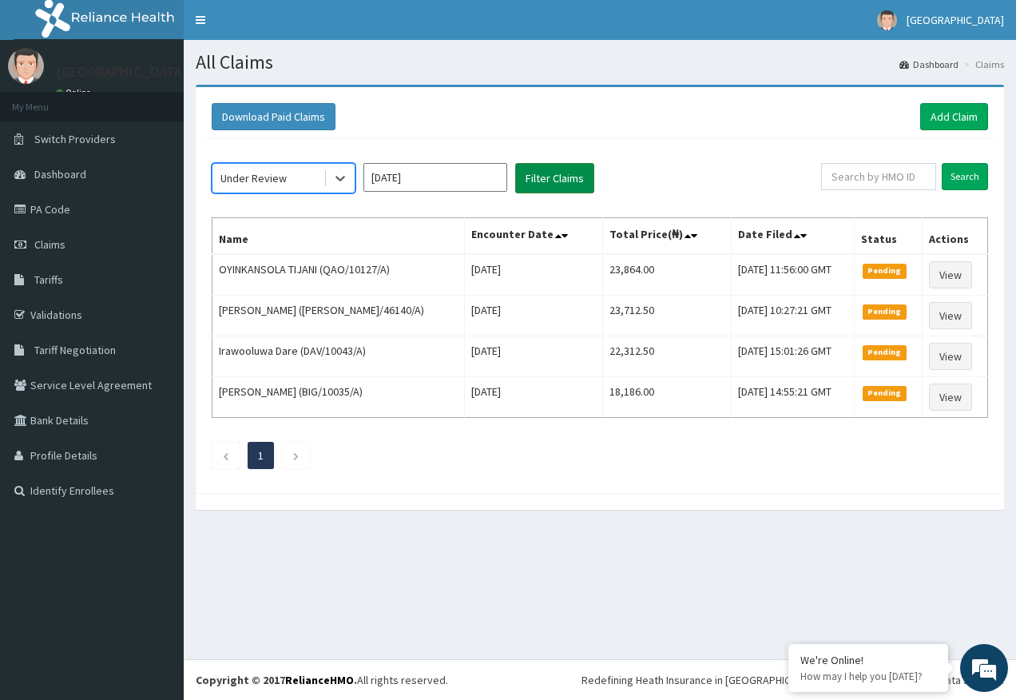
click at [540, 175] on button "Filter Claims" at bounding box center [554, 178] width 79 height 30
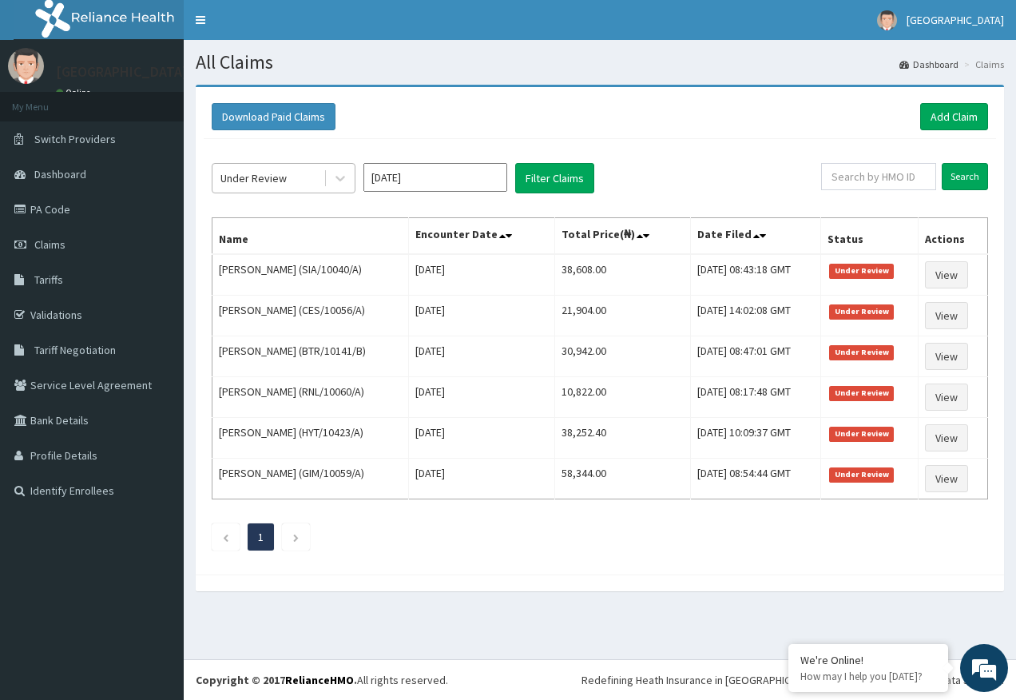
click at [274, 175] on div "Under Review" at bounding box center [254, 178] width 66 height 16
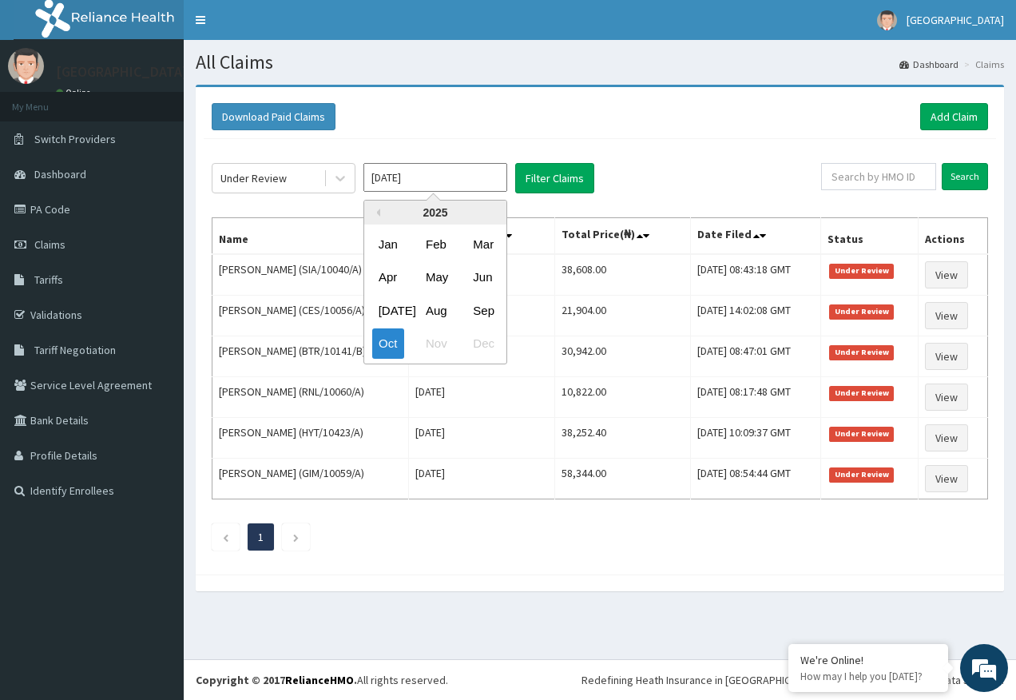
click at [431, 177] on input "Oct 2025" at bounding box center [436, 177] width 144 height 29
drag, startPoint x: 481, startPoint y: 311, endPoint x: 525, endPoint y: 221, distance: 100.4
click at [482, 309] on div "Sep" at bounding box center [483, 311] width 32 height 30
type input "Sep 2025"
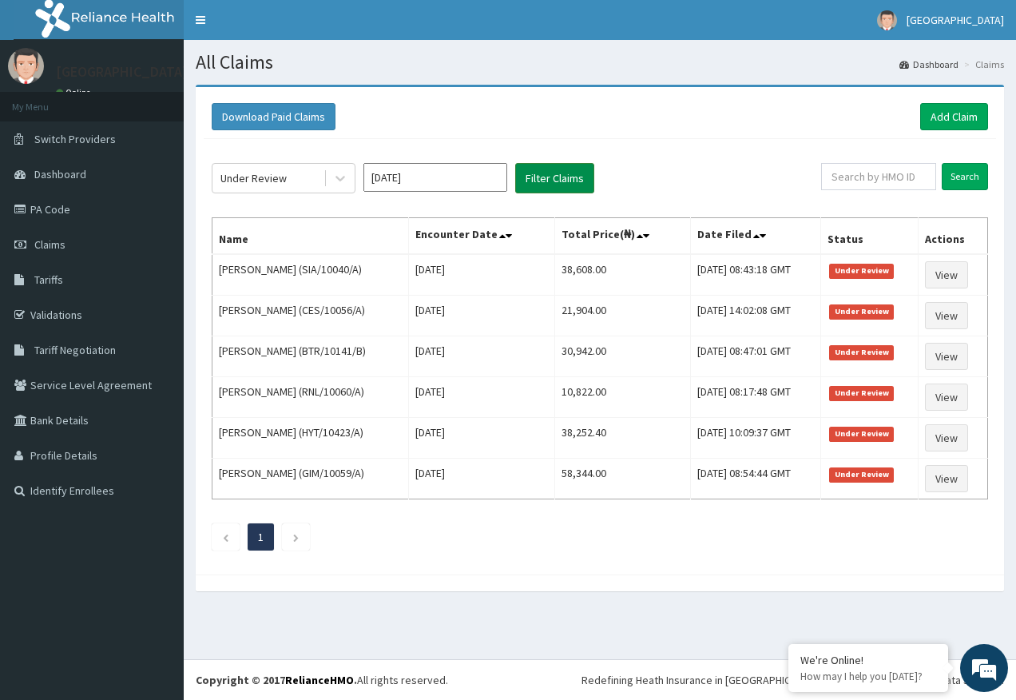
click at [546, 180] on button "Filter Claims" at bounding box center [554, 178] width 79 height 30
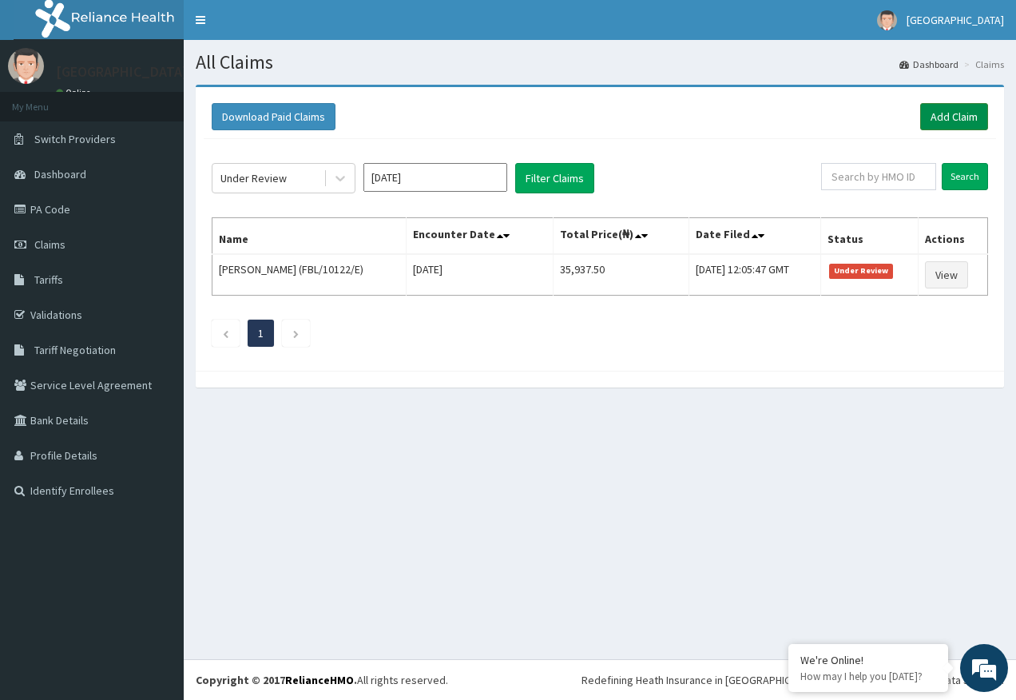
click at [949, 117] on link "Add Claim" at bounding box center [954, 116] width 68 height 27
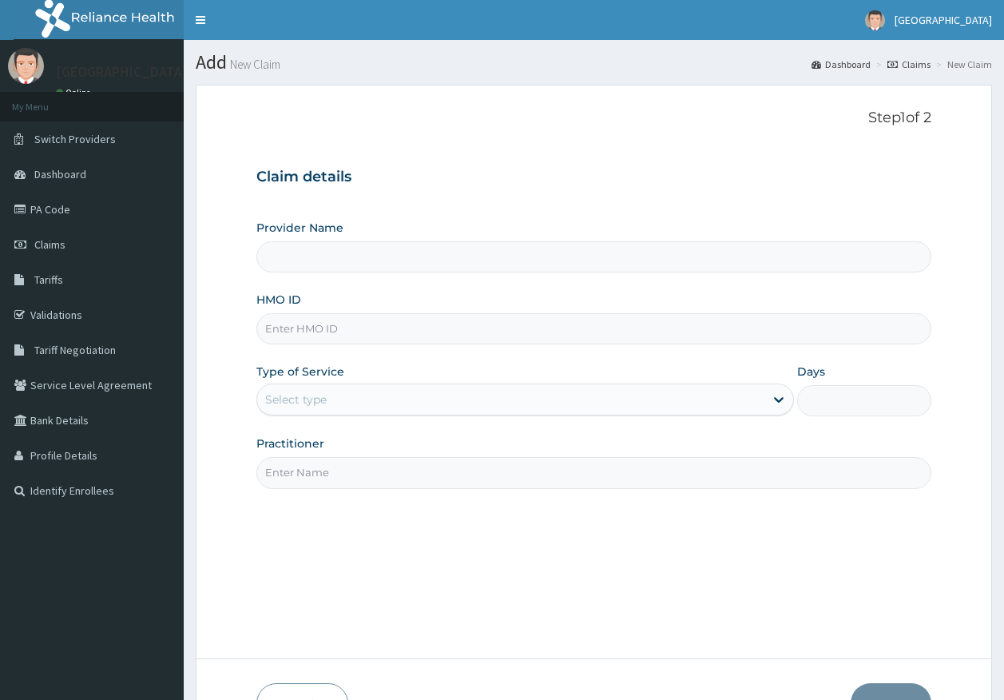
click at [336, 328] on input "HMO ID" at bounding box center [594, 328] width 676 height 31
paste input "DLO/10009/A"
type input "DLO/10009/A"
type input "[GEOGRAPHIC_DATA]"
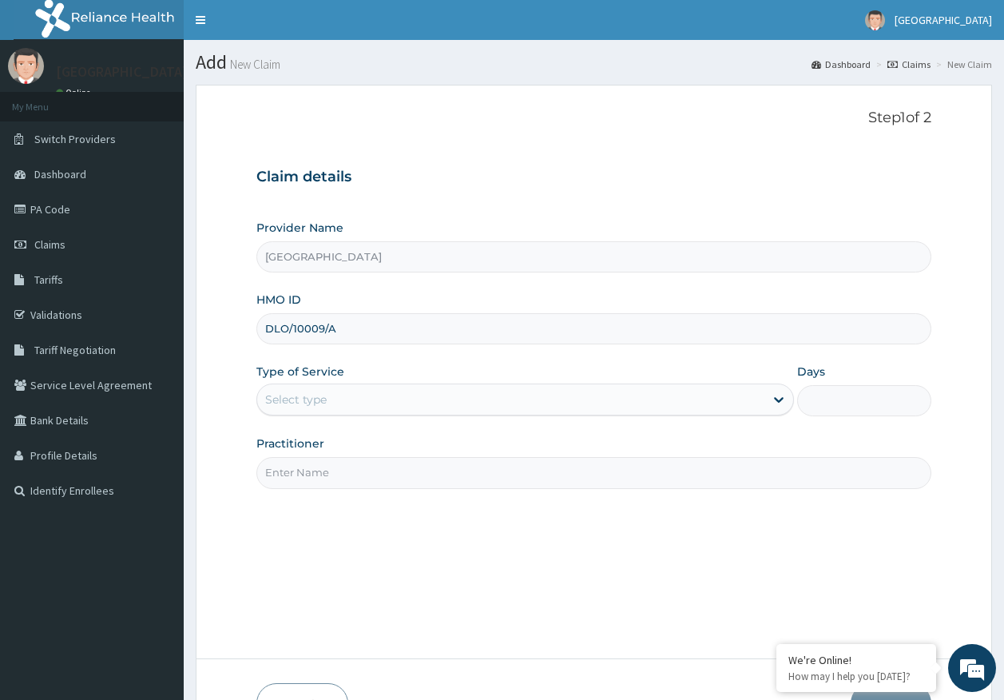
click at [265, 396] on div "Select type" at bounding box center [296, 400] width 62 height 16
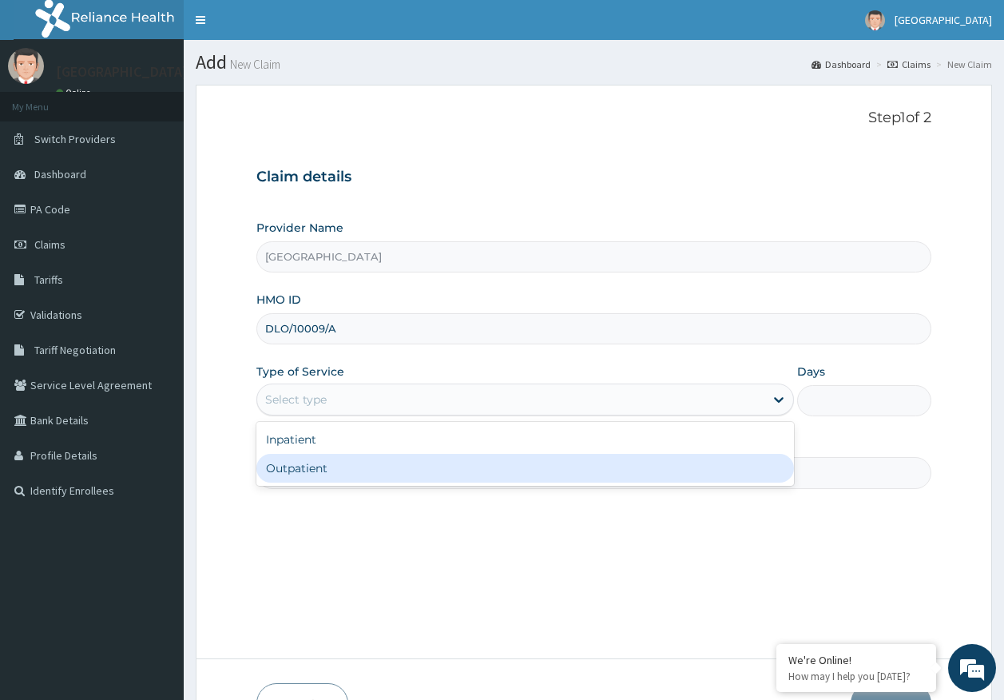
click at [322, 474] on div "Outpatient" at bounding box center [525, 468] width 538 height 29
type input "1"
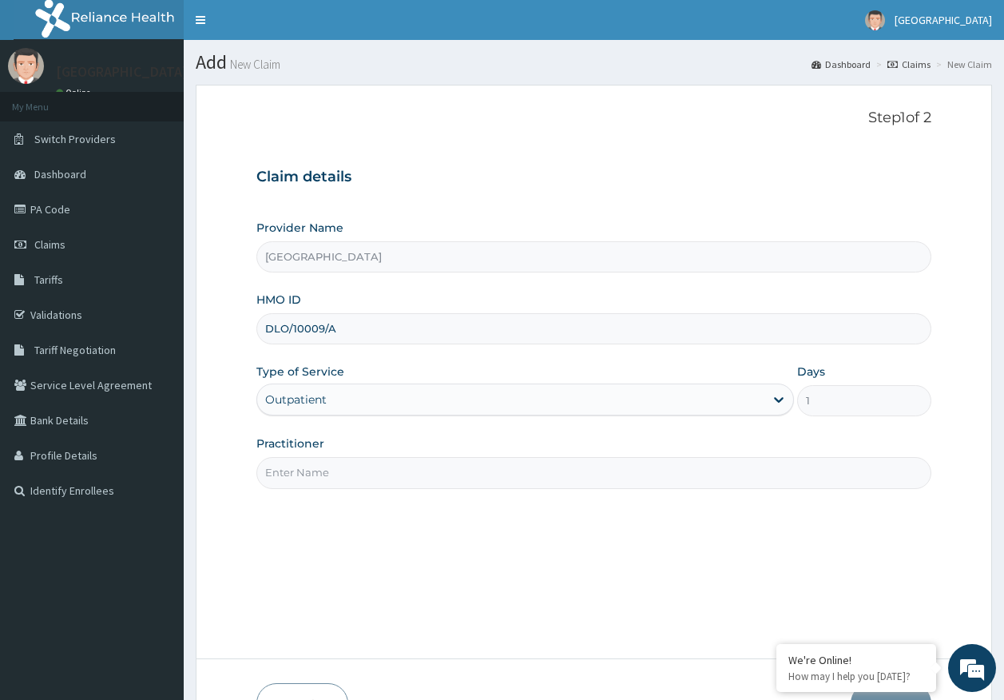
click at [327, 484] on input "Practitioner" at bounding box center [594, 472] width 676 height 31
type input "[PERSON_NAME]"
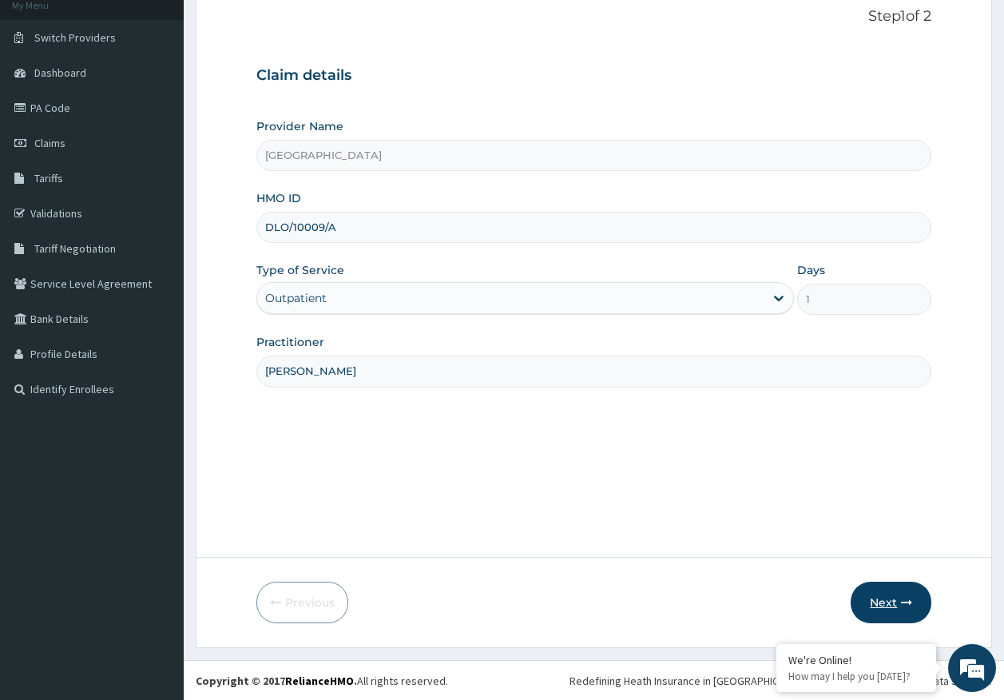
scroll to position [102, 0]
click at [897, 617] on button "Next" at bounding box center [891, 602] width 81 height 42
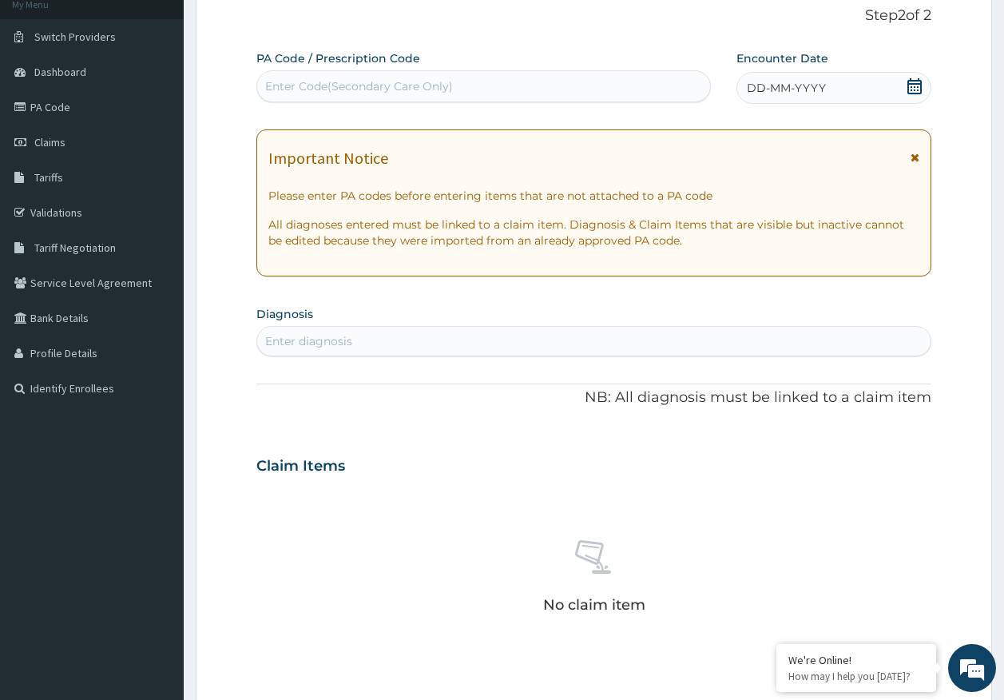
scroll to position [0, 0]
click at [349, 340] on div "Enter diagnosis" at bounding box center [308, 341] width 87 height 16
type input "[MEDICAL_DATA]"
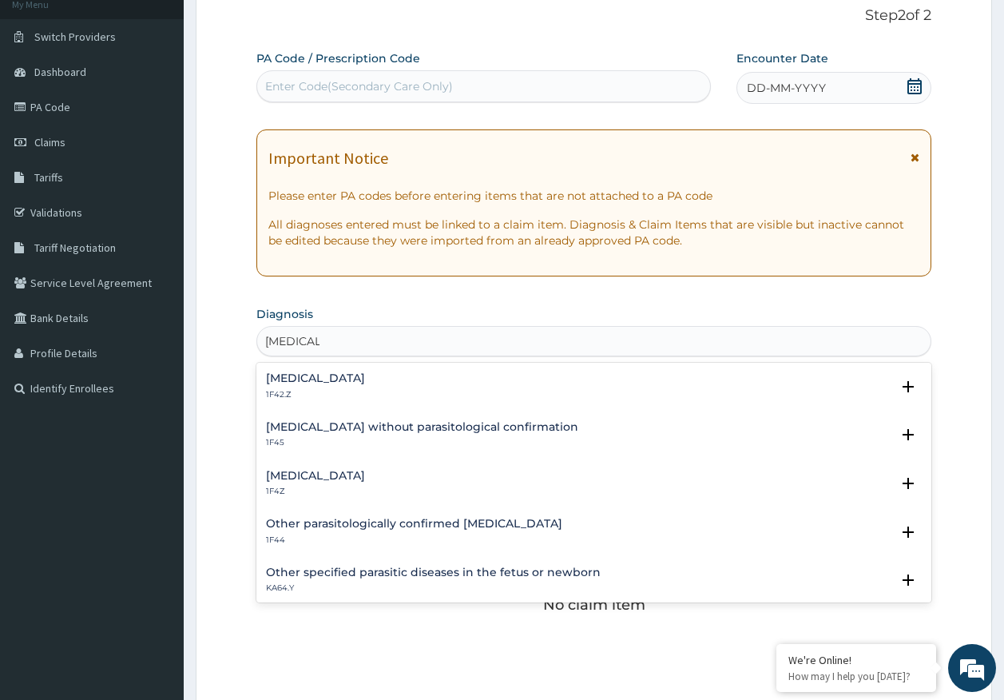
click at [324, 476] on h4 "[MEDICAL_DATA]" at bounding box center [315, 476] width 99 height 12
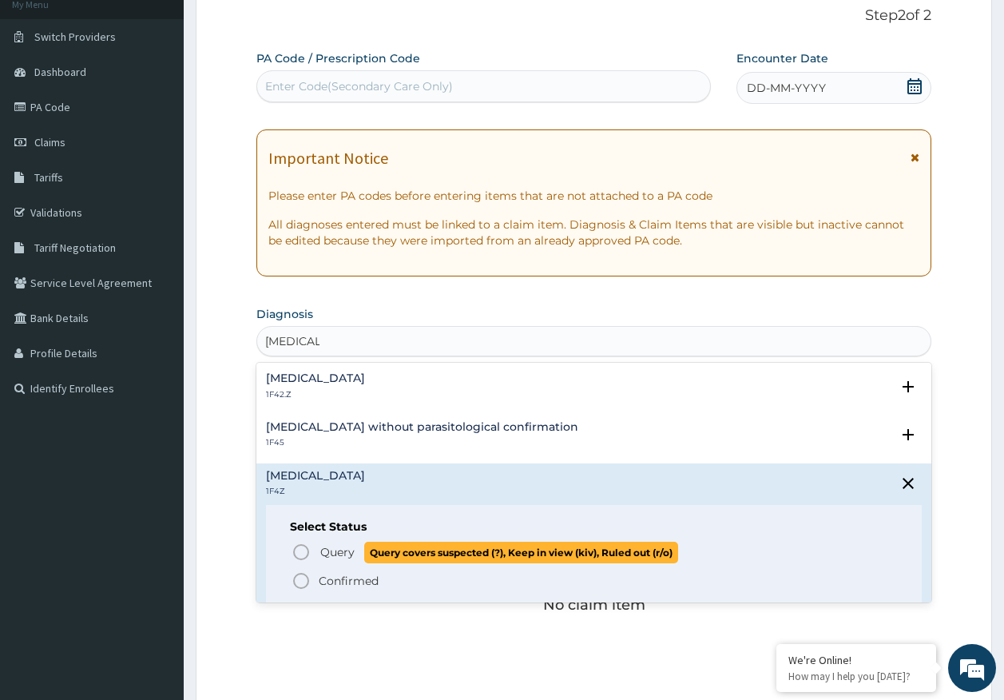
click at [359, 550] on p "Query Query covers suspected (?), Keep in view (kiv), Ruled out (r/o)" at bounding box center [499, 553] width 360 height 22
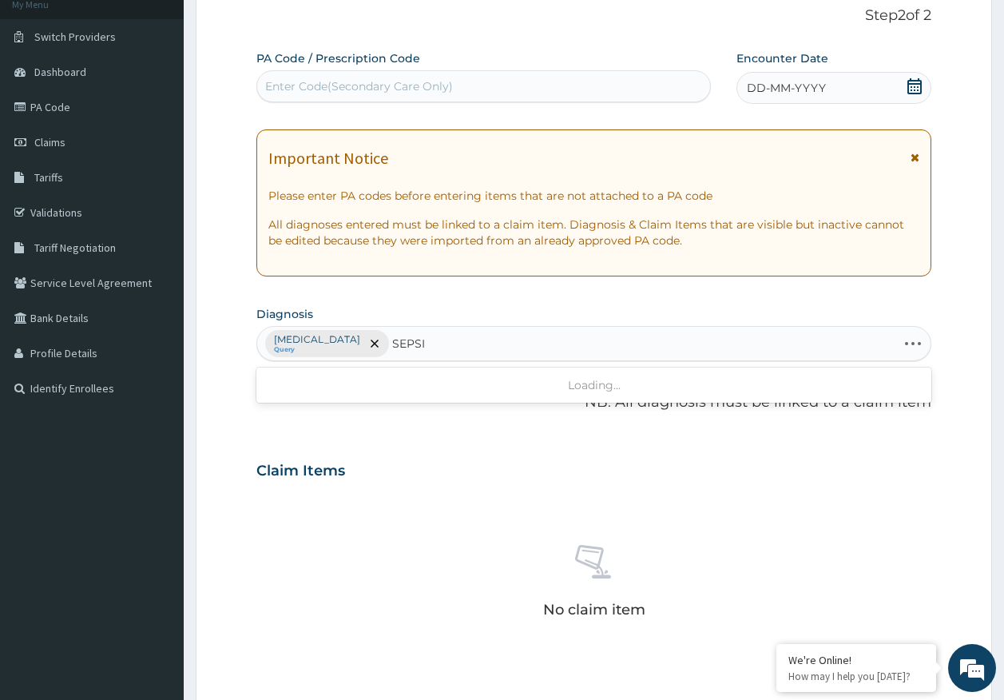
type input "[MEDICAL_DATA]"
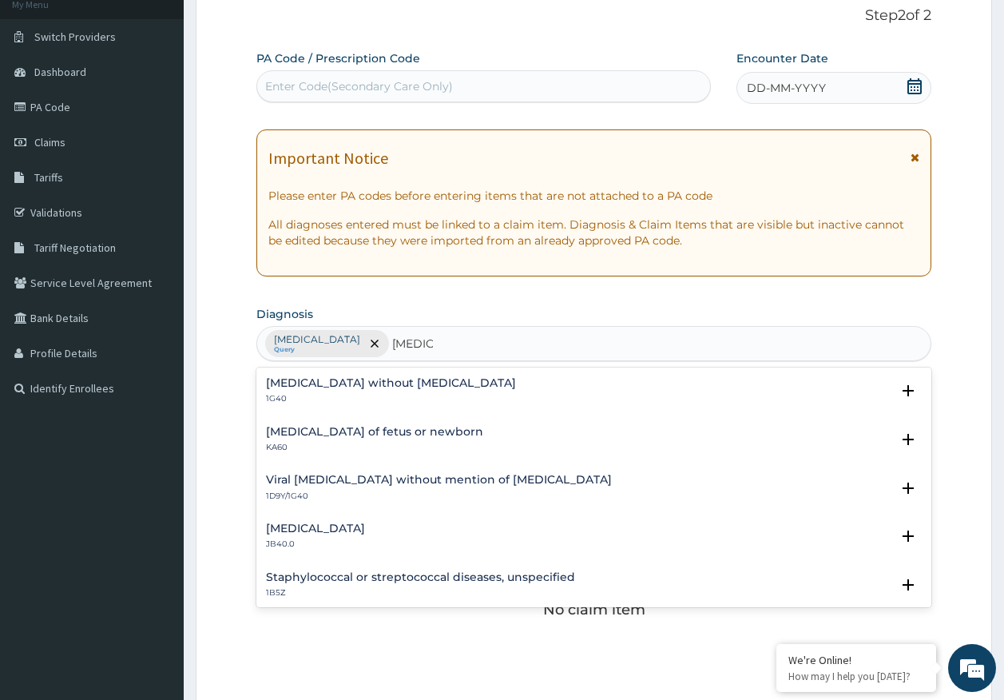
click at [310, 387] on h4 "[MEDICAL_DATA] without [MEDICAL_DATA]" at bounding box center [391, 383] width 250 height 12
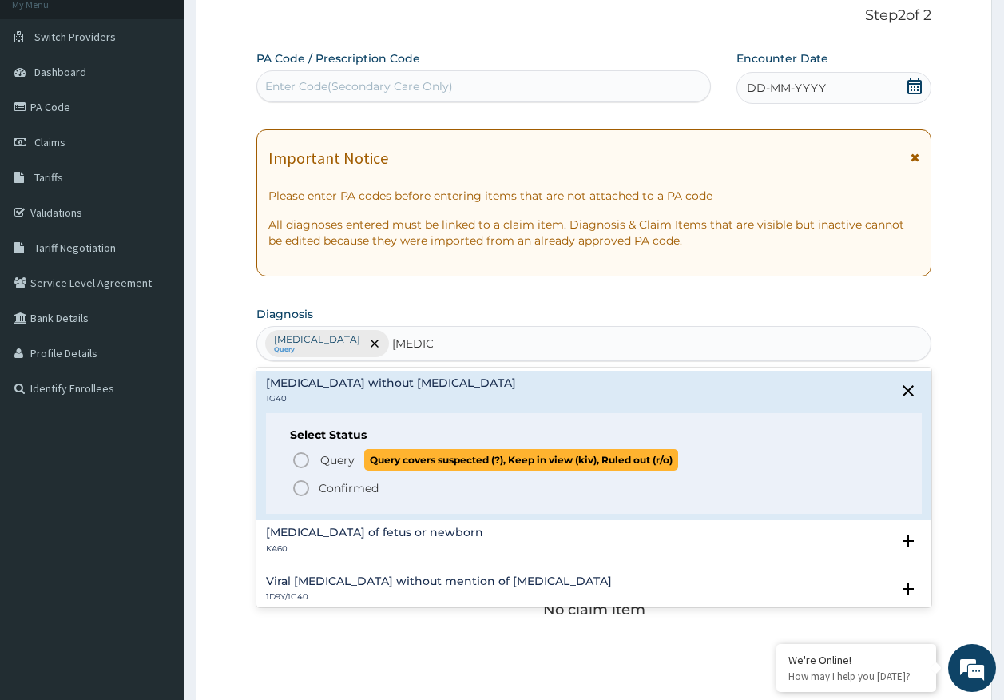
click at [328, 460] on span "Query" at bounding box center [337, 460] width 34 height 16
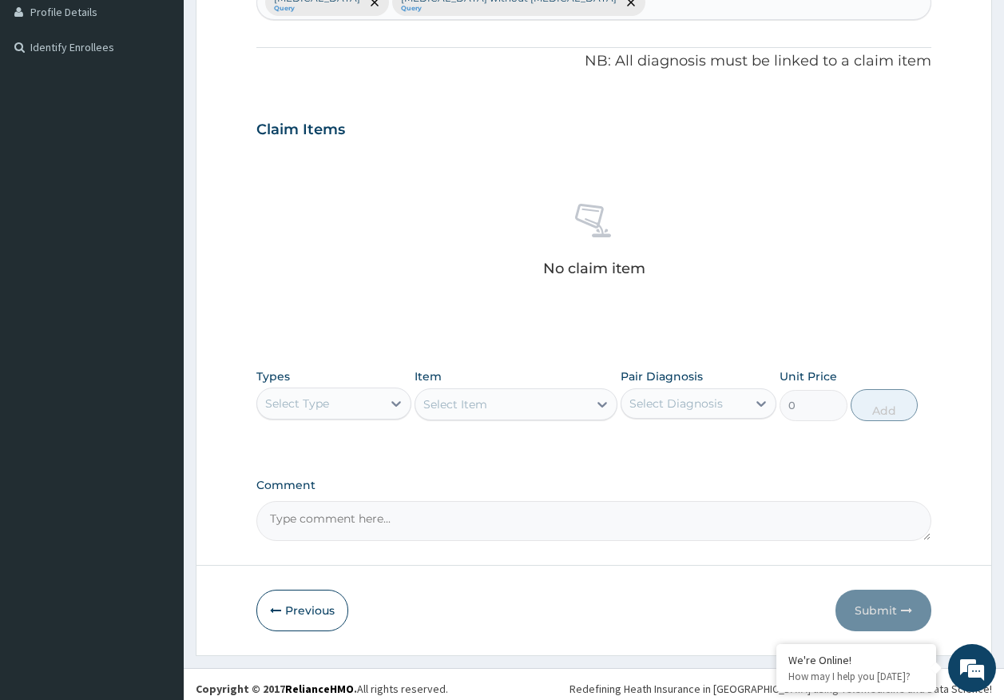
scroll to position [452, 0]
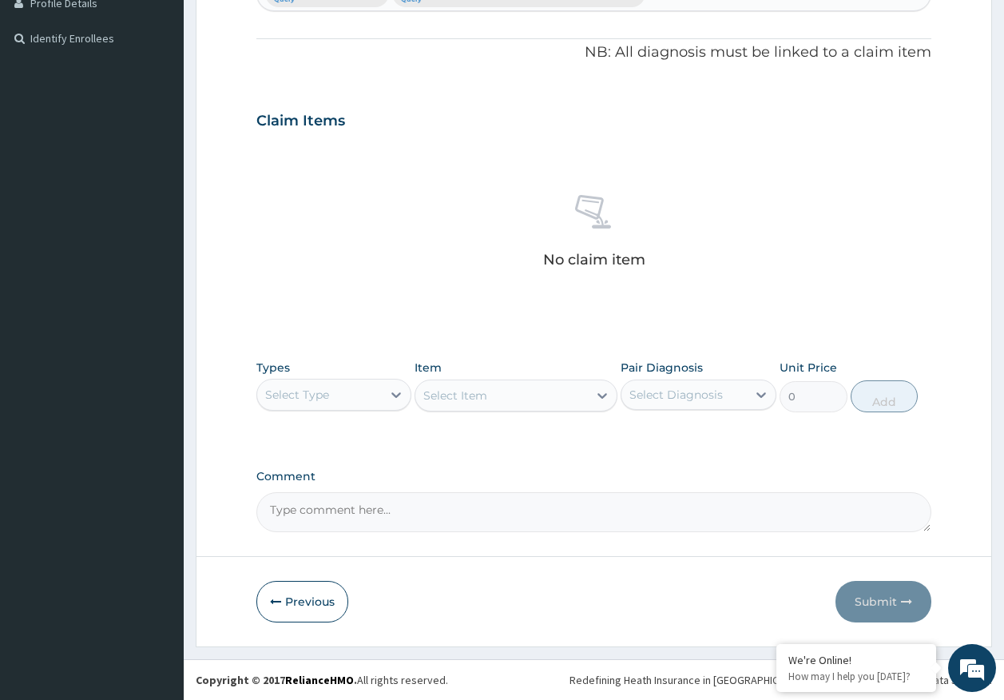
click at [324, 403] on div "Select Type" at bounding box center [319, 395] width 125 height 26
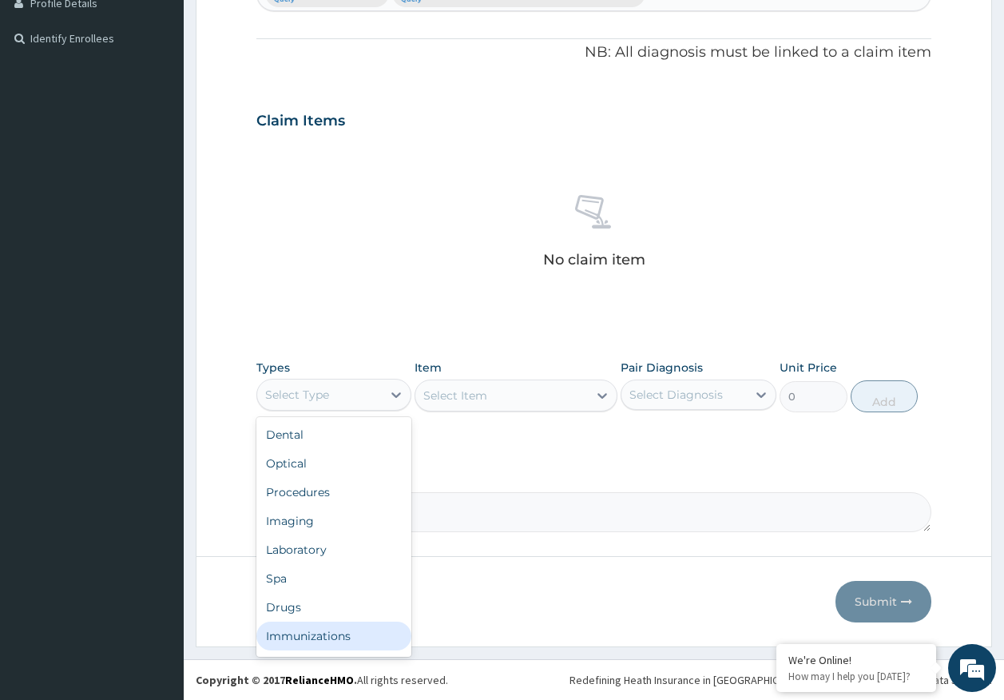
click at [325, 642] on div "Immunizations" at bounding box center [334, 636] width 156 height 29
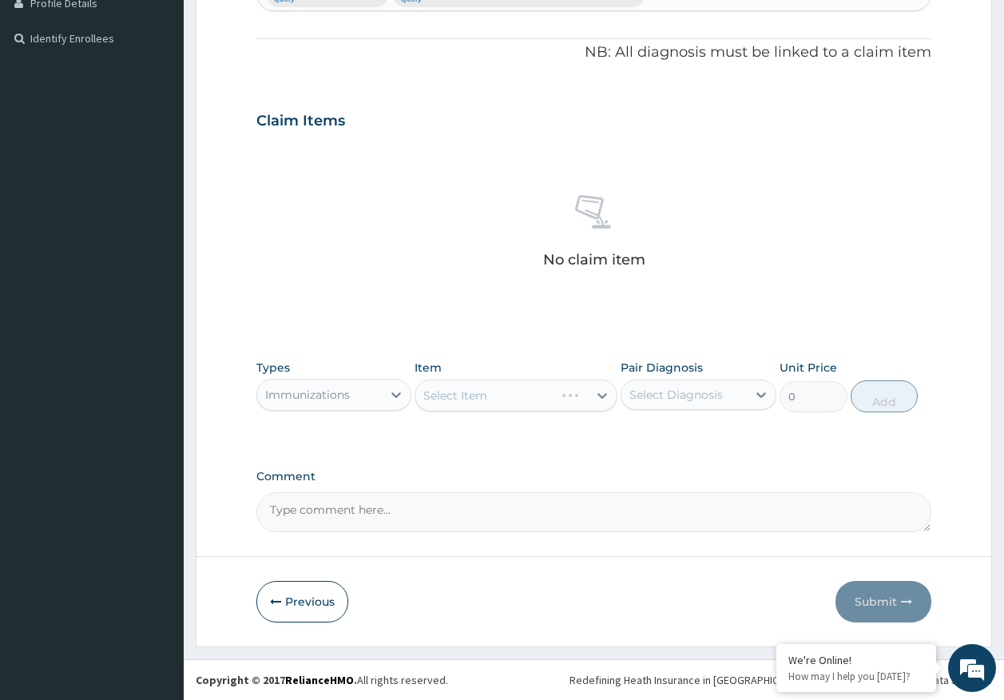
drag, startPoint x: 664, startPoint y: 399, endPoint x: 667, endPoint y: 411, distance: 12.4
click at [664, 398] on div "Select Diagnosis" at bounding box center [676, 395] width 93 height 16
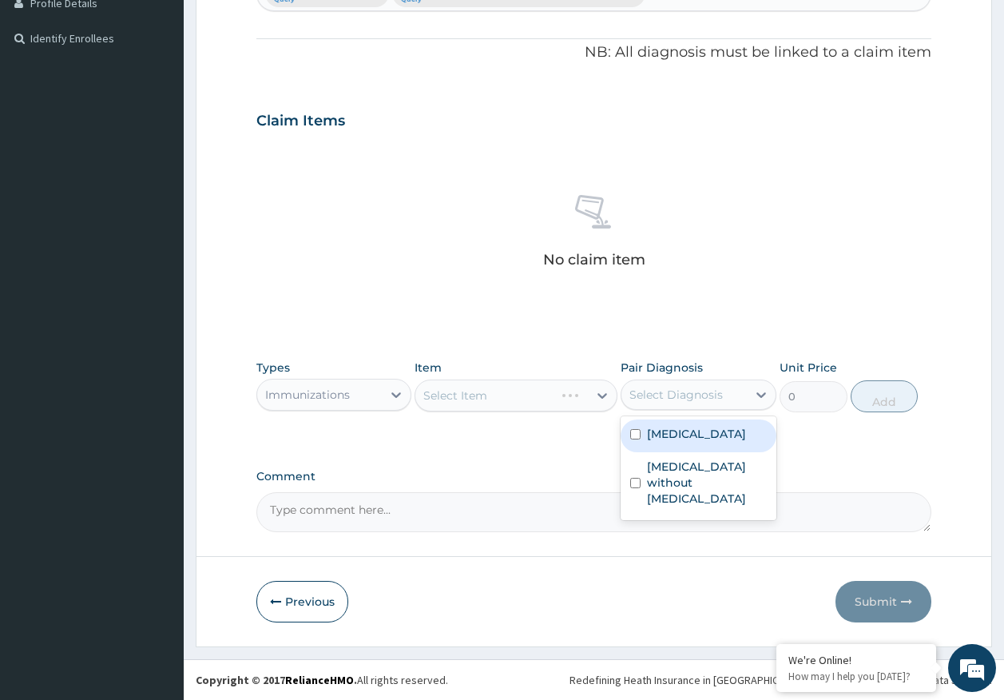
click at [662, 434] on label "[MEDICAL_DATA]" at bounding box center [696, 434] width 99 height 16
checkbox input "true"
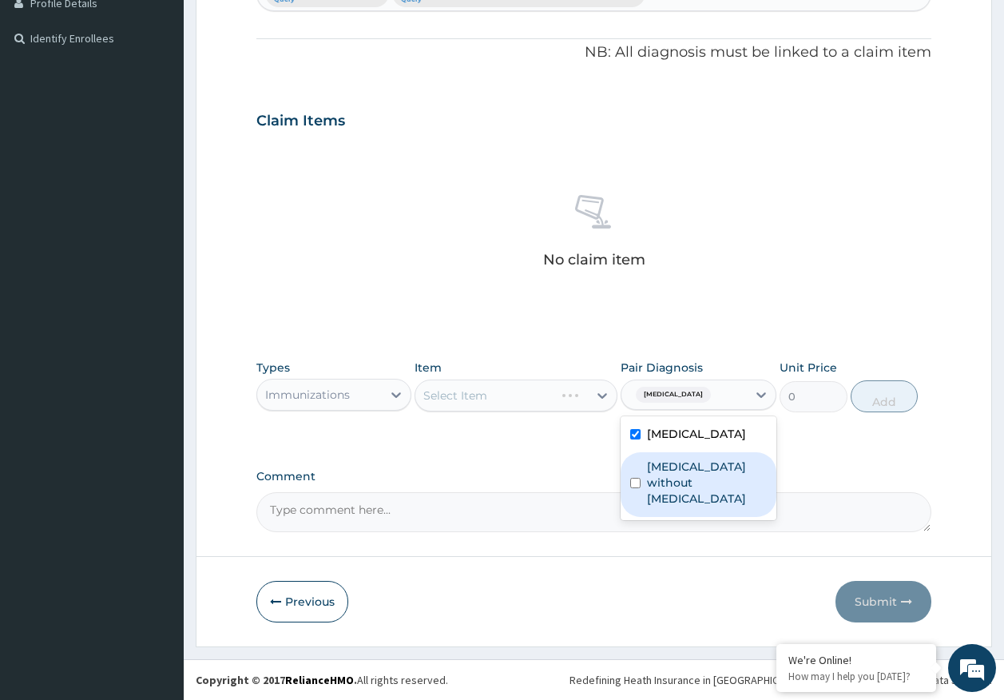
click at [661, 472] on label "Sepsis without septic shock" at bounding box center [707, 483] width 120 height 48
checkbox input "true"
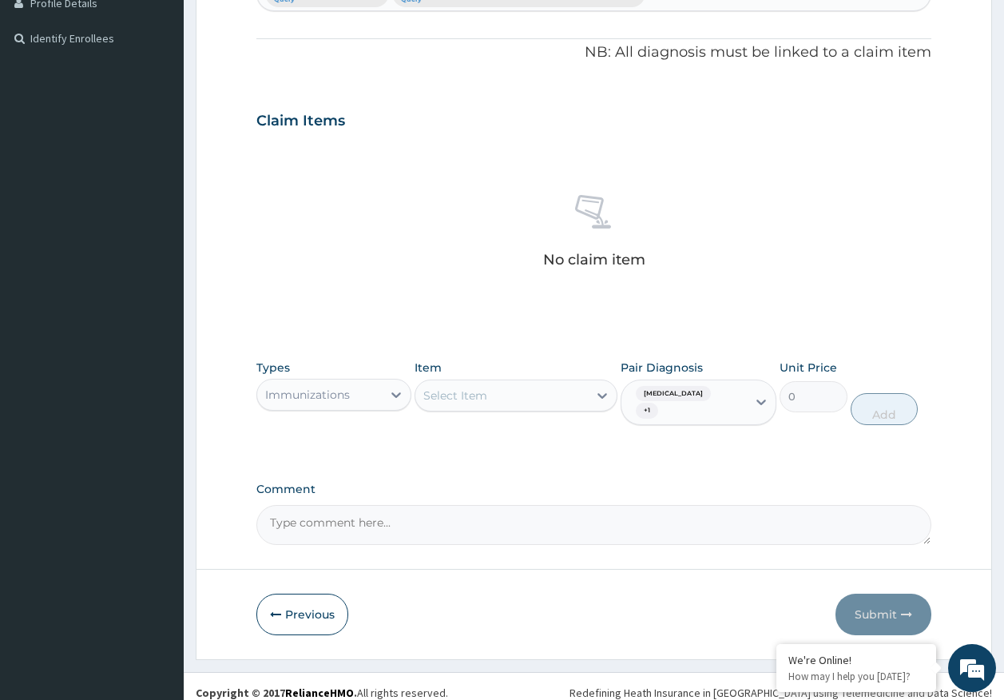
click at [530, 394] on div "Select Item" at bounding box center [501, 396] width 173 height 26
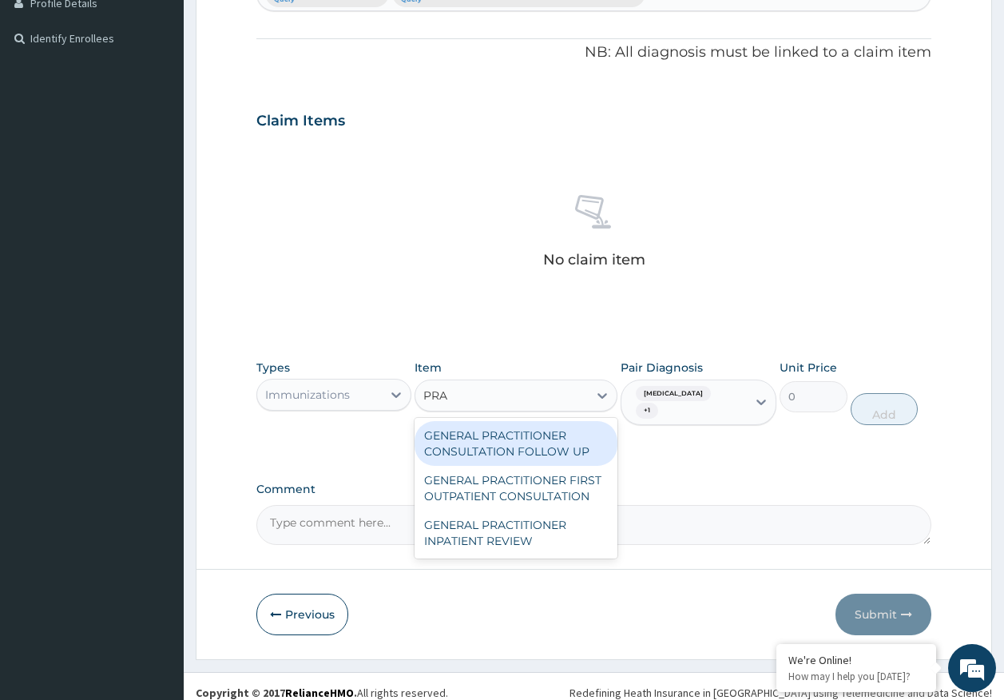
type input "PRAC"
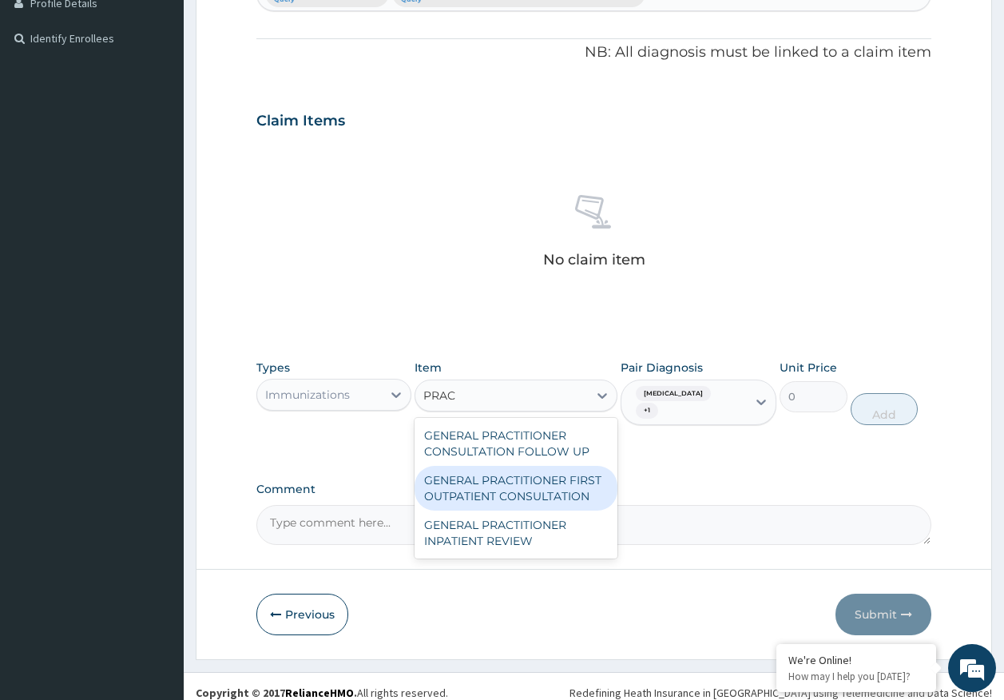
click at [567, 495] on div "GENERAL PRACTITIONER FIRST OUTPATIENT CONSULTATION" at bounding box center [516, 488] width 203 height 45
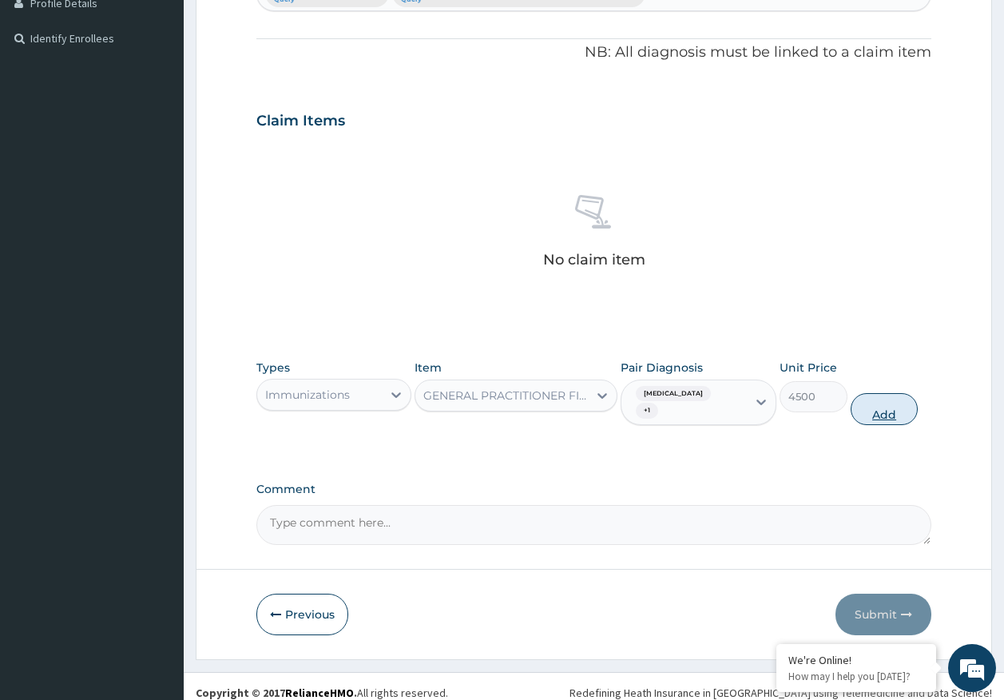
drag, startPoint x: 899, startPoint y: 411, endPoint x: 767, endPoint y: 415, distance: 131.9
click at [897, 411] on button "Add" at bounding box center [885, 409] width 68 height 32
type input "0"
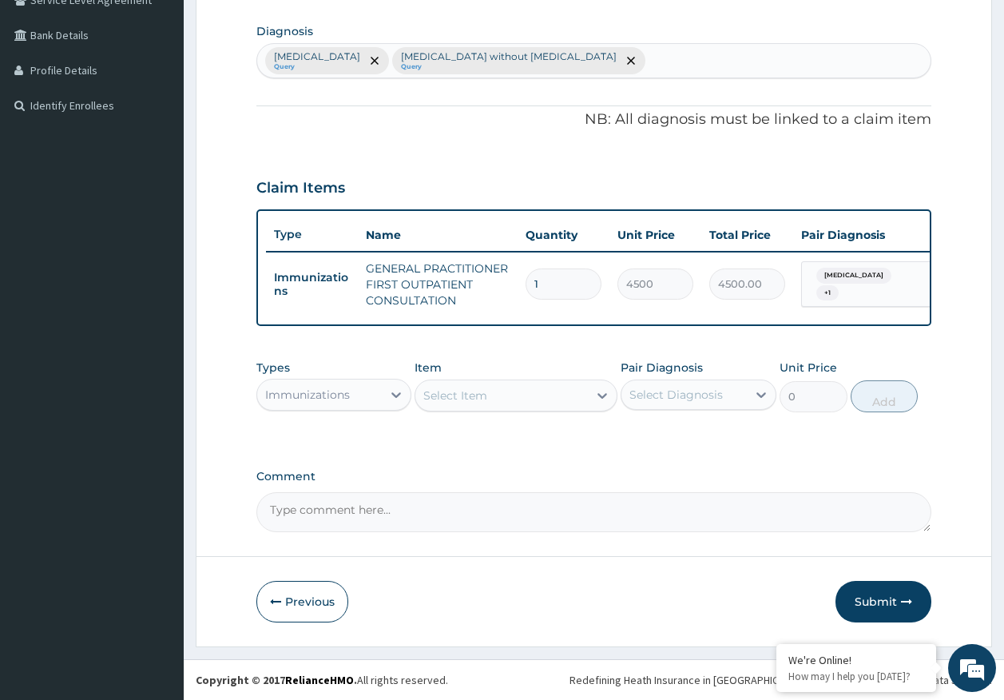
scroll to position [397, 0]
click at [339, 387] on div "Immunizations" at bounding box center [307, 395] width 85 height 16
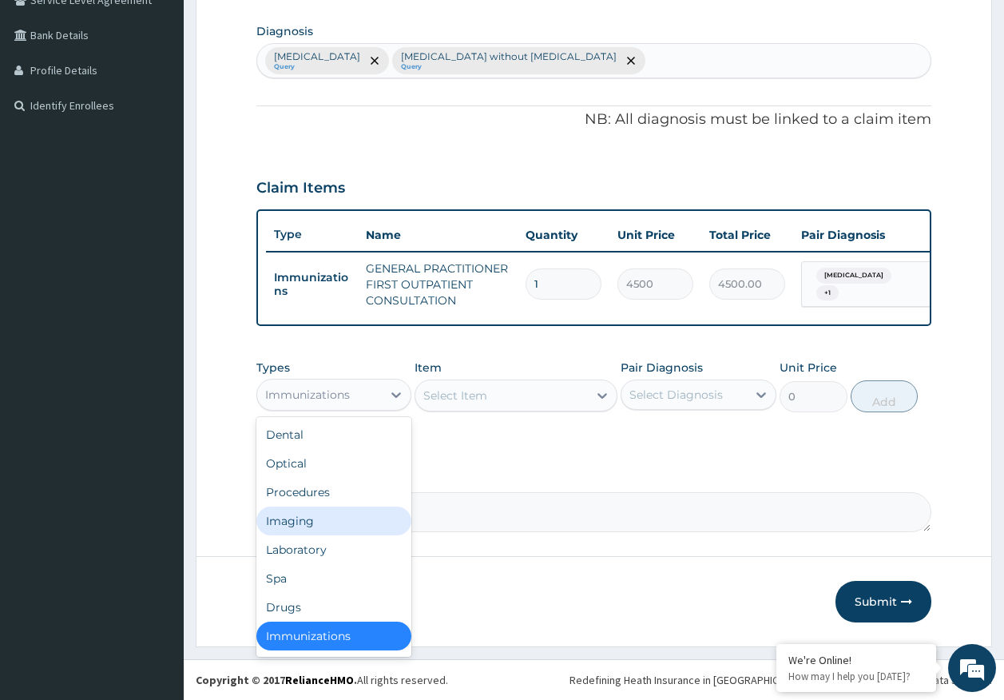
scroll to position [3, 0]
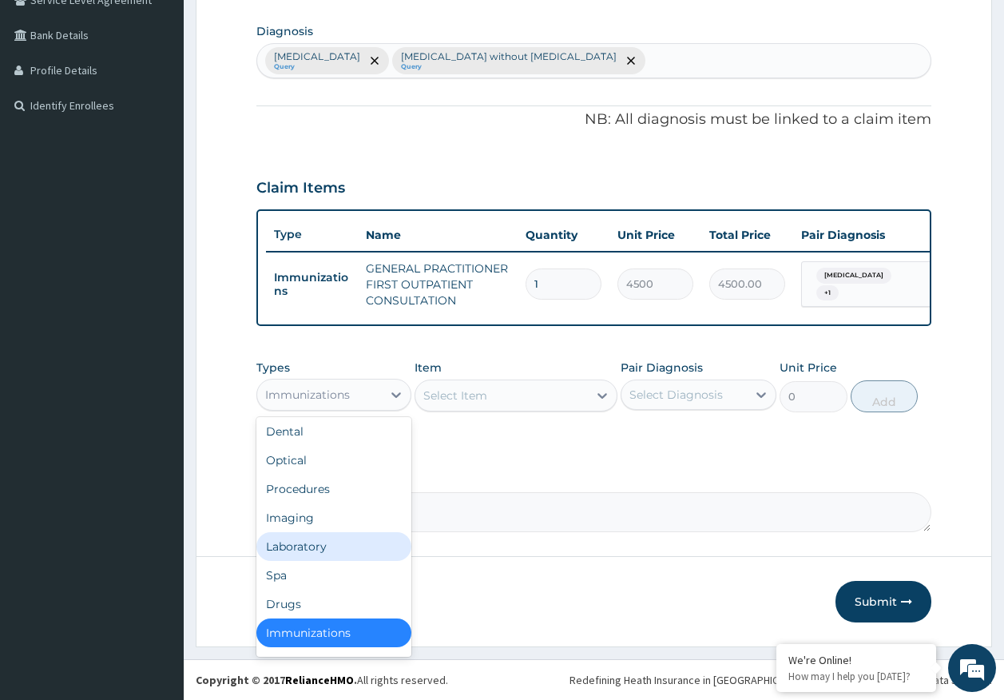
click at [314, 549] on div "Laboratory" at bounding box center [334, 546] width 156 height 29
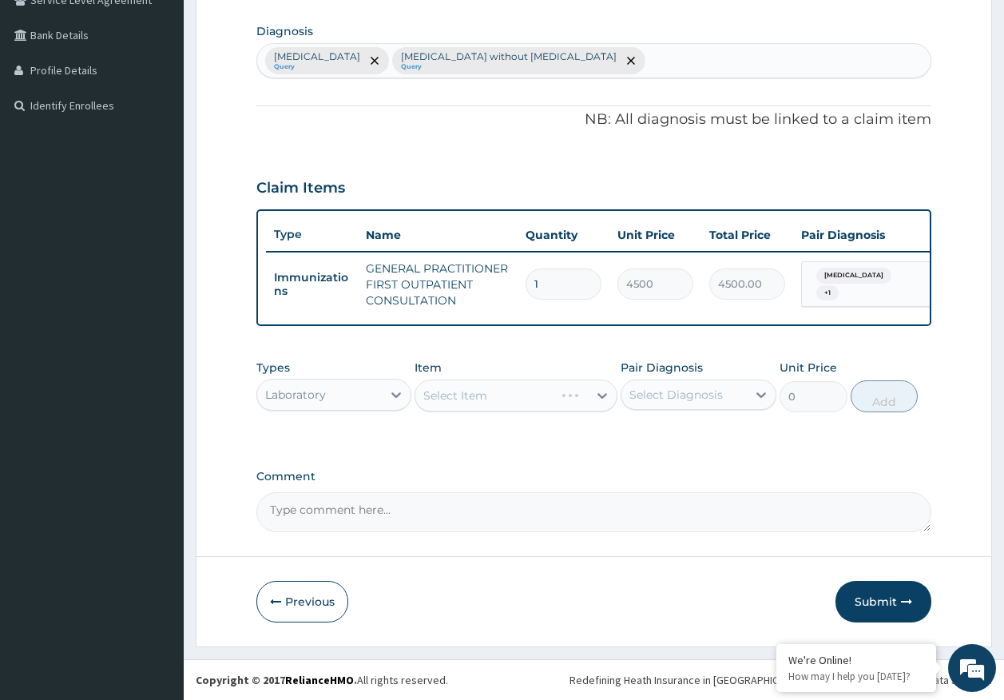
click at [658, 385] on div "Select Diagnosis" at bounding box center [684, 395] width 125 height 26
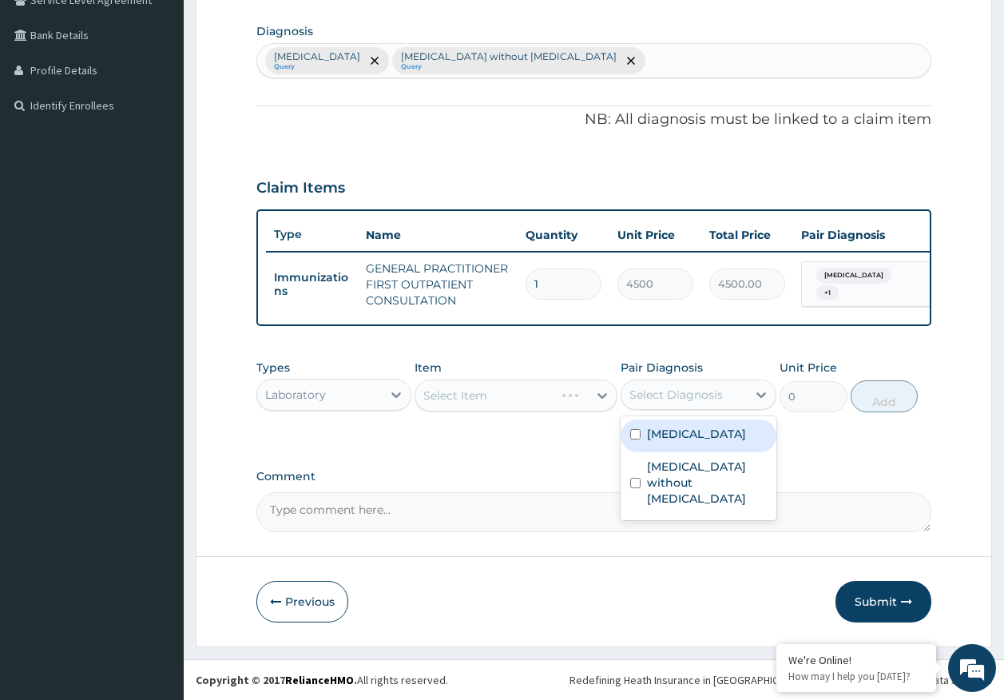
click at [684, 436] on label "[MEDICAL_DATA]" at bounding box center [696, 434] width 99 height 16
checkbox input "true"
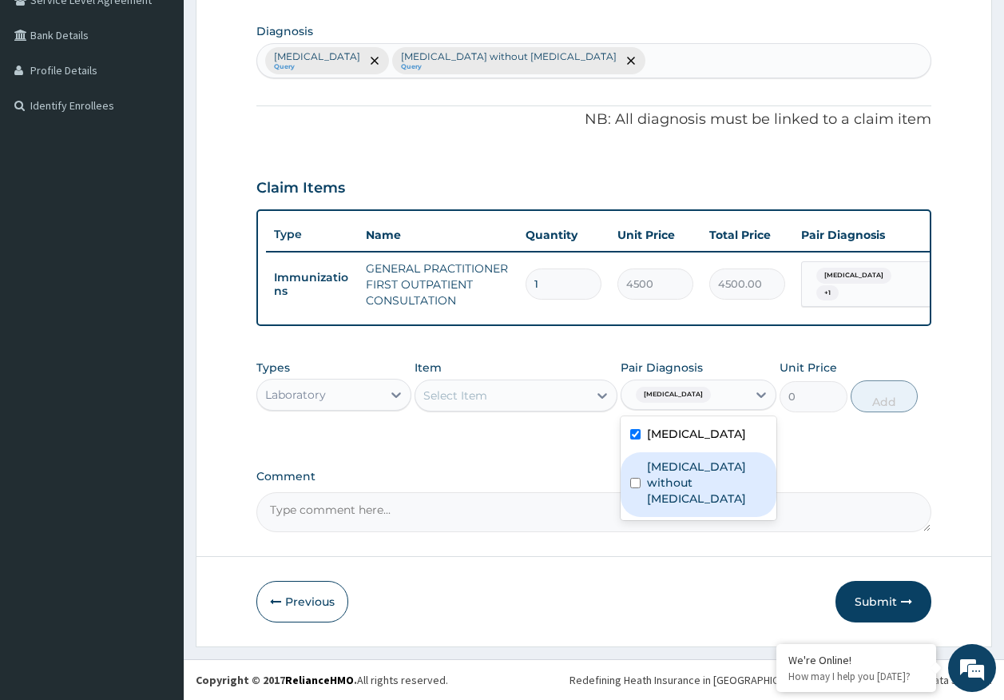
click at [692, 477] on label "[MEDICAL_DATA] without [MEDICAL_DATA]" at bounding box center [707, 483] width 120 height 48
checkbox input "true"
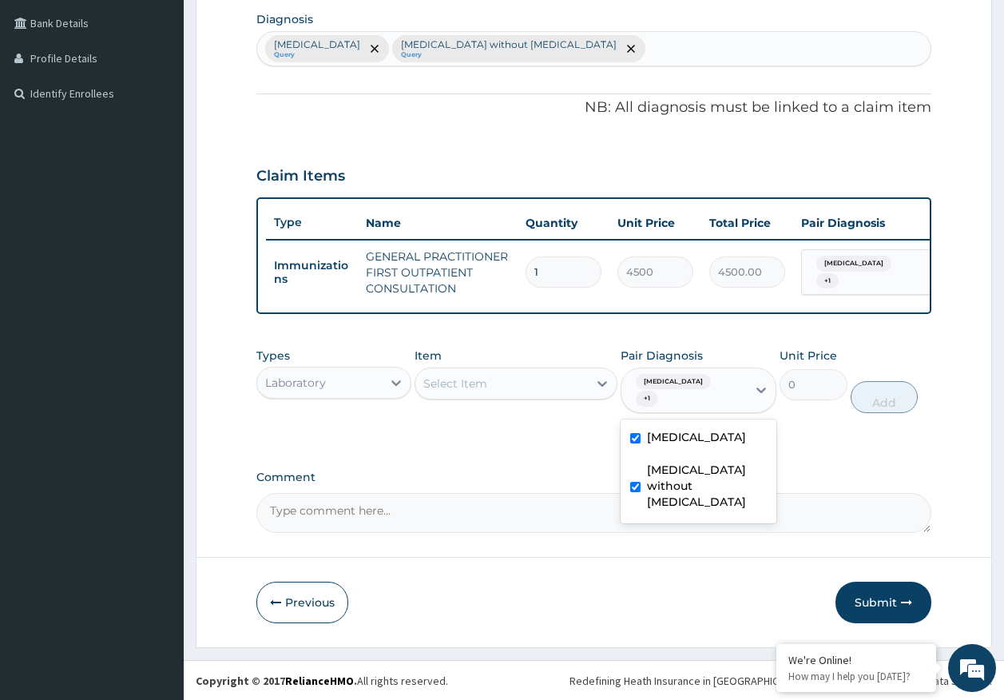
click at [523, 396] on div "Select Item" at bounding box center [501, 384] width 173 height 26
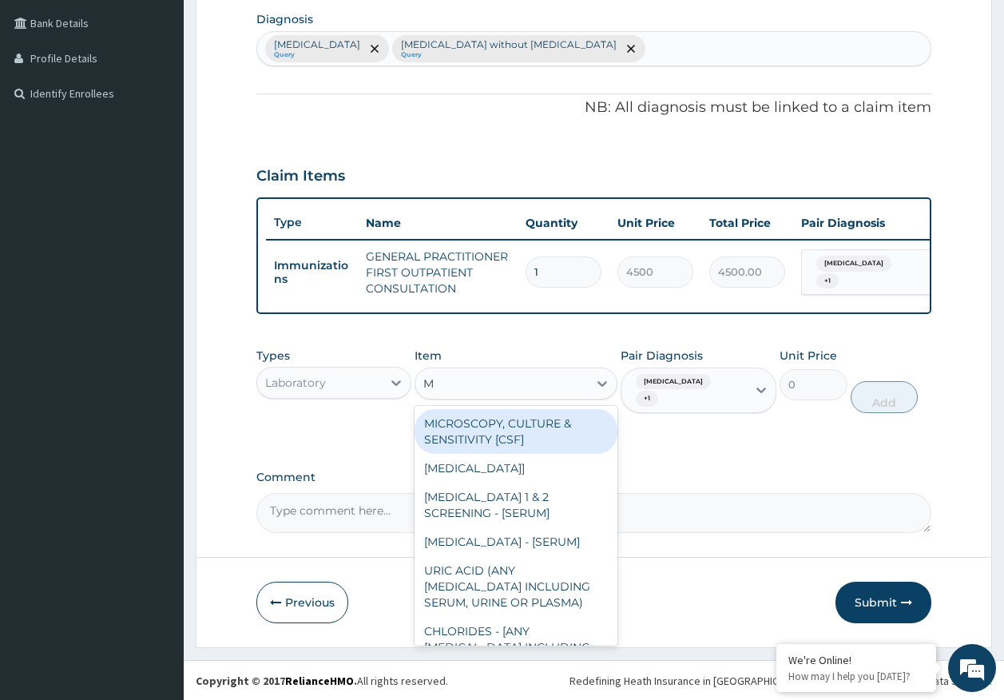
type input "MP"
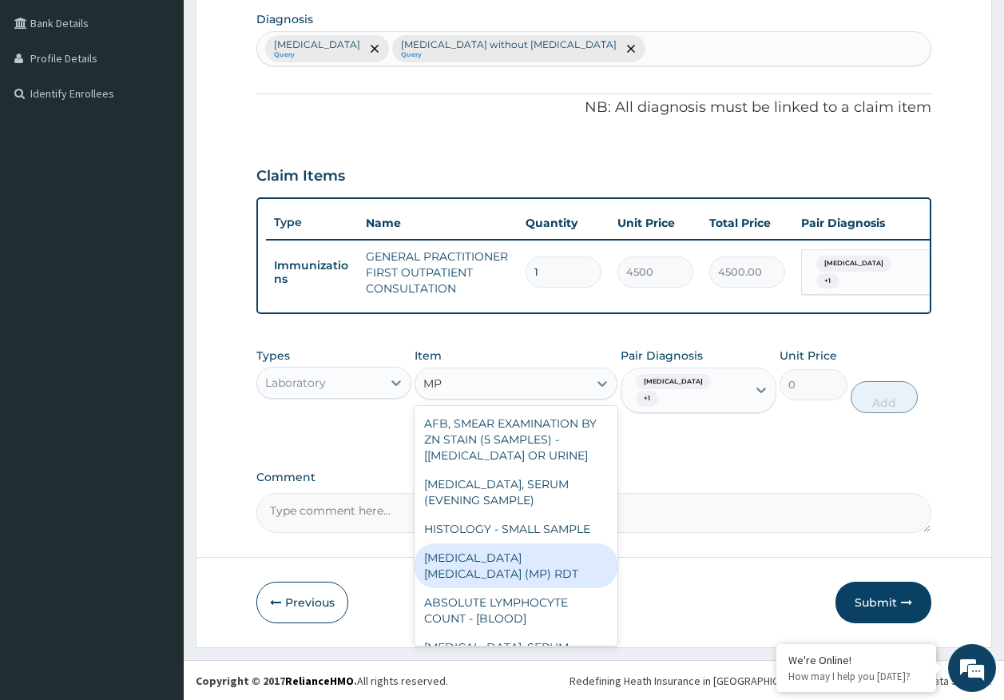
drag, startPoint x: 572, startPoint y: 573, endPoint x: 842, endPoint y: 436, distance: 302.7
click at [578, 572] on div "MALARIA PARASITE (MP) RDT" at bounding box center [516, 565] width 203 height 45
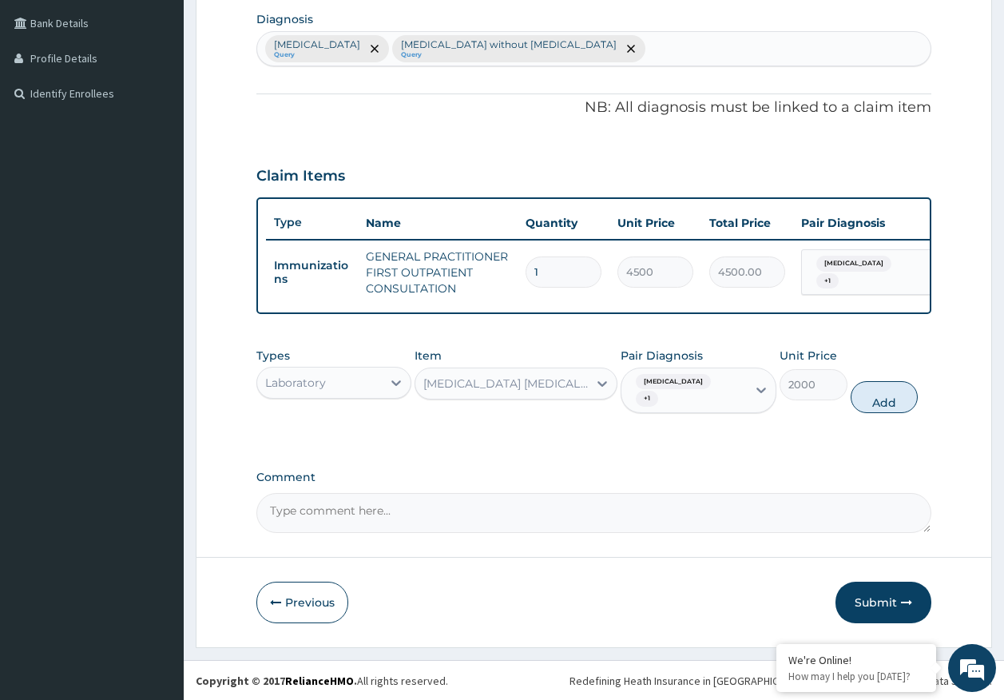
click at [904, 413] on button "Add" at bounding box center [885, 397] width 68 height 32
type input "0"
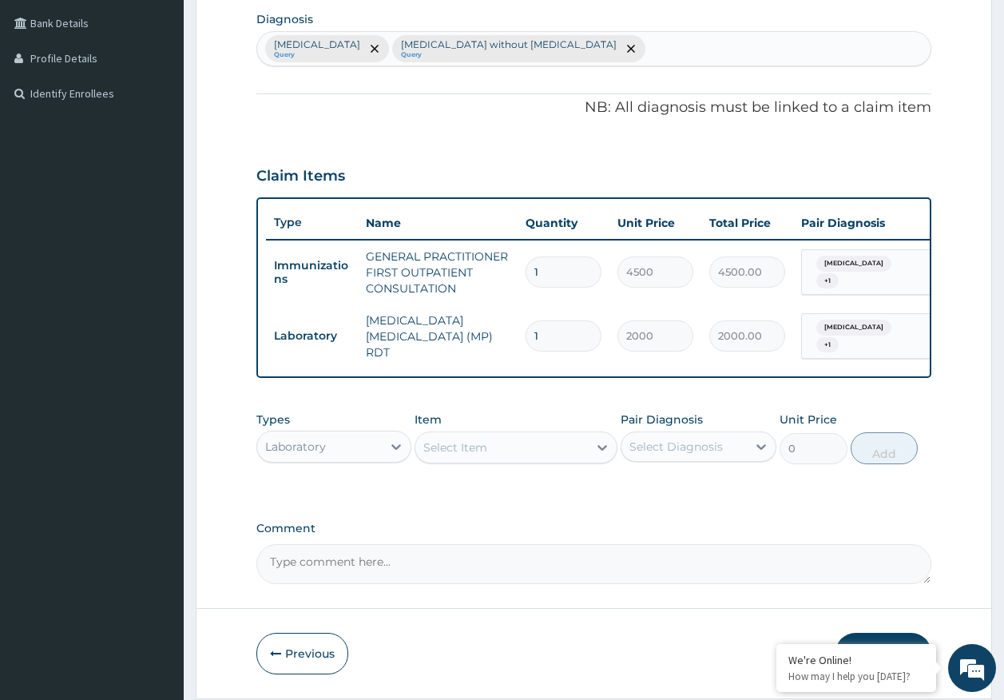
click at [549, 460] on div "Select Item" at bounding box center [501, 448] width 173 height 26
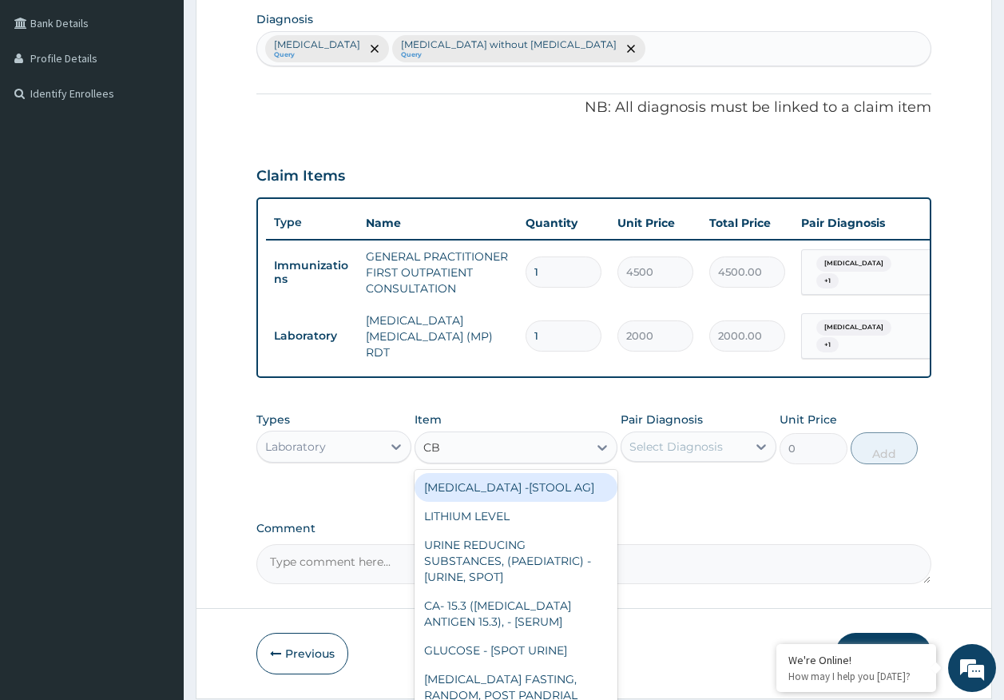
type input "CBC"
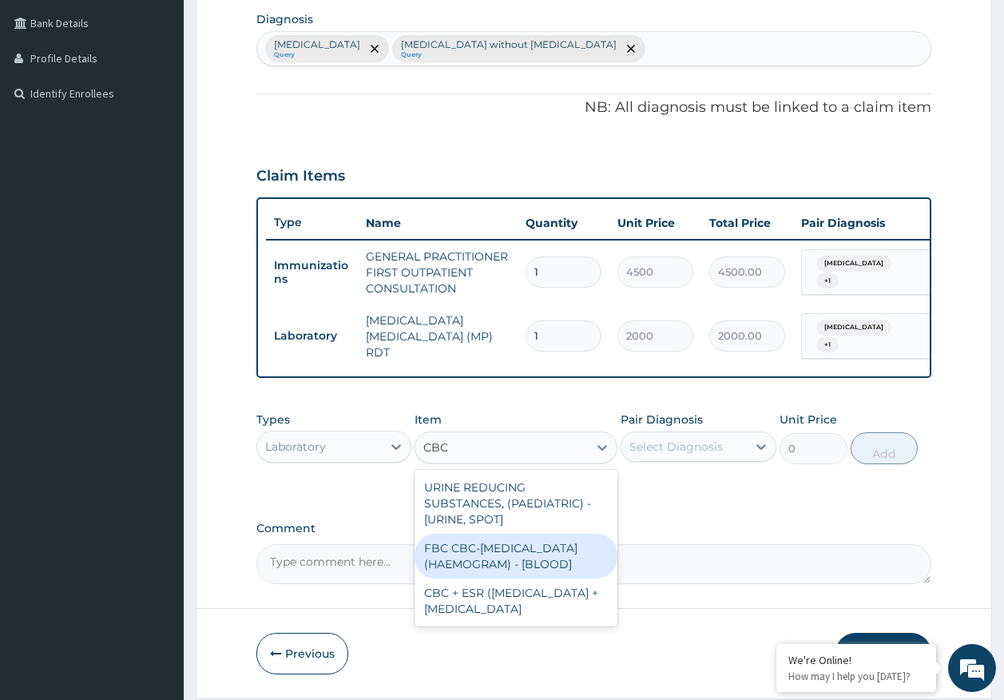
drag, startPoint x: 519, startPoint y: 579, endPoint x: 522, endPoint y: 570, distance: 9.9
click at [519, 574] on div "FBC CBC-COMPLETE BLOOD COUNT (HAEMOGRAM) - [BLOOD]" at bounding box center [516, 556] width 203 height 45
type input "5000"
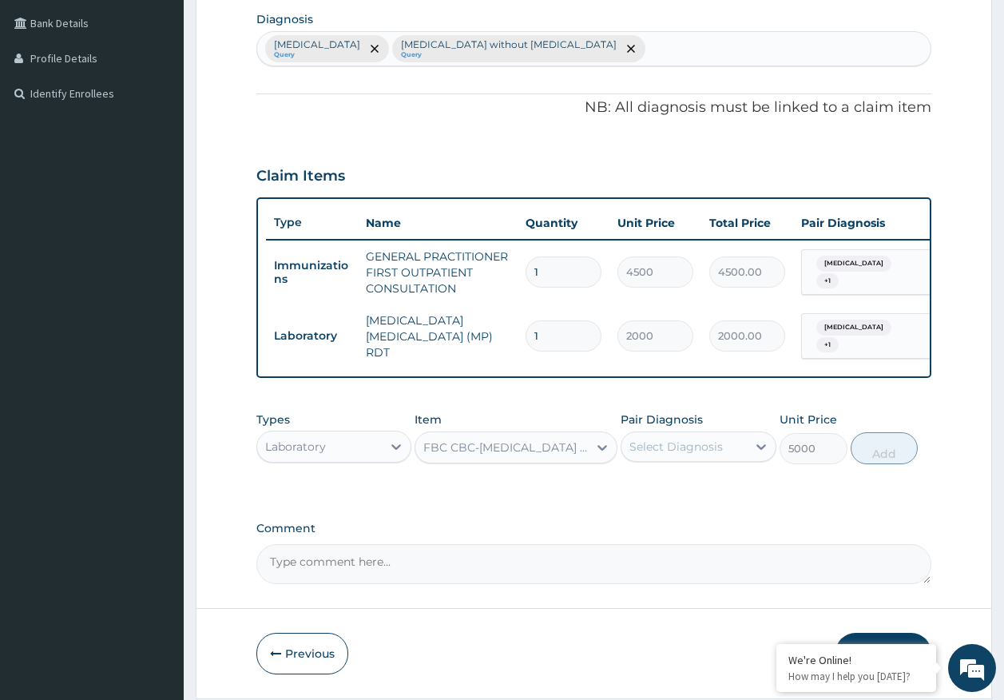
click at [698, 444] on div "Select Diagnosis" at bounding box center [684, 447] width 125 height 26
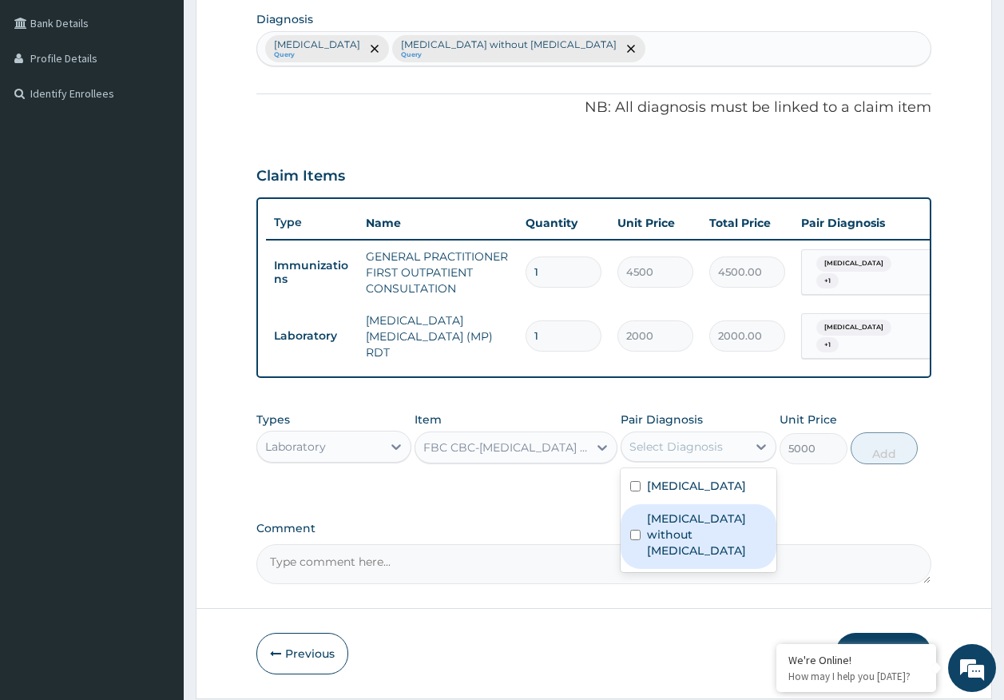
click at [673, 529] on label "Sepsis without septic shock" at bounding box center [707, 535] width 120 height 48
checkbox input "true"
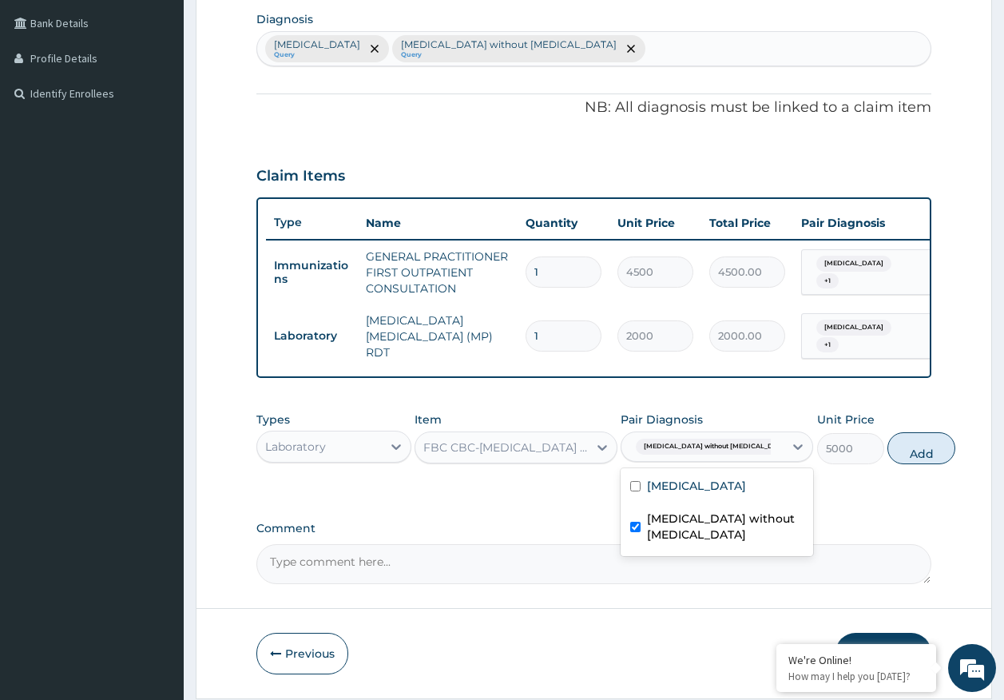
click at [890, 459] on button "Add" at bounding box center [922, 448] width 68 height 32
type input "0"
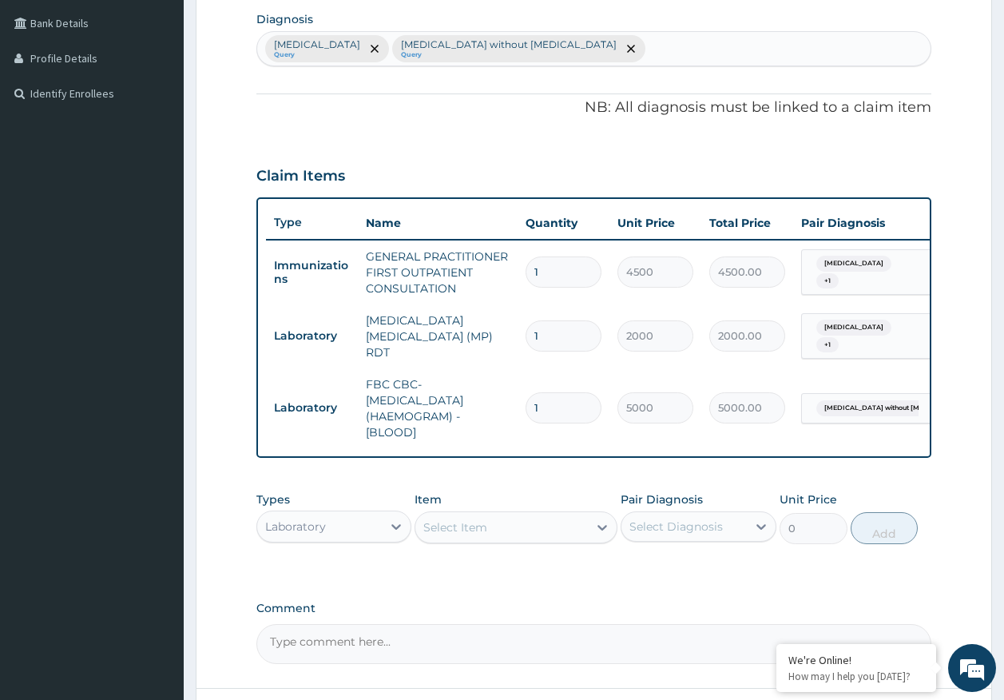
click at [328, 539] on div "Laboratory" at bounding box center [319, 527] width 125 height 26
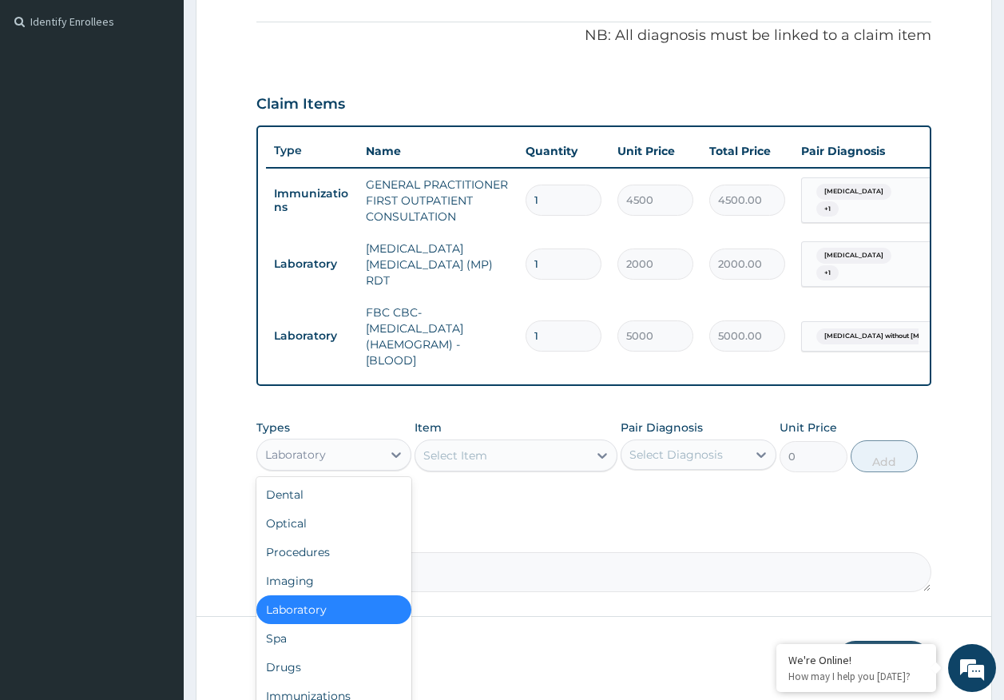
scroll to position [54, 0]
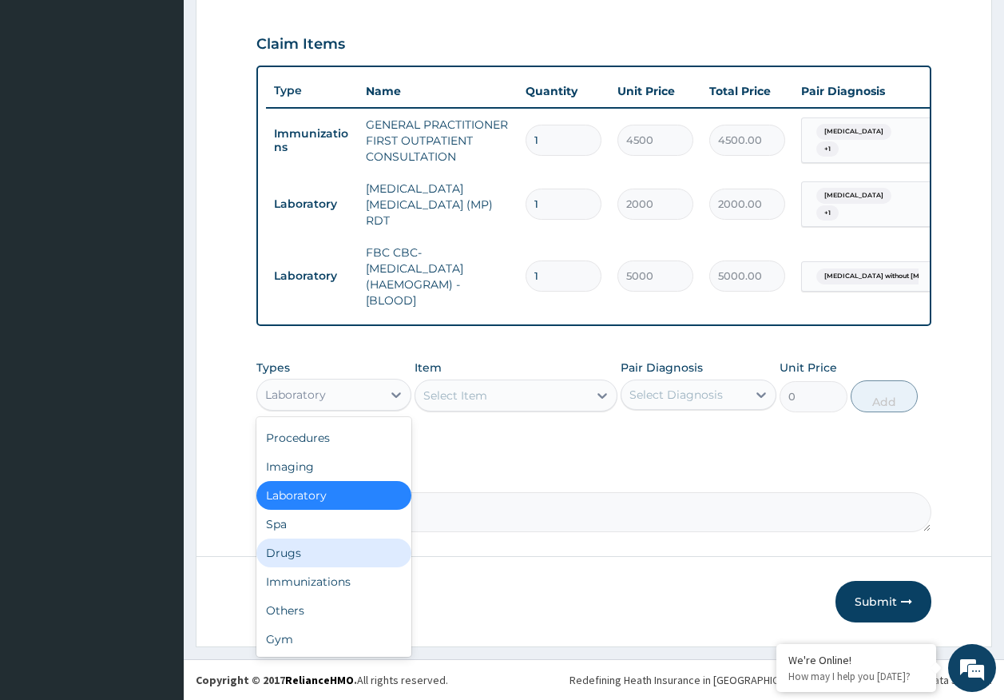
click at [304, 562] on div "Drugs" at bounding box center [334, 553] width 156 height 29
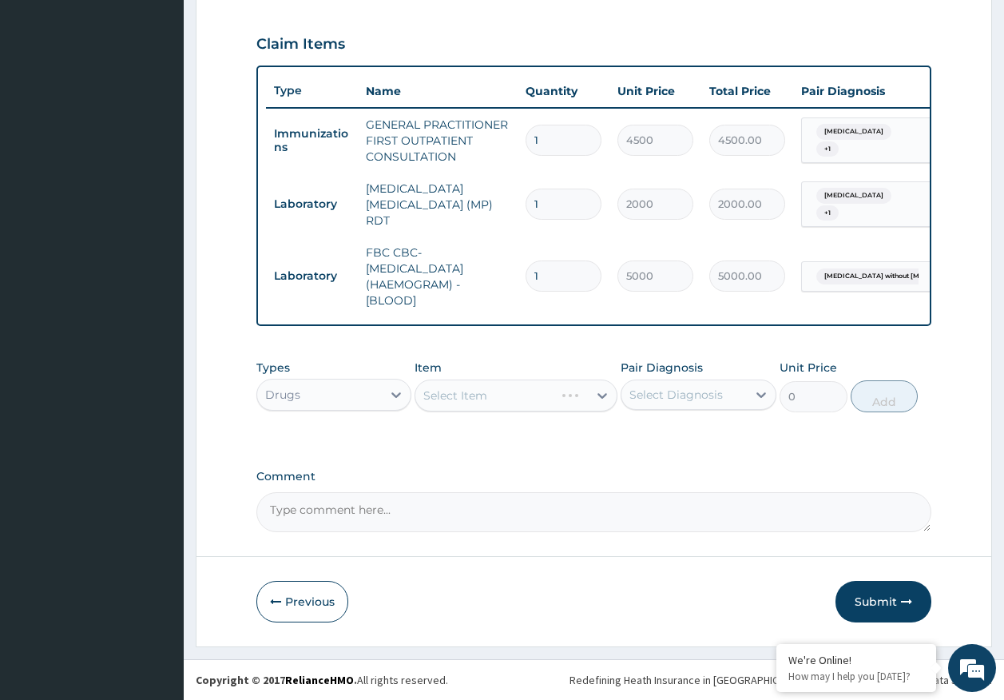
click at [670, 399] on div "Select Diagnosis" at bounding box center [676, 395] width 93 height 16
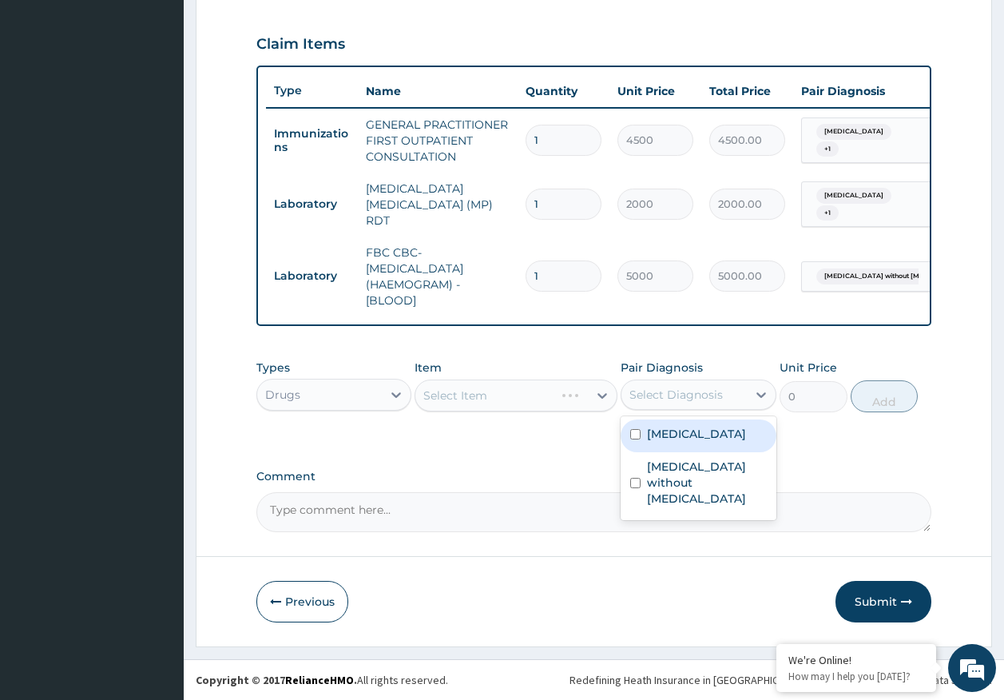
click at [677, 437] on label "Malaria, unspecified" at bounding box center [696, 434] width 99 height 16
checkbox input "true"
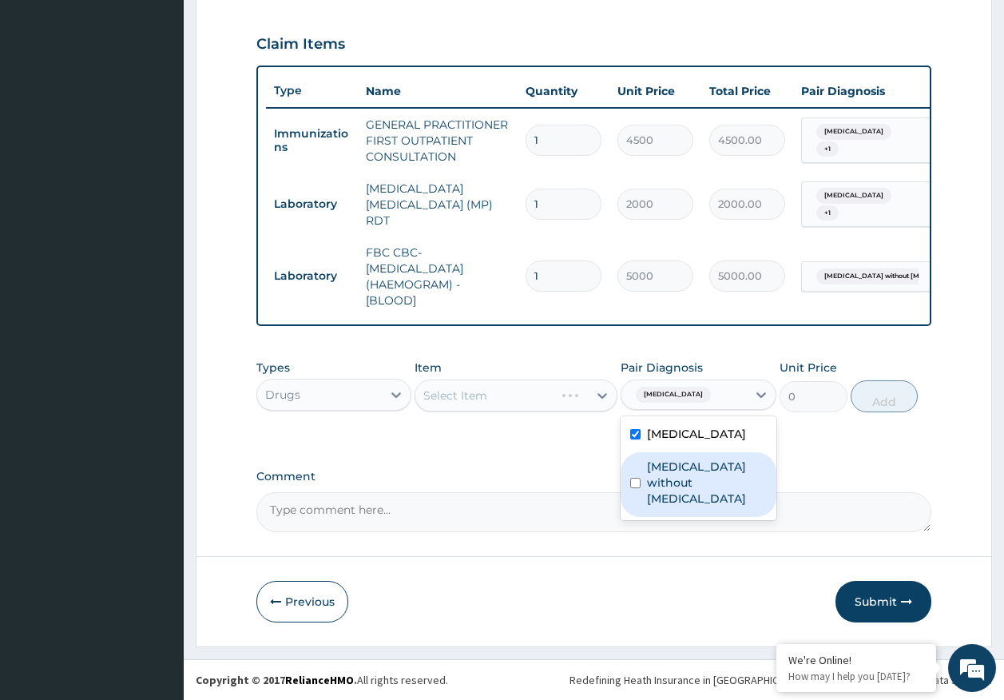
click at [666, 477] on label "Sepsis without septic shock" at bounding box center [707, 483] width 120 height 48
checkbox input "true"
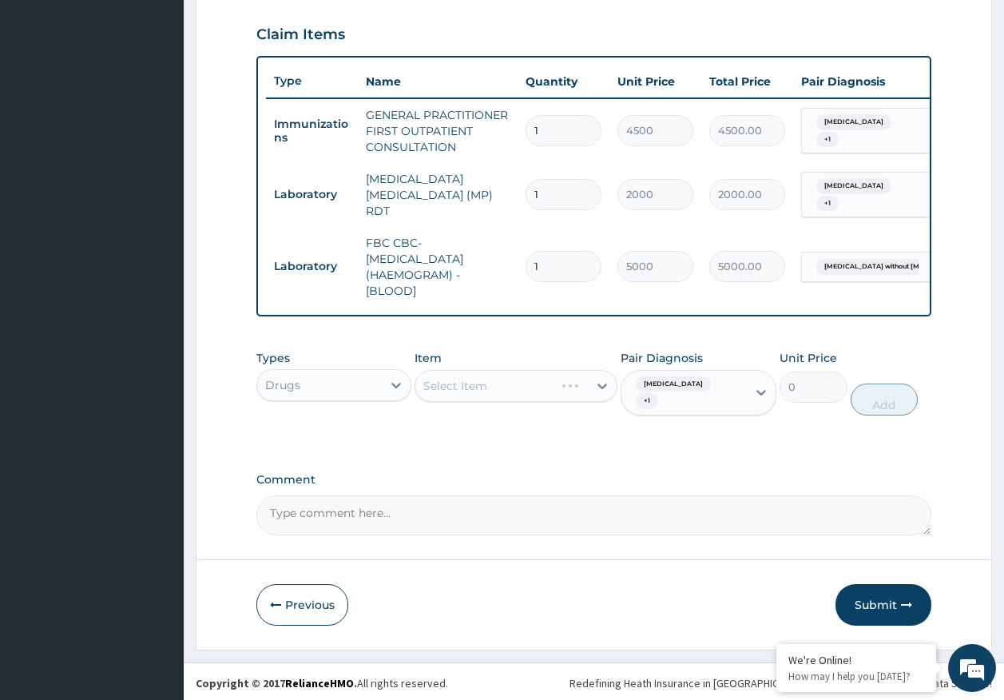
click at [524, 395] on div "Select Item" at bounding box center [516, 386] width 203 height 32
click at [555, 402] on div "Select Item" at bounding box center [516, 386] width 203 height 32
click at [483, 389] on div "Select Item" at bounding box center [455, 386] width 64 height 16
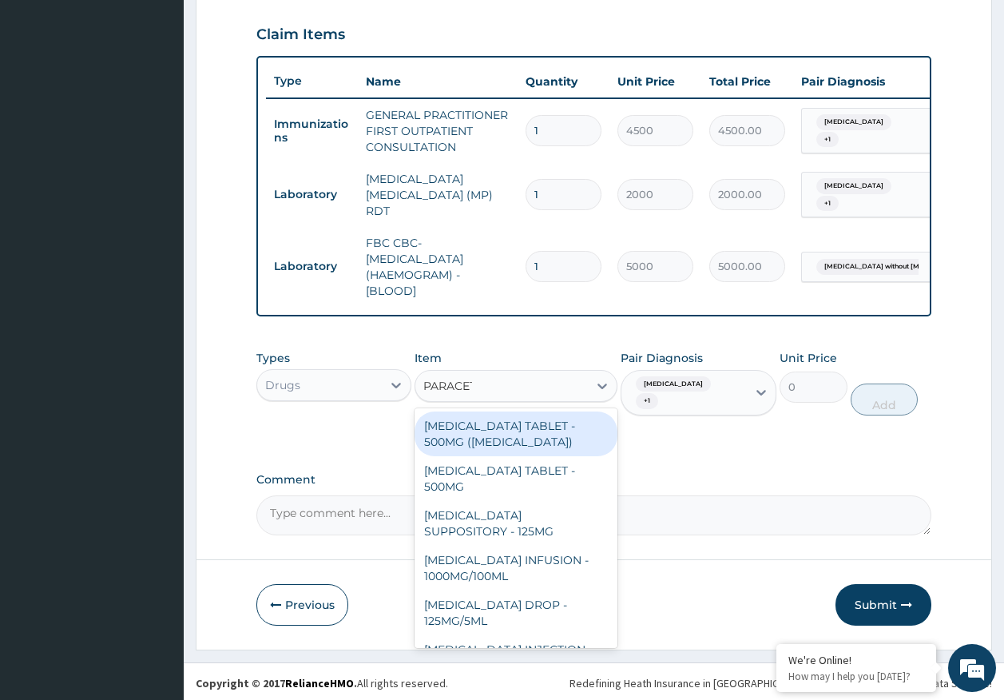
type input "PARACETA"
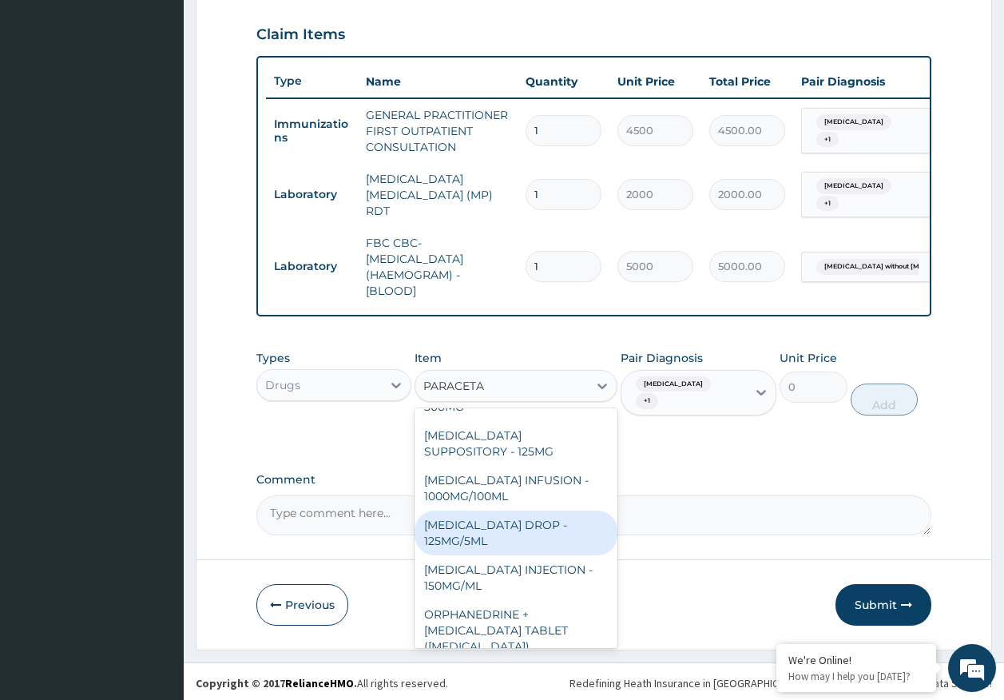
scroll to position [160, 0]
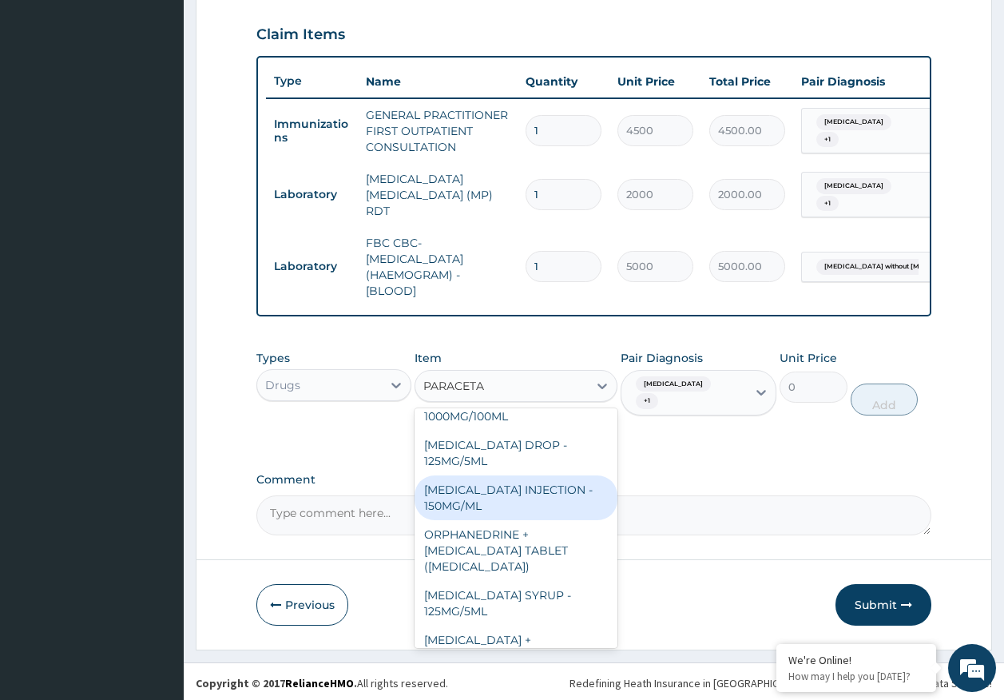
drag, startPoint x: 498, startPoint y: 515, endPoint x: 516, endPoint y: 498, distance: 24.9
click at [499, 510] on div "PARACETAMOL INJECTION - 150MG/ML" at bounding box center [516, 497] width 203 height 45
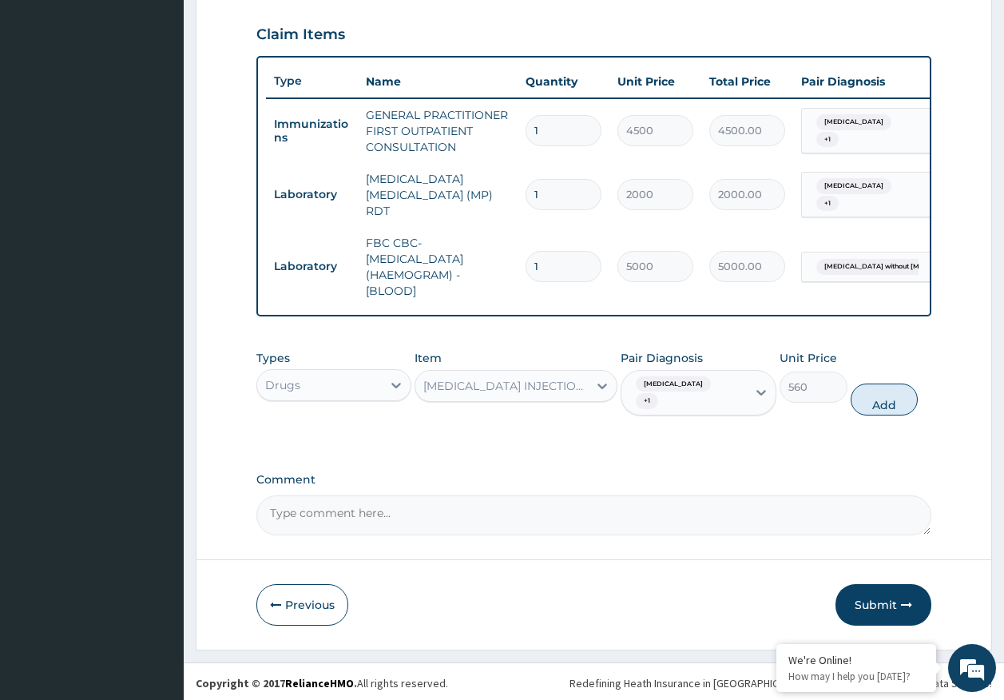
click at [882, 403] on button "Add" at bounding box center [885, 400] width 68 height 32
type input "0"
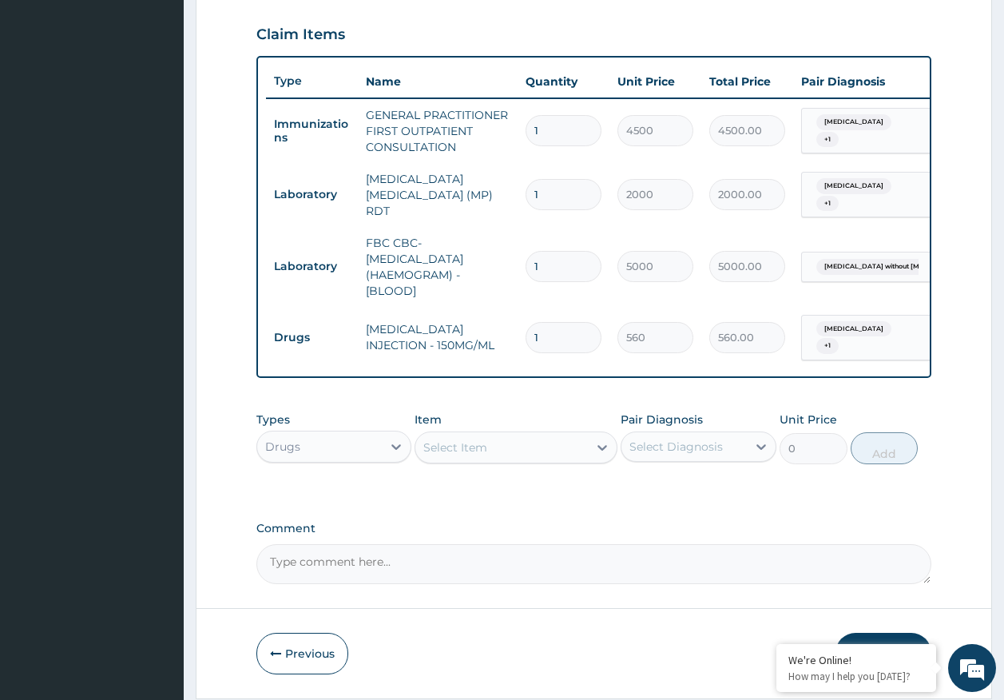
click at [453, 455] on div "Select Item" at bounding box center [455, 447] width 64 height 16
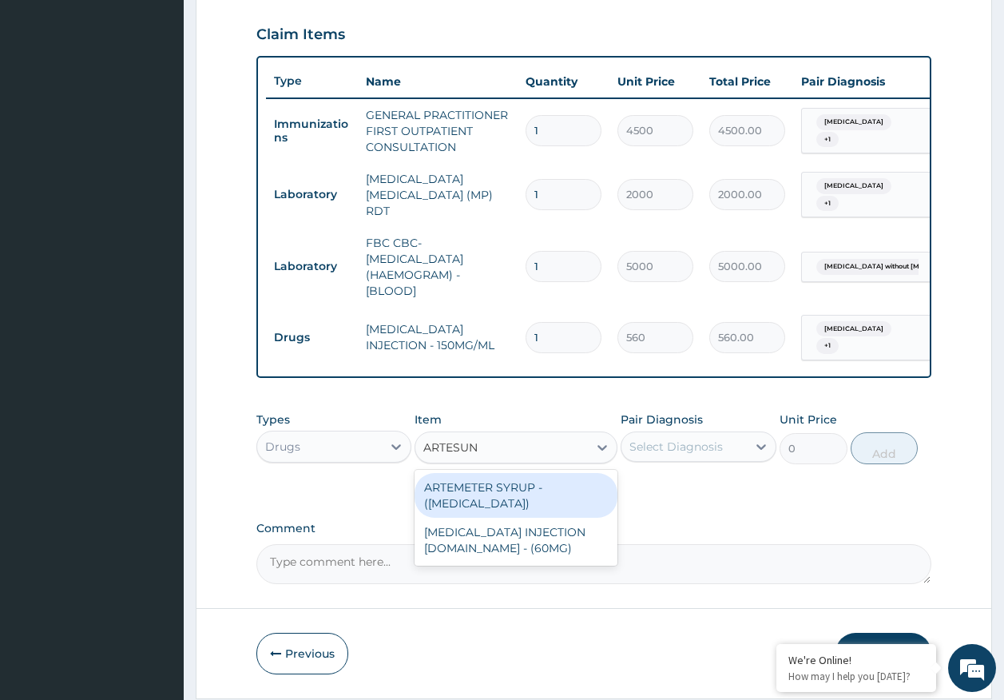
type input "ARTESUNA"
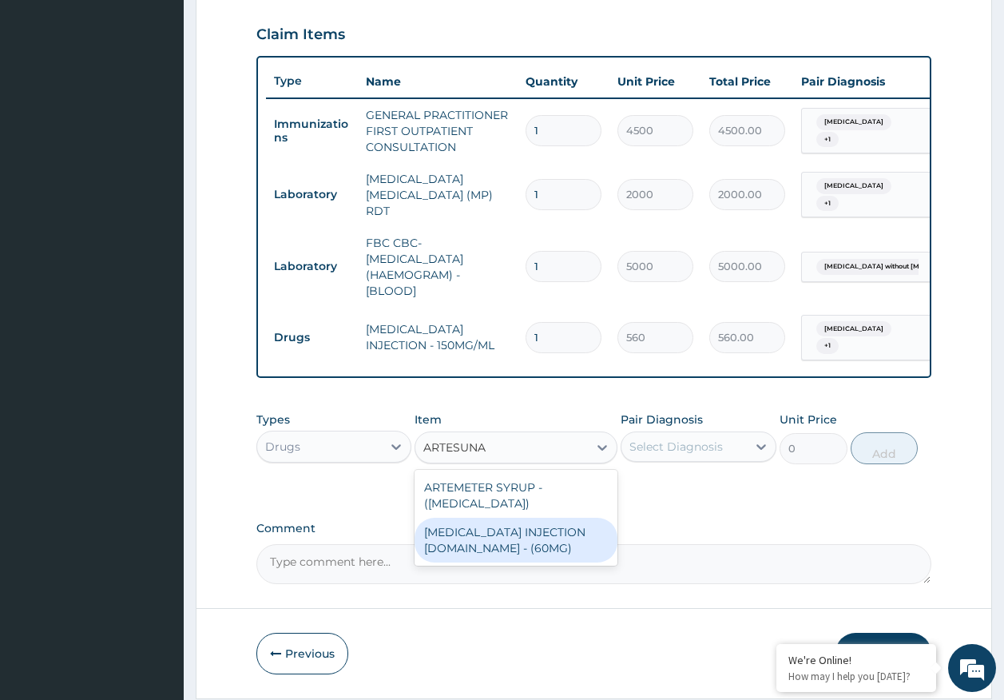
click at [507, 540] on div "ARTESUNATE INJECTION IV.IM - (60MG)" at bounding box center [516, 540] width 203 height 45
type input "1596"
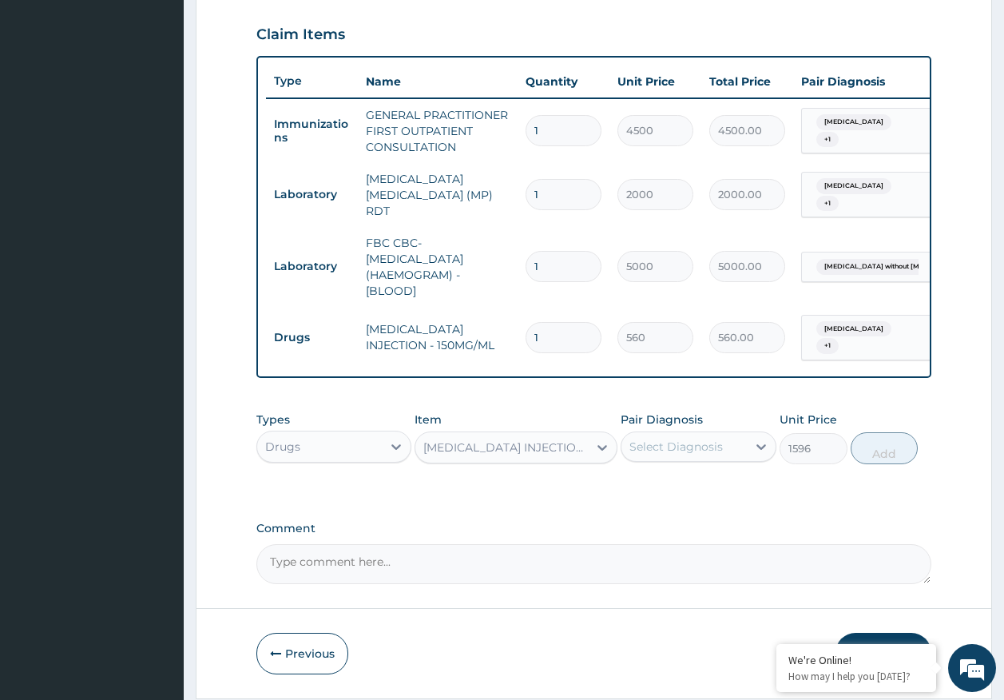
click at [687, 455] on div "Select Diagnosis" at bounding box center [676, 447] width 93 height 16
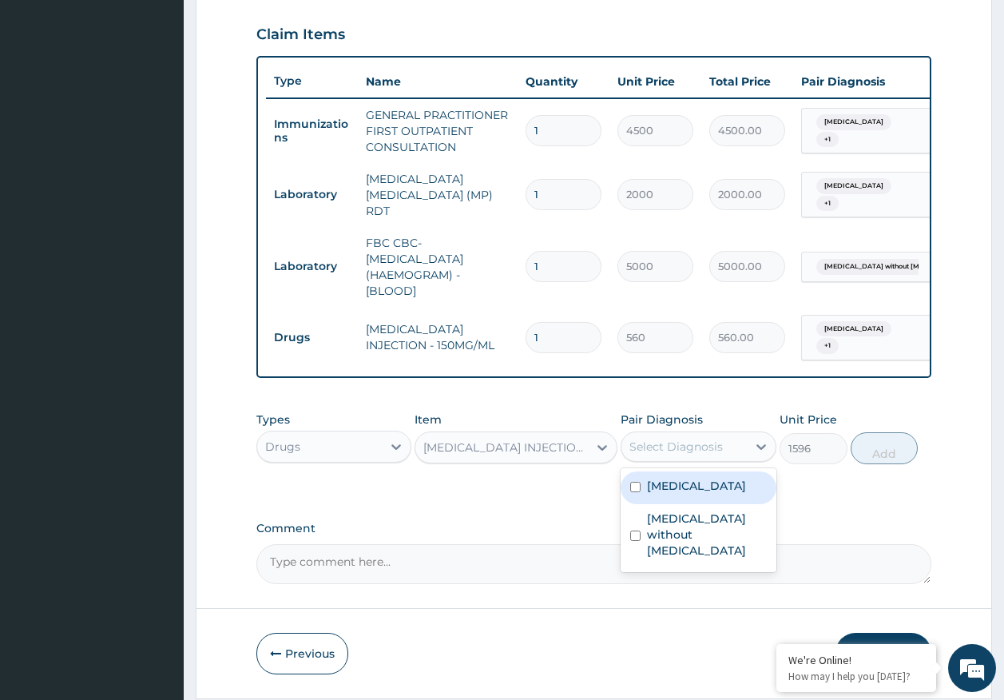
click at [686, 494] on label "Malaria, unspecified" at bounding box center [696, 486] width 99 height 16
checkbox input "true"
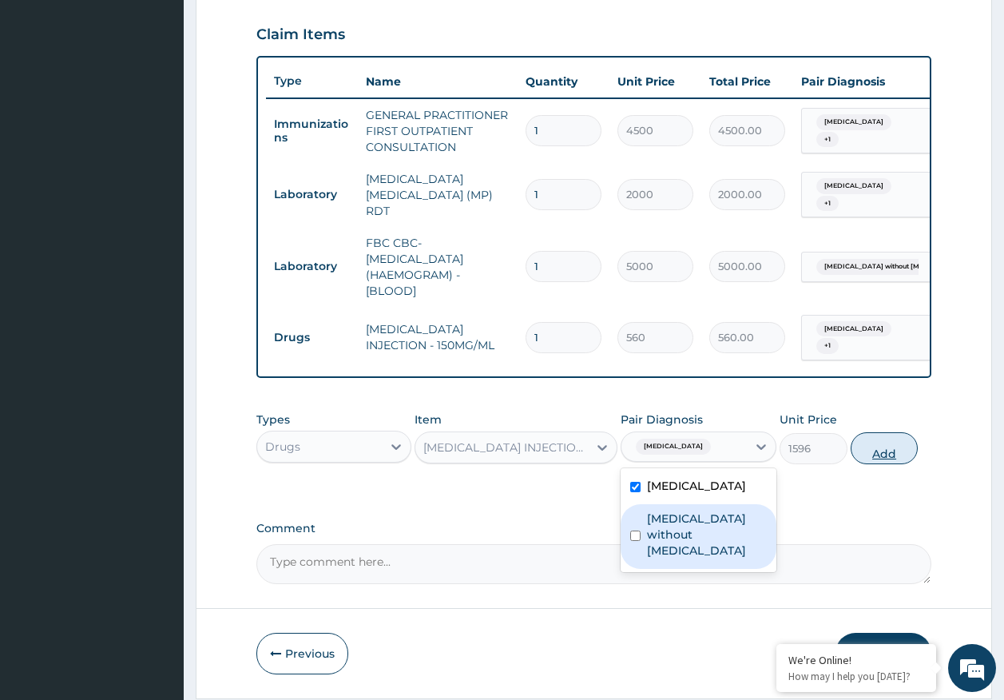
drag, startPoint x: 690, startPoint y: 540, endPoint x: 866, endPoint y: 482, distance: 186.0
click at [694, 531] on label "Sepsis without septic shock" at bounding box center [707, 535] width 120 height 48
checkbox input "true"
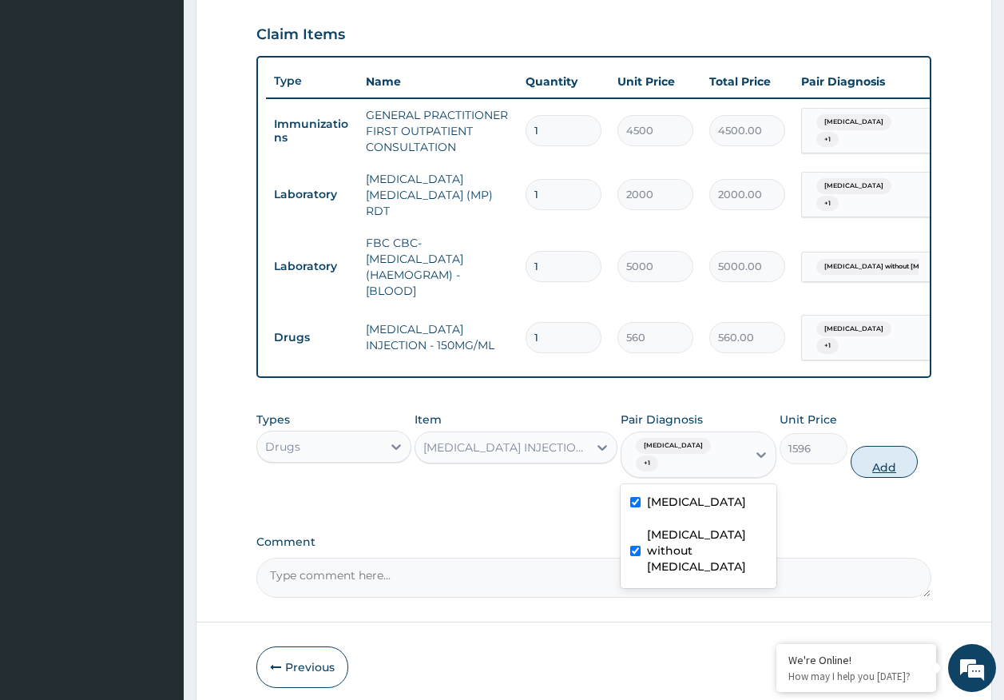
click at [867, 470] on button "Add" at bounding box center [885, 462] width 68 height 32
type input "0"
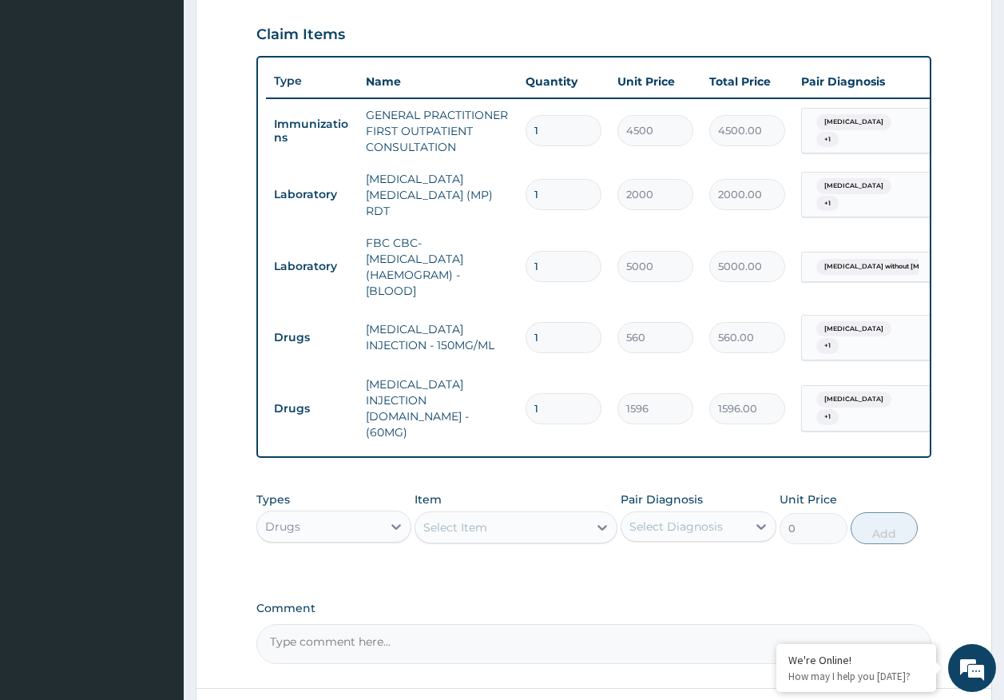
drag, startPoint x: 476, startPoint y: 529, endPoint x: 475, endPoint y: 519, distance: 10.4
click at [476, 524] on div "Select Item" at bounding box center [501, 528] width 173 height 26
type input "CEFTRIA"
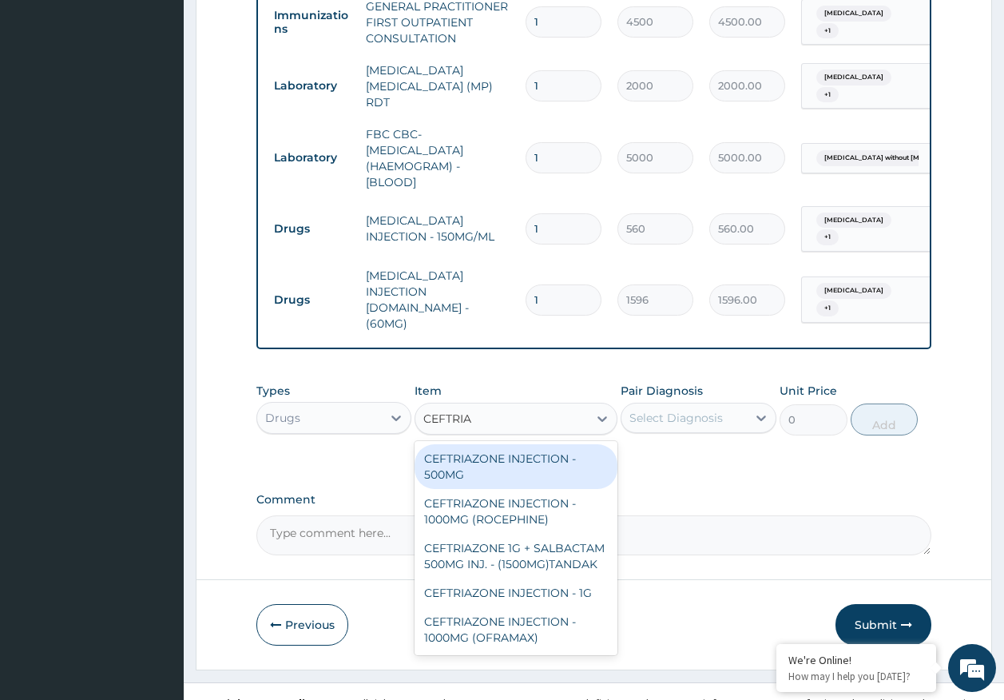
scroll to position [662, 0]
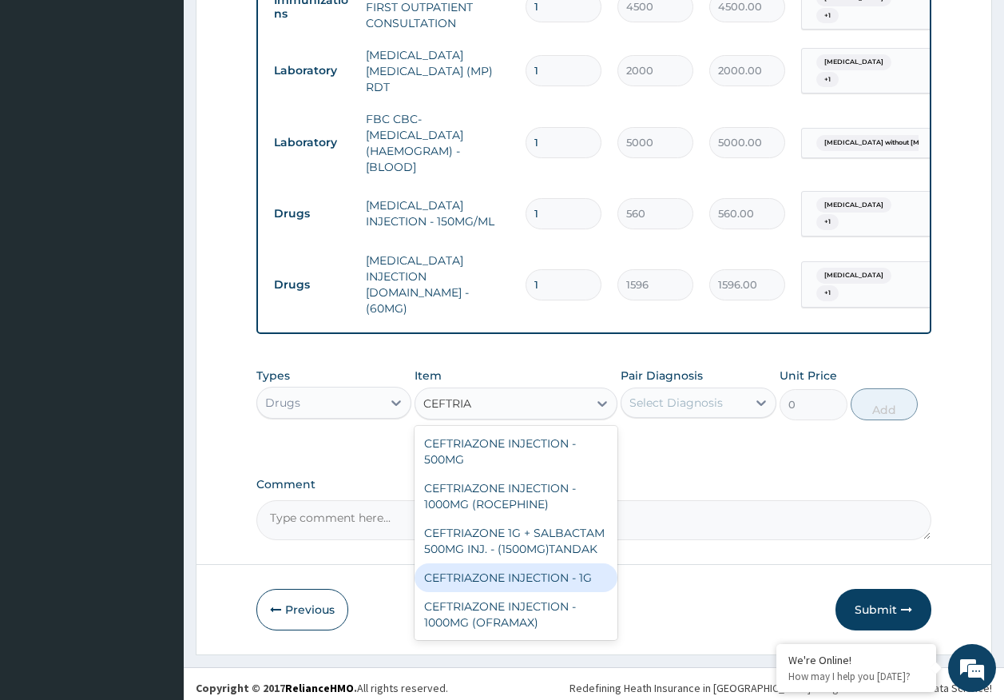
click at [546, 565] on div "CEFTRIAZONE INJECTION - 1G" at bounding box center [516, 577] width 203 height 29
type input "1652"
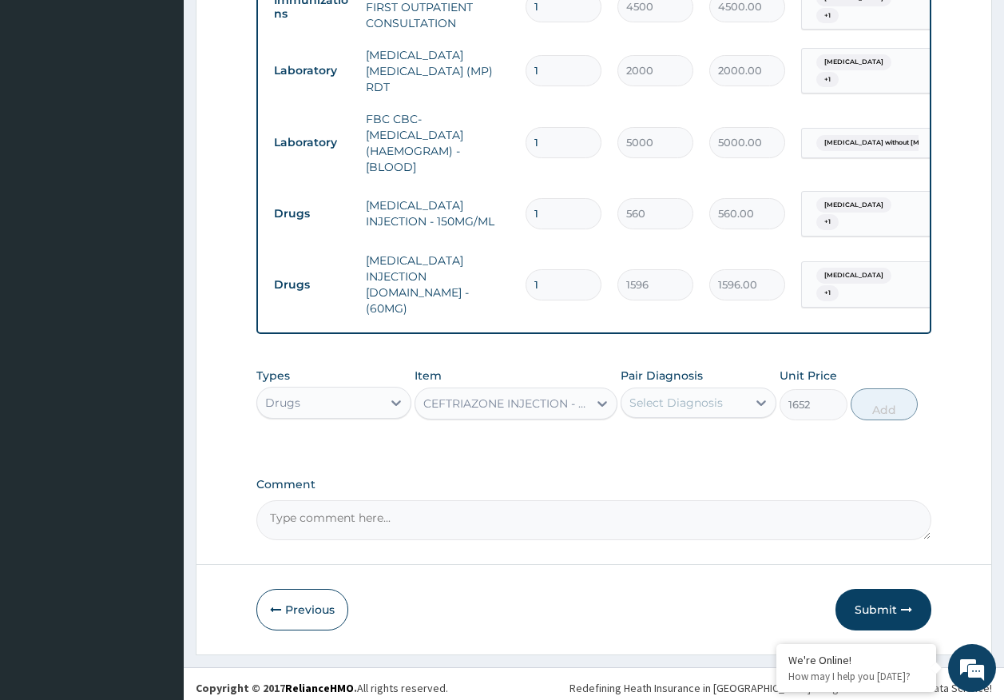
click at [684, 395] on div "Select Diagnosis" at bounding box center [676, 403] width 93 height 16
click at [685, 436] on label "Malaria, unspecified" at bounding box center [696, 442] width 99 height 16
checkbox input "true"
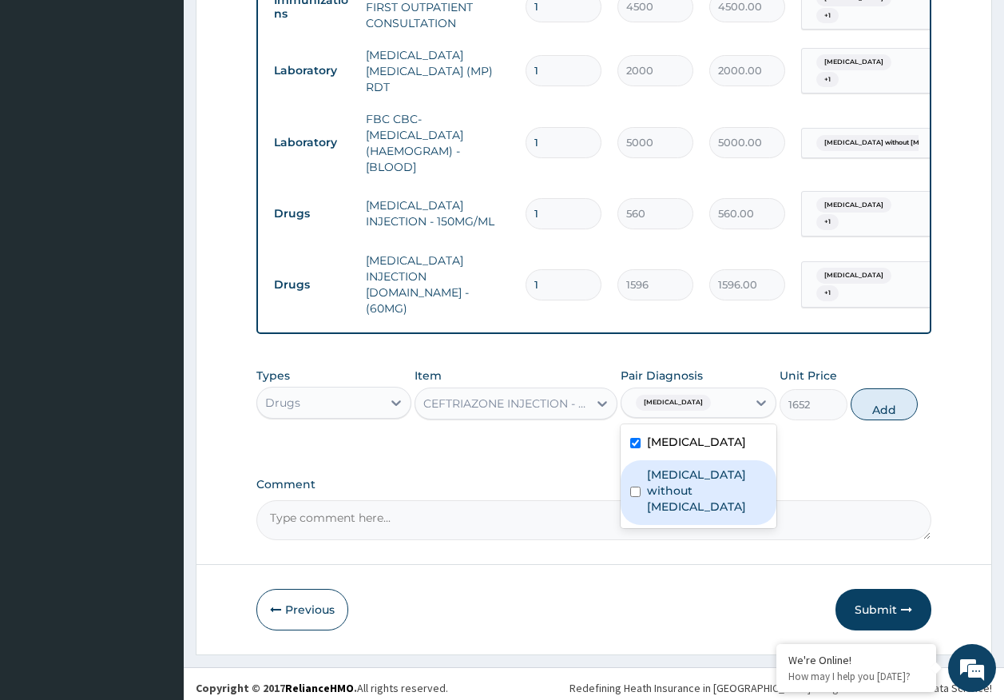
click at [711, 470] on label "Sepsis without septic shock" at bounding box center [707, 491] width 120 height 48
checkbox input "true"
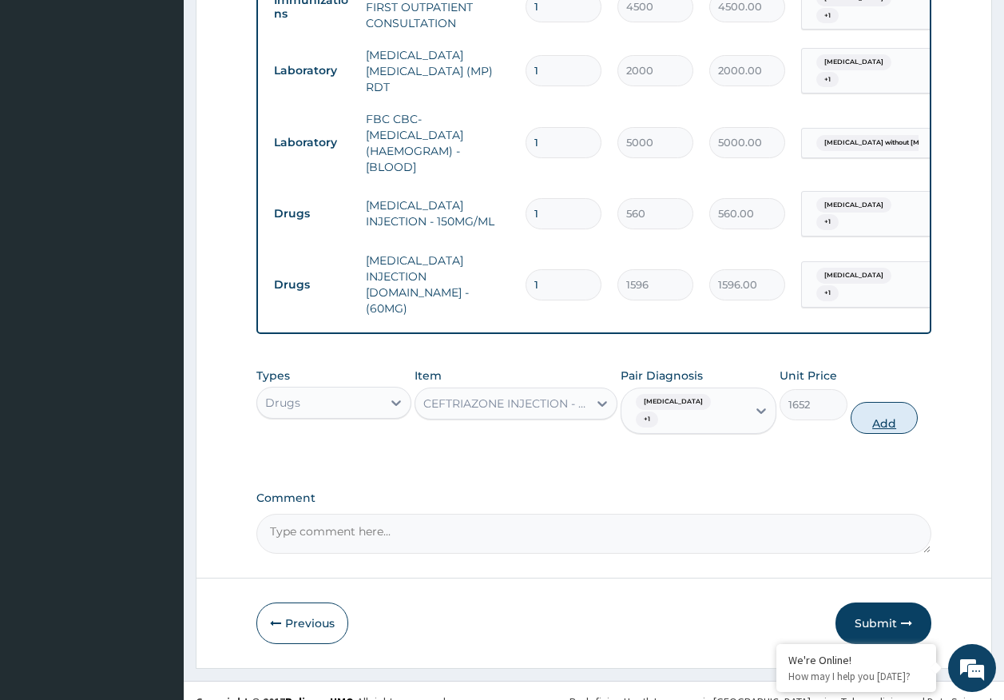
click at [892, 407] on button "Add" at bounding box center [885, 418] width 68 height 32
type input "0"
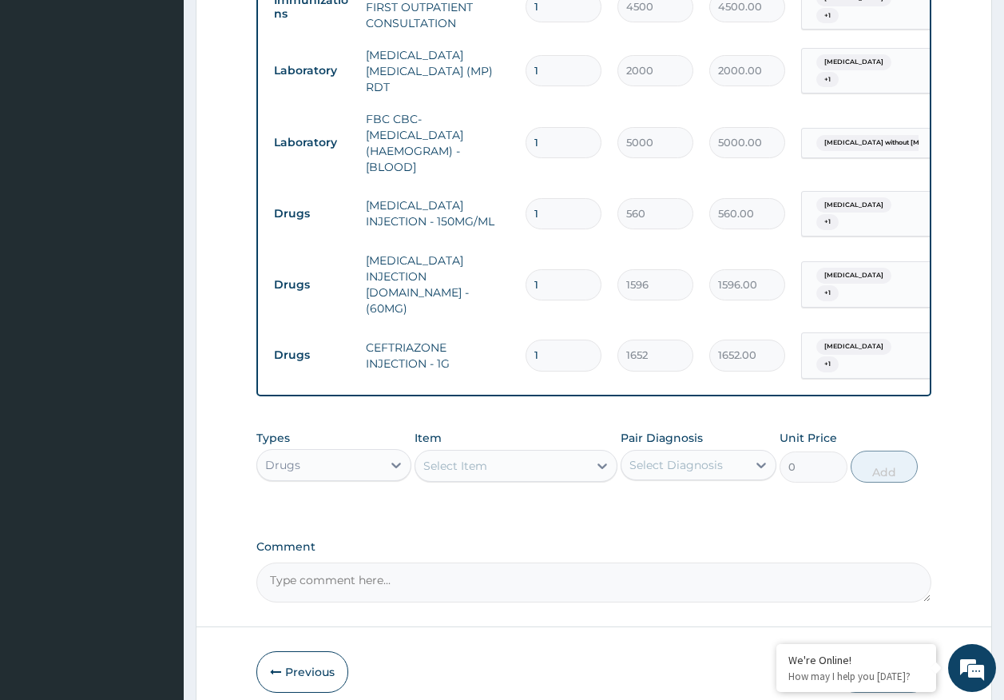
click at [557, 221] on input "1" at bounding box center [564, 213] width 76 height 31
type input "0.00"
type input "4"
type input "2240.00"
type input "4"
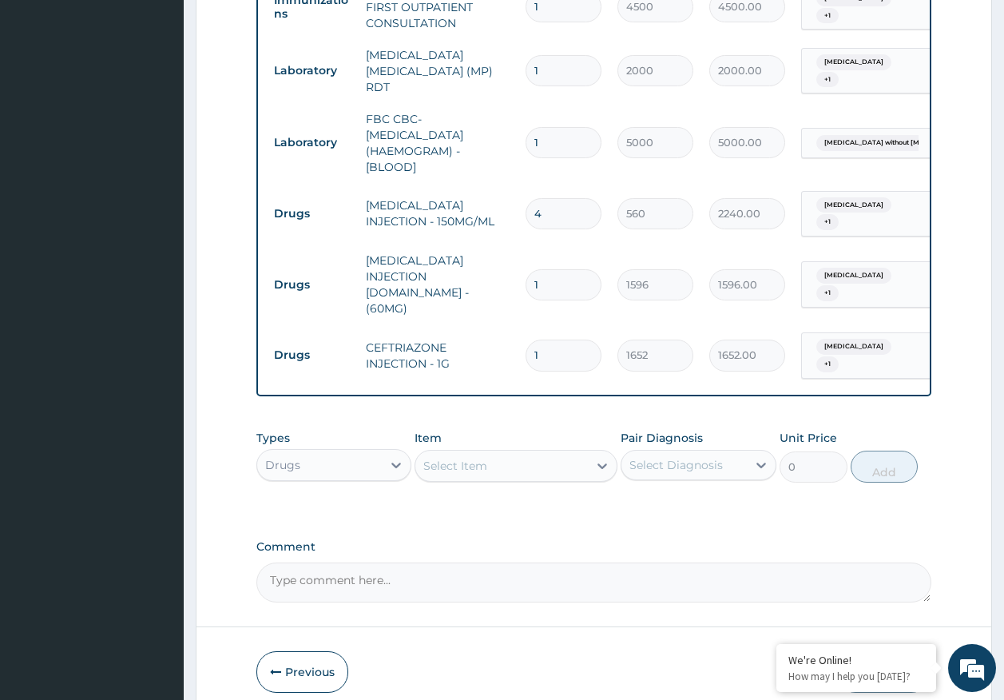
click at [542, 270] on input "1" at bounding box center [564, 284] width 76 height 31
type input "0.00"
type input "6"
type input "9576.00"
type input "6"
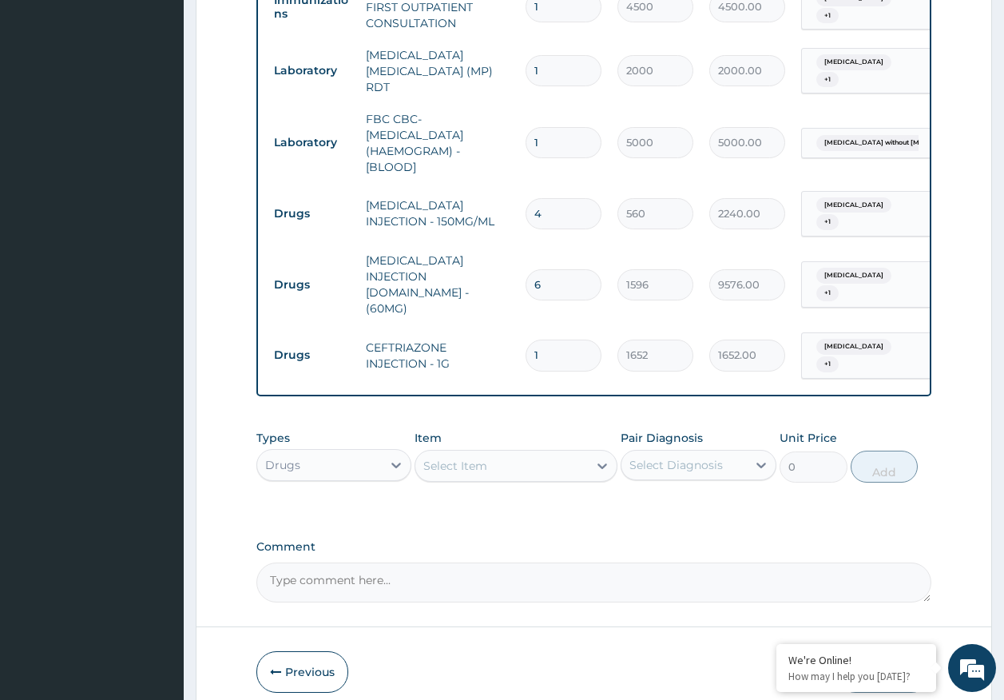
drag, startPoint x: 566, startPoint y: 338, endPoint x: 562, endPoint y: 330, distance: 8.6
click at [564, 340] on input "1" at bounding box center [564, 355] width 76 height 31
type input "0.00"
type input "4"
type input "6608.00"
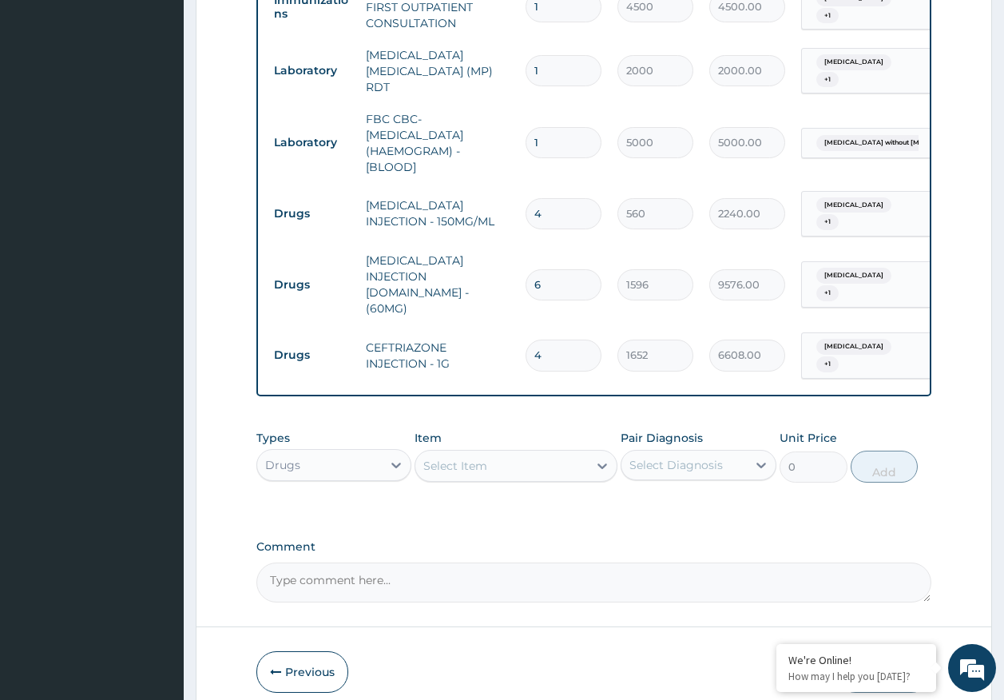
type input "4"
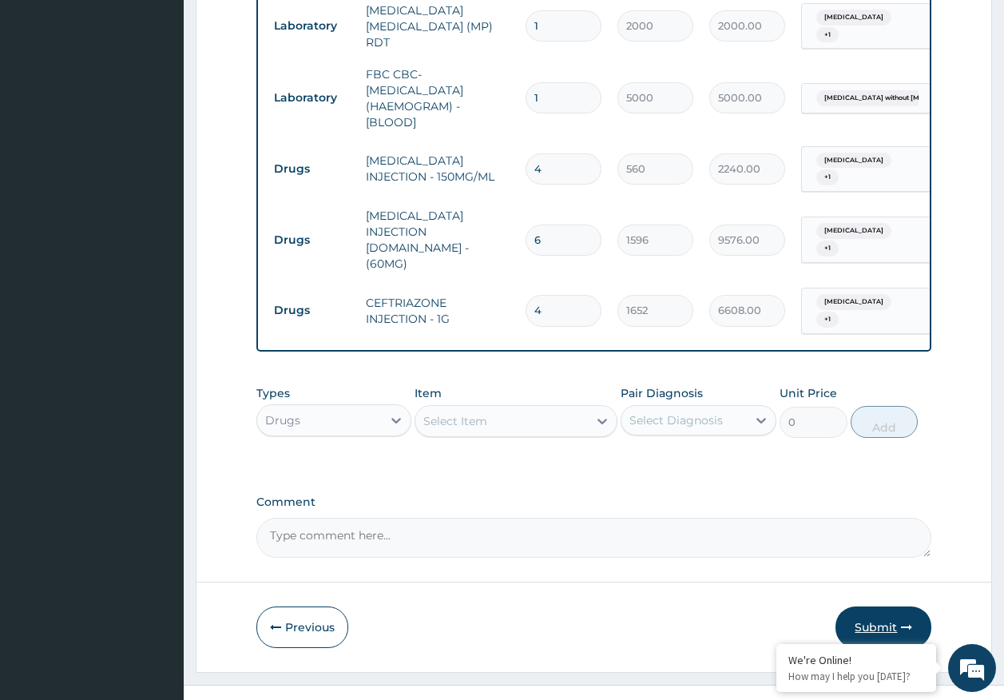
scroll to position [725, 0]
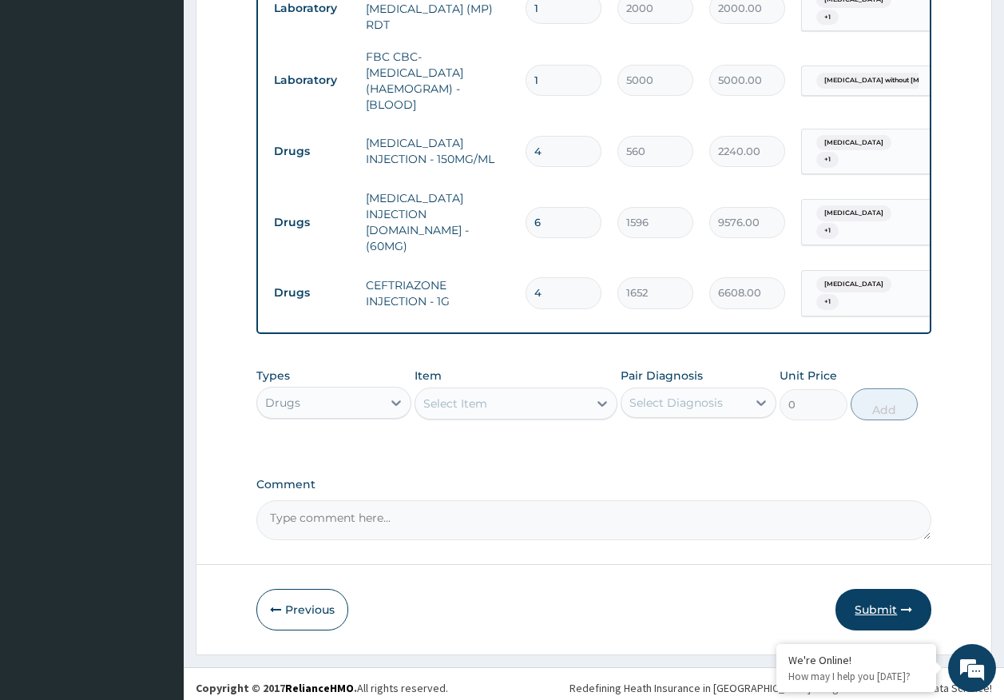
click at [892, 594] on button "Submit" at bounding box center [884, 610] width 96 height 42
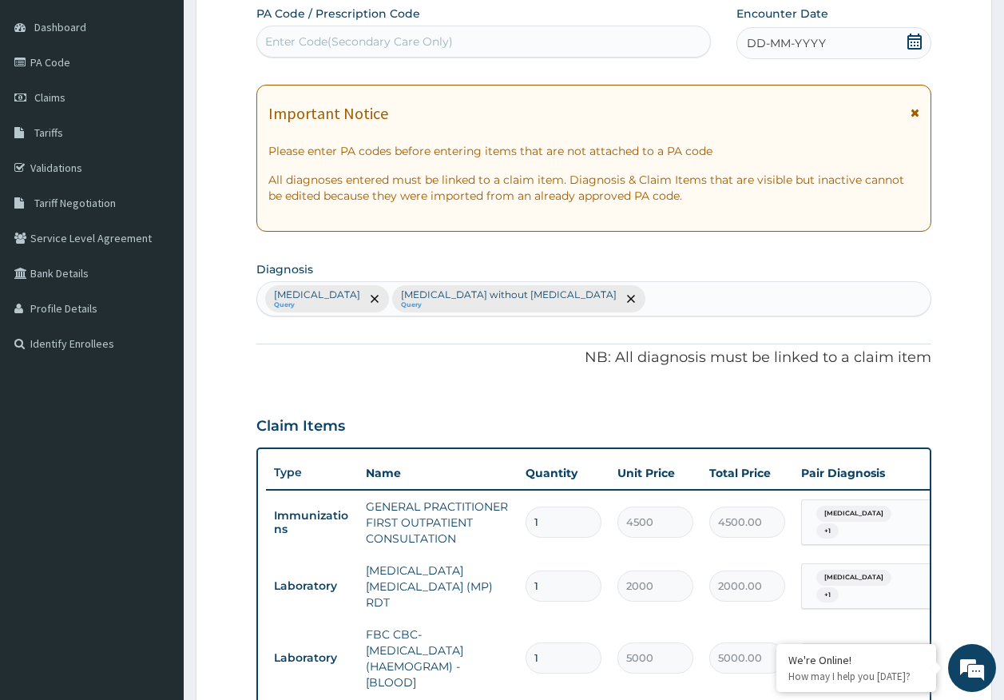
scroll to position [0, 0]
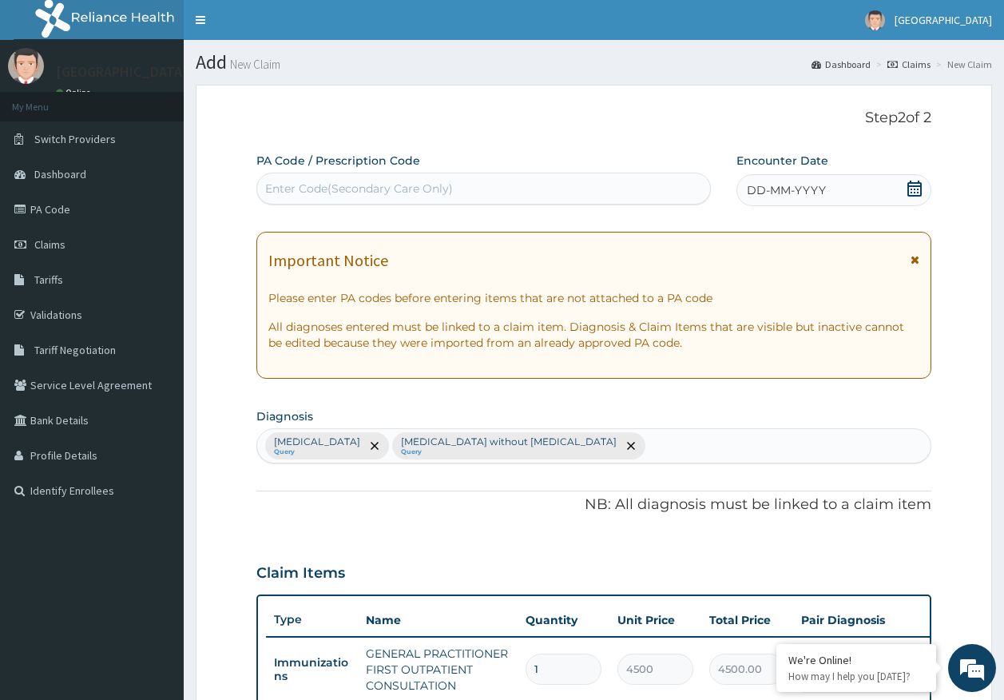
click at [809, 189] on span "DD-MM-YYYY" at bounding box center [786, 190] width 79 height 16
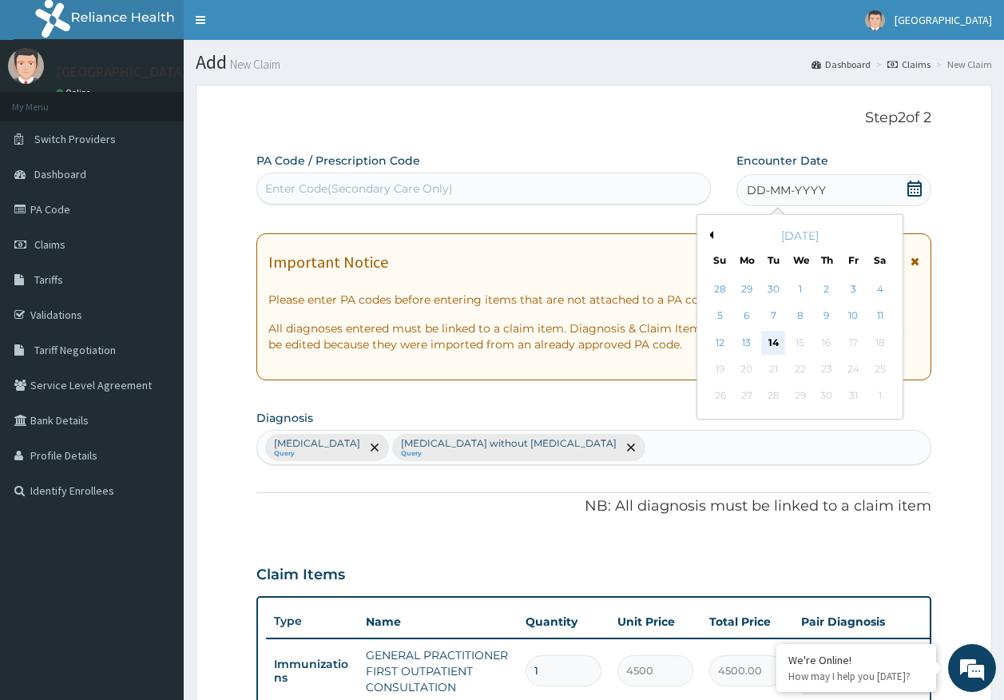
click at [777, 344] on div "14" at bounding box center [774, 343] width 24 height 24
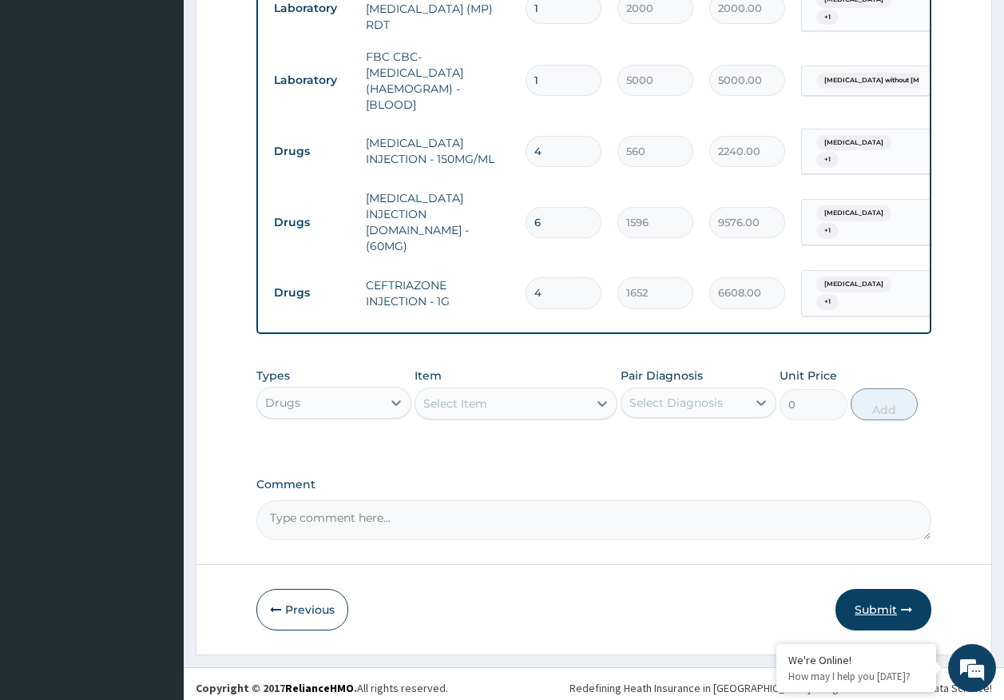
click at [865, 602] on button "Submit" at bounding box center [884, 610] width 96 height 42
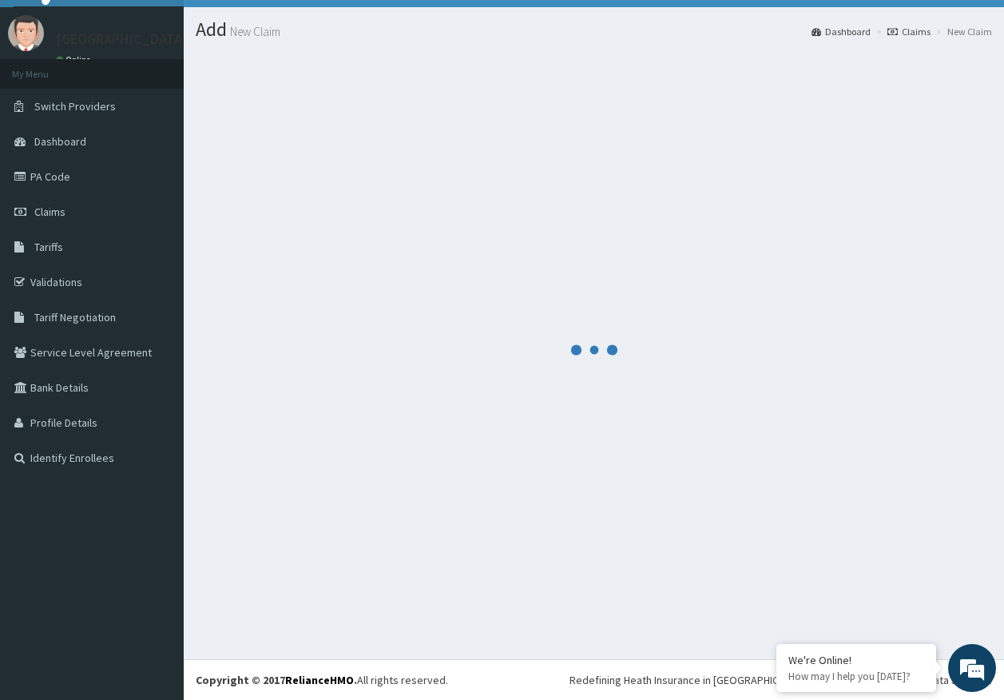
scroll to position [33, 0]
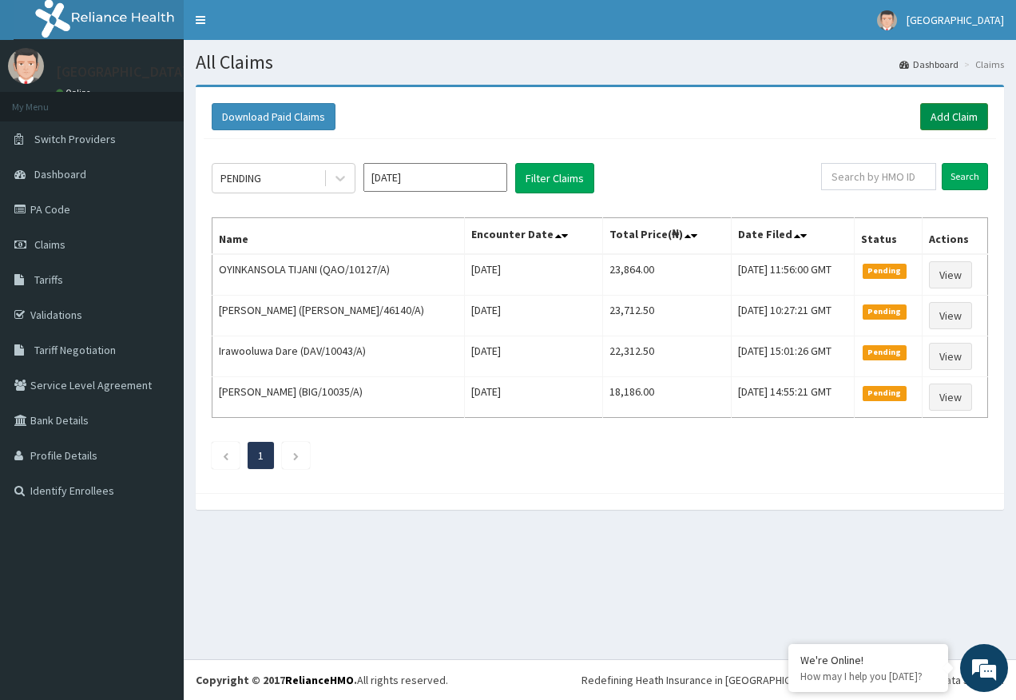
click at [952, 117] on link "Add Claim" at bounding box center [954, 116] width 68 height 27
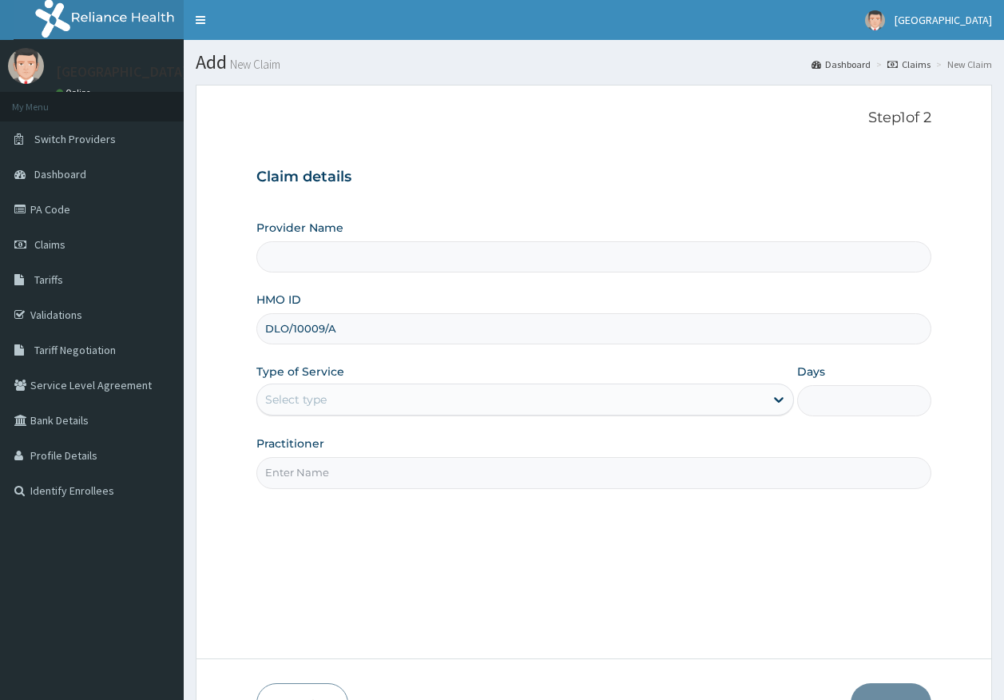
type input "DLO/10009/A"
click at [319, 405] on div "Select type" at bounding box center [296, 400] width 62 height 16
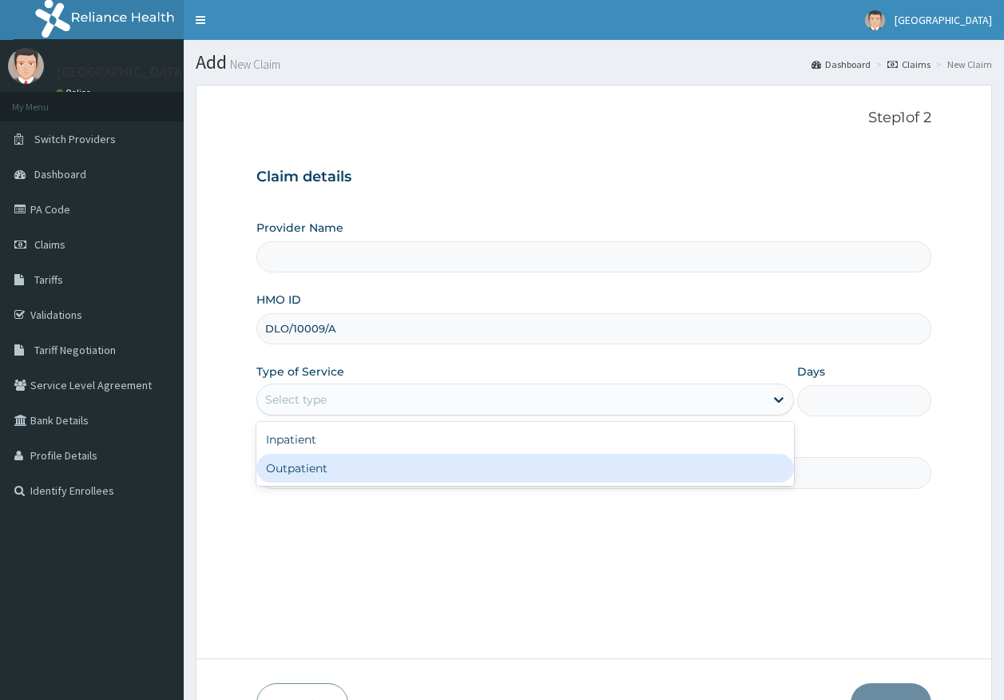
click at [313, 459] on div "Outpatient" at bounding box center [525, 468] width 538 height 29
type input "1"
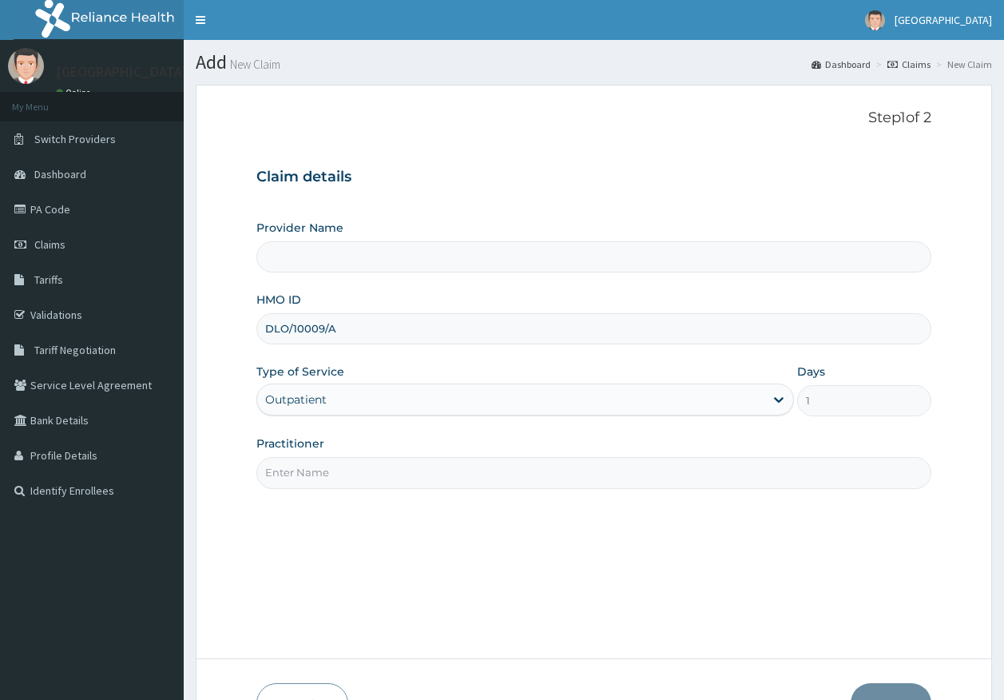
click at [324, 475] on input "Practitioner" at bounding box center [594, 472] width 676 height 31
type input "DR AJAYI"
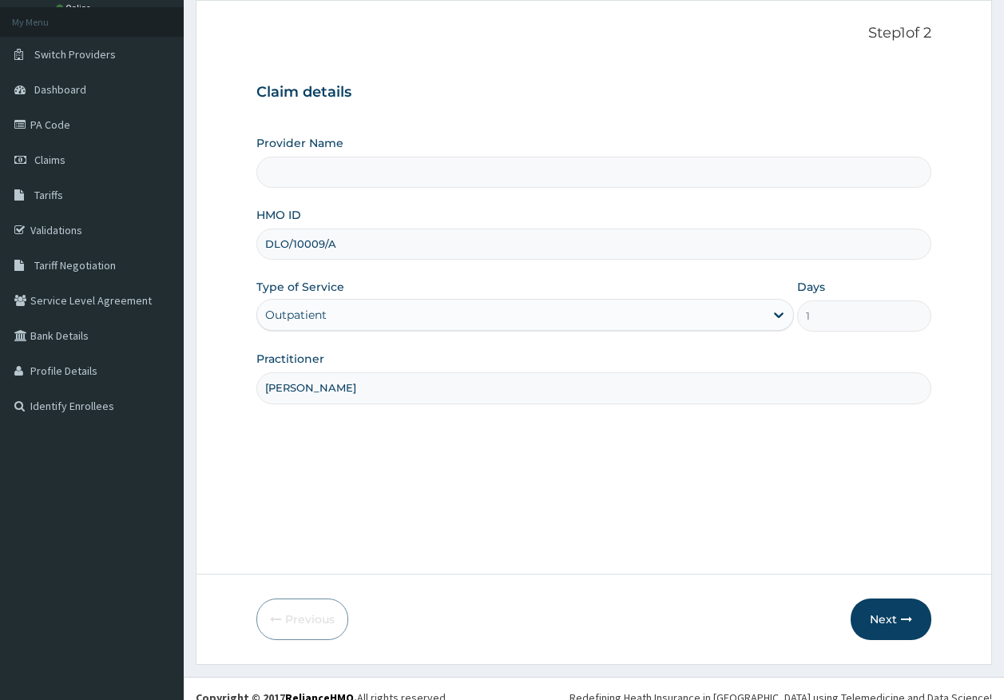
scroll to position [102, 0]
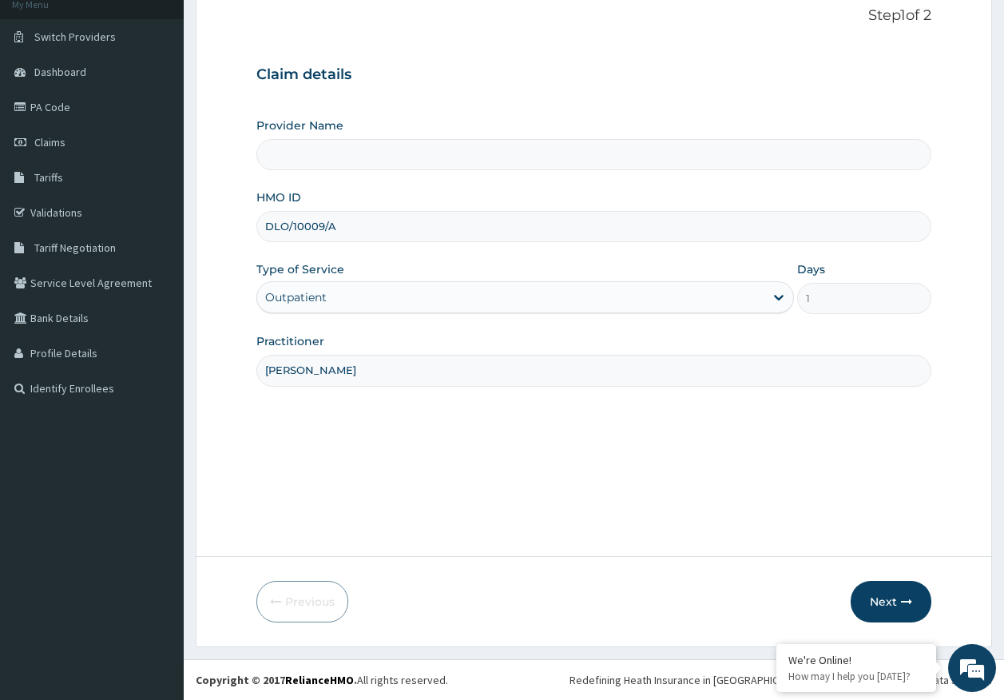
type input "Kingtrust Medical Center"
click at [901, 594] on button "Next" at bounding box center [891, 602] width 81 height 42
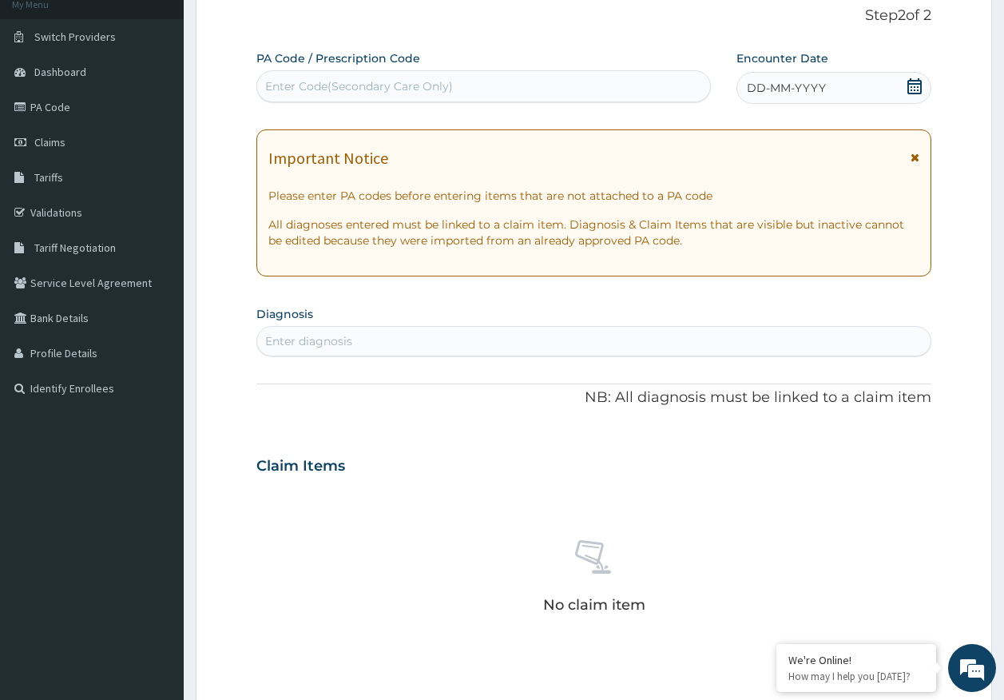
click at [802, 83] on span "DD-MM-YYYY" at bounding box center [786, 88] width 79 height 16
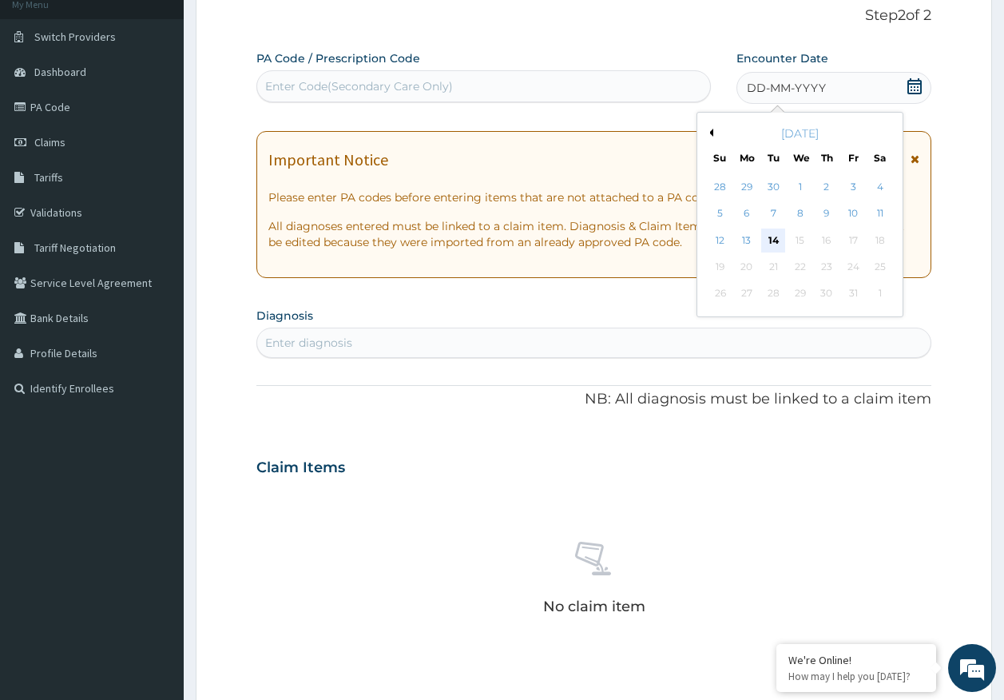
click at [771, 241] on div "14" at bounding box center [774, 241] width 24 height 24
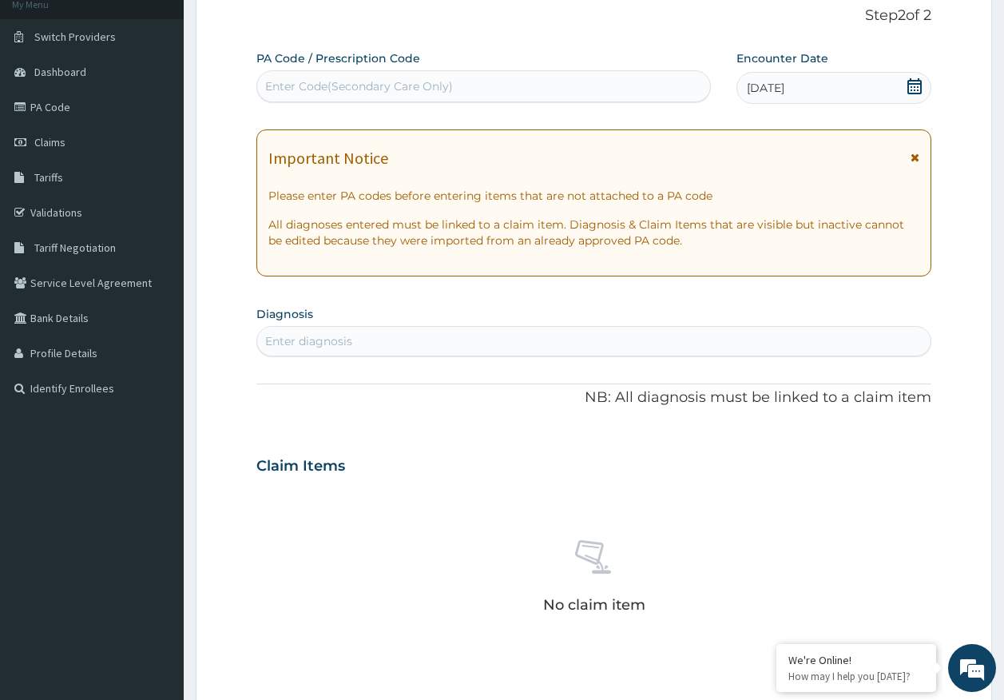
click at [549, 353] on div "Enter diagnosis" at bounding box center [594, 341] width 674 height 26
type input "MALARIA"
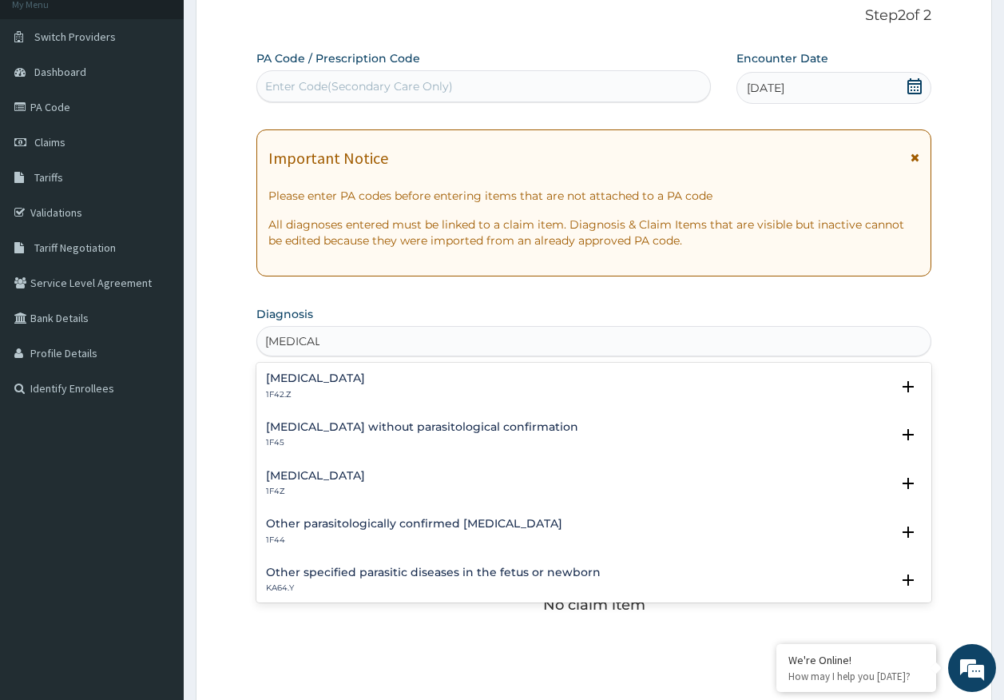
click at [318, 475] on h4 "Malaria, unspecified" at bounding box center [315, 476] width 99 height 12
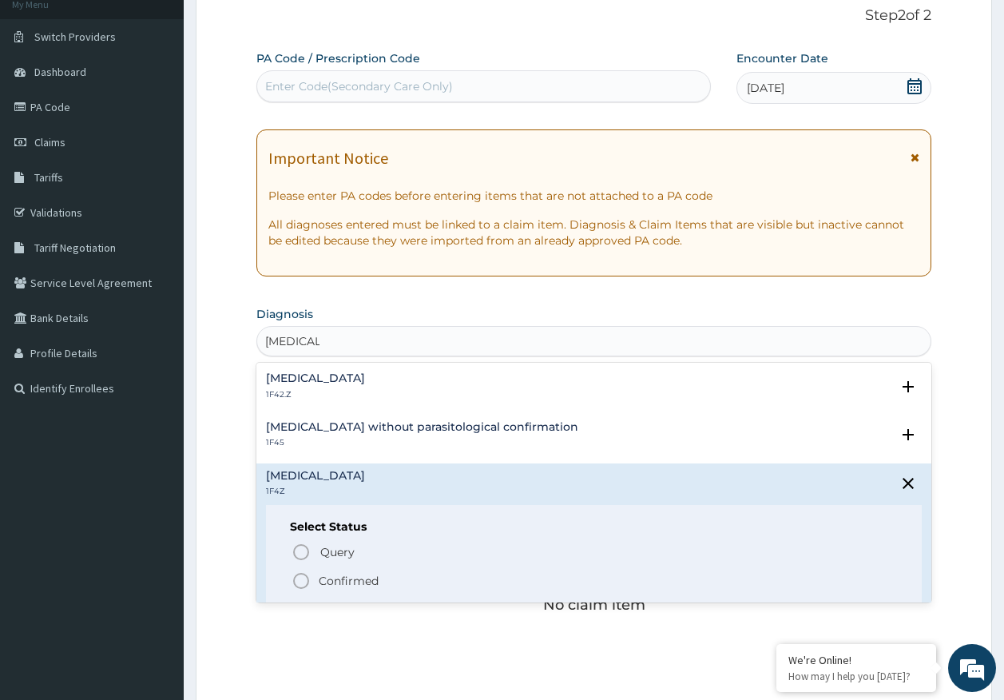
scroll to position [0, 0]
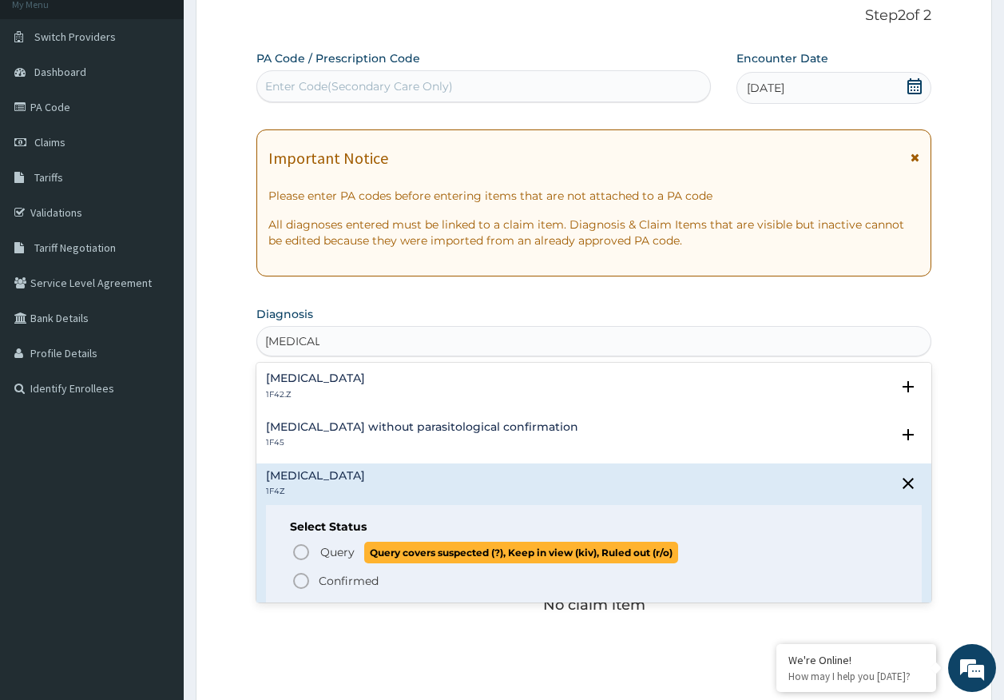
click at [347, 552] on span "Query" at bounding box center [337, 552] width 34 height 16
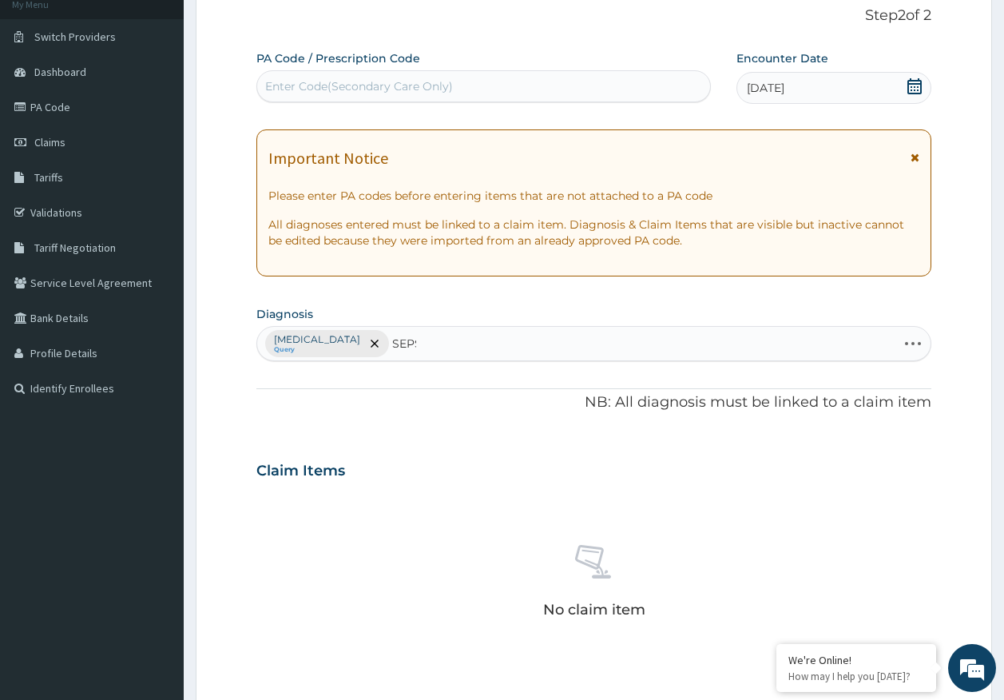
type input "SEPSI"
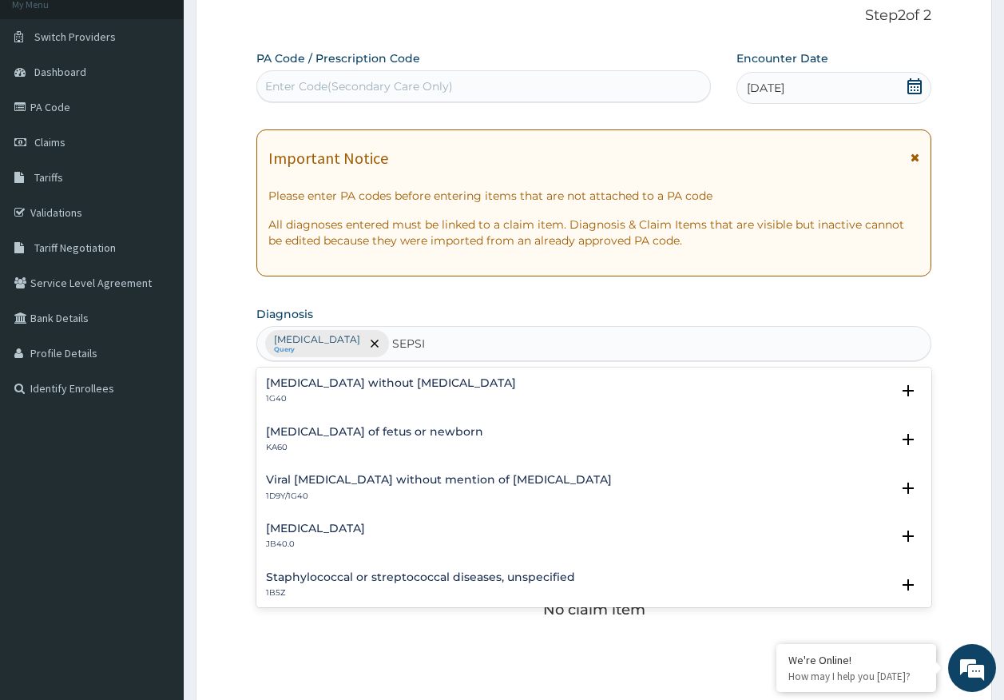
click at [315, 387] on h4 "Sepsis without septic shock" at bounding box center [391, 383] width 250 height 12
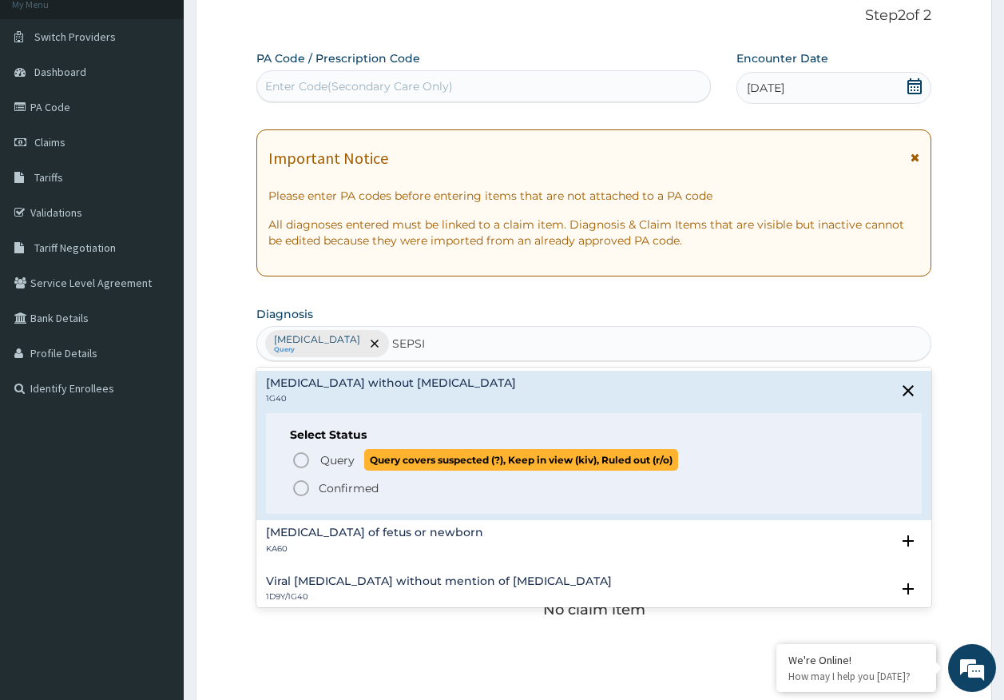
click at [323, 457] on span "Query" at bounding box center [337, 460] width 34 height 16
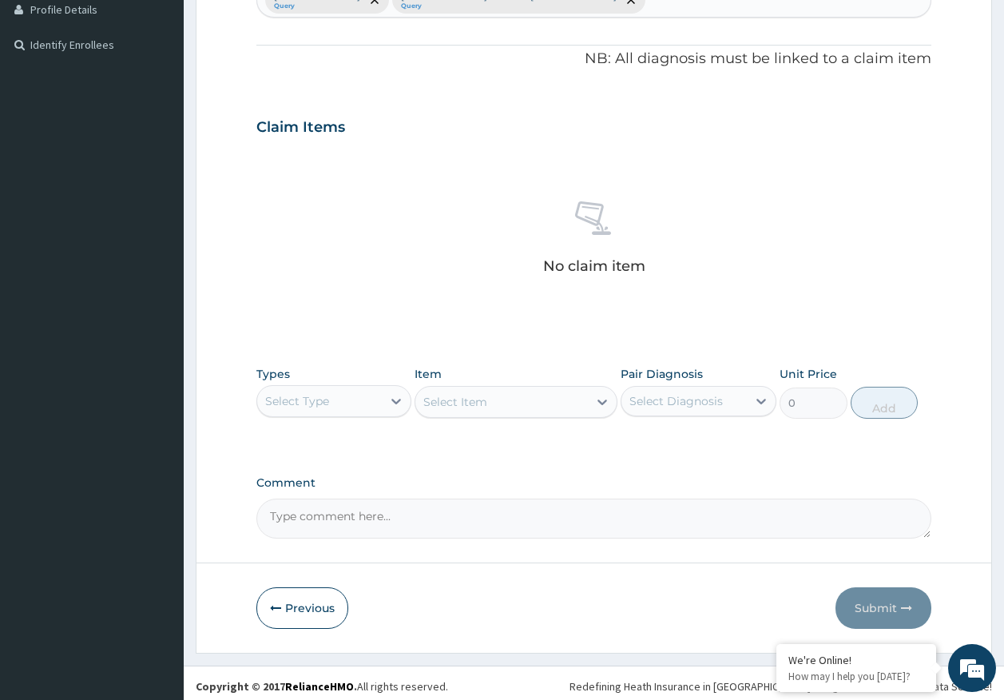
scroll to position [452, 0]
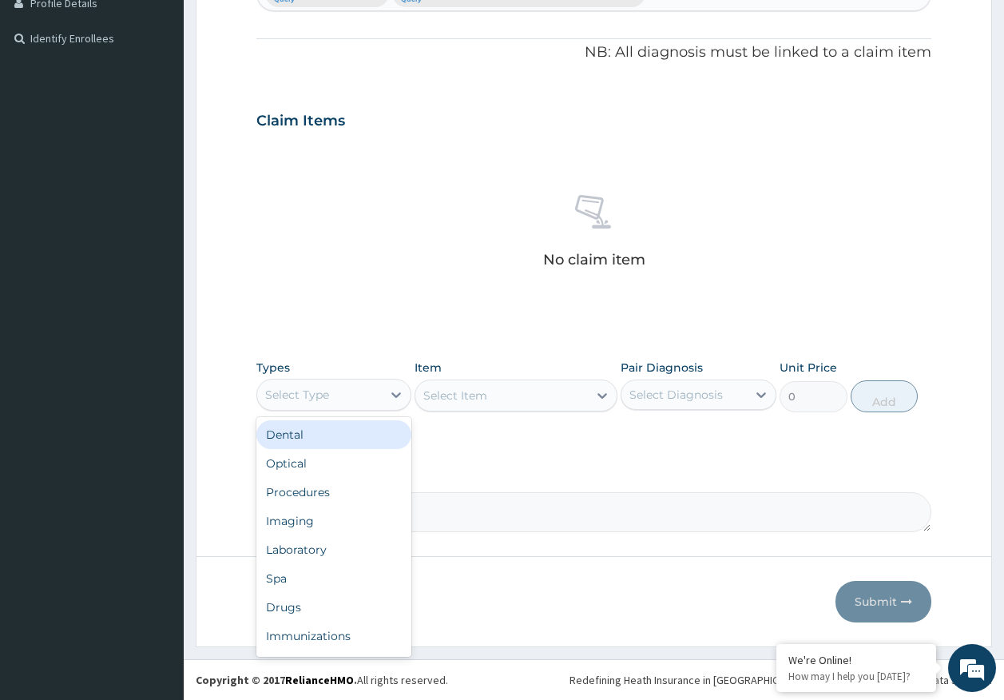
click at [336, 383] on div "Select Type" at bounding box center [319, 395] width 125 height 26
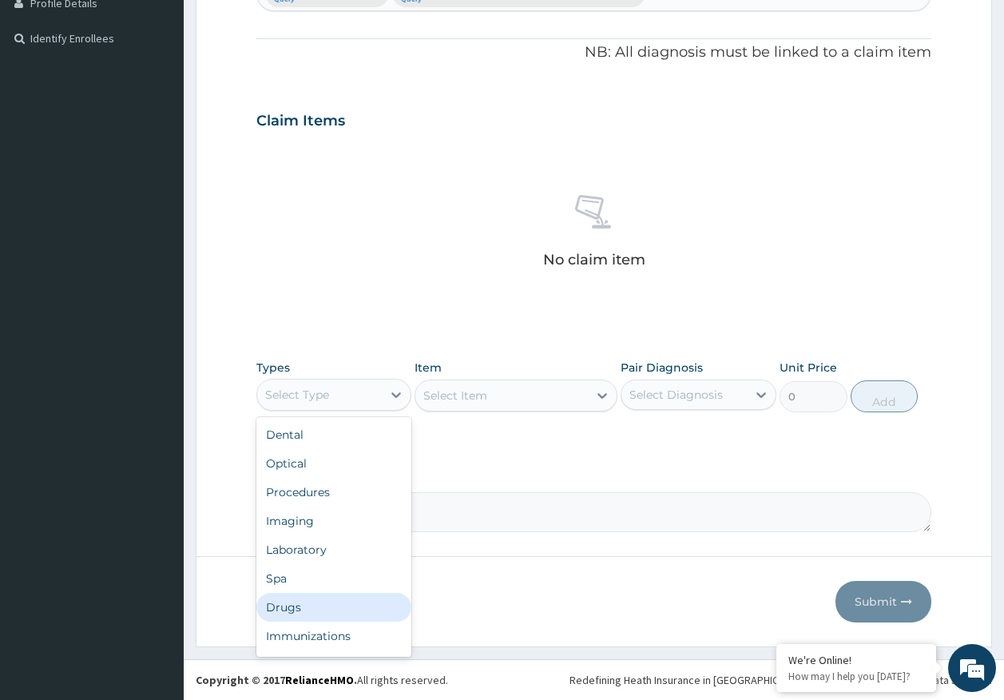
click at [296, 613] on div "Drugs" at bounding box center [334, 607] width 156 height 29
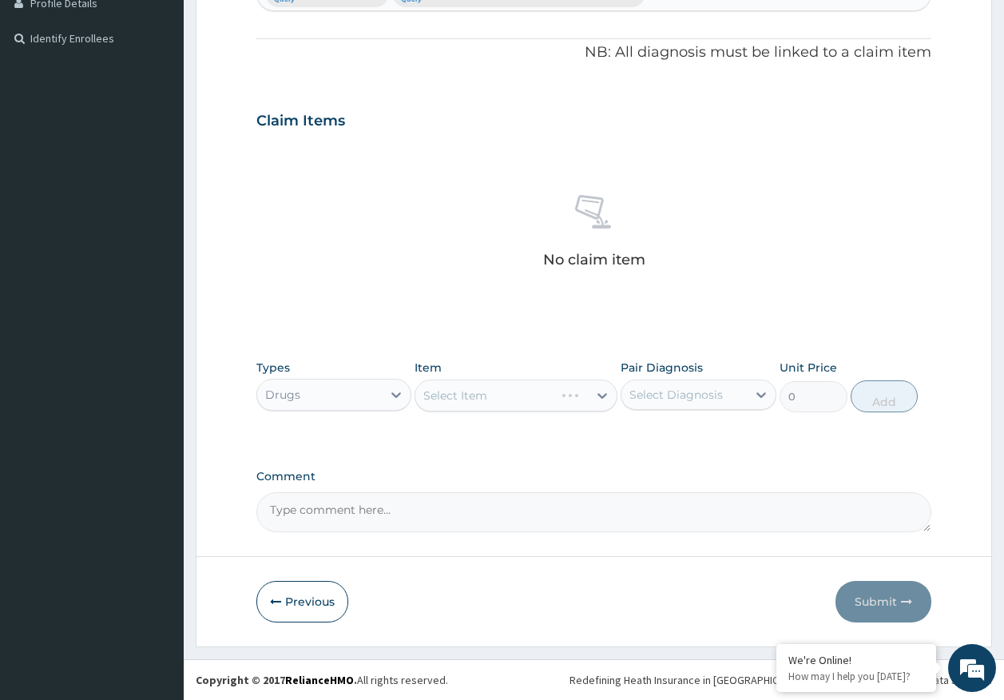
click at [679, 388] on div "Select Diagnosis" at bounding box center [676, 395] width 93 height 16
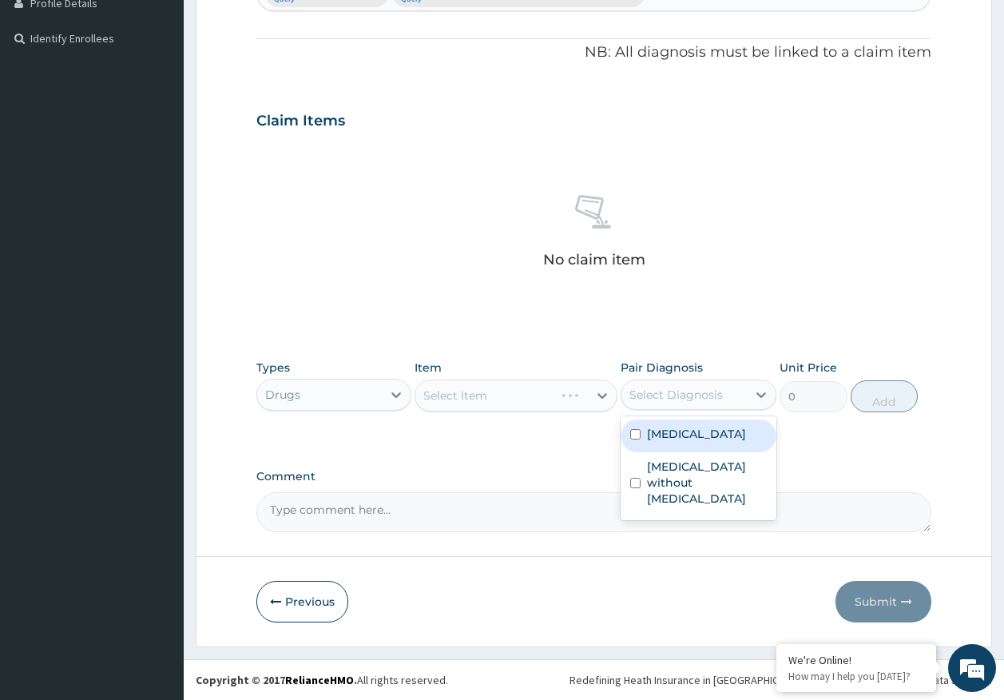
click at [682, 442] on div "Malaria, unspecified" at bounding box center [699, 435] width 156 height 33
checkbox input "true"
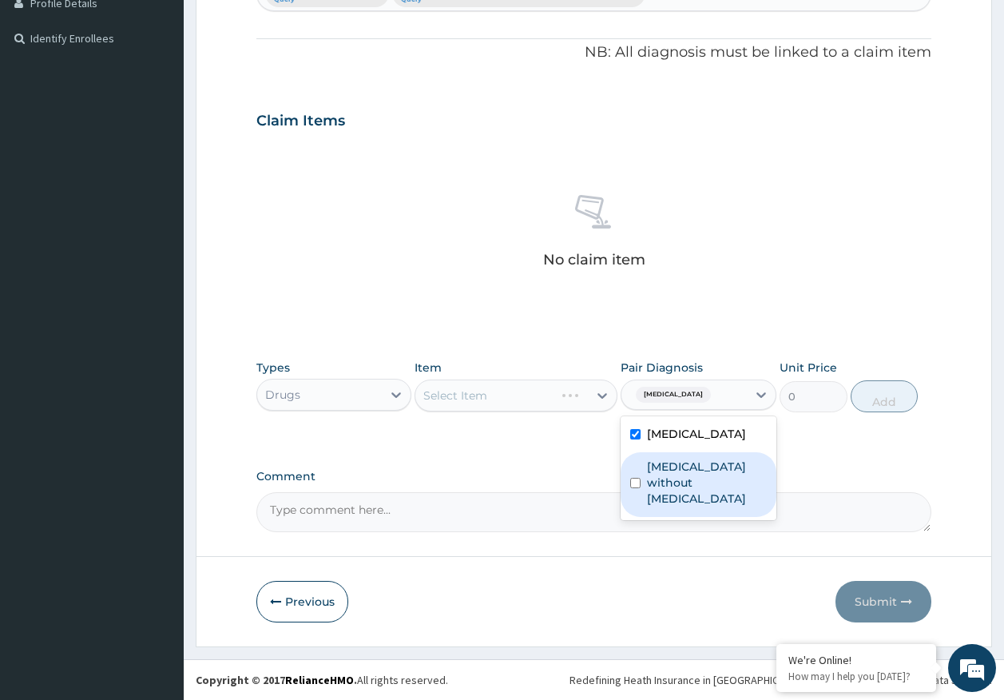
click at [682, 463] on label "Sepsis without septic shock" at bounding box center [707, 483] width 120 height 48
checkbox input "true"
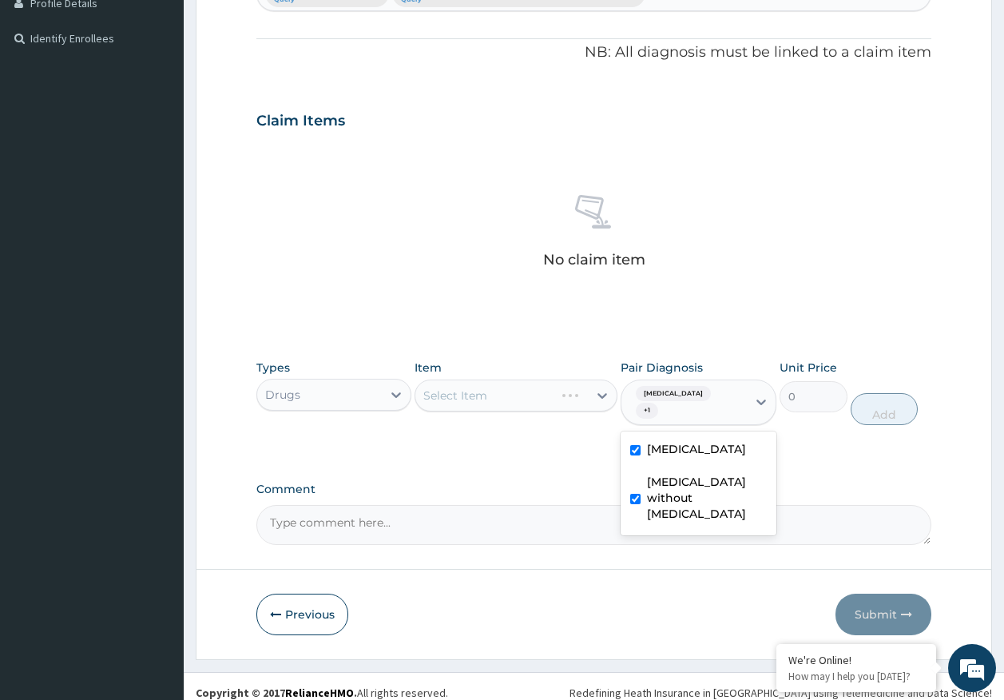
click at [555, 392] on div "Select Item" at bounding box center [516, 396] width 203 height 32
click at [547, 394] on div "Select Item" at bounding box center [516, 396] width 203 height 32
click at [510, 396] on div "Select Item" at bounding box center [516, 396] width 203 height 32
click at [506, 399] on div "Select Item" at bounding box center [516, 396] width 203 height 32
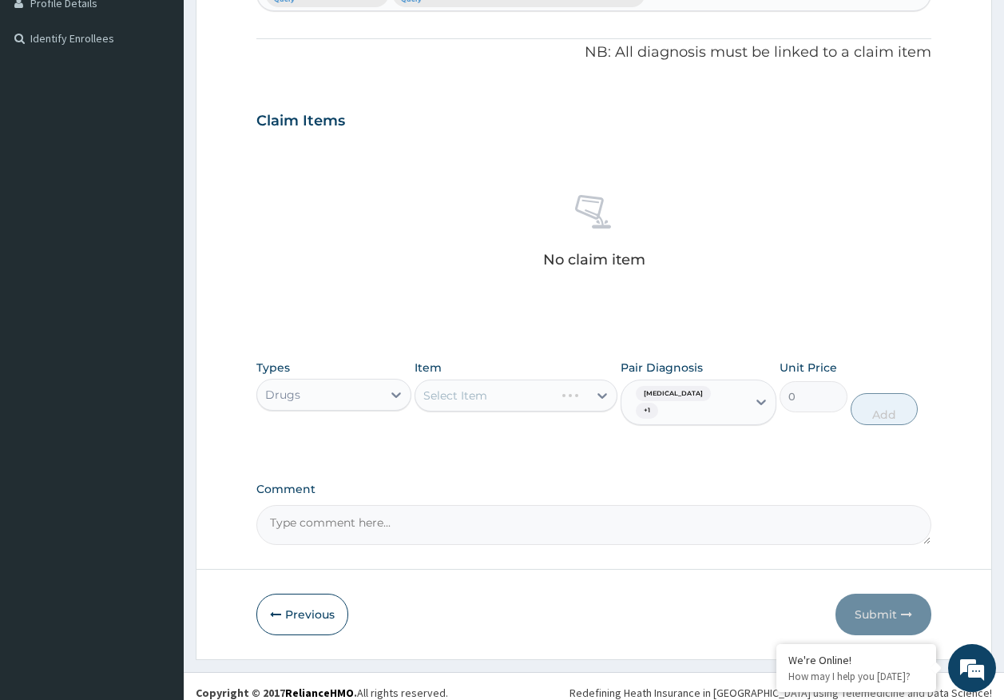
click at [500, 395] on div "Select Item" at bounding box center [516, 396] width 203 height 32
click at [519, 397] on div "Select Item" at bounding box center [516, 396] width 203 height 32
click at [495, 397] on div "Select Item" at bounding box center [516, 396] width 203 height 32
click at [558, 392] on div "Select Item" at bounding box center [501, 396] width 173 height 26
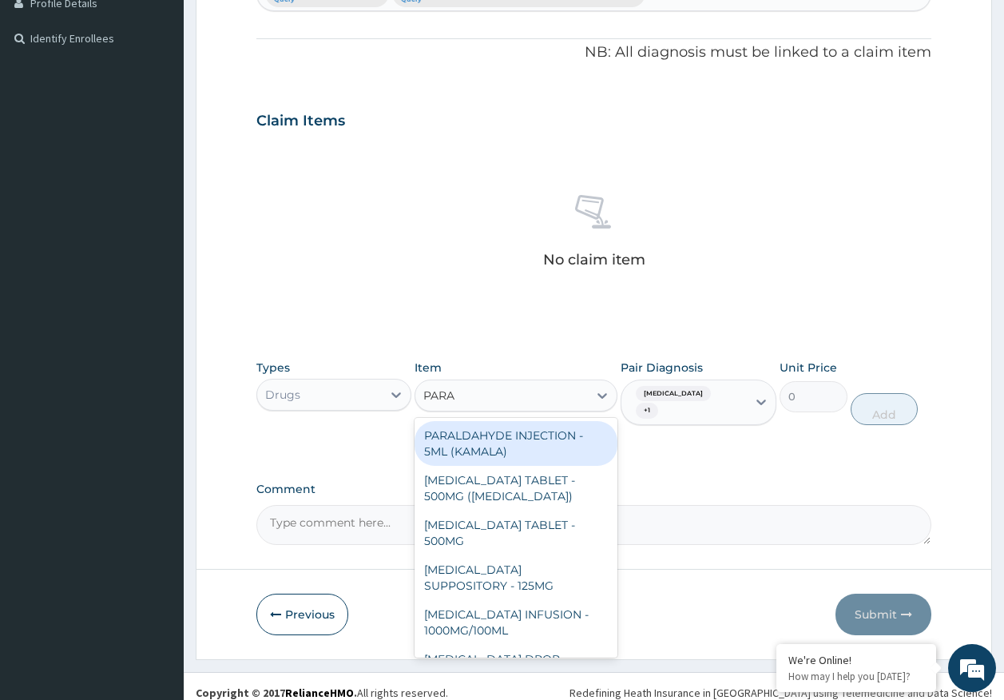
type input "PARAC"
drag, startPoint x: 527, startPoint y: 435, endPoint x: 753, endPoint y: 394, distance: 229.9
click at [527, 432] on div "PARACETAMOL TABLET - 500MG (PANADOL)" at bounding box center [516, 443] width 203 height 45
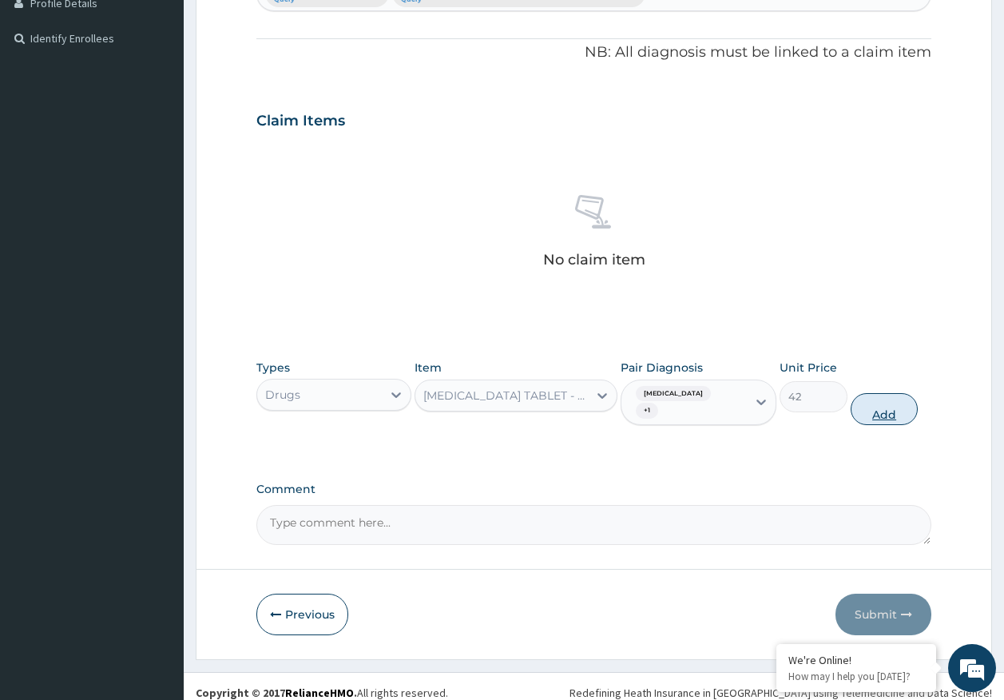
click at [875, 410] on button "Add" at bounding box center [885, 409] width 68 height 32
type input "0"
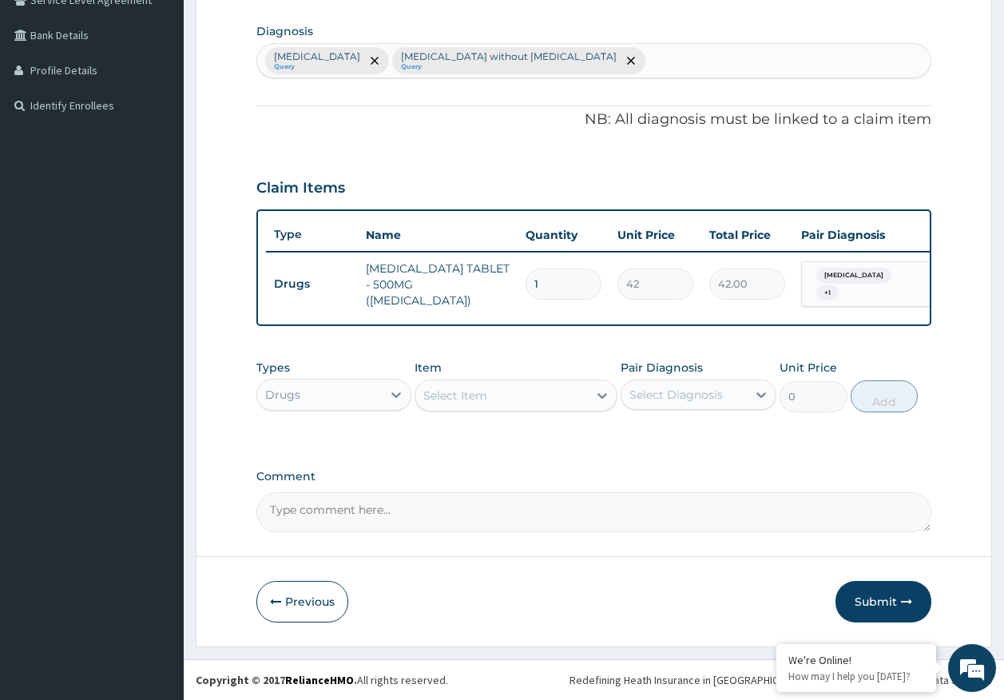
scroll to position [395, 0]
click at [551, 401] on div "Select Item" at bounding box center [501, 396] width 173 height 26
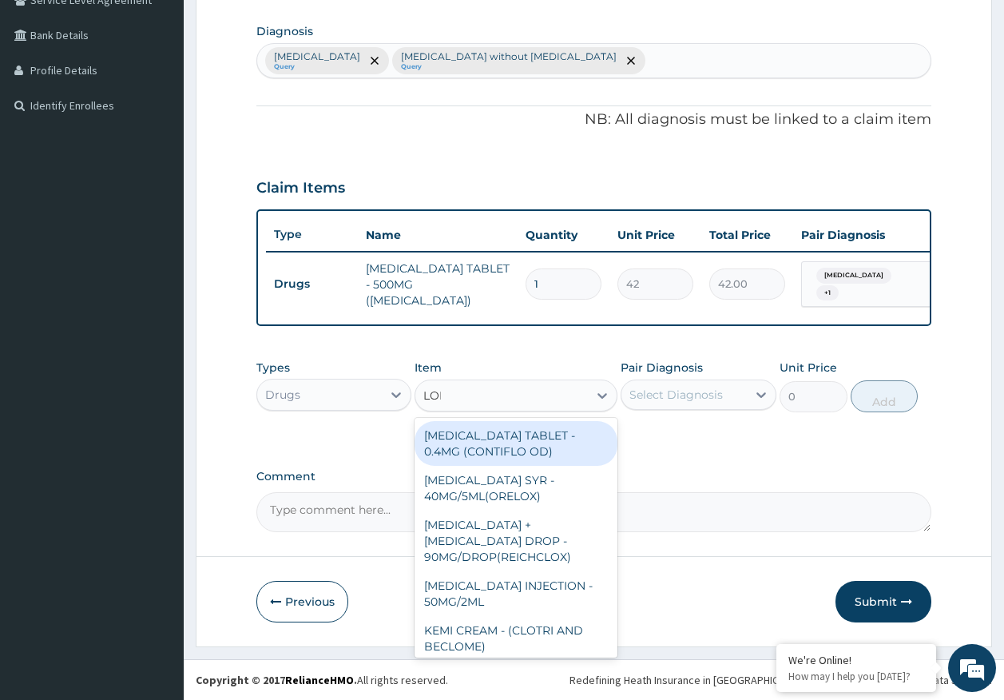
type input "LONA"
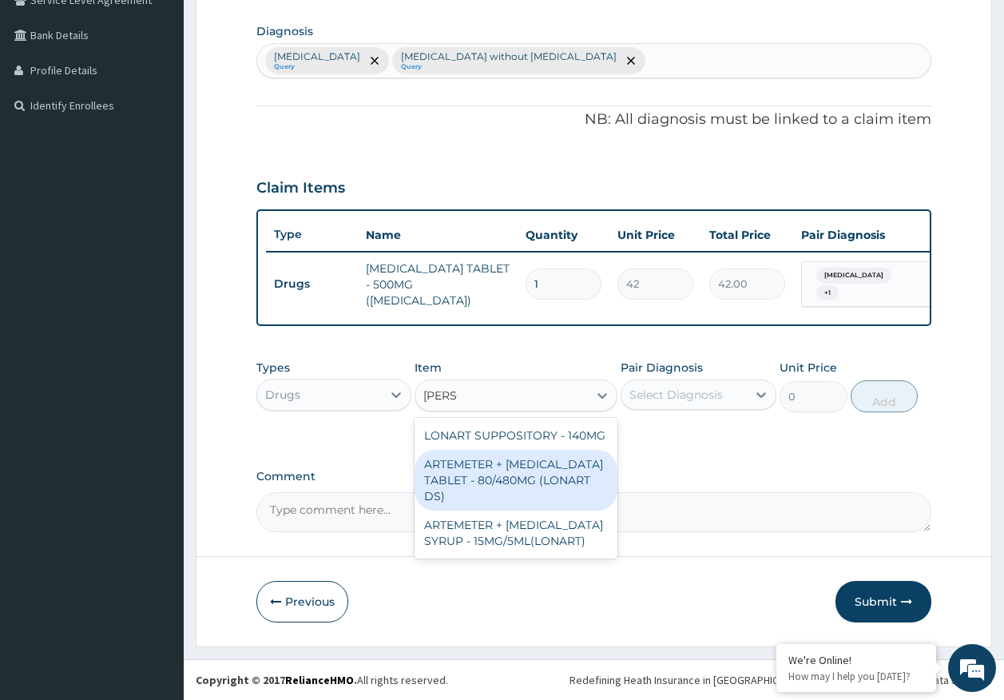
drag, startPoint x: 556, startPoint y: 465, endPoint x: 677, endPoint y: 412, distance: 131.7
click at [561, 463] on div "ARTEMETER + LUMEFANTRINE TABLET - 80/480MG (LONART DS)" at bounding box center [516, 480] width 203 height 61
type input "588"
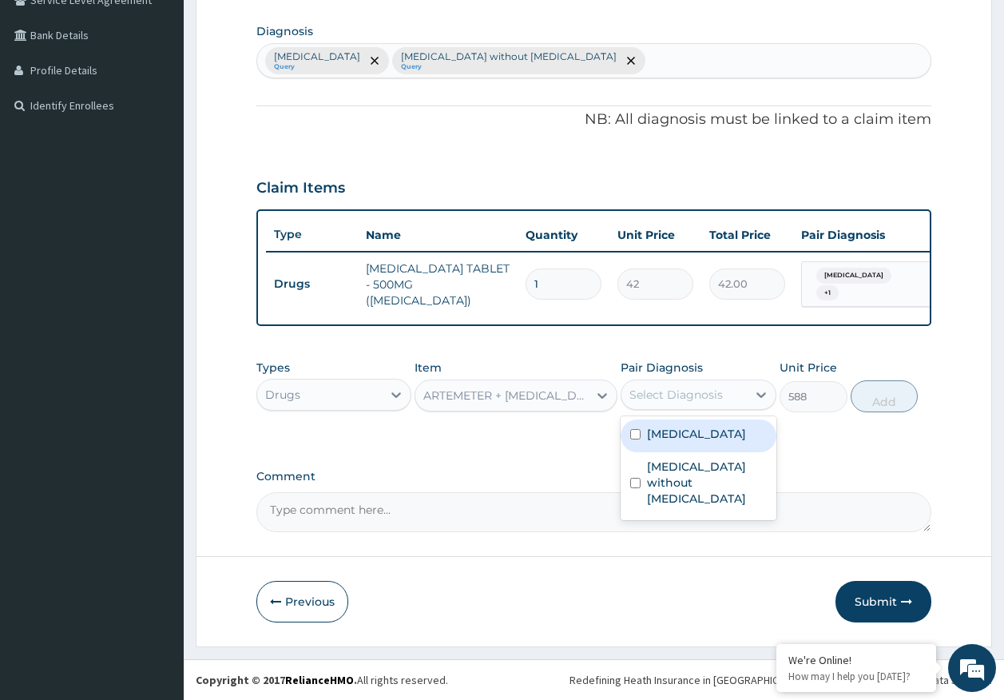
click at [678, 397] on div "Select Diagnosis" at bounding box center [676, 395] width 93 height 16
drag, startPoint x: 679, startPoint y: 430, endPoint x: 684, endPoint y: 479, distance: 49.8
click at [679, 431] on label "Malaria, unspecified" at bounding box center [696, 434] width 99 height 16
checkbox input "true"
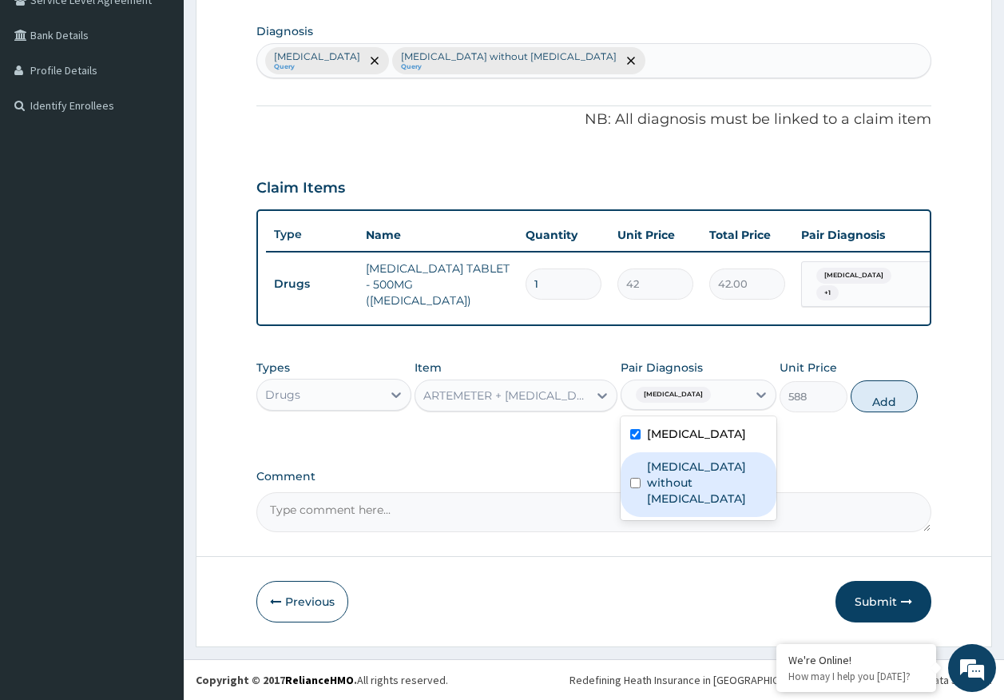
drag, startPoint x: 684, startPoint y: 479, endPoint x: 763, endPoint y: 452, distance: 83.6
click at [686, 475] on label "Sepsis without septic shock" at bounding box center [707, 483] width 120 height 48
checkbox input "true"
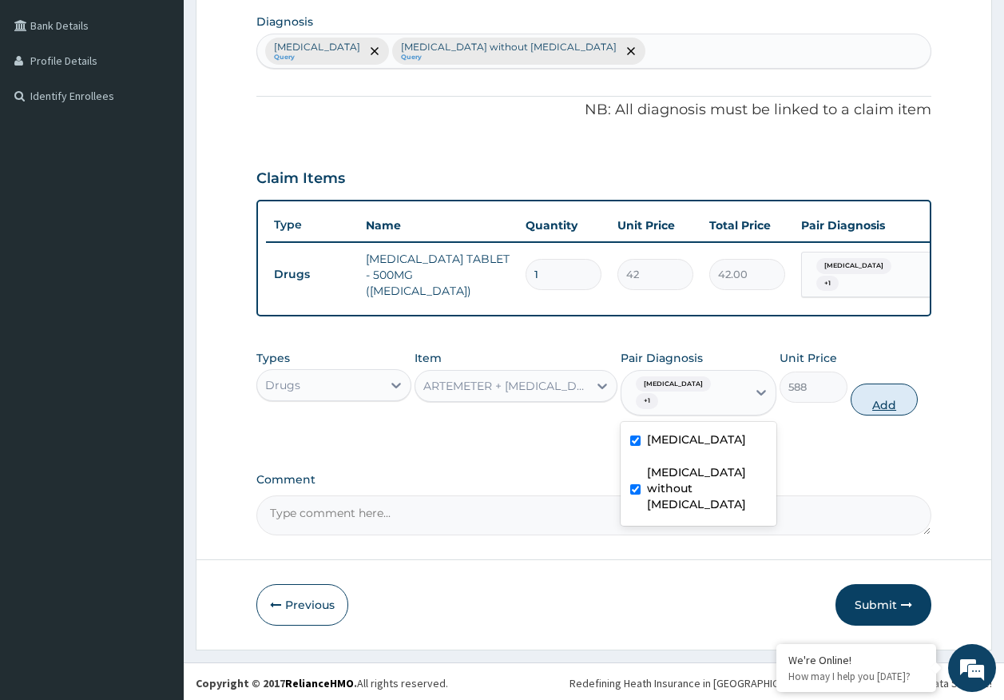
click at [882, 413] on button "Add" at bounding box center [885, 400] width 68 height 32
type input "0"
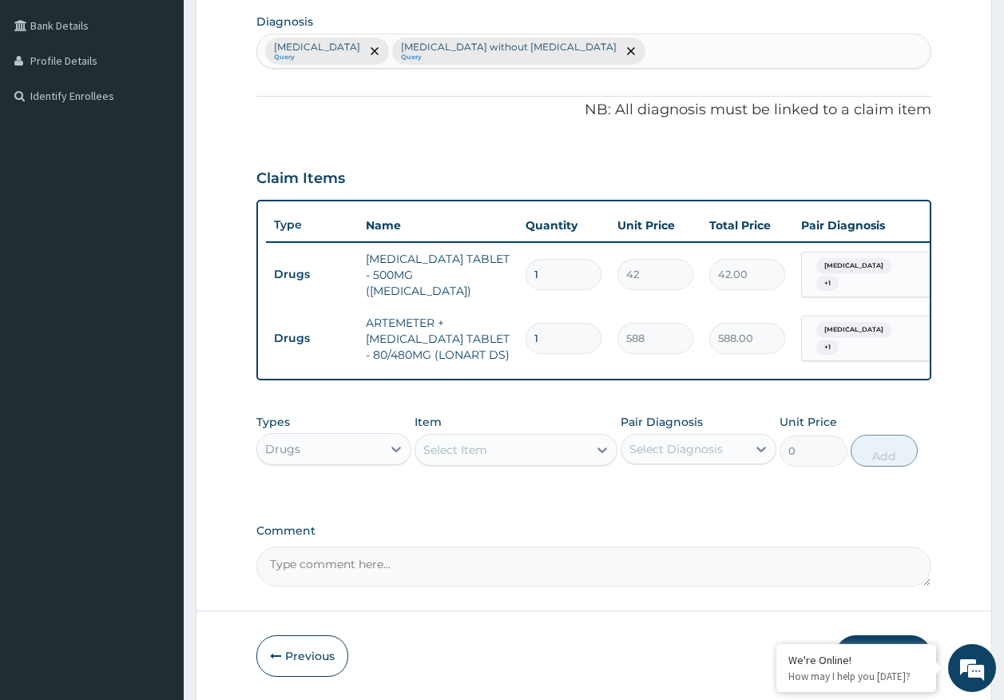
click at [533, 459] on div "Select Item" at bounding box center [501, 450] width 173 height 26
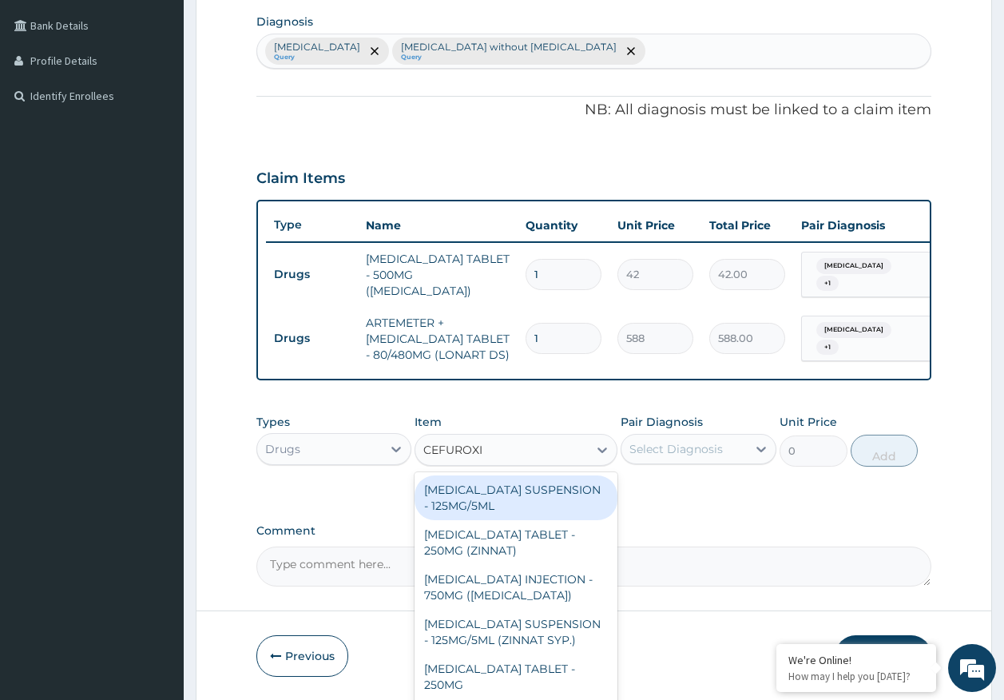
type input "CEFUROXIM"
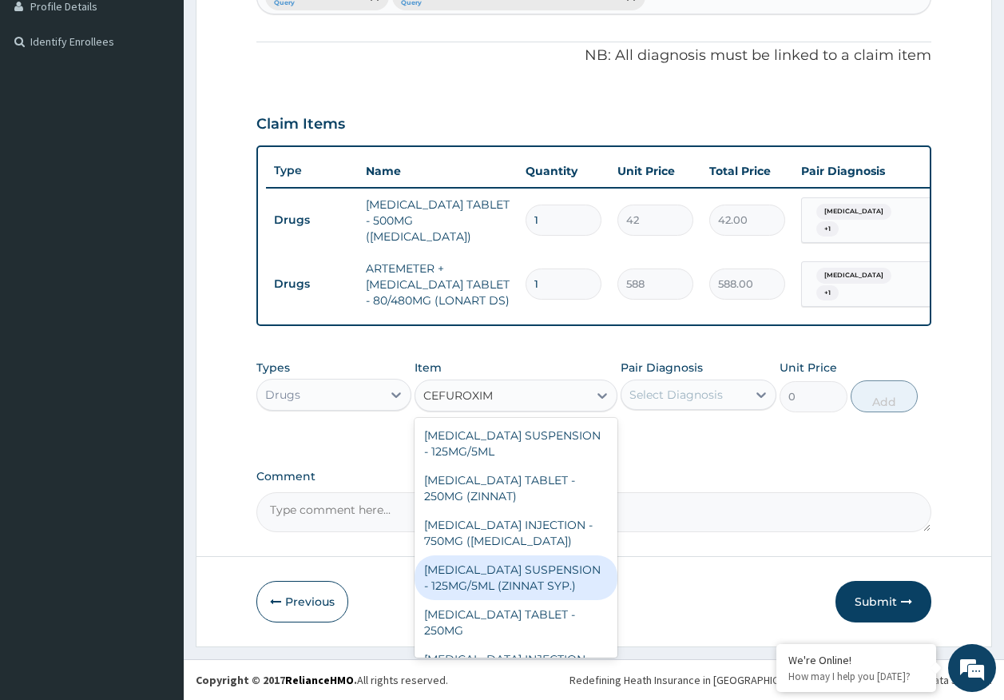
scroll to position [35, 0]
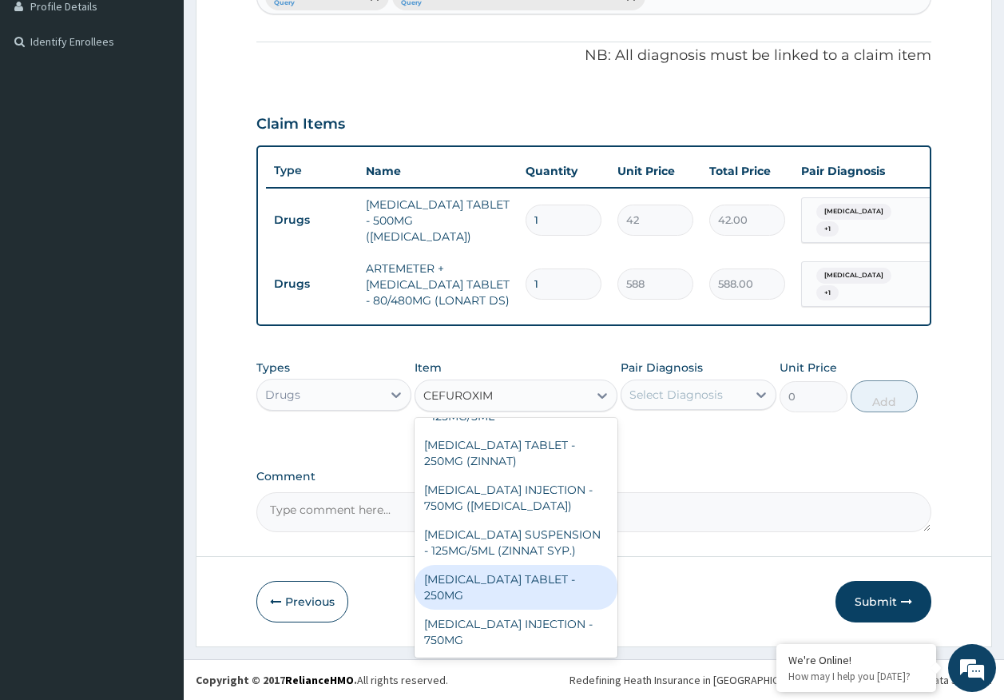
click at [504, 585] on div "CEFUROXIME TABLET - 250MG" at bounding box center [516, 587] width 203 height 45
type input "420"
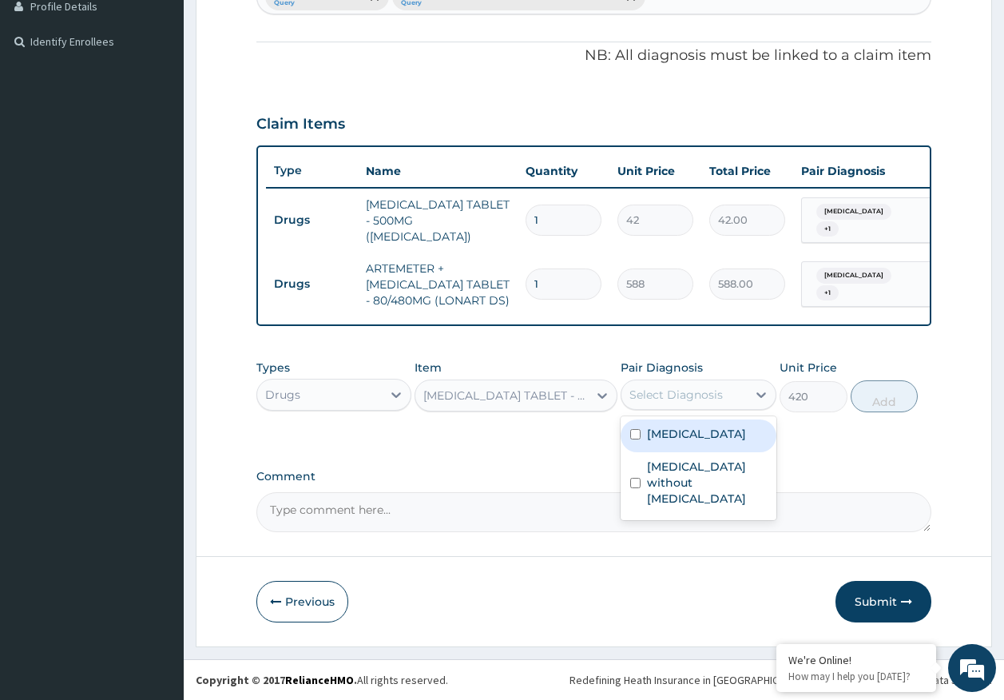
click at [682, 390] on div "Select Diagnosis" at bounding box center [676, 395] width 93 height 16
click at [682, 443] on div "Malaria, unspecified" at bounding box center [699, 435] width 156 height 33
checkbox input "true"
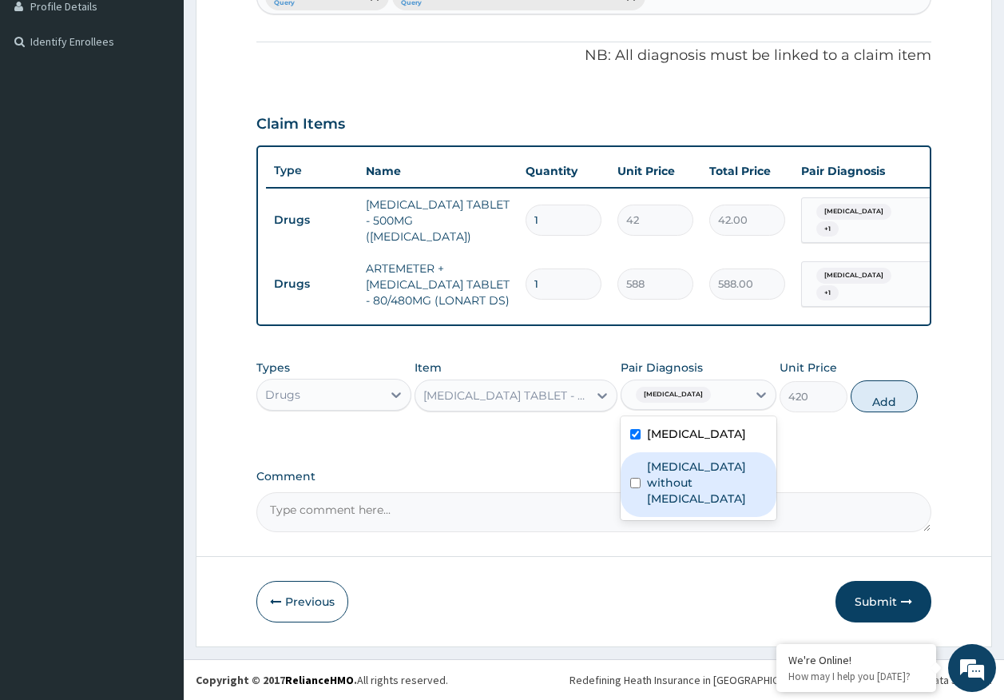
drag, startPoint x: 690, startPoint y: 495, endPoint x: 695, endPoint y: 478, distance: 17.5
click at [690, 491] on div "Sepsis without septic shock" at bounding box center [699, 484] width 156 height 65
checkbox input "true"
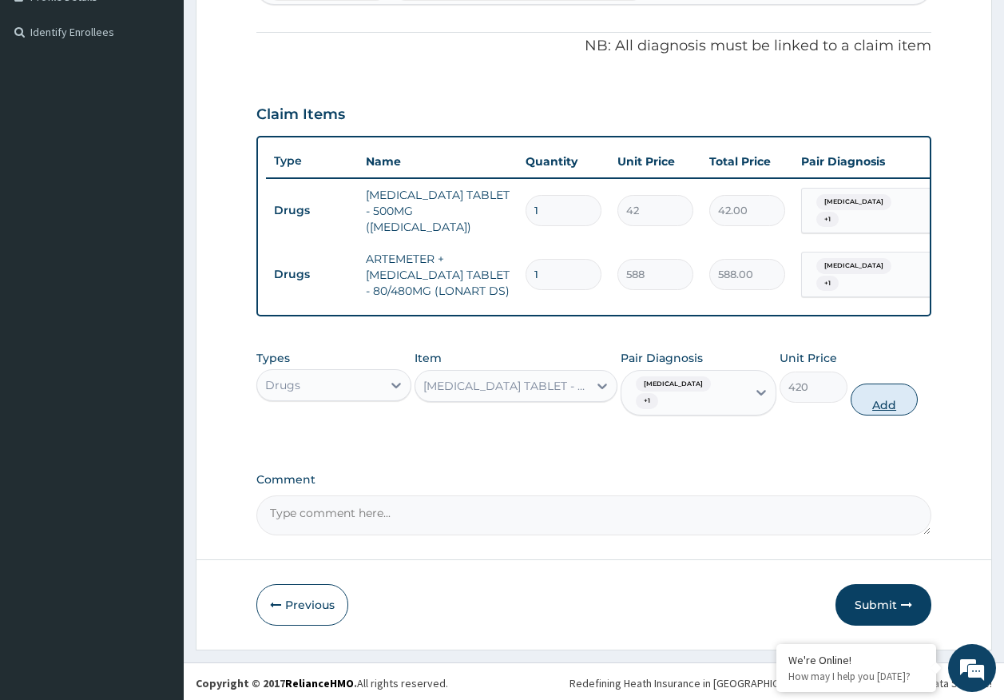
click at [889, 415] on button "Add" at bounding box center [885, 400] width 68 height 32
type input "0"
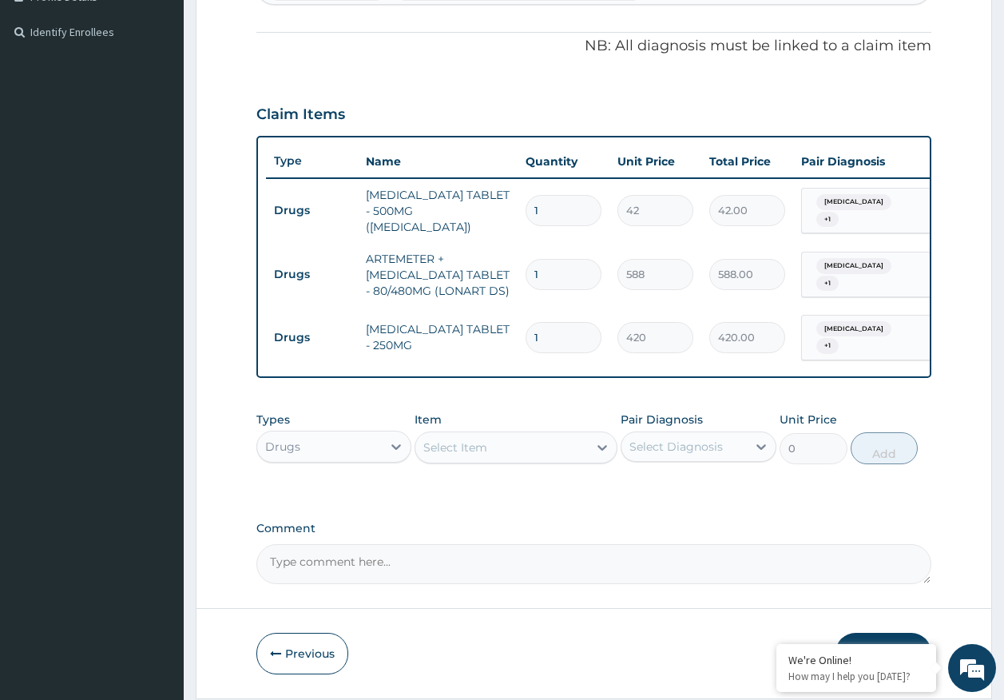
type input "0.00"
type input "21"
type input "8820.00"
type input "210"
type input "88200.00"
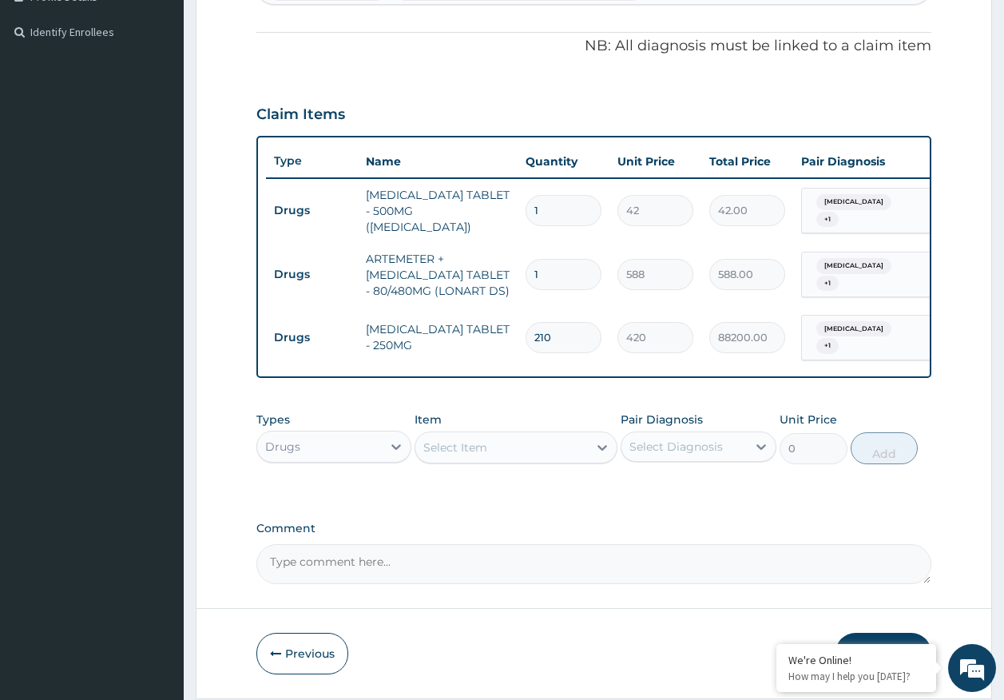
type input "210"
click at [555, 272] on input "1" at bounding box center [564, 274] width 76 height 31
type input "0.00"
type input "6"
type input "3528.00"
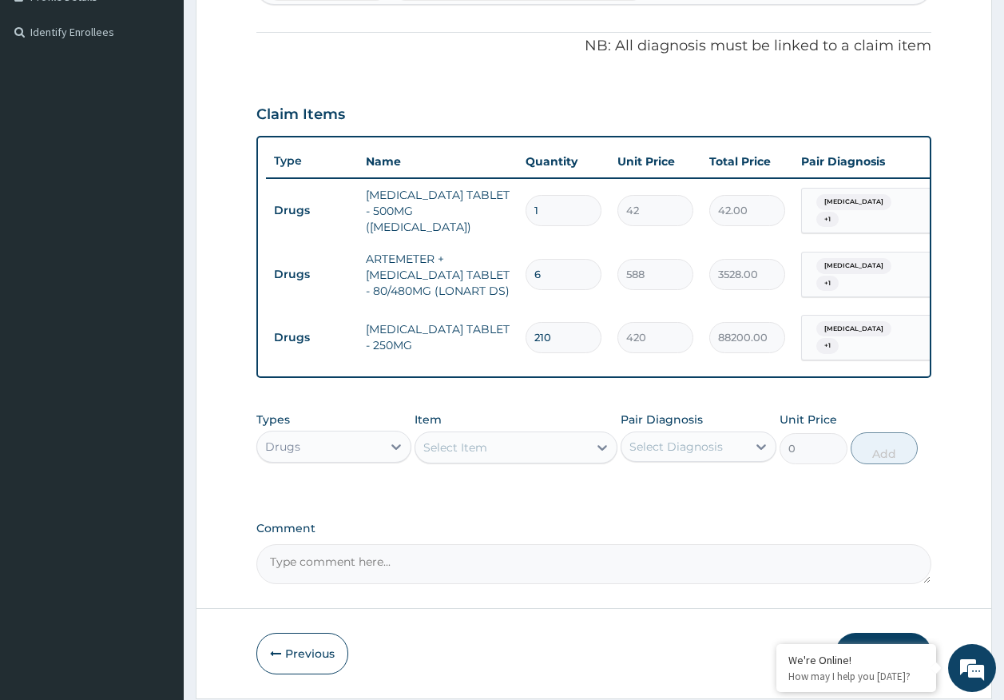
type input "6"
click at [558, 213] on input "1" at bounding box center [564, 210] width 76 height 31
type input "18"
type input "756.00"
type input "18"
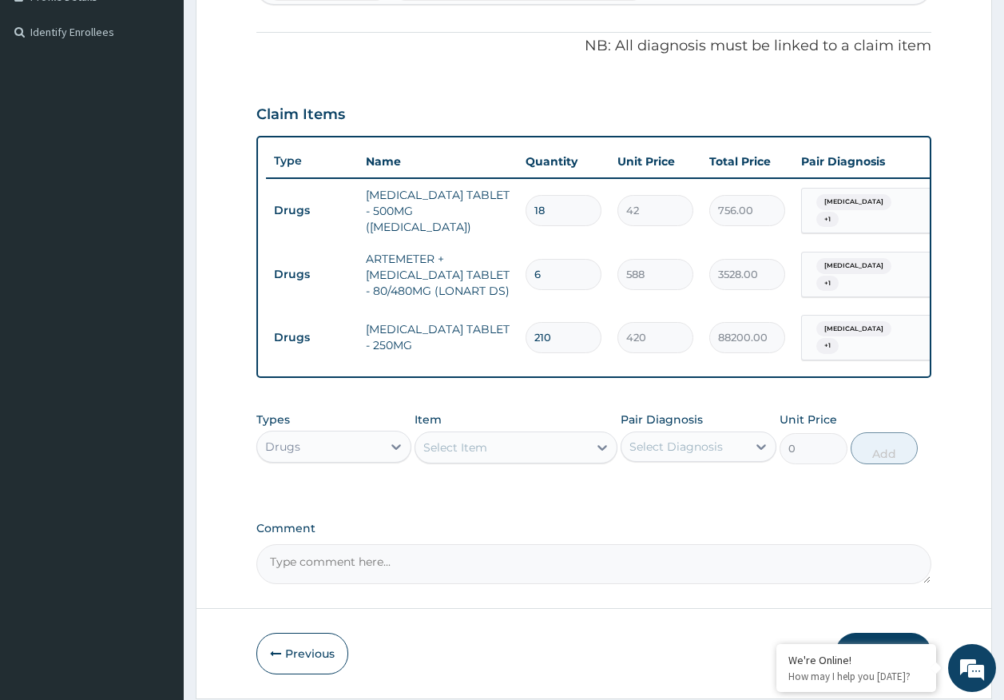
click at [531, 456] on div "Select Item" at bounding box center [501, 448] width 173 height 26
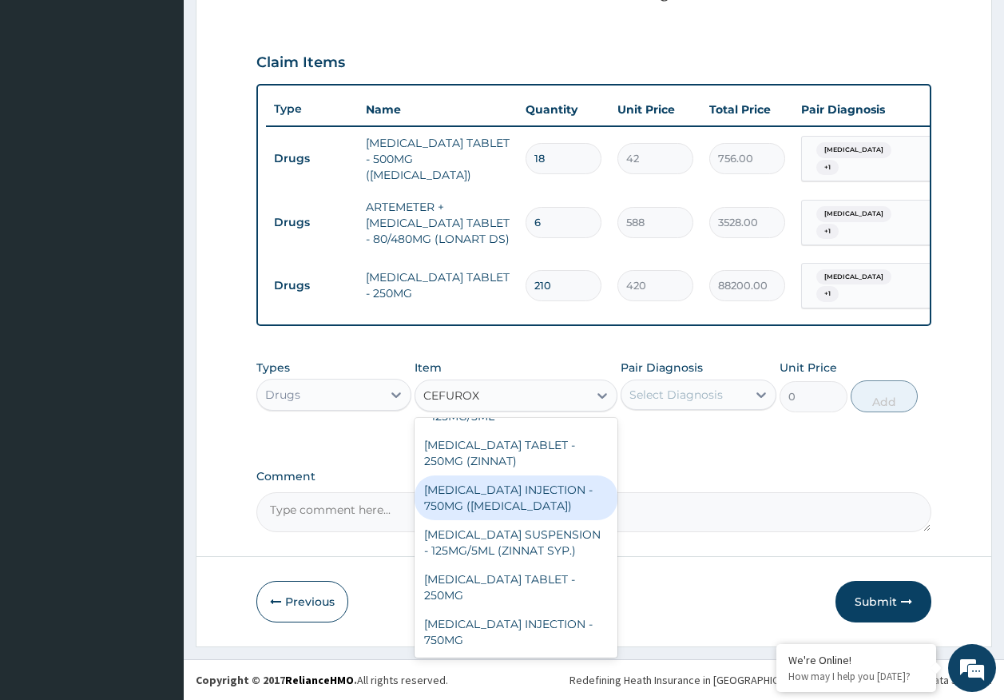
type input "CEFUROX"
click at [712, 459] on div "PA Code / Prescription Code Enter Code(Secondary Care Only) Encounter Date 14-1…" at bounding box center [594, 87] width 676 height 890
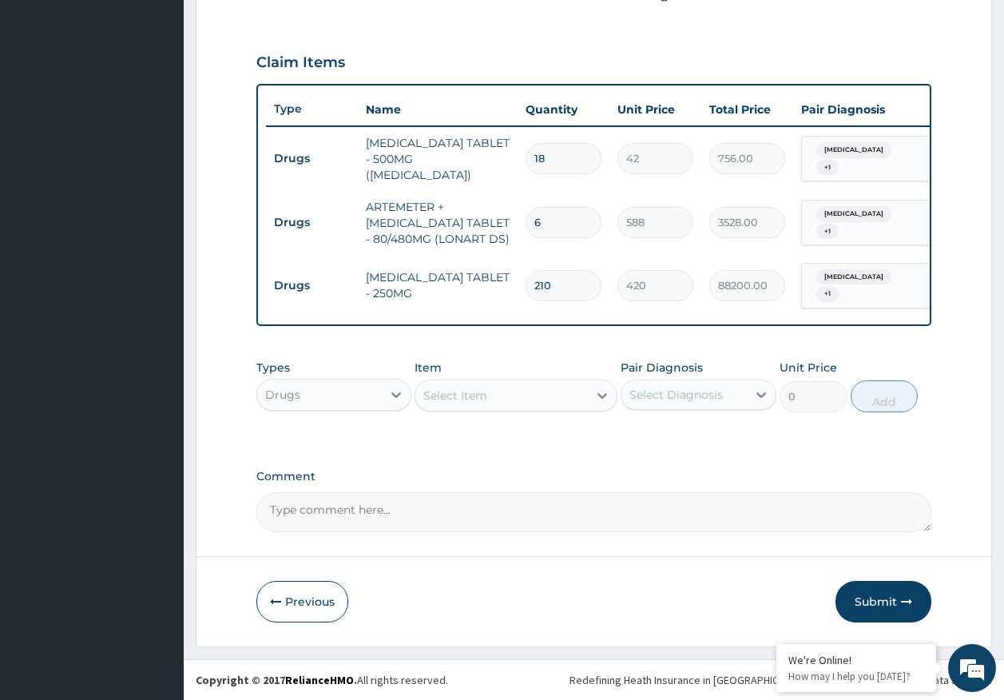
click at [563, 270] on input "210" at bounding box center [564, 285] width 76 height 31
click at [543, 272] on input "210" at bounding box center [564, 285] width 76 height 31
type input "20"
type input "8400.00"
type input "20"
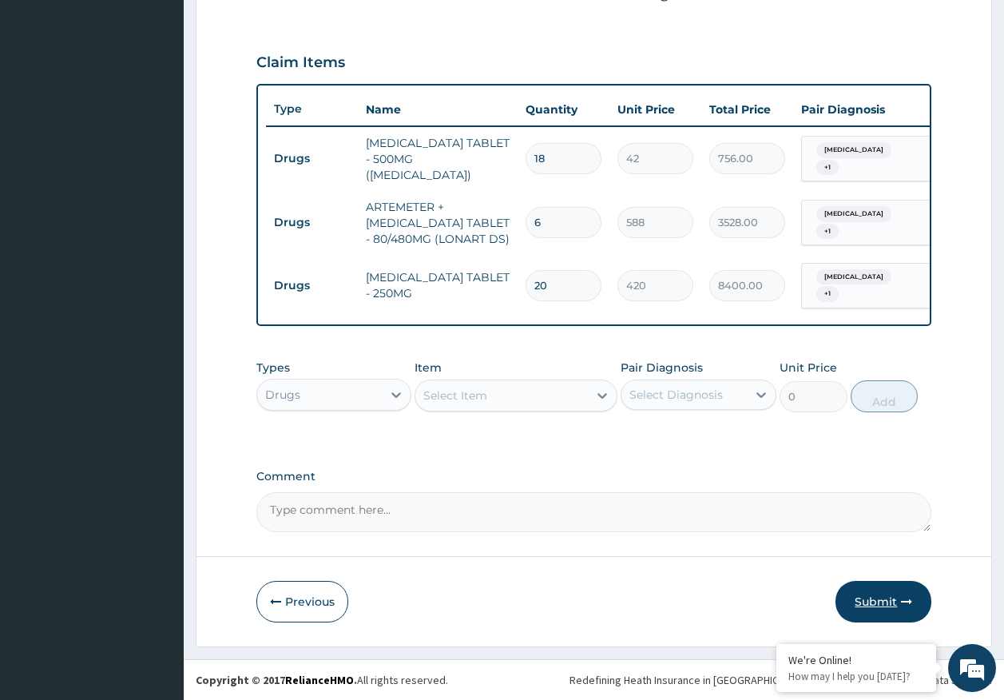
click at [884, 598] on button "Submit" at bounding box center [884, 602] width 96 height 42
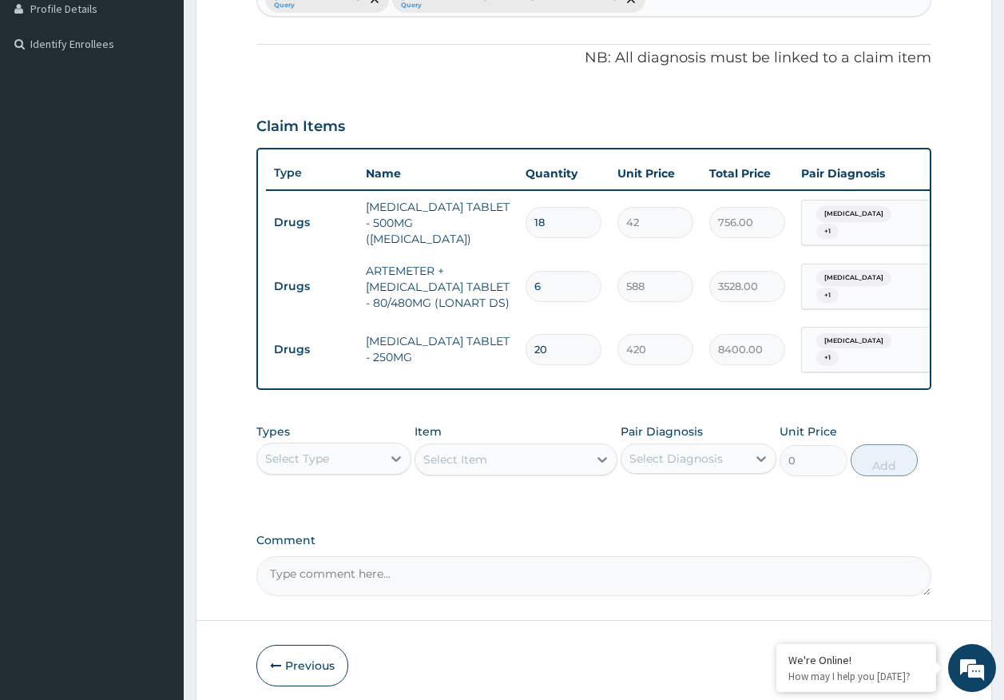
scroll to position [521, 0]
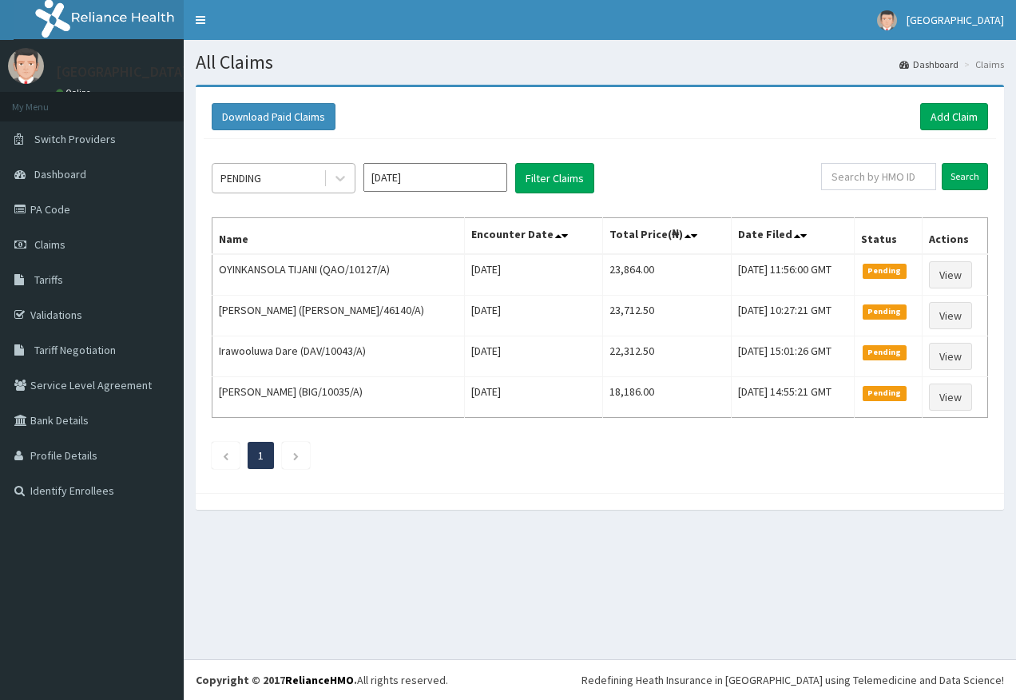
drag, startPoint x: 234, startPoint y: 181, endPoint x: 242, endPoint y: 185, distance: 8.6
click at [235, 181] on div "PENDING" at bounding box center [241, 178] width 41 height 16
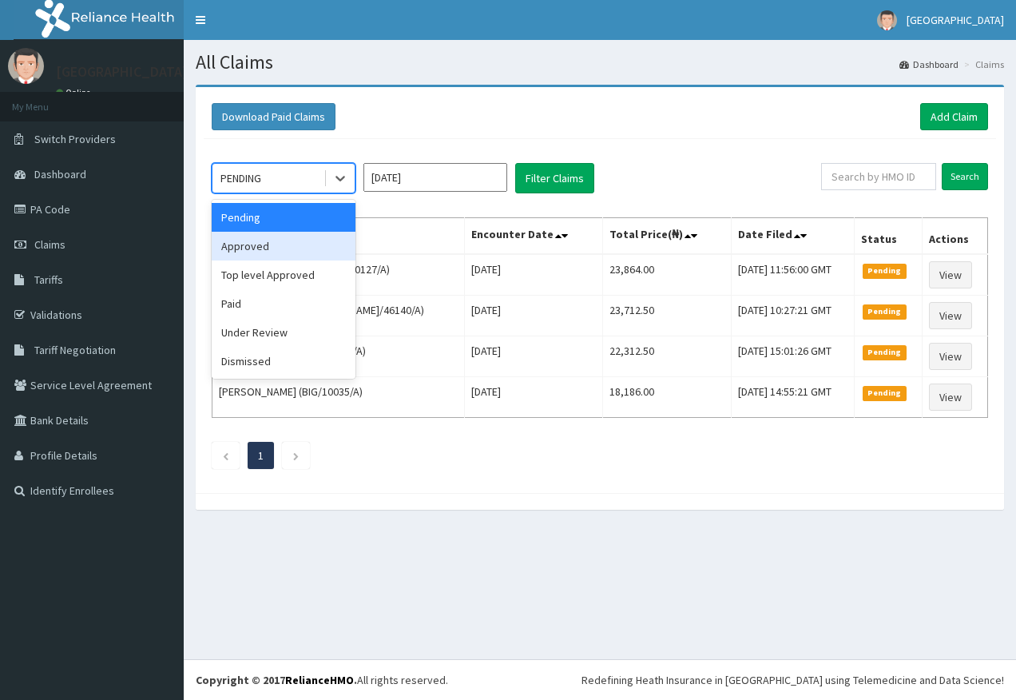
click at [253, 244] on div "Approved" at bounding box center [284, 246] width 144 height 29
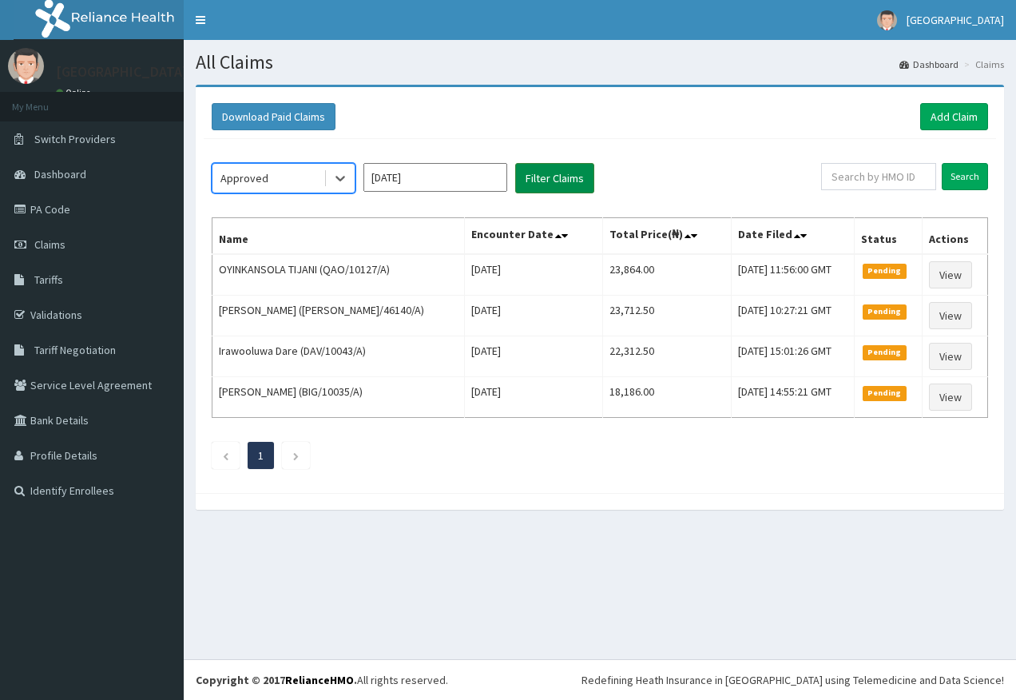
click at [587, 185] on button "Filter Claims" at bounding box center [554, 178] width 79 height 30
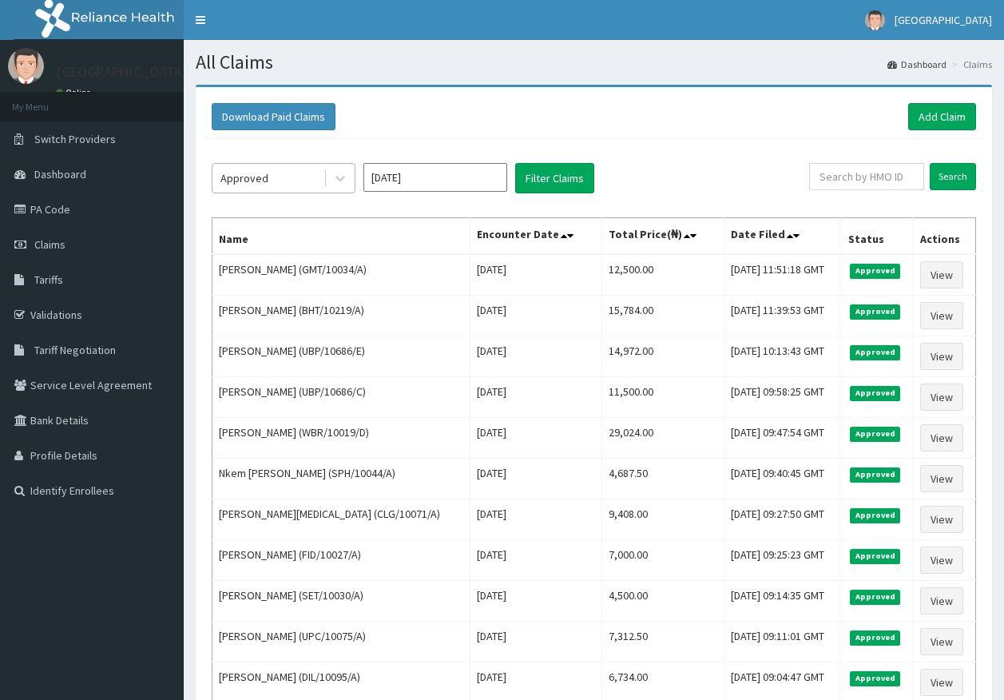
click at [272, 181] on div "Approved" at bounding box center [268, 178] width 111 height 26
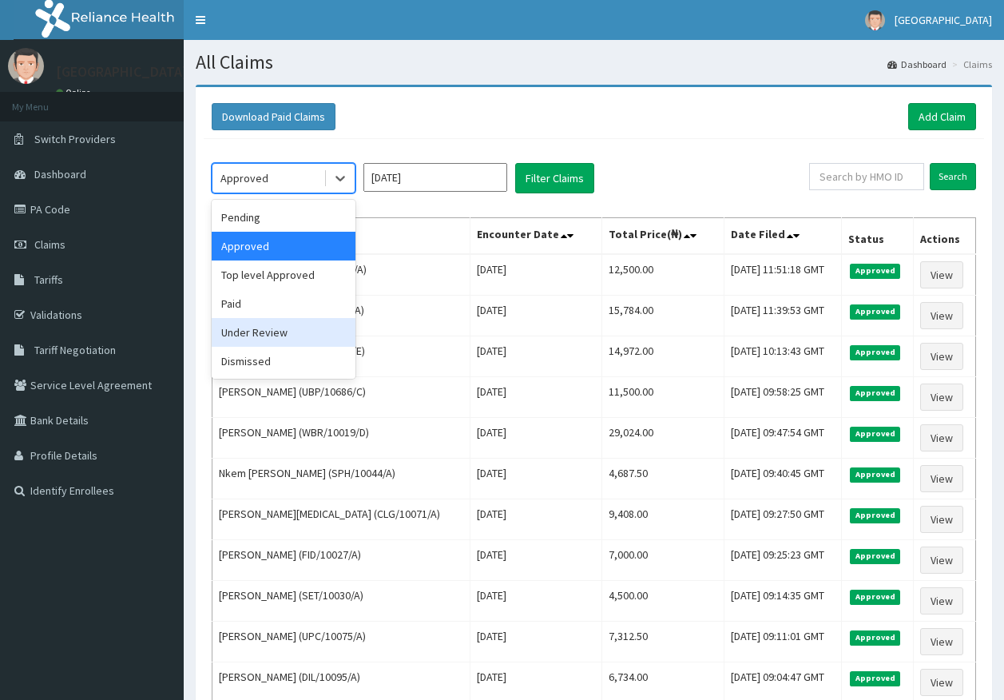
click at [284, 331] on div "Under Review" at bounding box center [284, 332] width 144 height 29
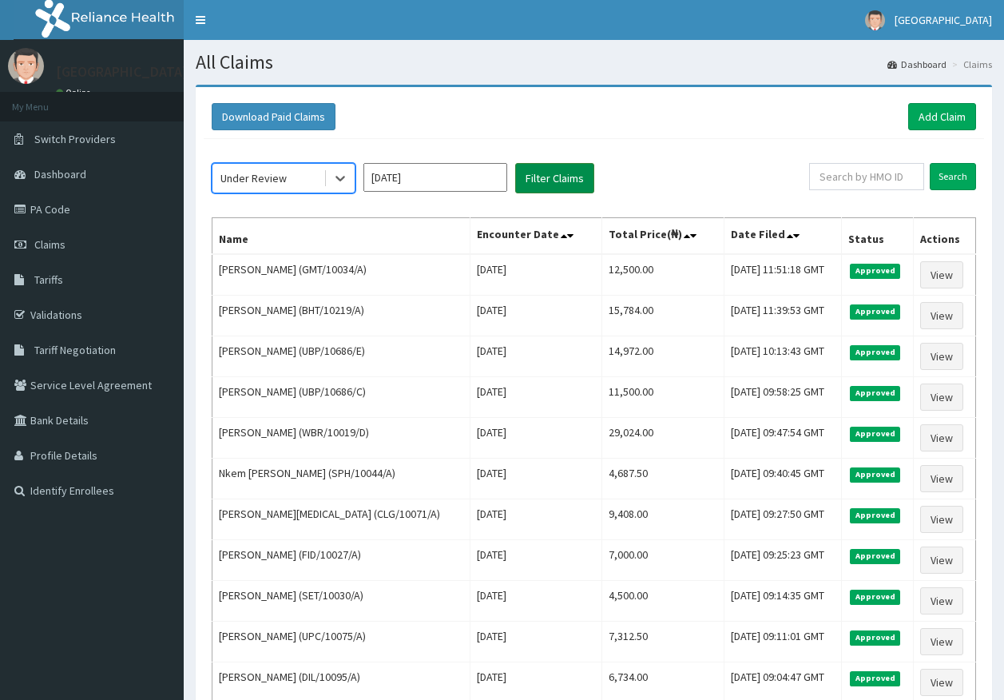
click at [549, 173] on button "Filter Claims" at bounding box center [554, 178] width 79 height 30
